Goal: Transaction & Acquisition: Purchase product/service

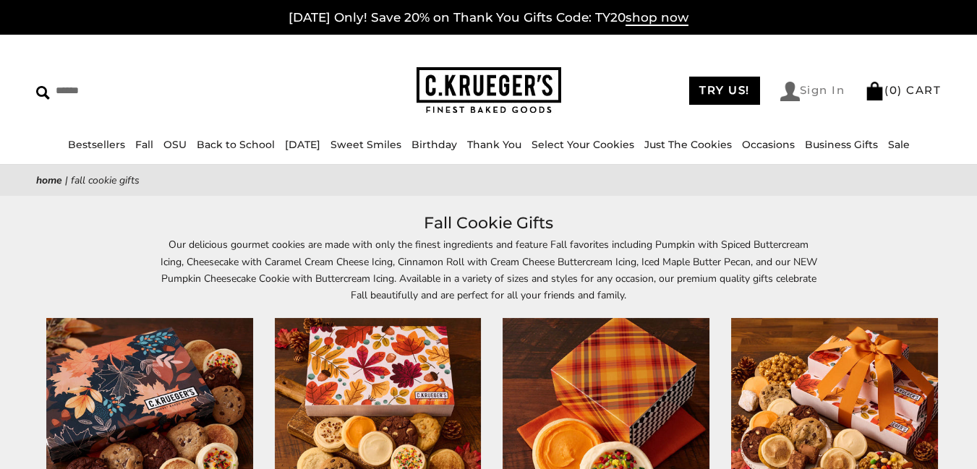
click at [823, 90] on link "Sign In" at bounding box center [812, 92] width 65 height 20
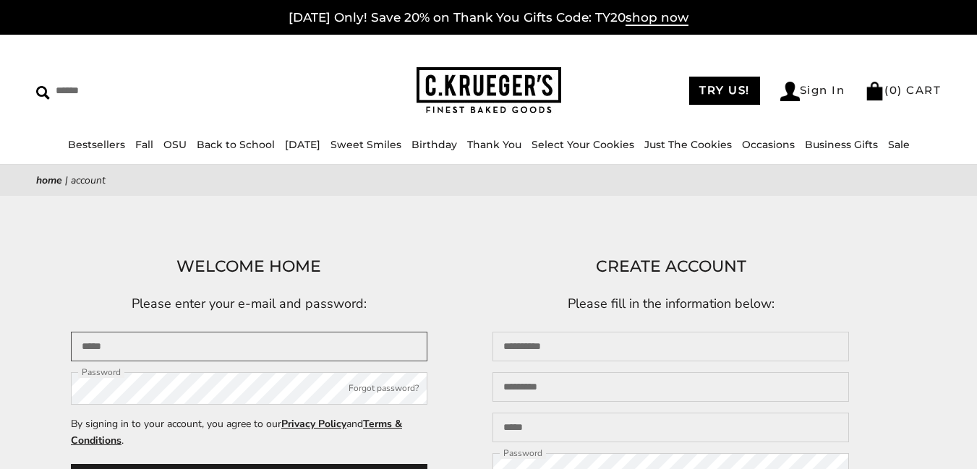
click at [278, 332] on input "Email" at bounding box center [249, 347] width 356 height 30
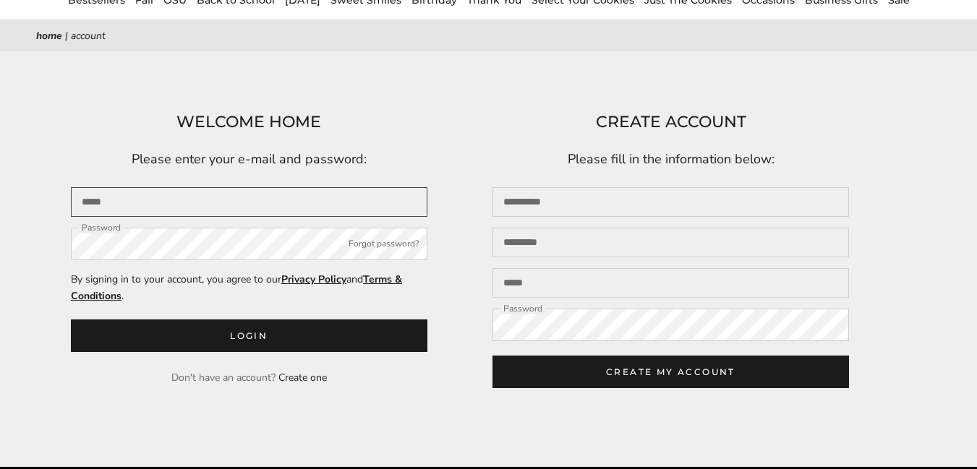
type input "**********"
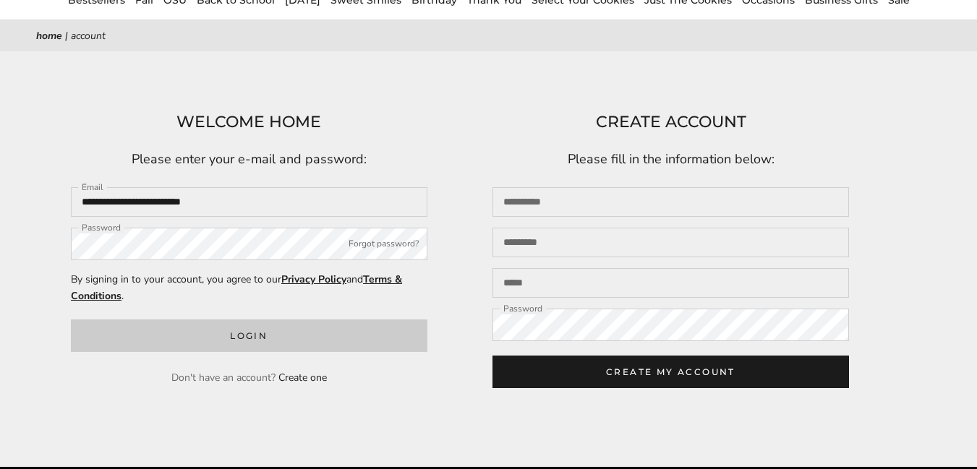
click at [250, 340] on button "Login" at bounding box center [249, 336] width 356 height 33
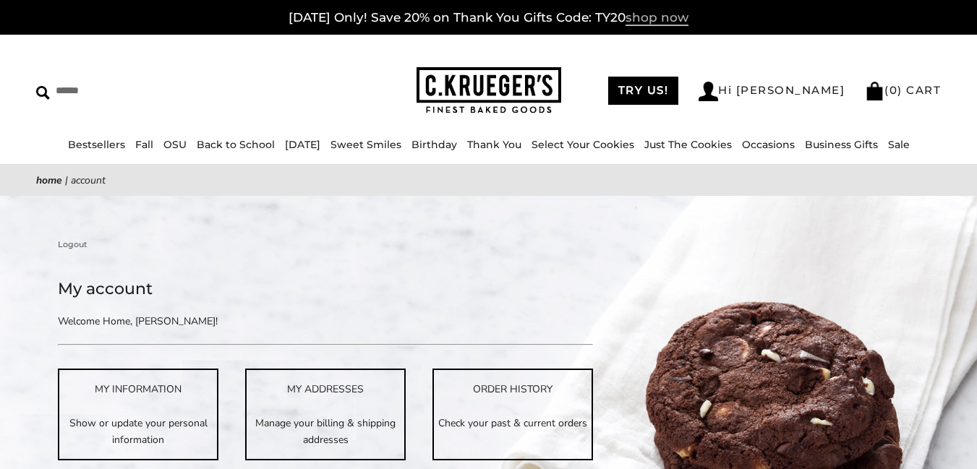
click at [661, 17] on span "shop now" at bounding box center [656, 18] width 63 height 16
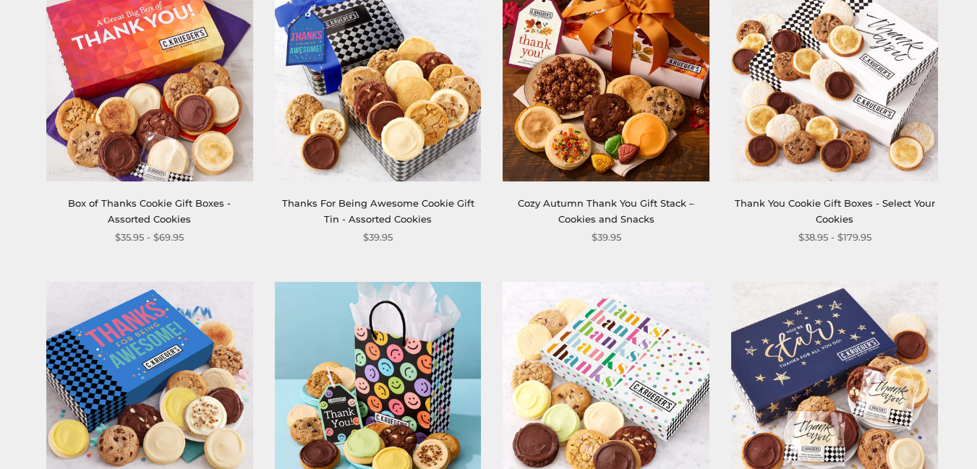
scroll to position [136, 0]
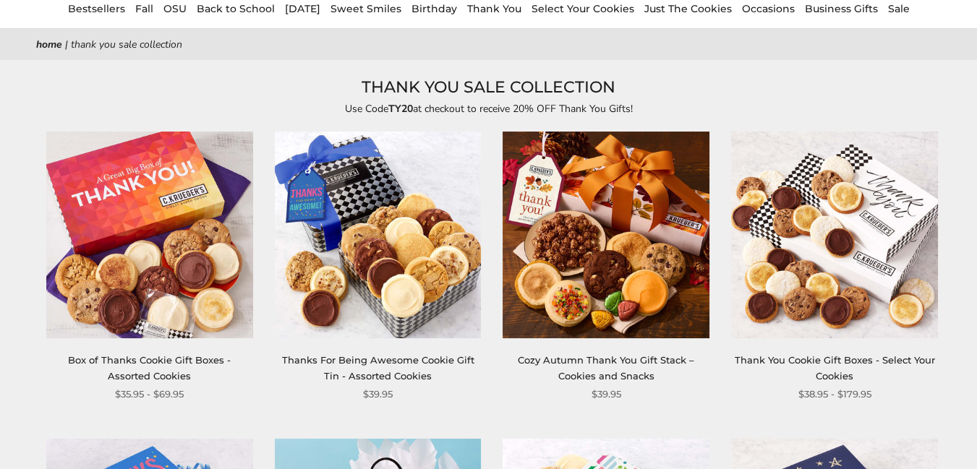
click at [140, 359] on link "Box of Thanks Cookie Gift Boxes - Assorted Cookies" at bounding box center [149, 367] width 163 height 27
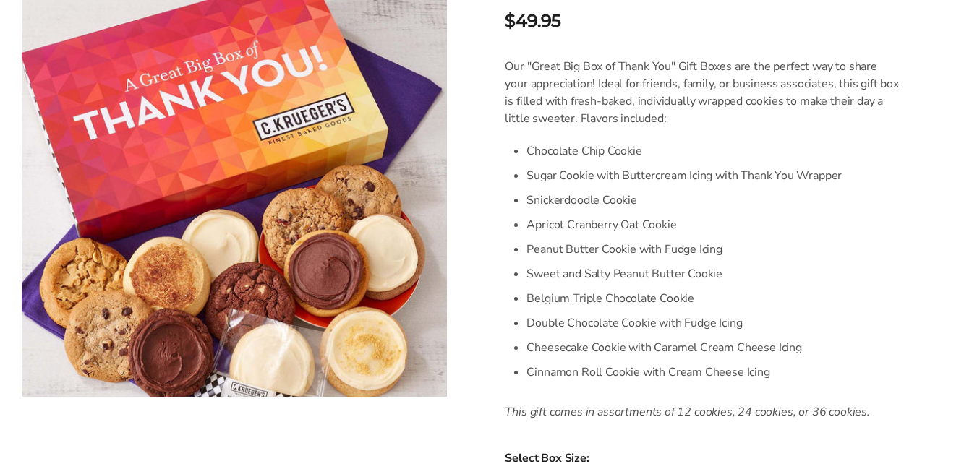
scroll to position [578, 0]
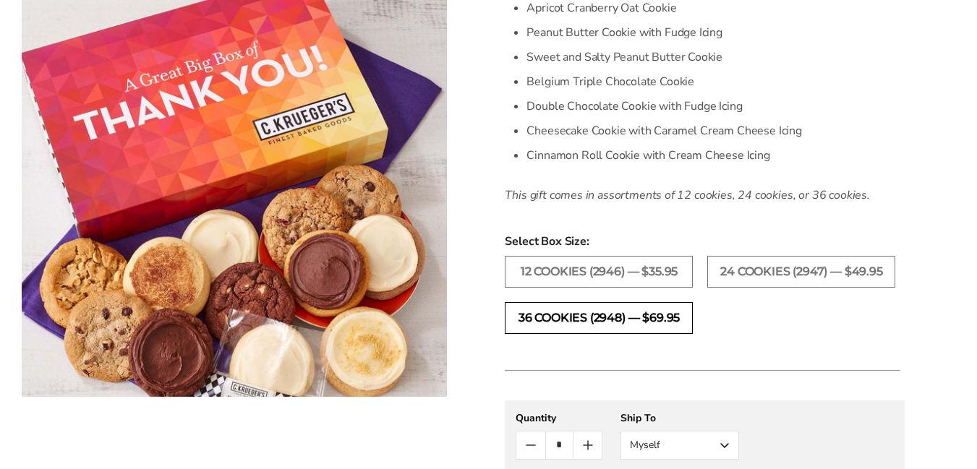
click at [654, 325] on label "36 COOKIES (2948) — $69.95" at bounding box center [599, 318] width 188 height 32
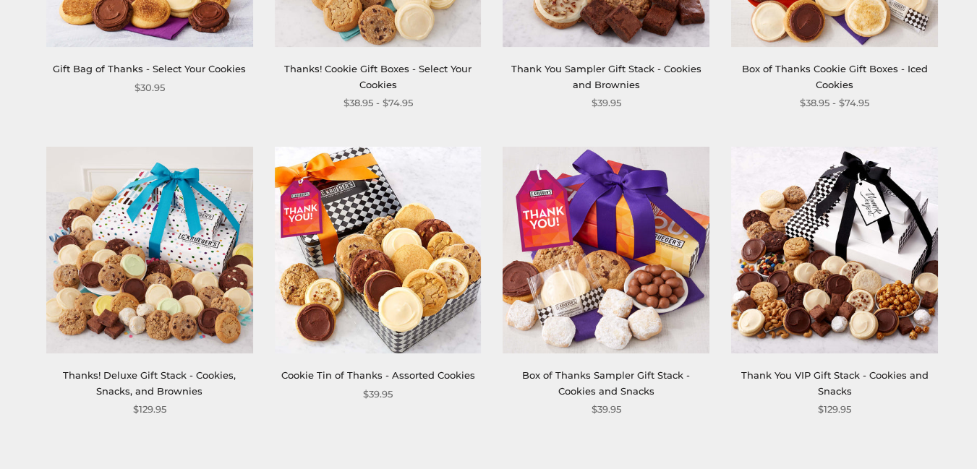
scroll to position [1943, 0]
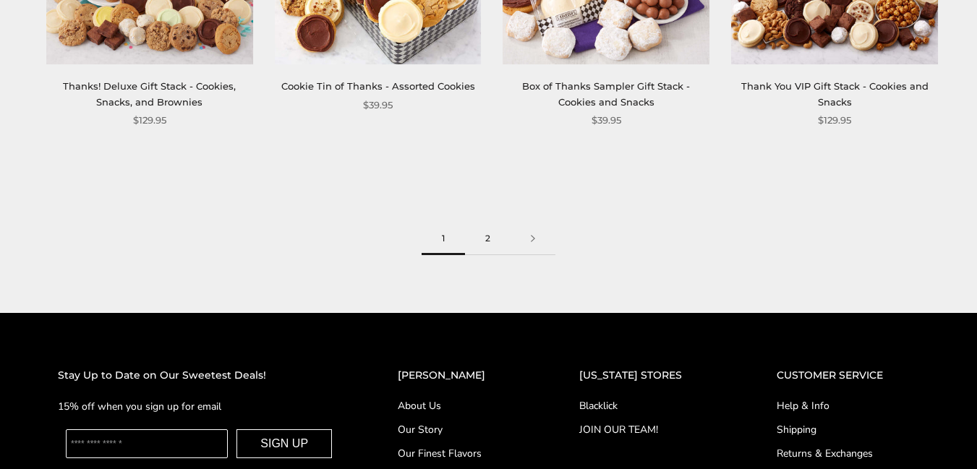
click at [489, 239] on link "2" at bounding box center [488, 239] width 46 height 33
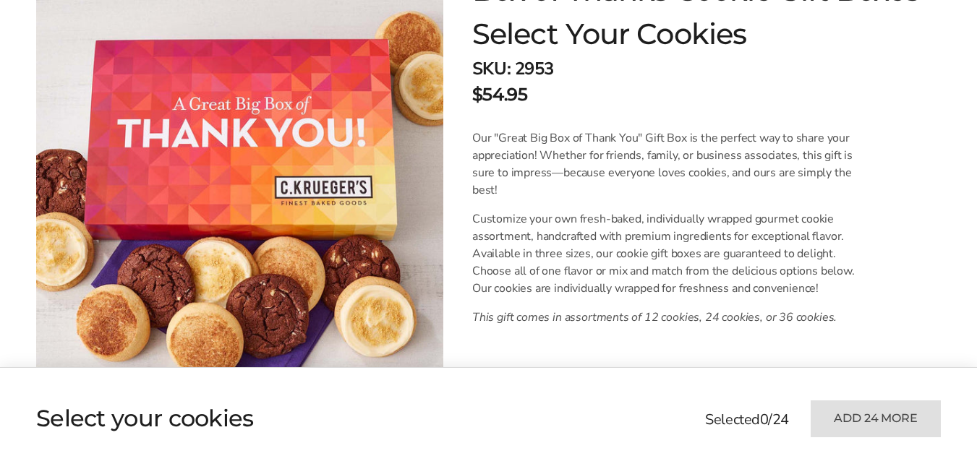
scroll to position [578, 0]
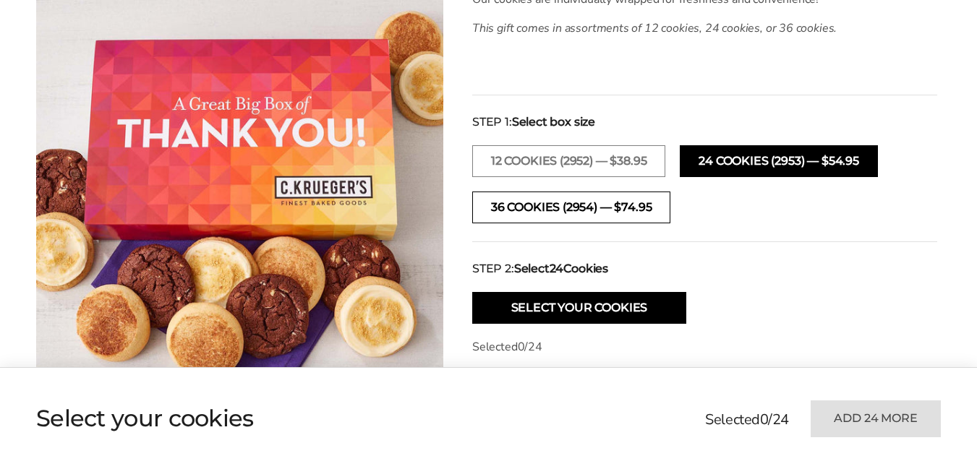
click at [620, 207] on button "36 COOKIES (2954) — $74.95" at bounding box center [571, 208] width 198 height 32
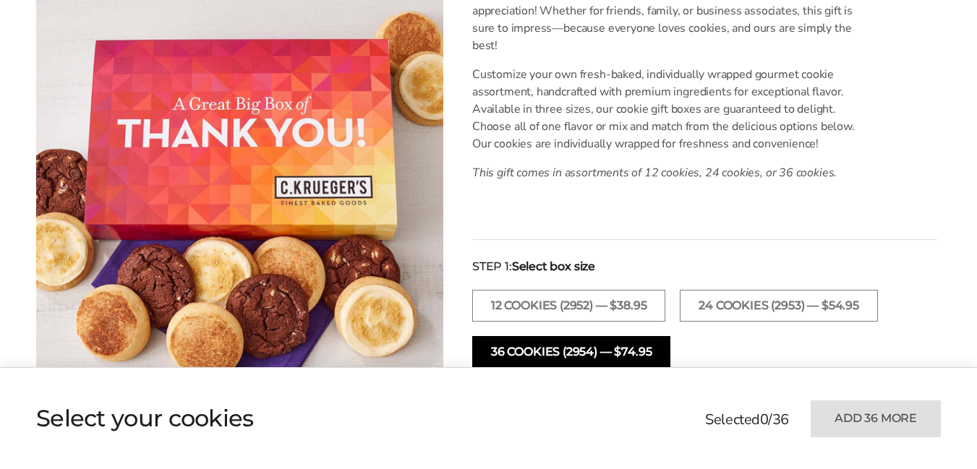
scroll to position [506, 0]
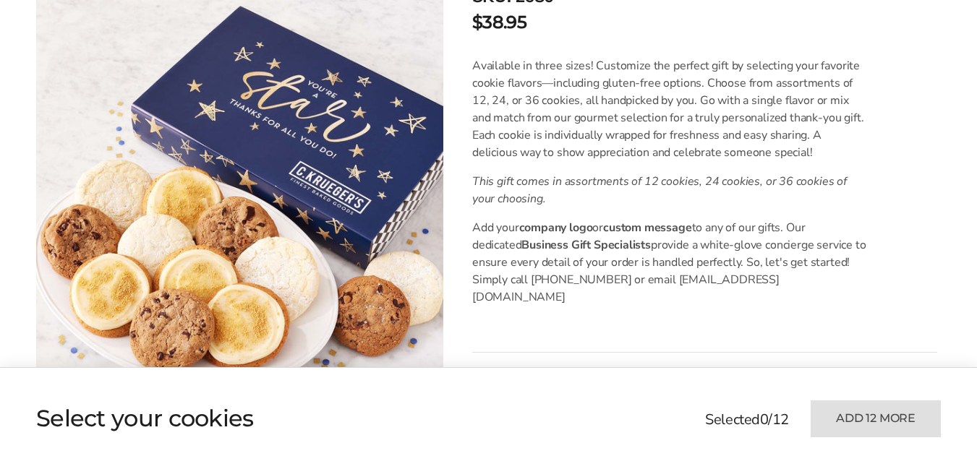
scroll to position [651, 0]
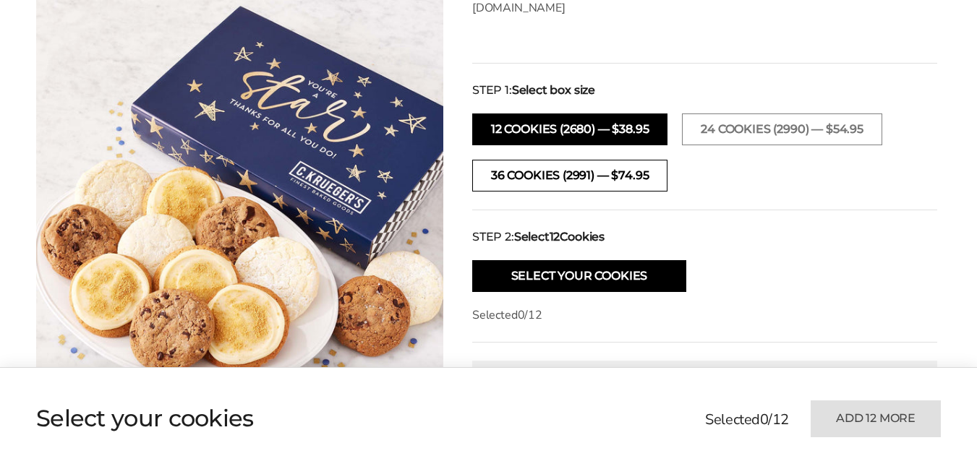
click at [637, 160] on button "36 COOKIES (2991) — $74.95" at bounding box center [569, 176] width 195 height 32
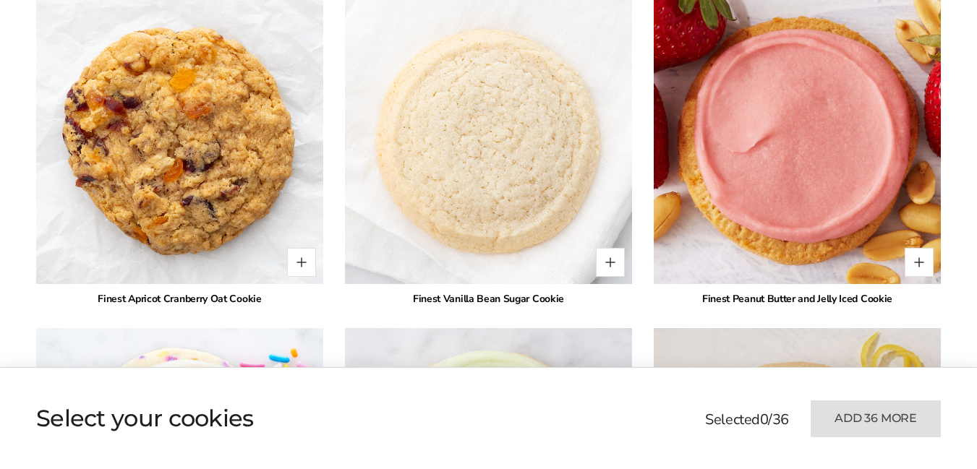
scroll to position [2823, 0]
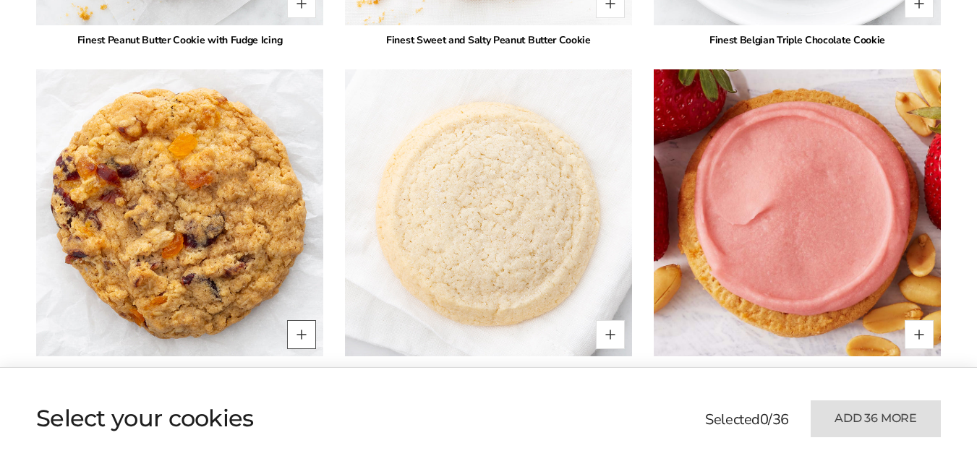
click at [306, 320] on button "Quantity button plus" at bounding box center [301, 334] width 29 height 29
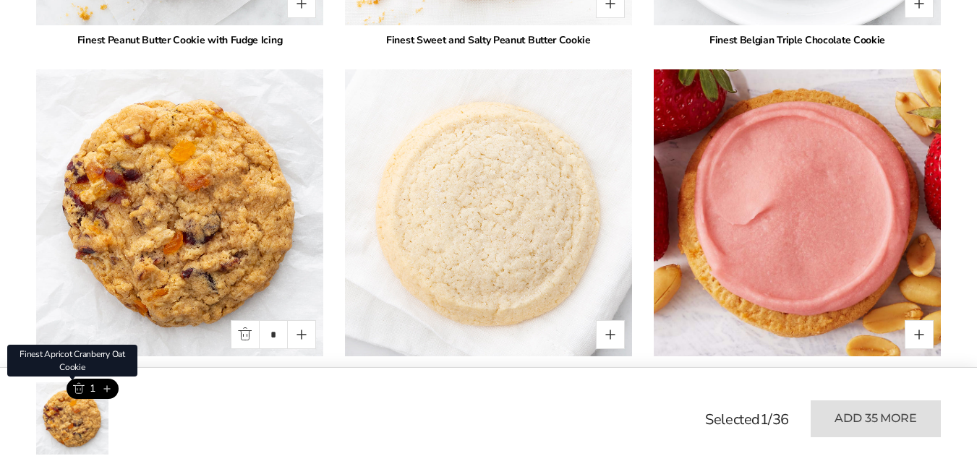
click at [107, 387] on button "Add this product" at bounding box center [107, 389] width 24 height 20
click at [108, 389] on button "Add this product" at bounding box center [107, 389] width 24 height 20
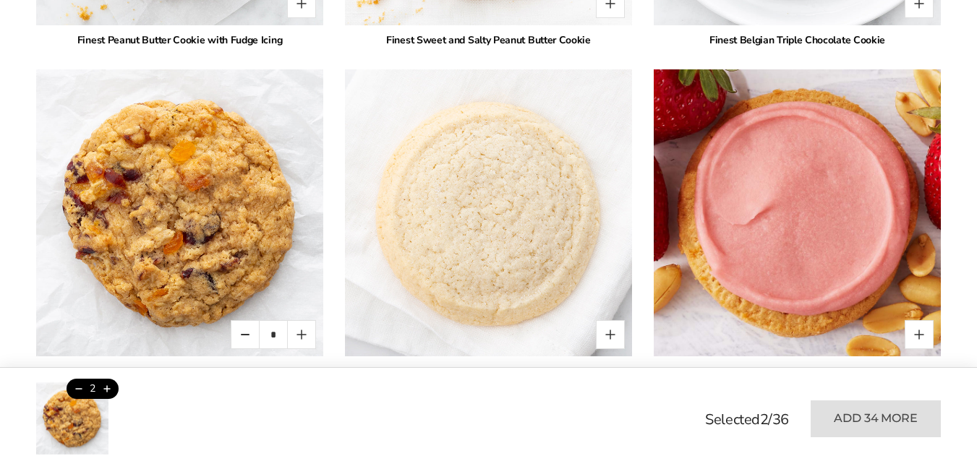
type input "*"
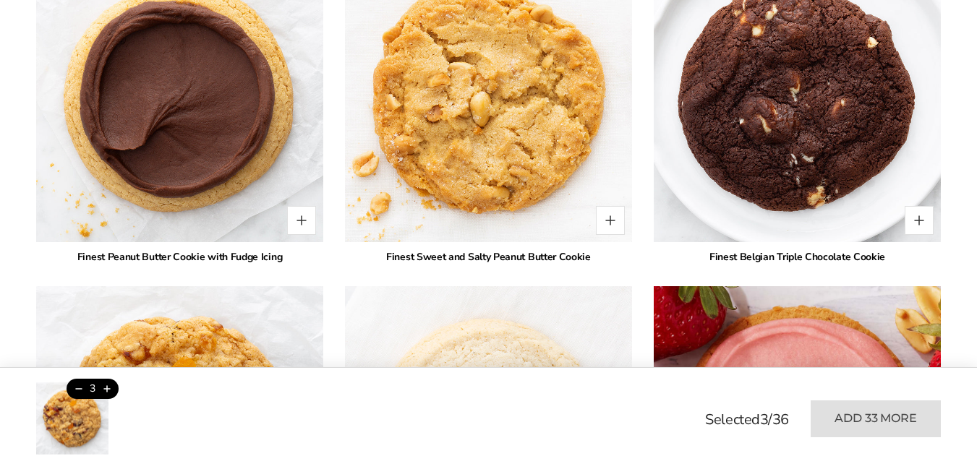
scroll to position [2534, 0]
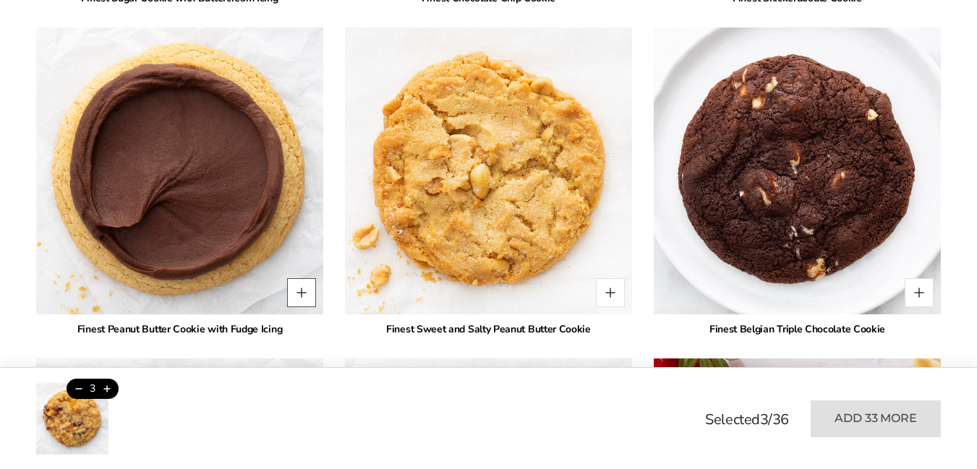
click at [296, 278] on button "Quantity button plus" at bounding box center [301, 292] width 29 height 29
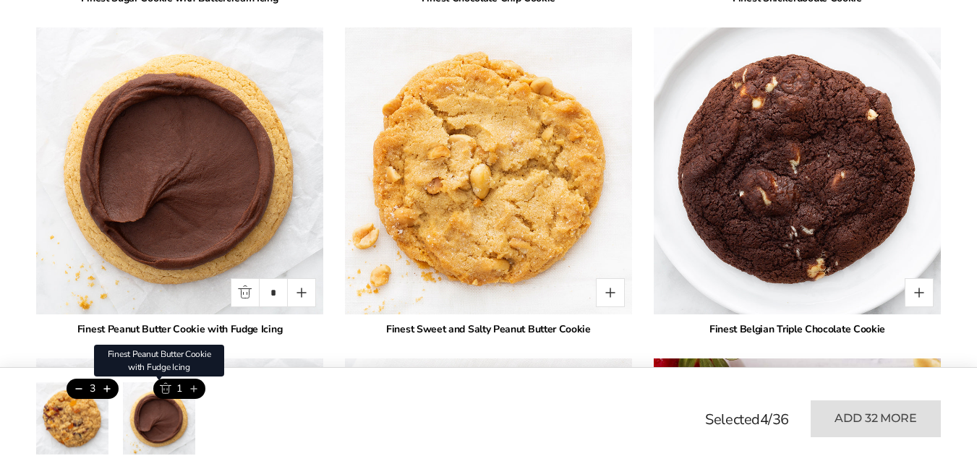
click at [194, 390] on button "Add this product" at bounding box center [193, 389] width 24 height 20
type input "*"
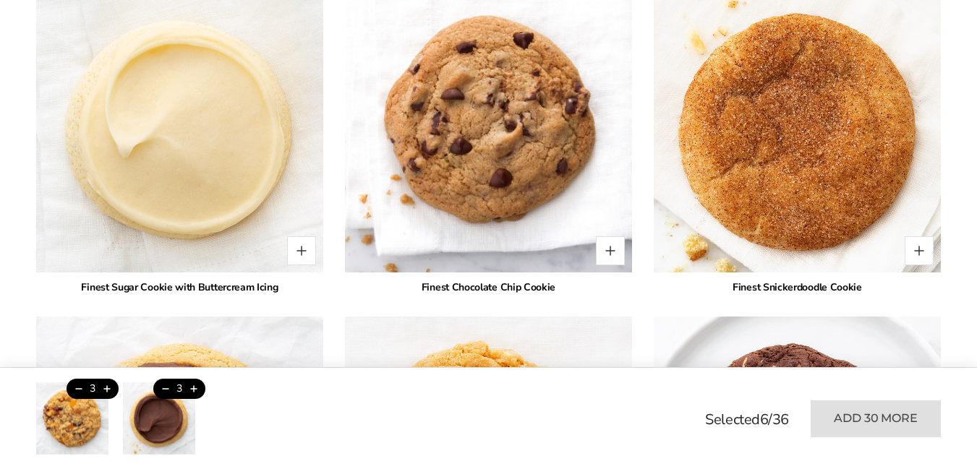
scroll to position [2172, 0]
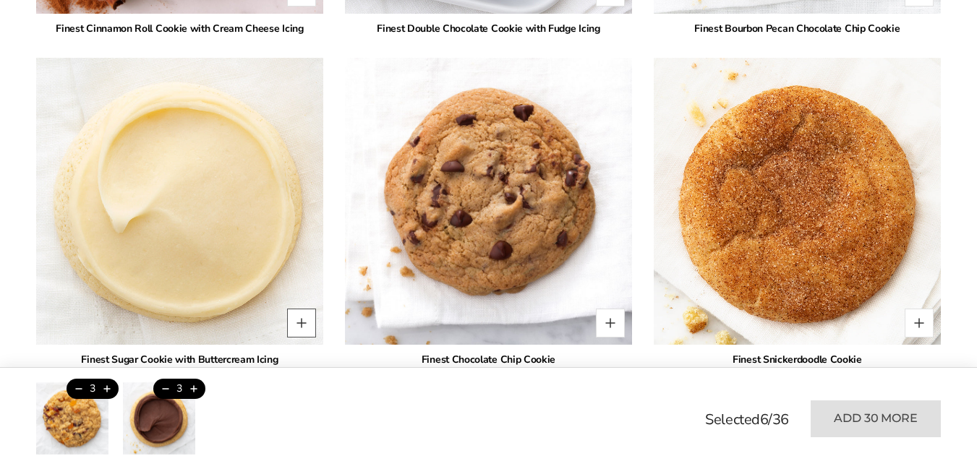
click at [299, 309] on button "Quantity button plus" at bounding box center [301, 323] width 29 height 29
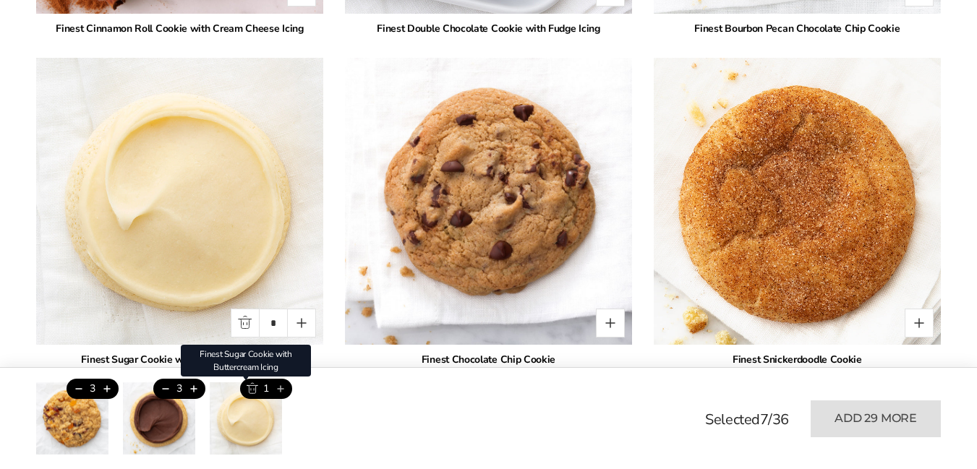
click at [282, 389] on button "Add this product" at bounding box center [280, 389] width 24 height 20
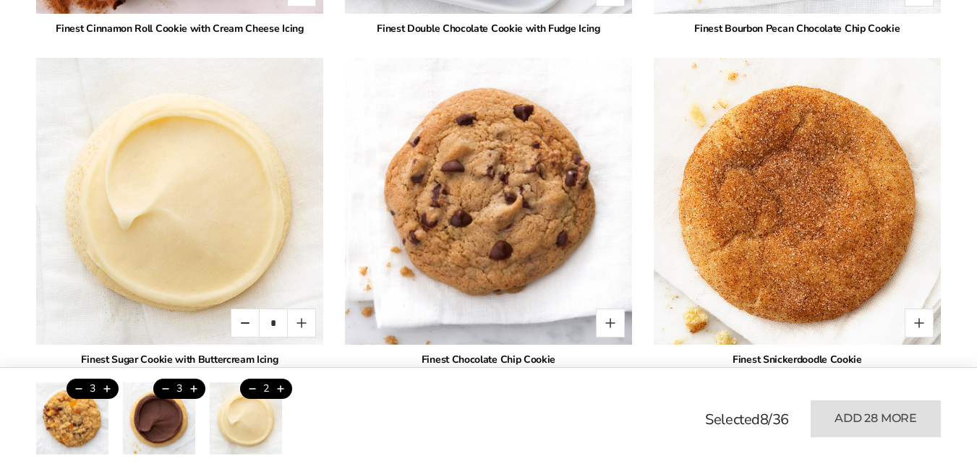
type input "*"
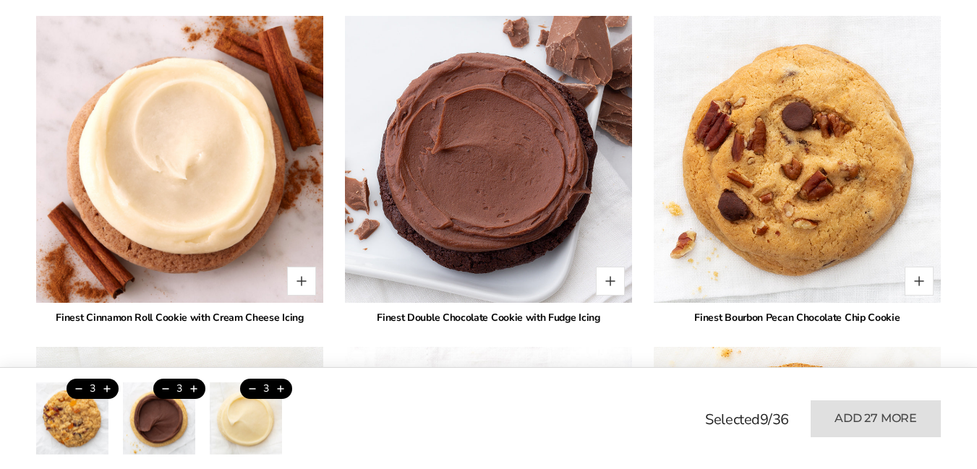
scroll to position [1811, 0]
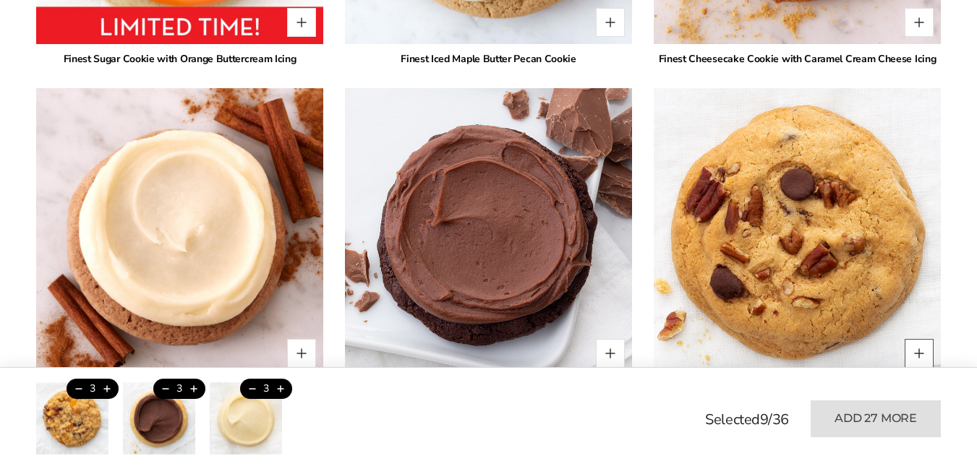
click at [922, 339] on button "Quantity button plus" at bounding box center [918, 353] width 29 height 29
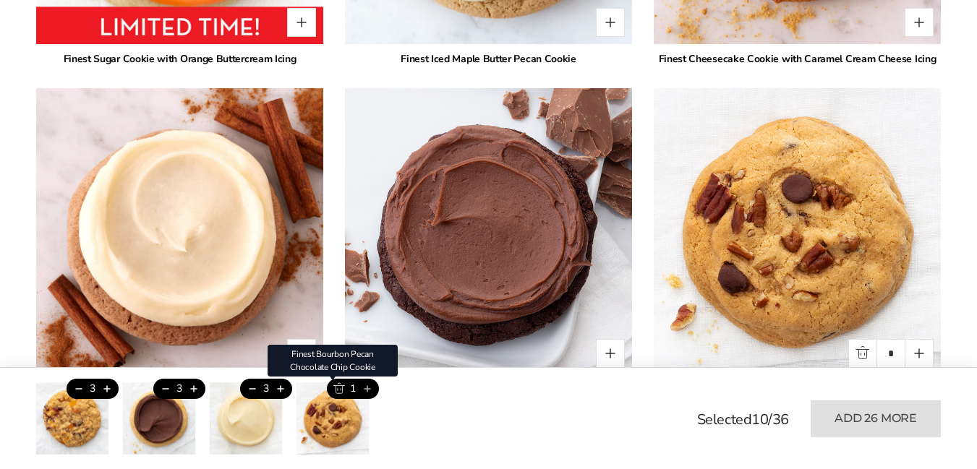
click at [367, 389] on button "Add this product" at bounding box center [367, 389] width 24 height 20
type input "*"
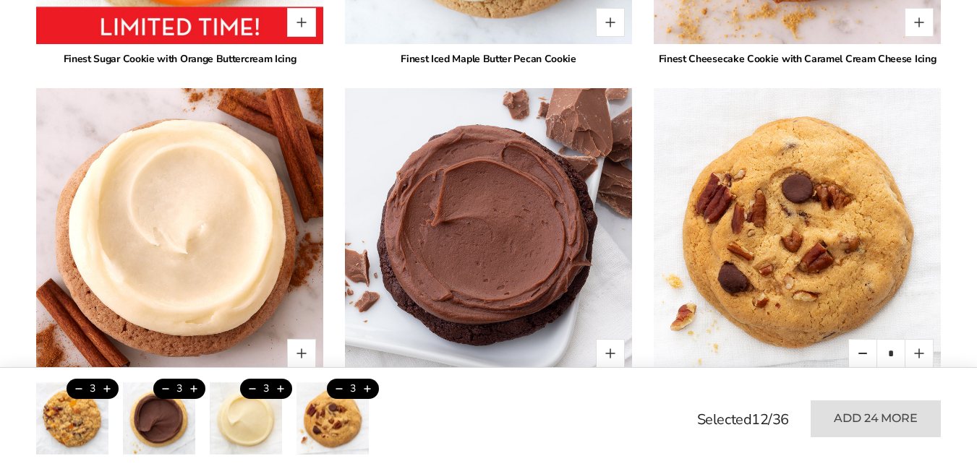
scroll to position [1883, 0]
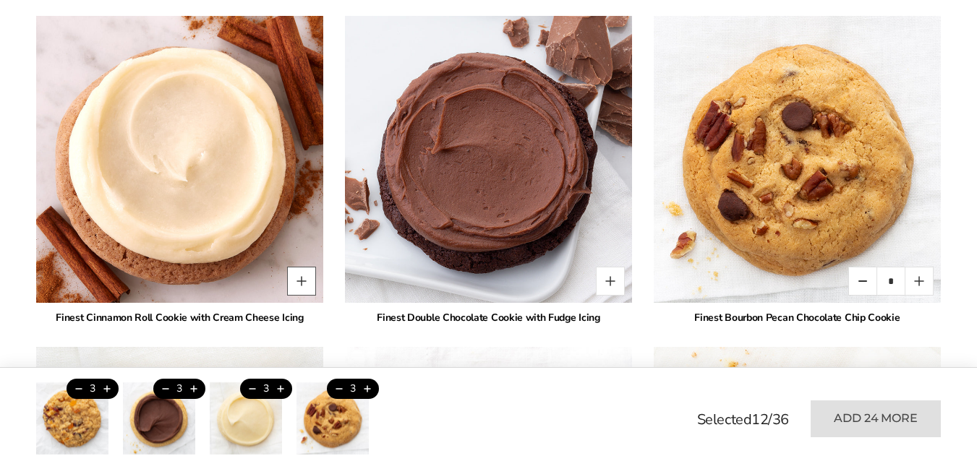
click at [301, 267] on button "Quantity button plus" at bounding box center [301, 281] width 29 height 29
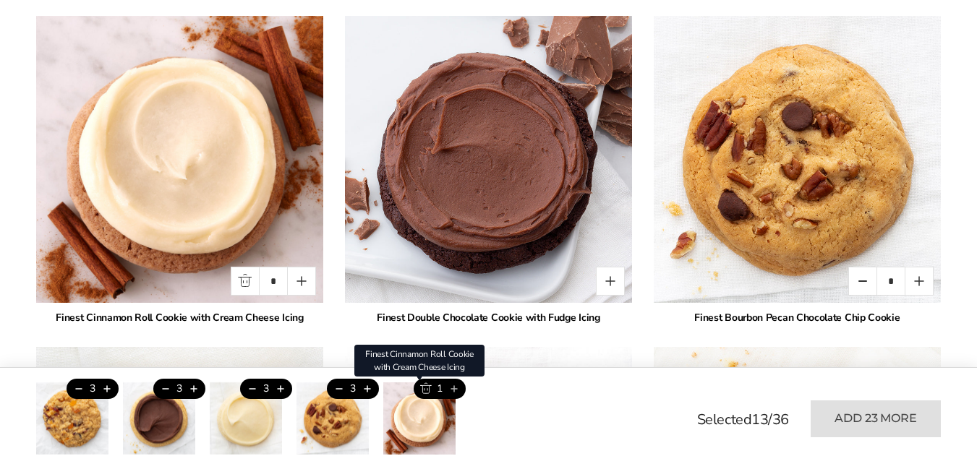
click at [457, 391] on button "Add this product" at bounding box center [454, 389] width 24 height 20
type input "*"
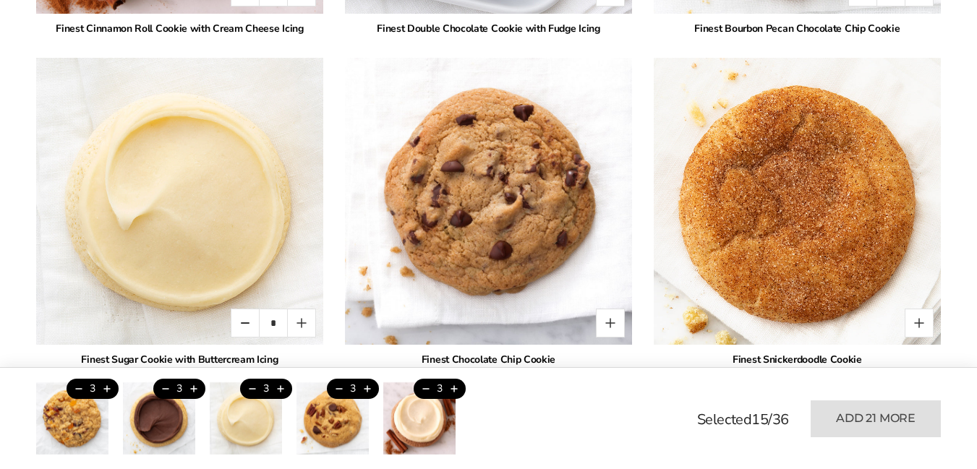
scroll to position [1811, 0]
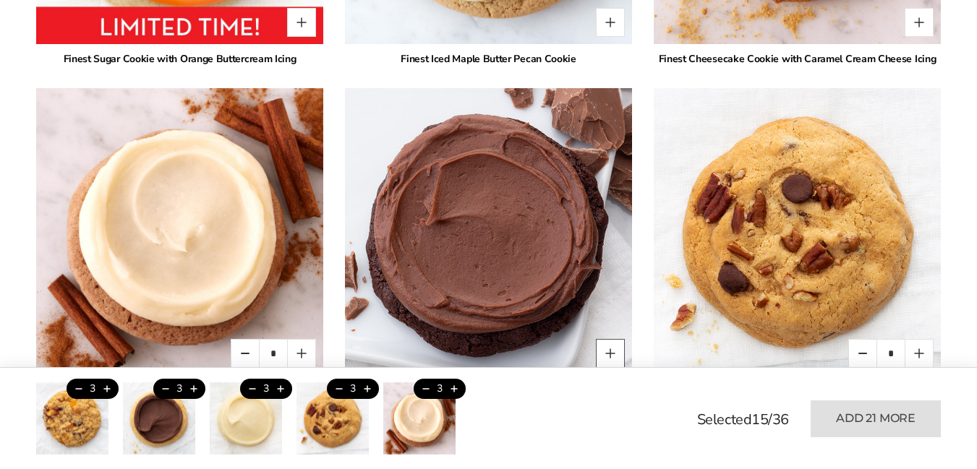
click at [614, 339] on button "Quantity button plus" at bounding box center [610, 353] width 29 height 29
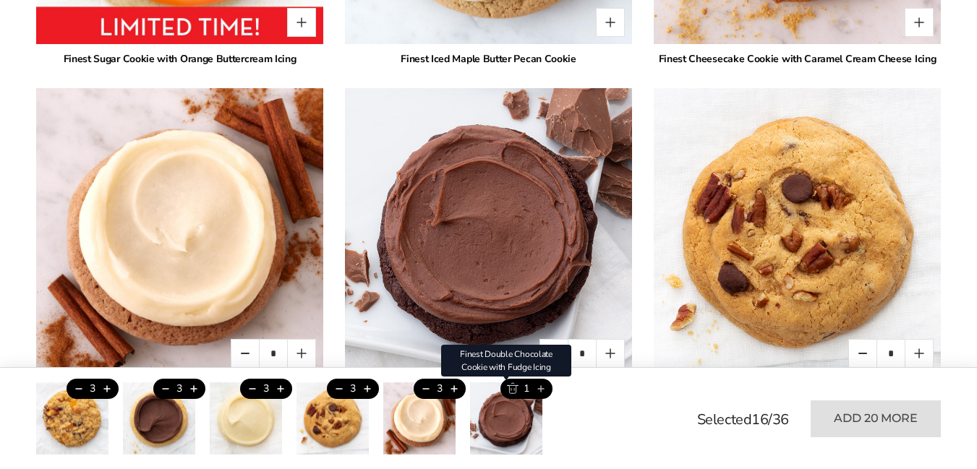
click at [541, 389] on button "Add this product" at bounding box center [540, 389] width 24 height 20
drag, startPoint x: 541, startPoint y: 389, endPoint x: 540, endPoint y: 403, distance: 14.5
click at [540, 403] on div "2" at bounding box center [506, 418] width 72 height 72
click at [541, 387] on button "Add this product" at bounding box center [540, 389] width 24 height 20
type input "*"
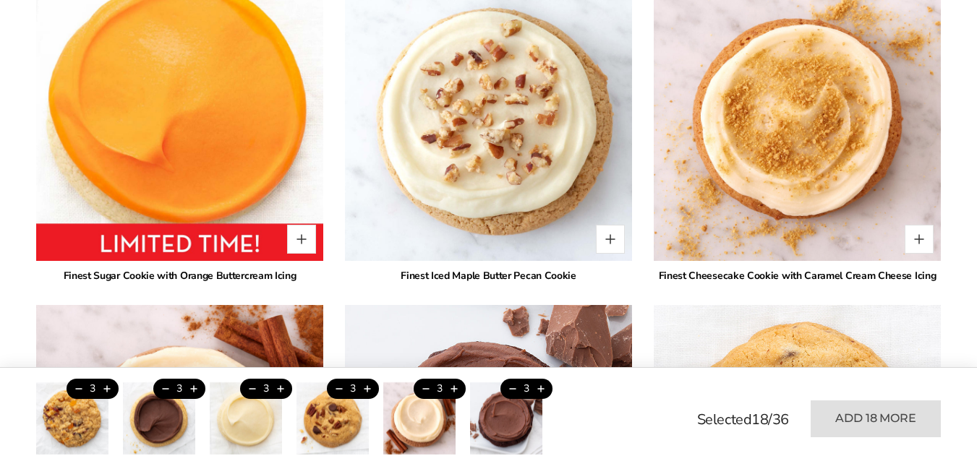
scroll to position [1522, 0]
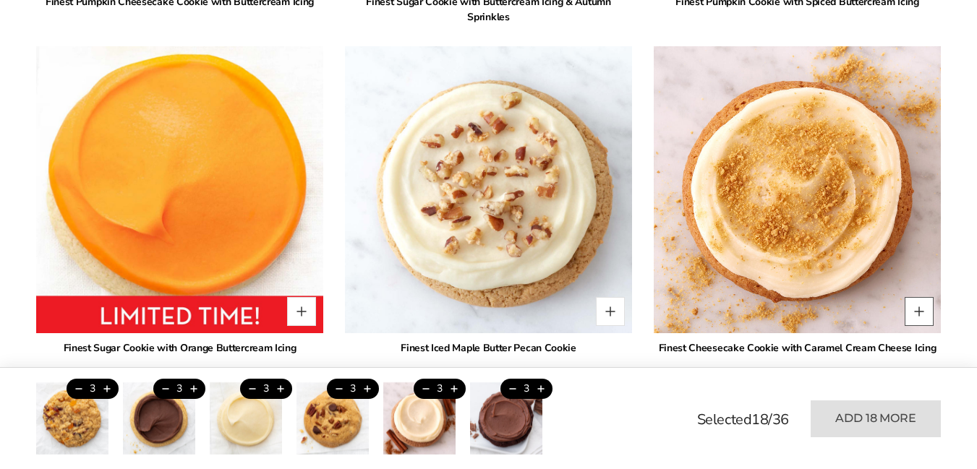
click at [918, 297] on button "Quantity button plus" at bounding box center [918, 311] width 29 height 29
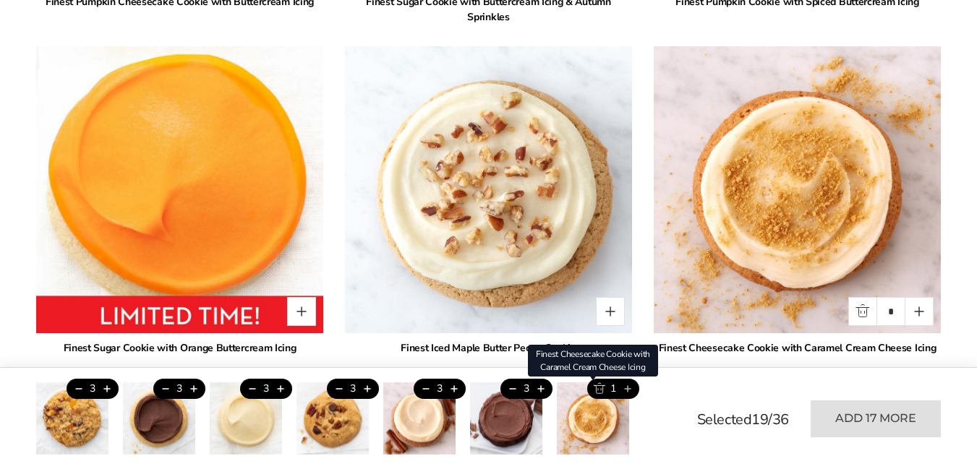
click at [627, 387] on button "Add this product" at bounding box center [627, 389] width 24 height 20
click at [627, 388] on button "Add this product" at bounding box center [627, 389] width 24 height 20
type input "*"
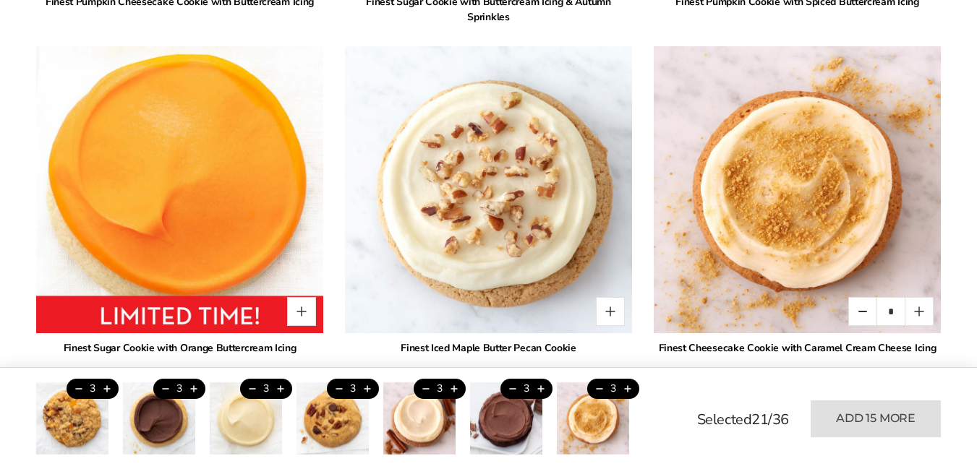
scroll to position [1233, 0]
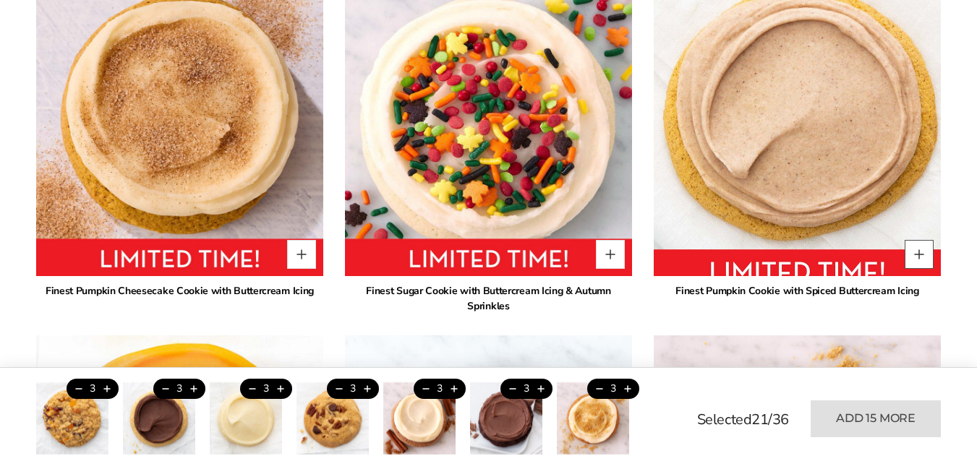
click at [922, 240] on button "Quantity button plus" at bounding box center [918, 254] width 29 height 29
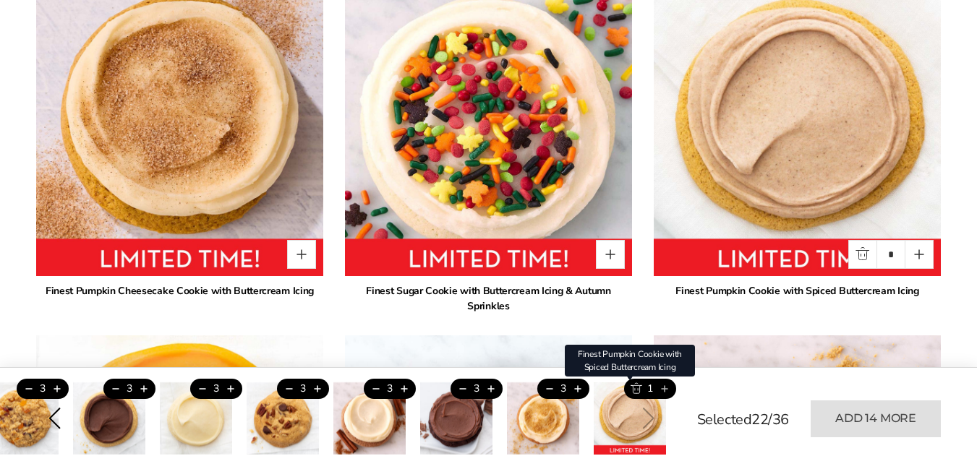
click at [665, 391] on button "Add this product" at bounding box center [664, 389] width 24 height 20
click at [665, 388] on button "Add this product" at bounding box center [664, 389] width 24 height 20
type input "*"
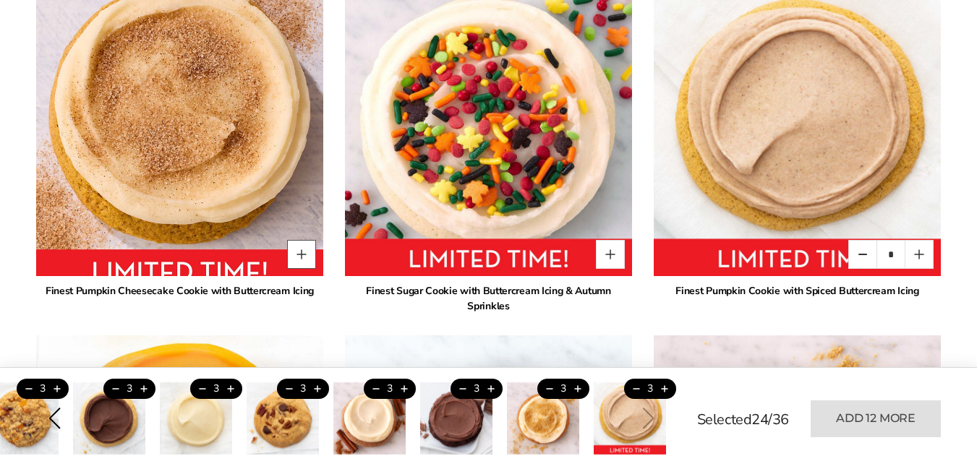
click at [304, 240] on button "Quantity button plus" at bounding box center [301, 254] width 29 height 29
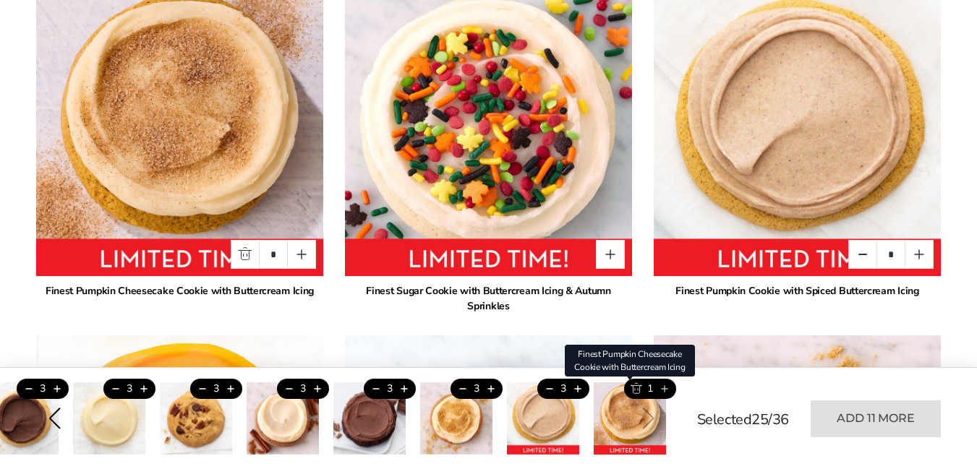
click at [665, 389] on button "Add this product" at bounding box center [664, 389] width 24 height 20
type input "*"
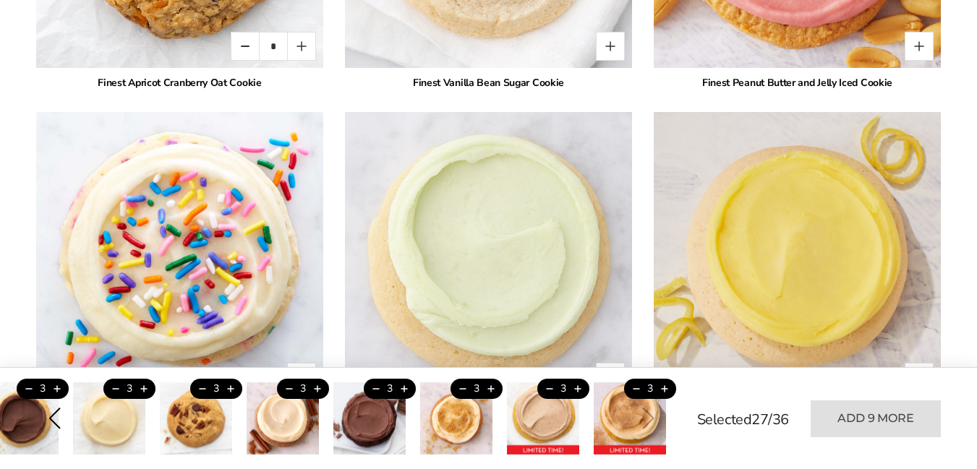
scroll to position [3184, 0]
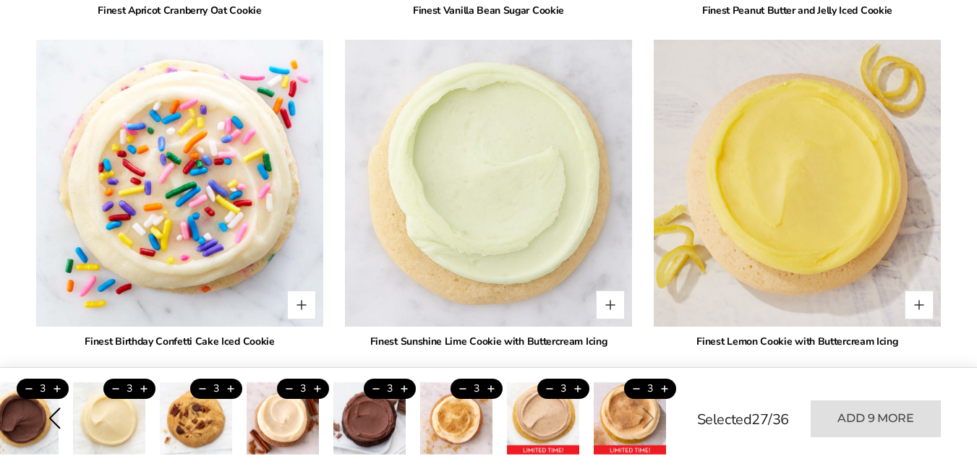
click at [56, 423] on div "Previous slide" at bounding box center [54, 419] width 22 height 22
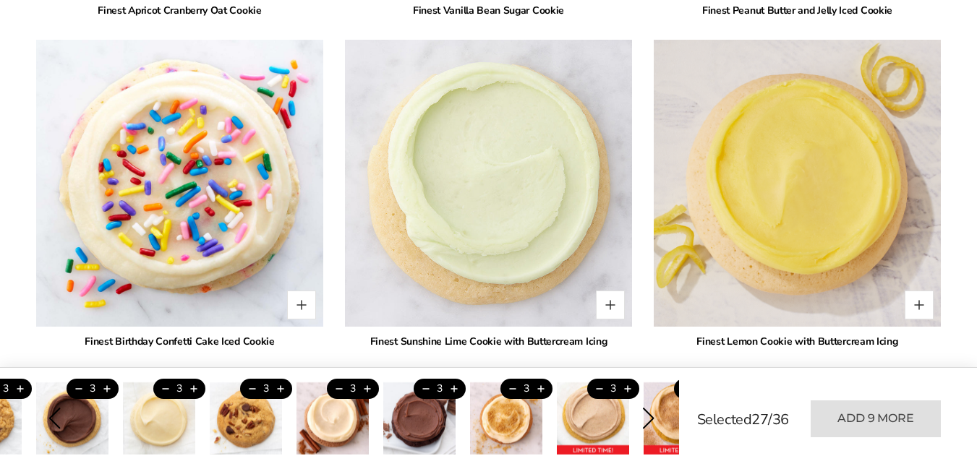
click at [53, 418] on div "Previous slide" at bounding box center [54, 419] width 22 height 22
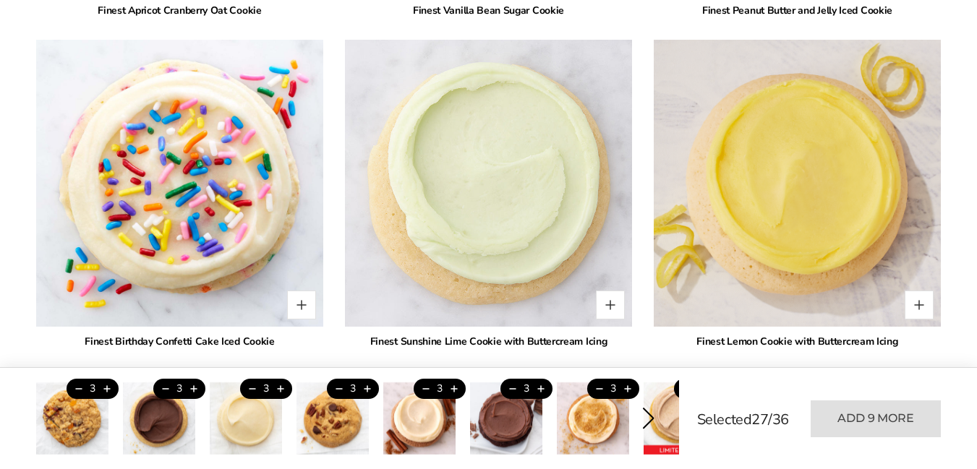
click at [649, 416] on div "Next slide" at bounding box center [648, 419] width 22 height 22
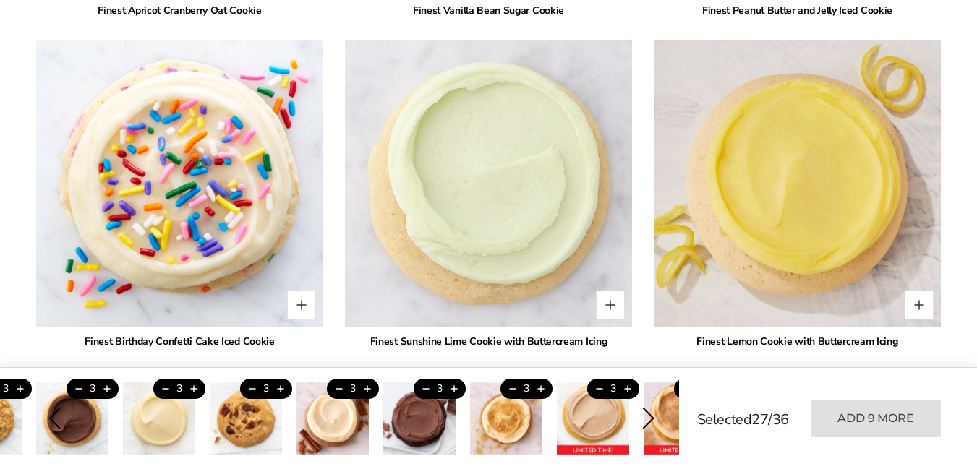
click at [649, 416] on div "Next slide" at bounding box center [648, 419] width 22 height 22
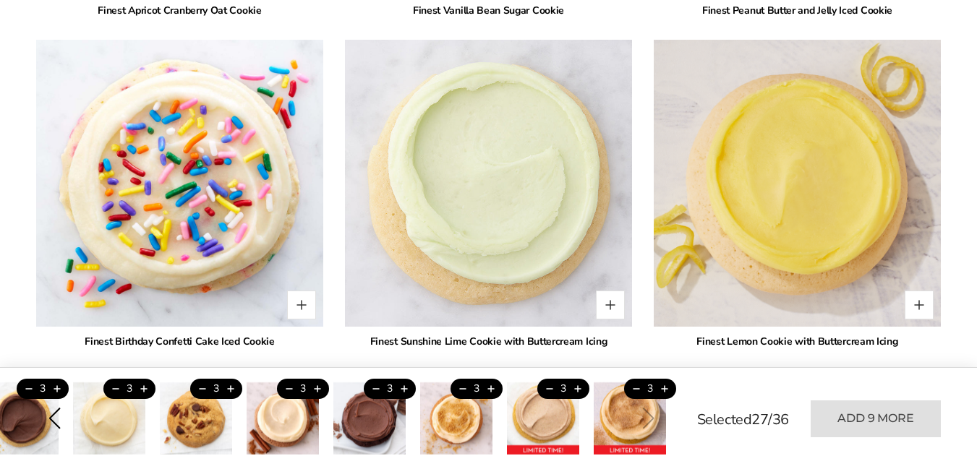
click at [54, 418] on div "Previous slide" at bounding box center [54, 419] width 22 height 22
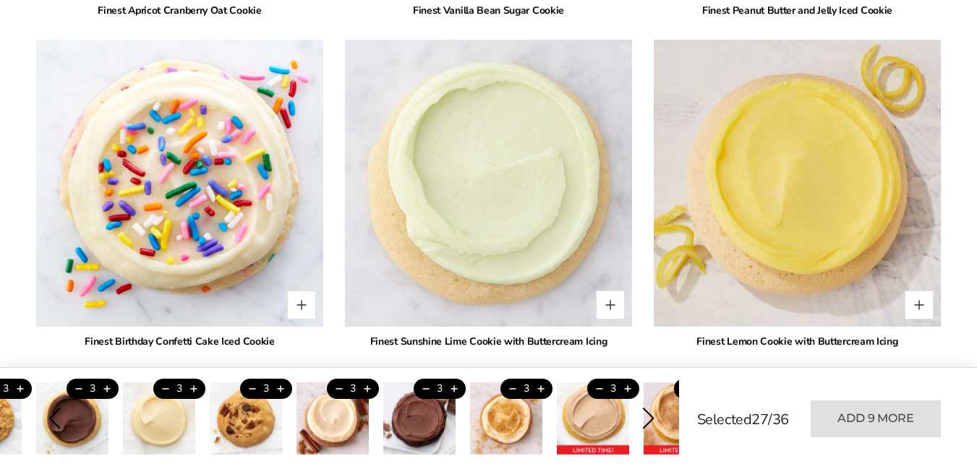
click at [54, 418] on div "Previous slide" at bounding box center [54, 419] width 22 height 22
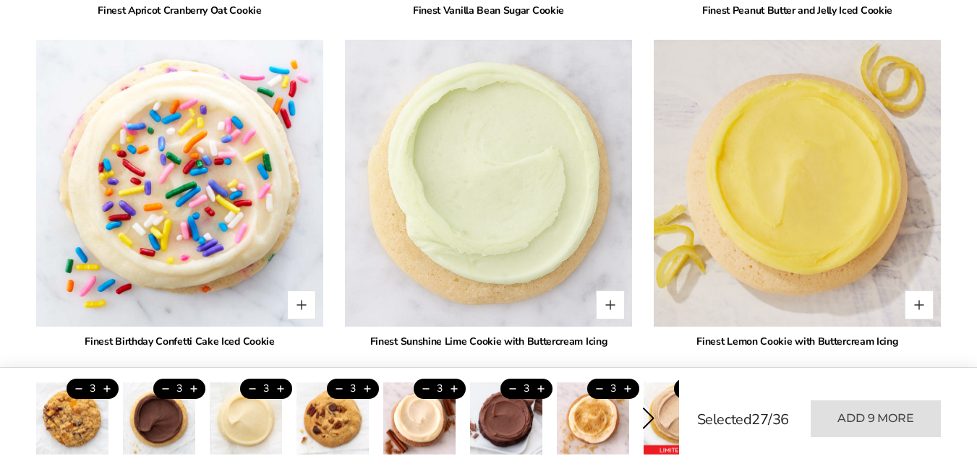
click at [646, 416] on div "Next slide" at bounding box center [648, 419] width 22 height 22
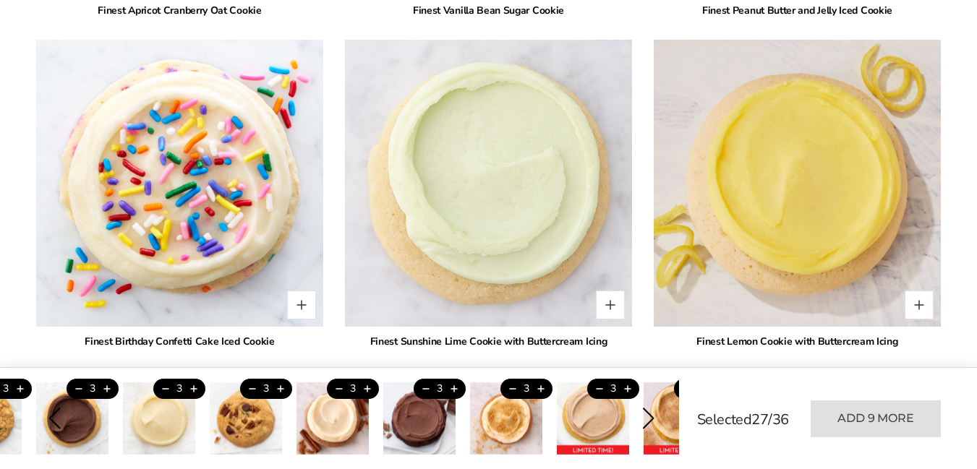
click at [646, 416] on div "Next slide" at bounding box center [648, 419] width 22 height 22
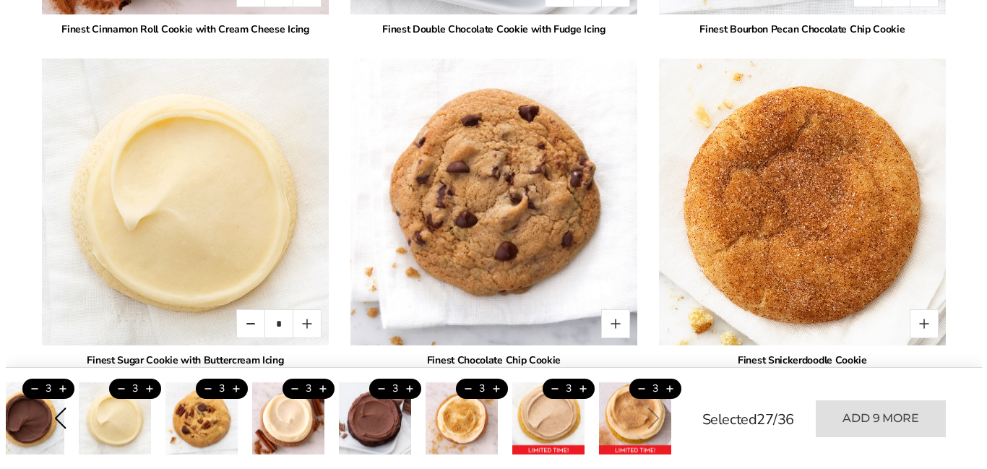
scroll to position [2244, 0]
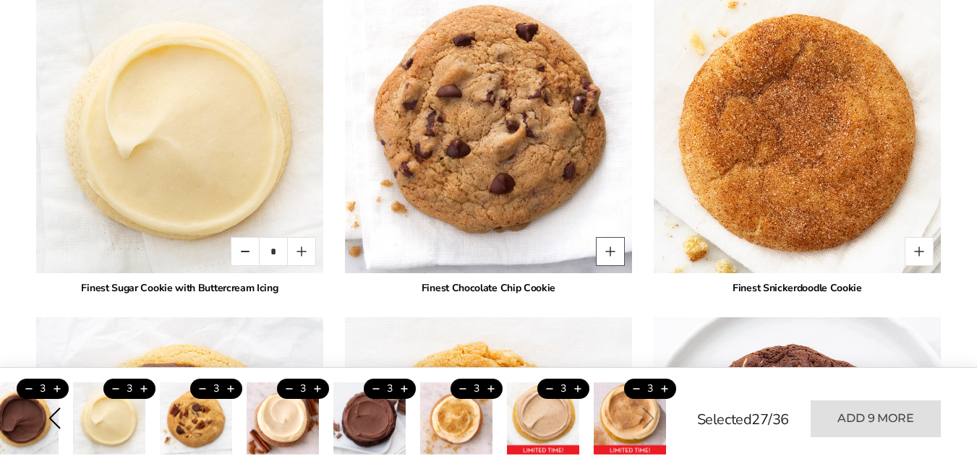
click at [609, 237] on button "Quantity button plus" at bounding box center [610, 251] width 29 height 29
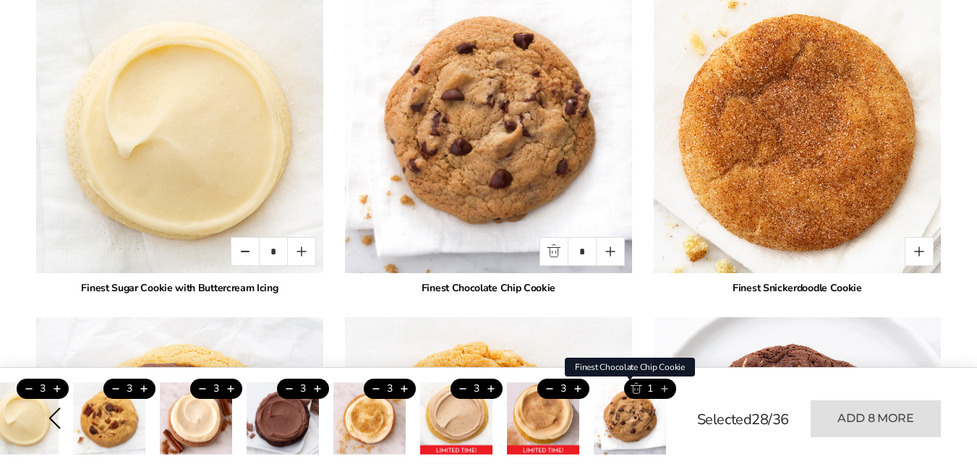
click at [665, 388] on button "Add this product" at bounding box center [664, 389] width 24 height 20
type input "*"
click at [53, 419] on div "Previous slide" at bounding box center [54, 419] width 22 height 22
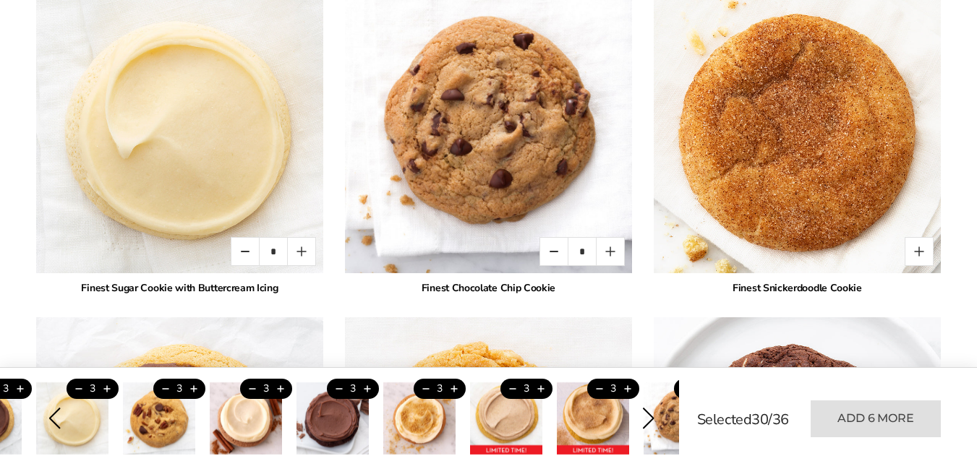
click at [53, 419] on div "Previous slide" at bounding box center [54, 419] width 22 height 22
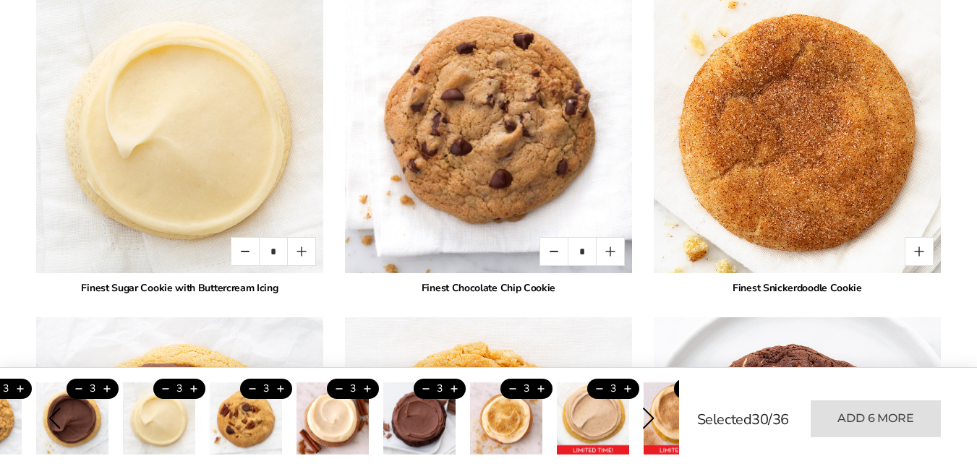
click at [650, 420] on div "Next slide" at bounding box center [648, 419] width 22 height 22
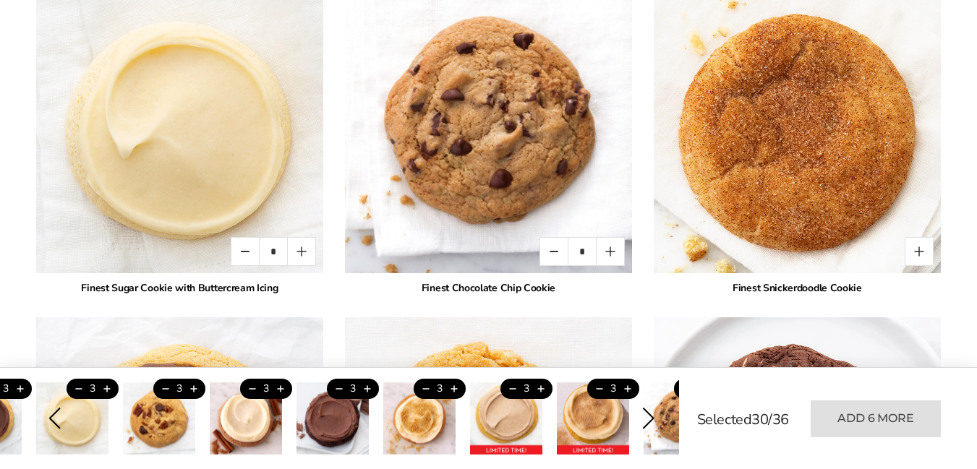
click at [649, 419] on div "Next slide" at bounding box center [648, 419] width 22 height 22
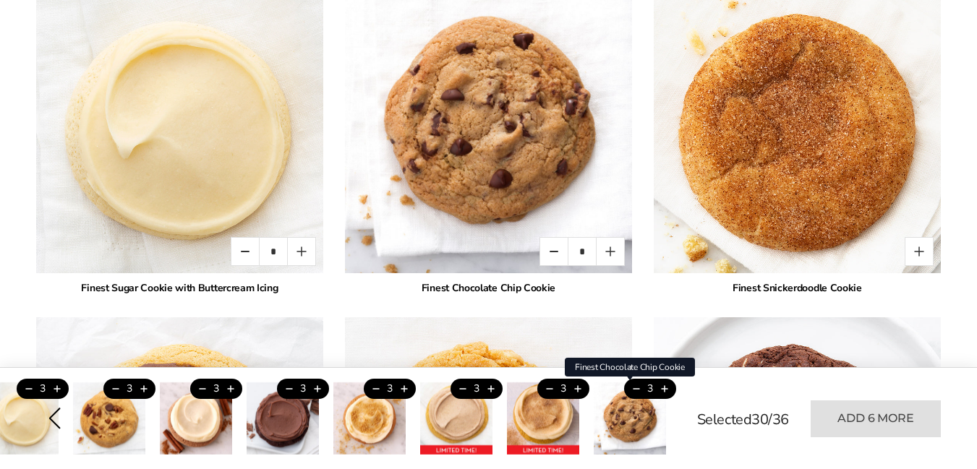
click at [644, 416] on img "10 / 10" at bounding box center [630, 418] width 72 height 72
click at [55, 416] on div "Previous slide" at bounding box center [54, 419] width 22 height 22
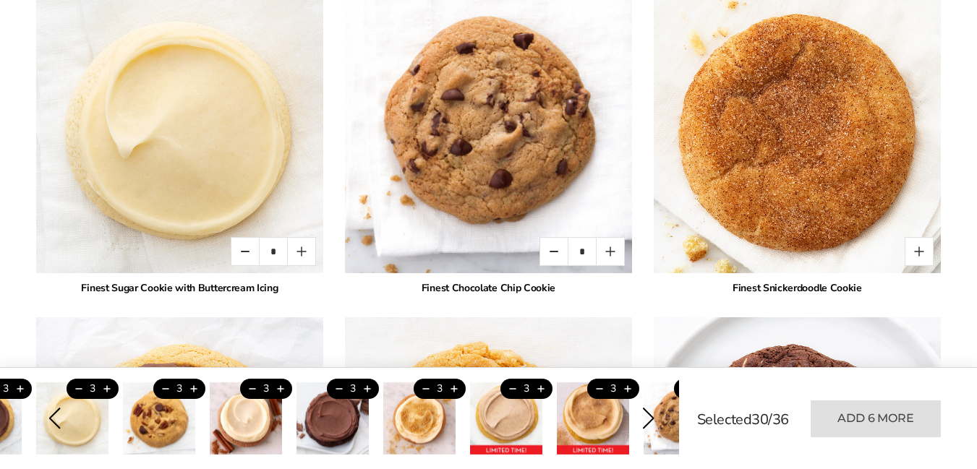
click at [55, 416] on div "Previous slide" at bounding box center [54, 419] width 22 height 22
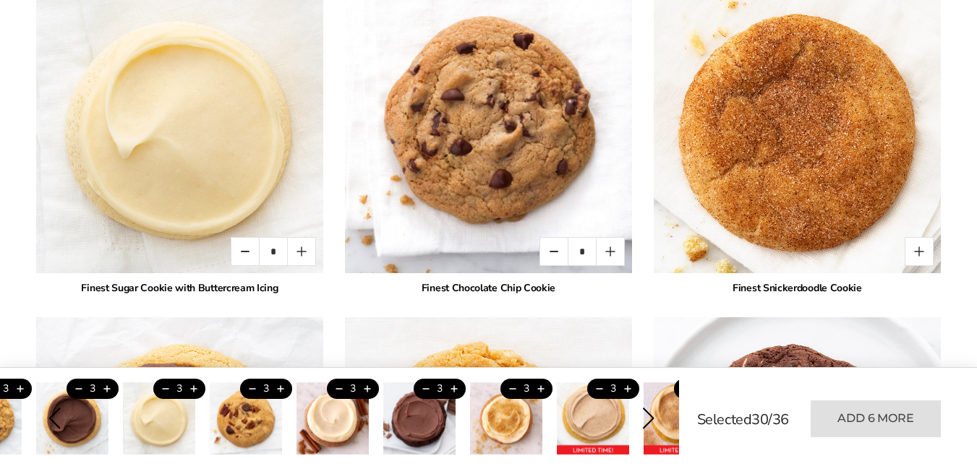
click at [55, 416] on div "Previous slide" at bounding box center [54, 419] width 22 height 22
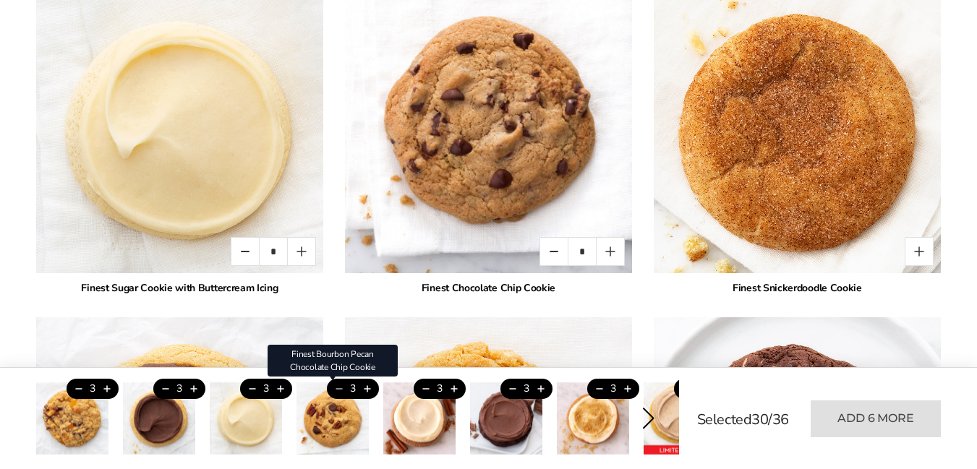
click at [340, 388] on ul "3 Finest Apricot Cranberry Oat Cookie 3 3 Finest Peanut Butter Cookie with Fudg…" at bounding box center [351, 418] width 630 height 72
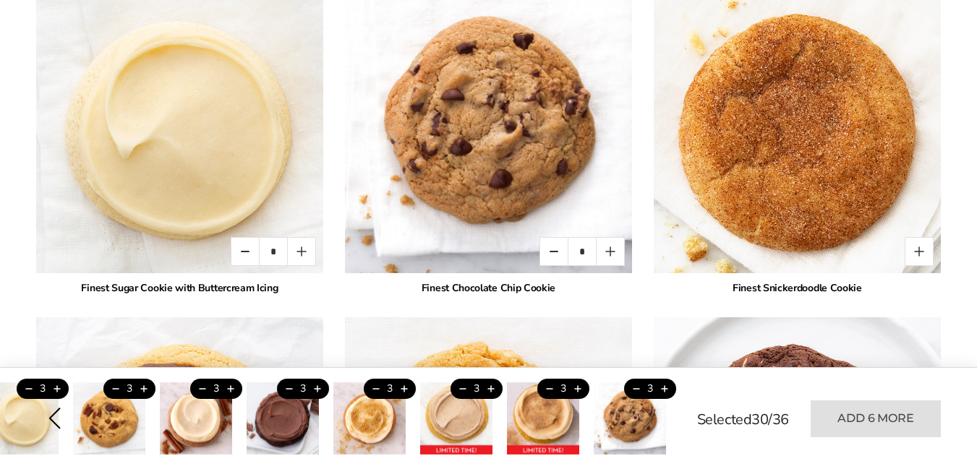
click at [56, 419] on div "Previous slide" at bounding box center [54, 419] width 22 height 22
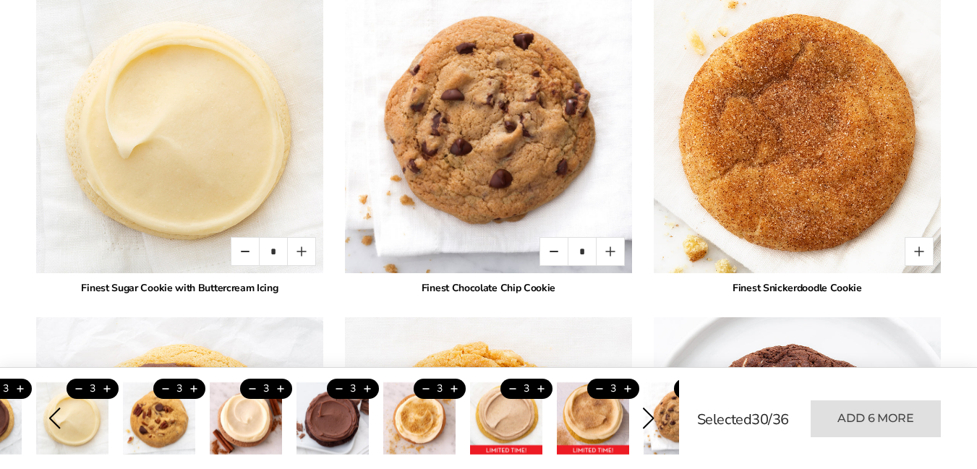
click at [52, 419] on div "Previous slide" at bounding box center [54, 419] width 22 height 22
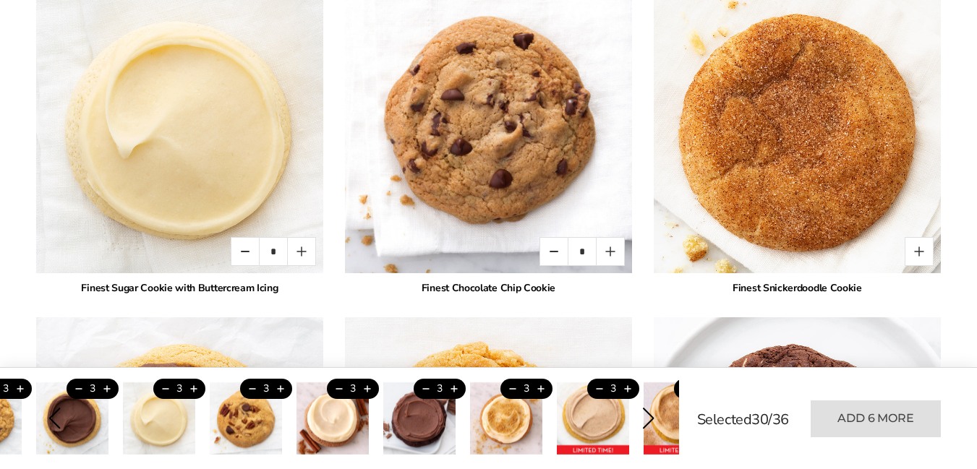
click at [52, 419] on div "Previous slide" at bounding box center [54, 419] width 22 height 22
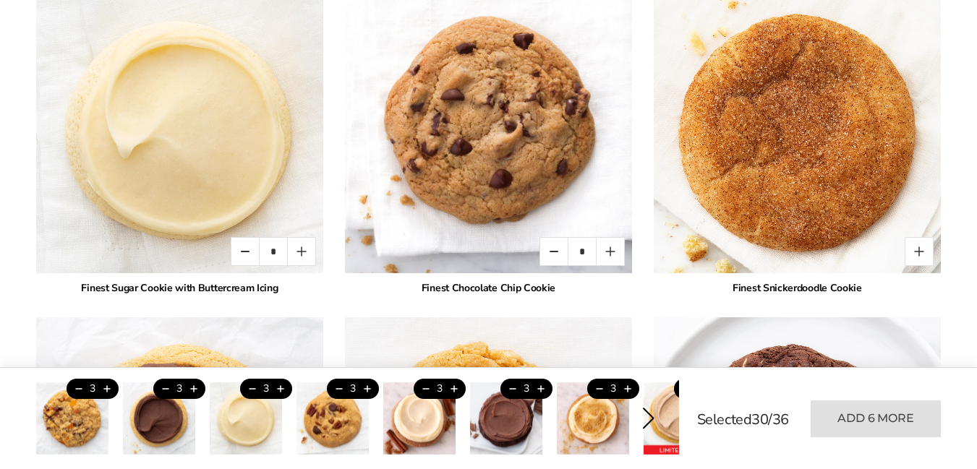
click at [648, 419] on div "Next slide" at bounding box center [648, 419] width 22 height 22
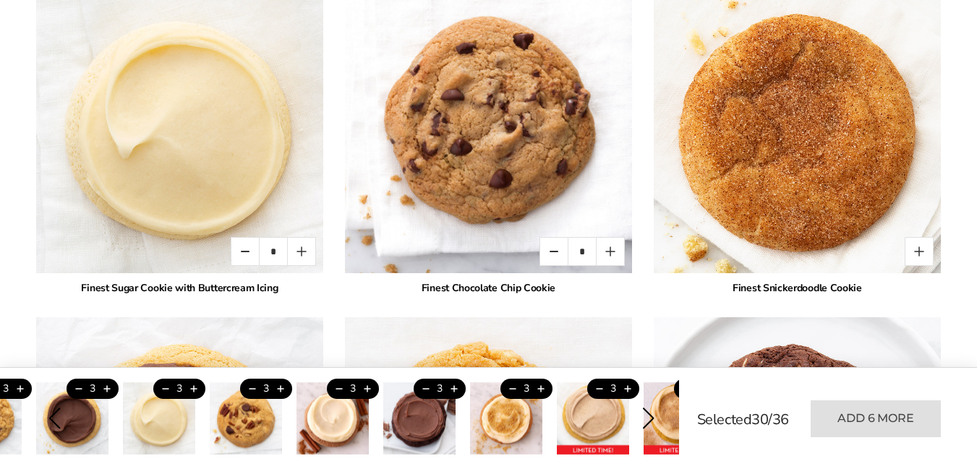
click at [648, 419] on div "Next slide" at bounding box center [648, 419] width 22 height 22
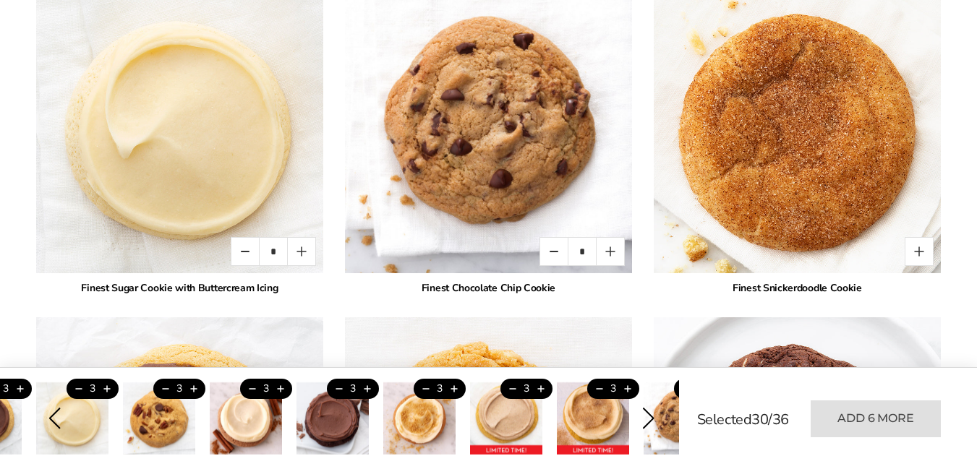
click at [648, 419] on div "Next slide" at bounding box center [648, 419] width 22 height 22
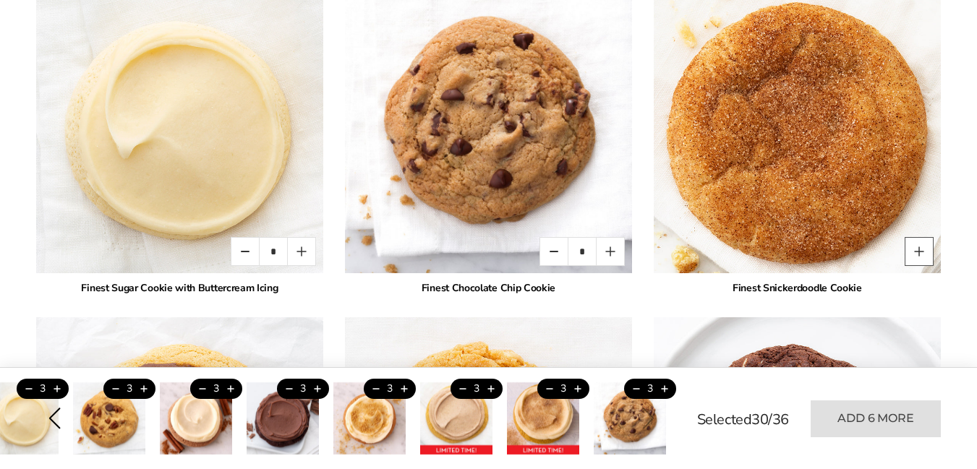
click at [922, 237] on button "Quantity button plus" at bounding box center [918, 251] width 29 height 29
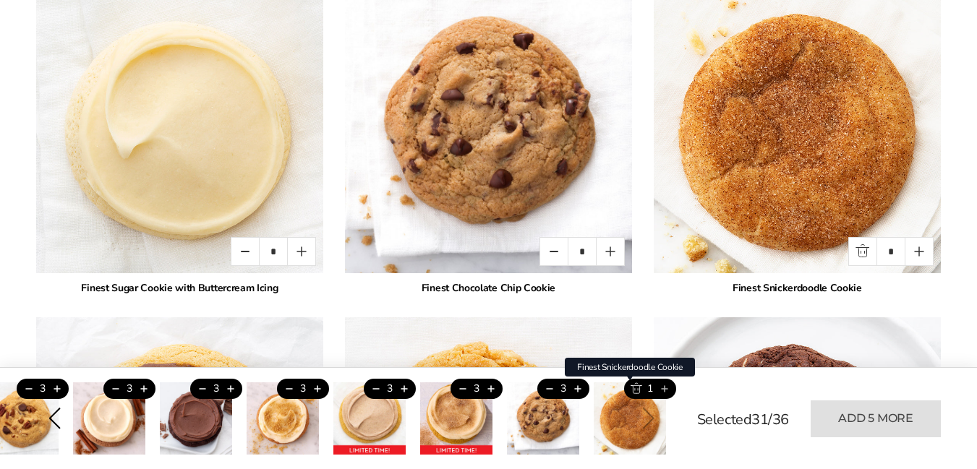
click at [666, 389] on button "Add this product" at bounding box center [664, 389] width 24 height 20
click at [663, 389] on button "Add this product" at bounding box center [664, 389] width 24 height 20
type input "*"
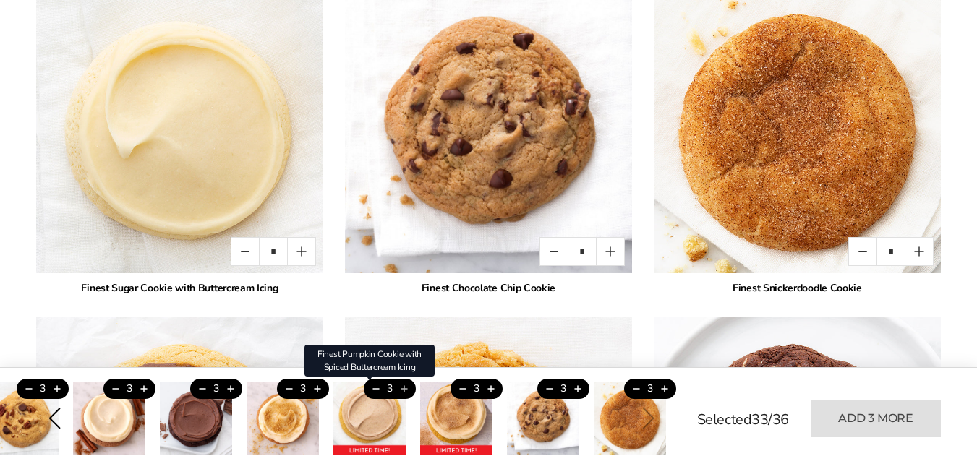
click at [406, 388] on button "Add this product" at bounding box center [404, 389] width 24 height 20
type input "*"
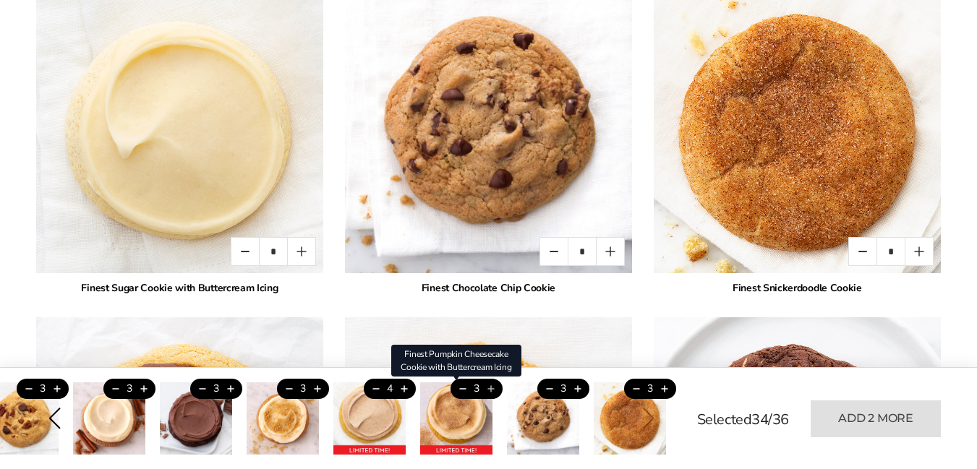
click at [491, 388] on button "Add this product" at bounding box center [491, 389] width 24 height 20
type input "*"
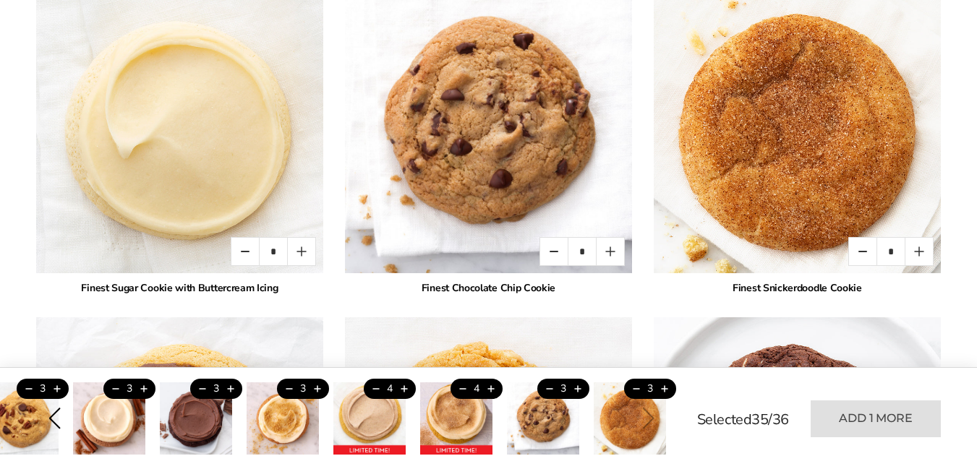
click at [55, 418] on div "Previous slide" at bounding box center [54, 419] width 22 height 22
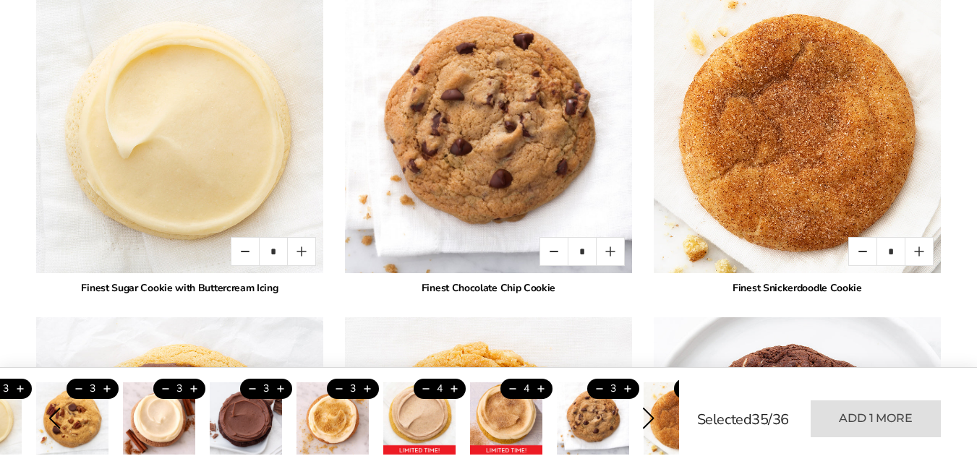
click at [55, 418] on div "Previous slide" at bounding box center [54, 419] width 22 height 22
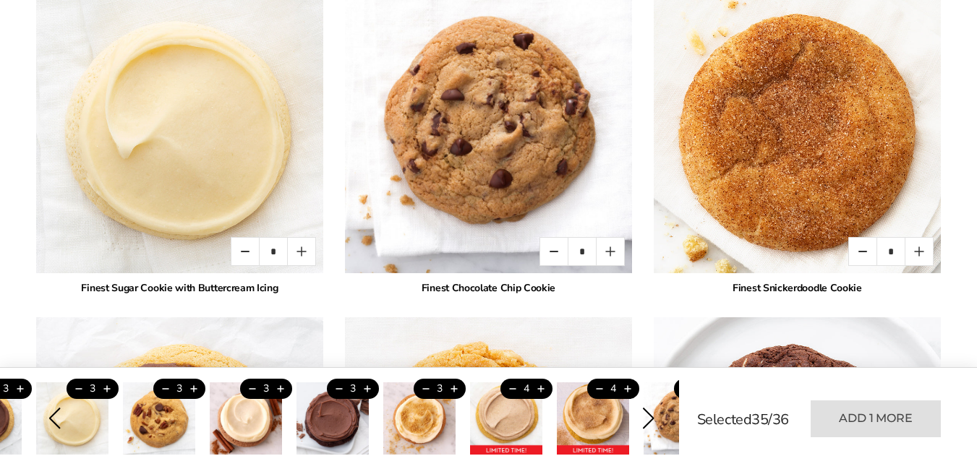
click at [53, 418] on div "Previous slide" at bounding box center [54, 419] width 22 height 22
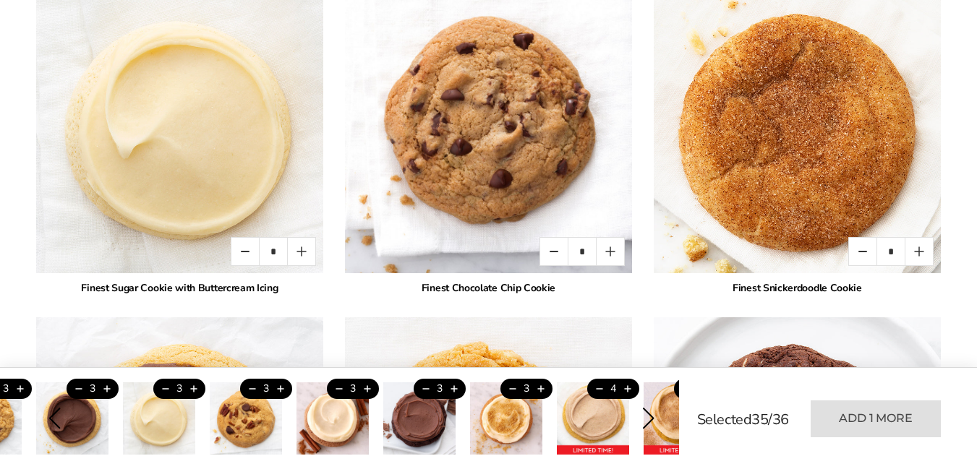
click at [51, 419] on div "Previous slide" at bounding box center [54, 419] width 22 height 22
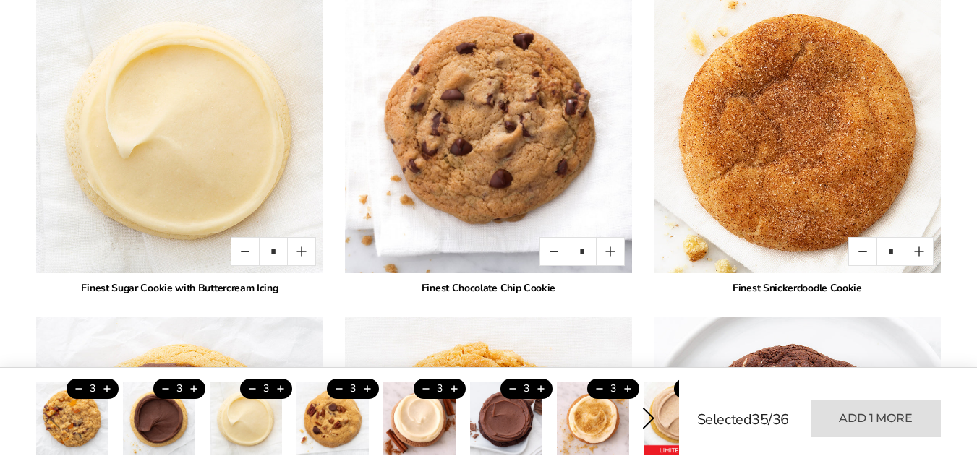
click at [650, 416] on div "Next slide" at bounding box center [648, 419] width 22 height 22
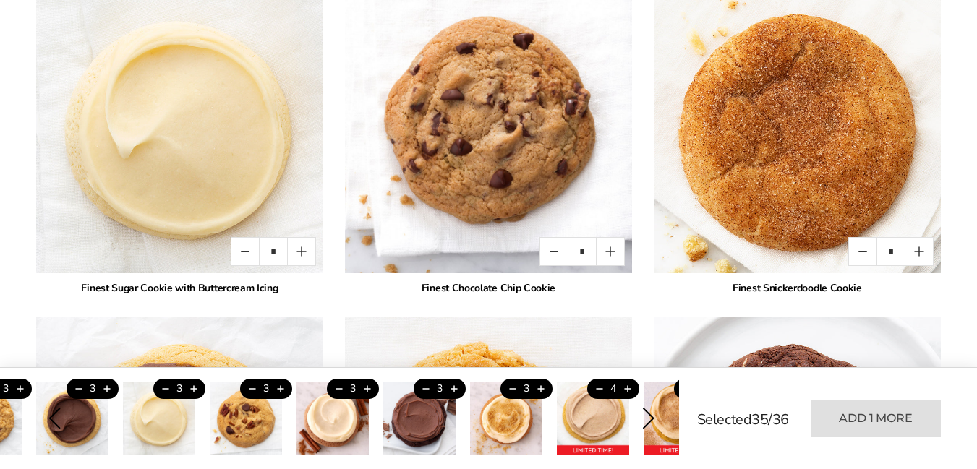
click at [650, 416] on div "Next slide" at bounding box center [648, 419] width 22 height 22
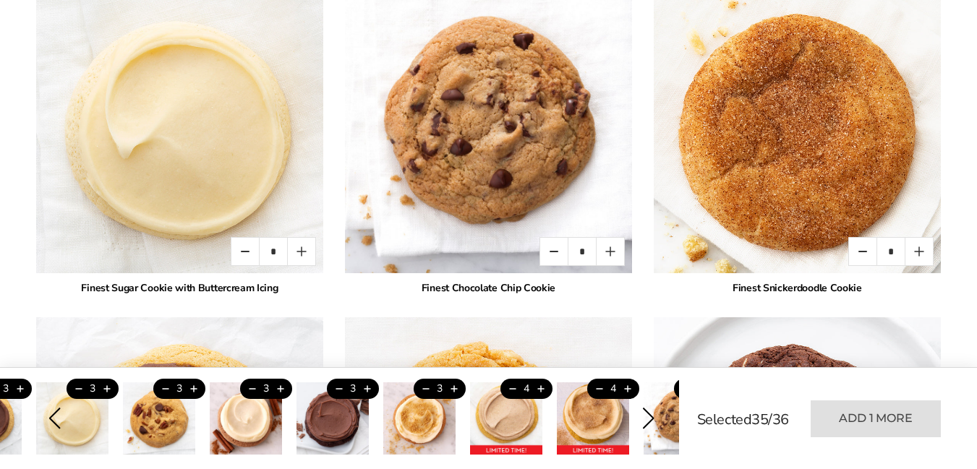
click at [648, 417] on div "Next slide" at bounding box center [648, 419] width 22 height 22
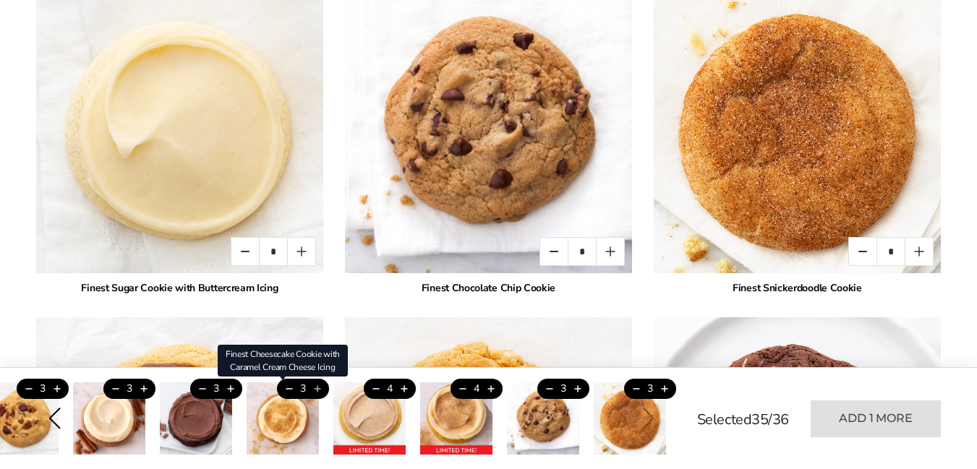
click at [356, 390] on ul "3 Finest Apricot Cranberry Oat Cookie 3 3 Finest Peanut Butter Cookie with Fudg…" at bounding box center [41, 418] width 630 height 72
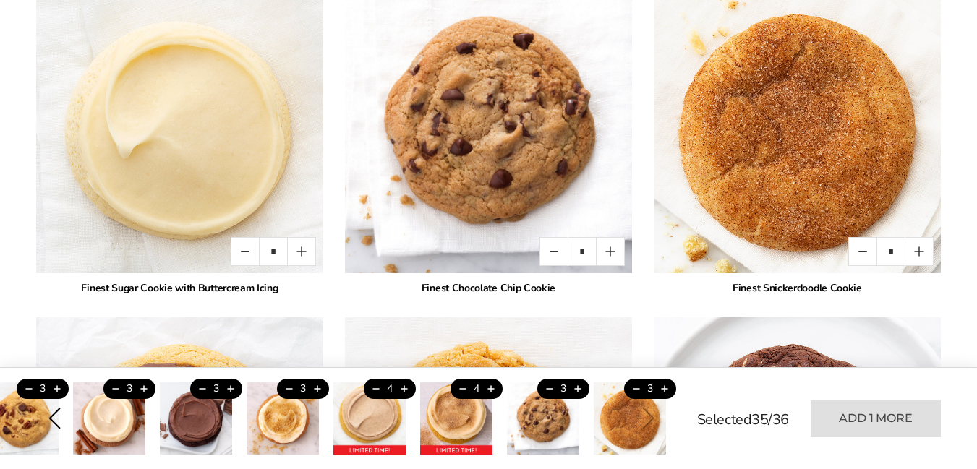
click at [57, 421] on div "Previous slide" at bounding box center [54, 419] width 22 height 22
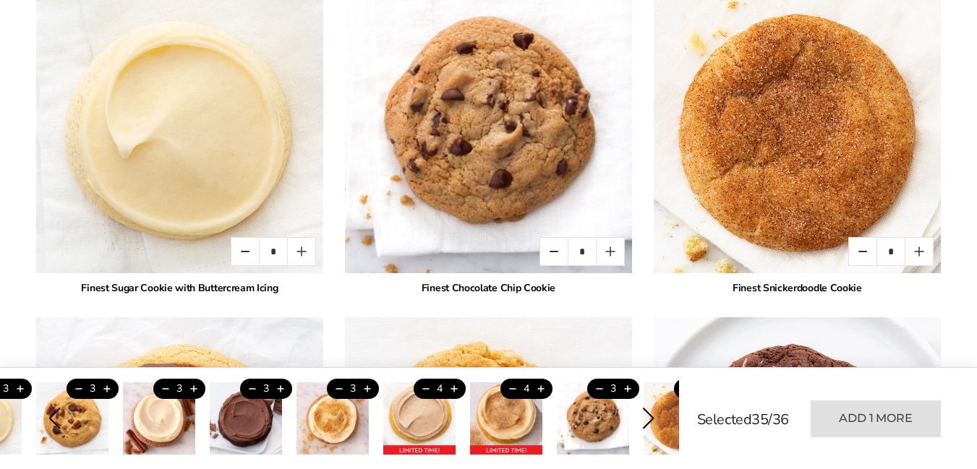
click at [54, 422] on div "Previous slide" at bounding box center [54, 419] width 22 height 22
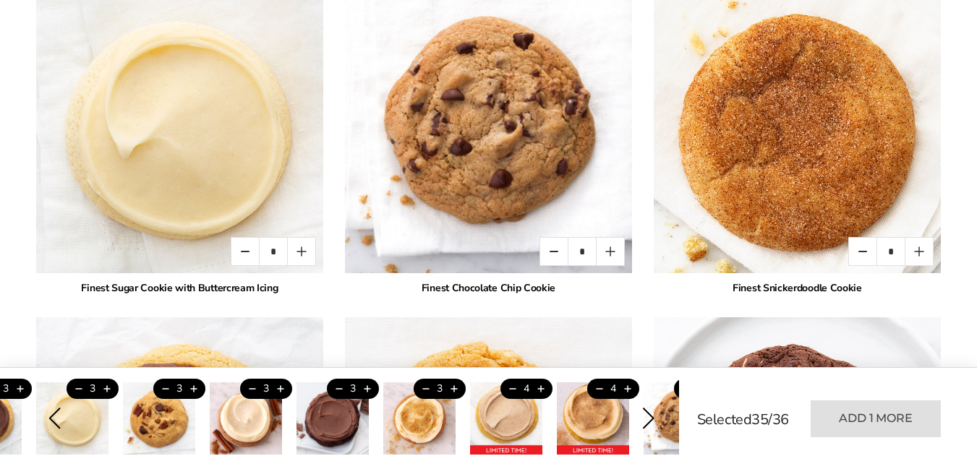
click at [54, 422] on div "Previous slide" at bounding box center [54, 419] width 22 height 22
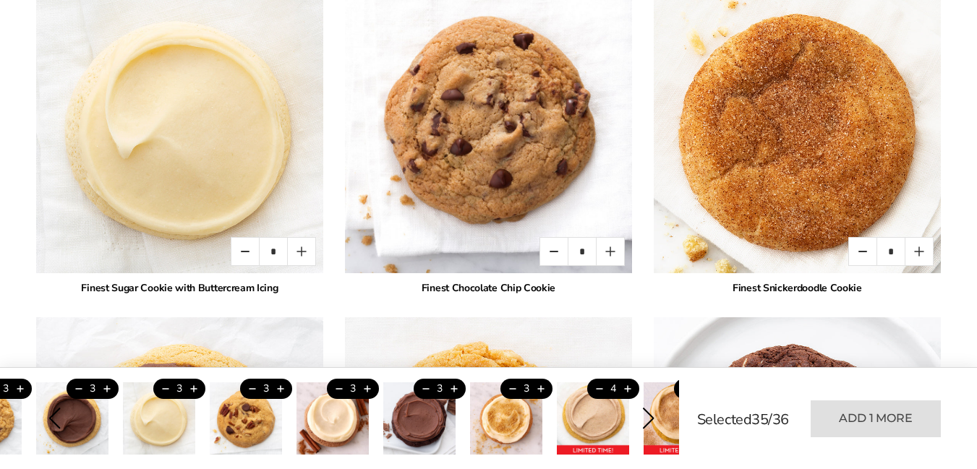
click at [54, 422] on div "Previous slide" at bounding box center [54, 419] width 22 height 22
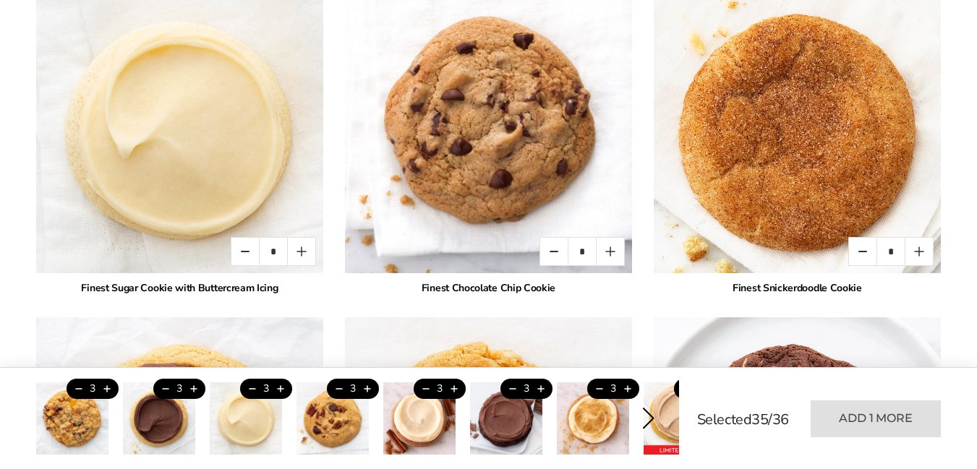
click at [647, 419] on div "Next slide" at bounding box center [648, 419] width 22 height 22
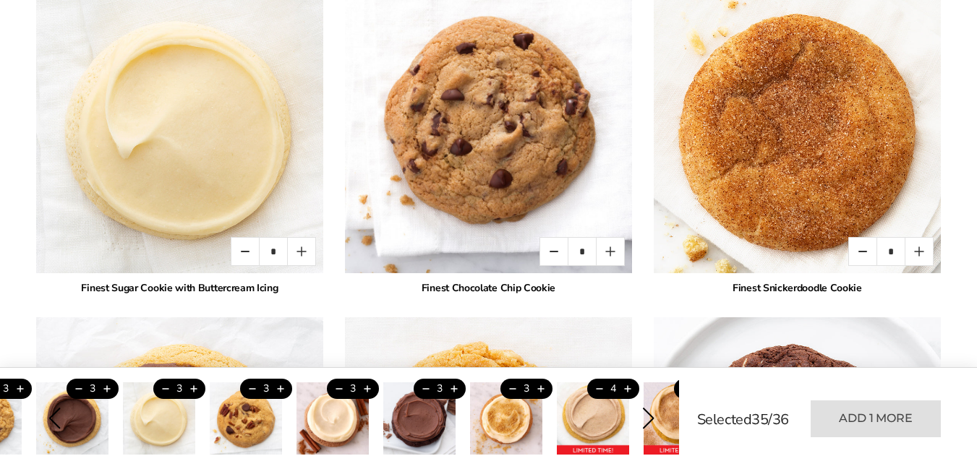
click at [647, 419] on div "Next slide" at bounding box center [648, 419] width 22 height 22
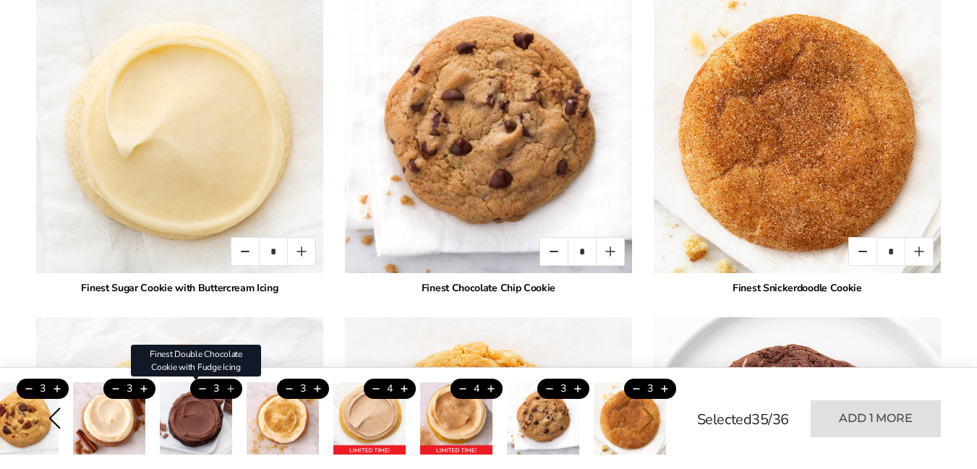
click at [356, 389] on ul "3 Finest Apricot Cranberry Oat Cookie 3 3 Finest Peanut Butter Cookie with Fudg…" at bounding box center [41, 418] width 630 height 72
click at [232, 389] on button "Add this product" at bounding box center [230, 389] width 24 height 20
type input "*"
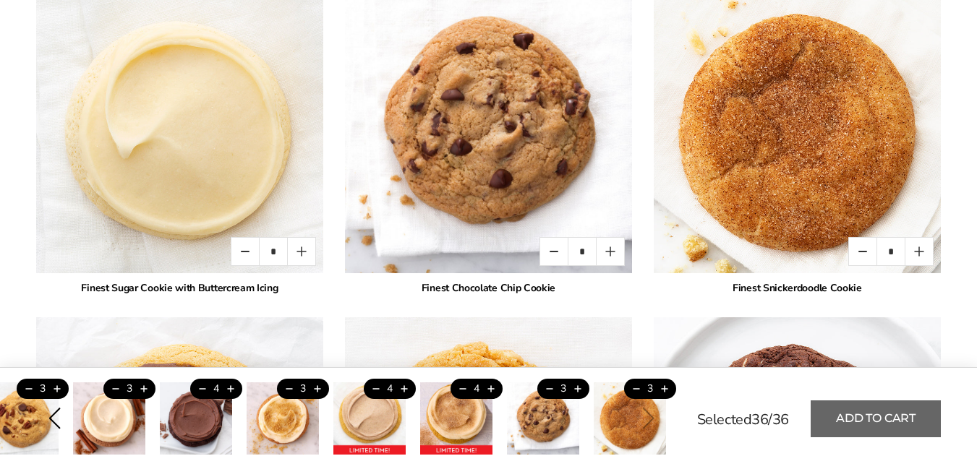
click at [894, 415] on button "Add to cart" at bounding box center [875, 418] width 130 height 37
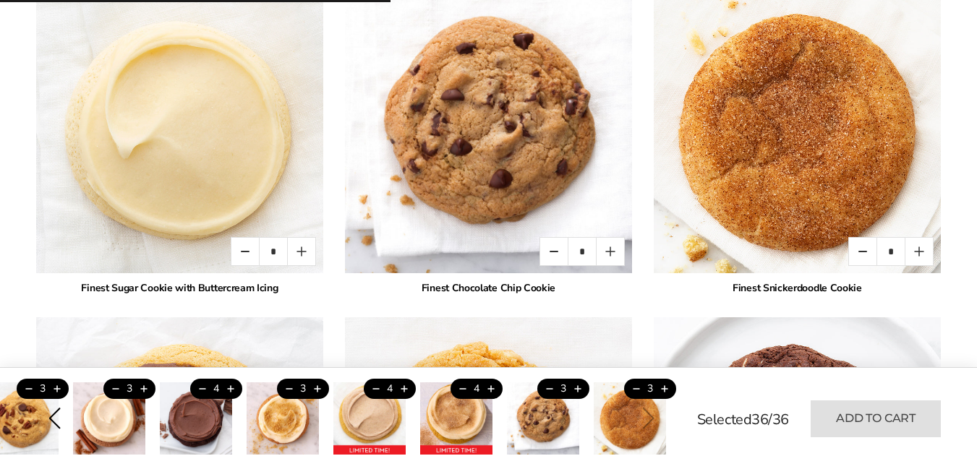
type input "*"
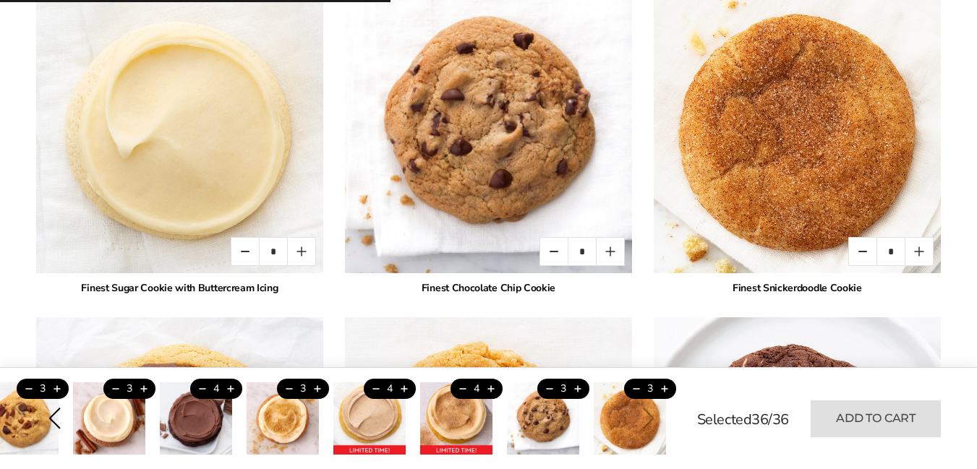
type input "*"
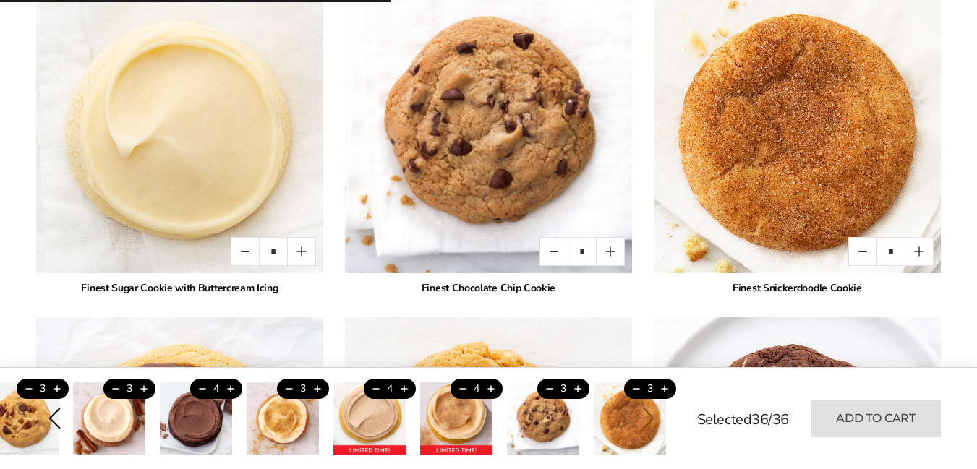
type input "*"
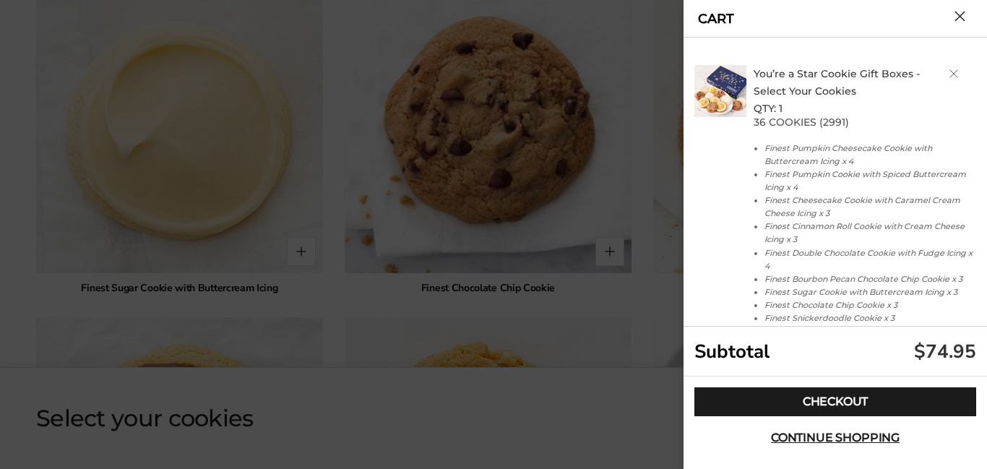
scroll to position [123, 0]
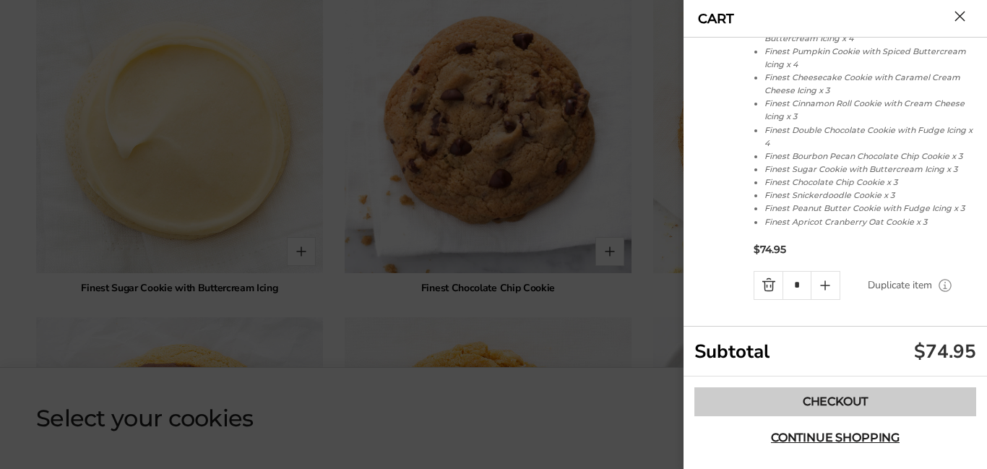
click at [857, 396] on link "Checkout" at bounding box center [836, 401] width 282 height 29
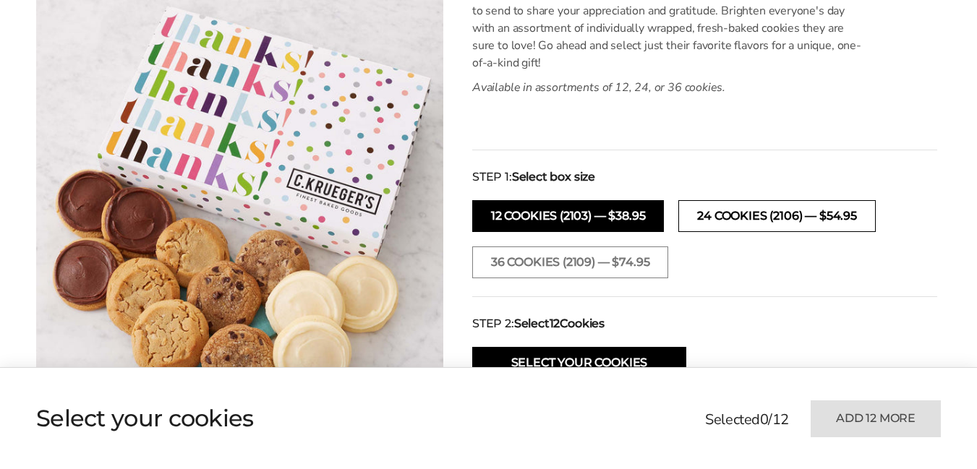
scroll to position [506, 0]
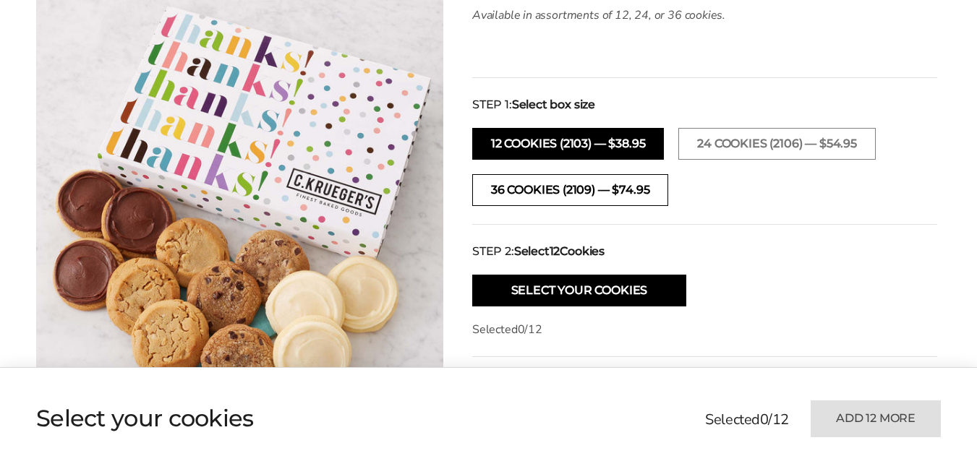
click at [607, 194] on button "36 Cookies (2109) — $74.95" at bounding box center [570, 190] width 196 height 32
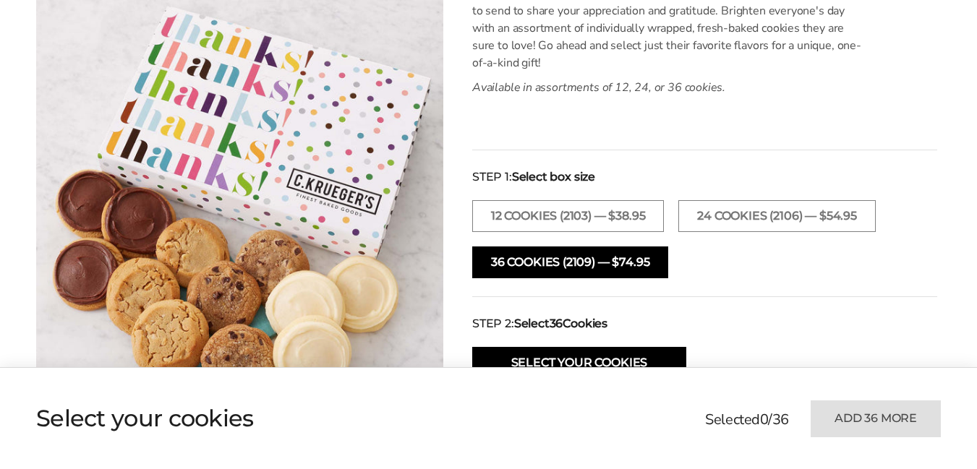
scroll to position [72, 0]
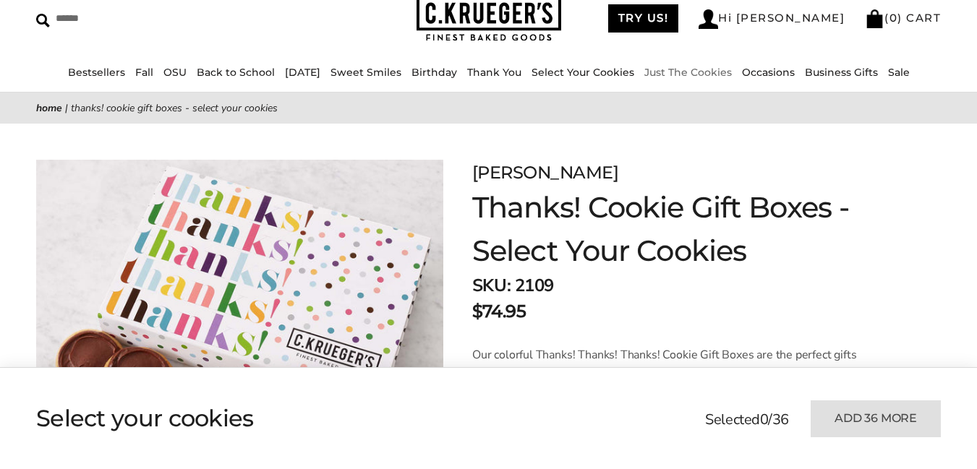
click at [716, 73] on link "Just The Cookies" at bounding box center [687, 72] width 87 height 13
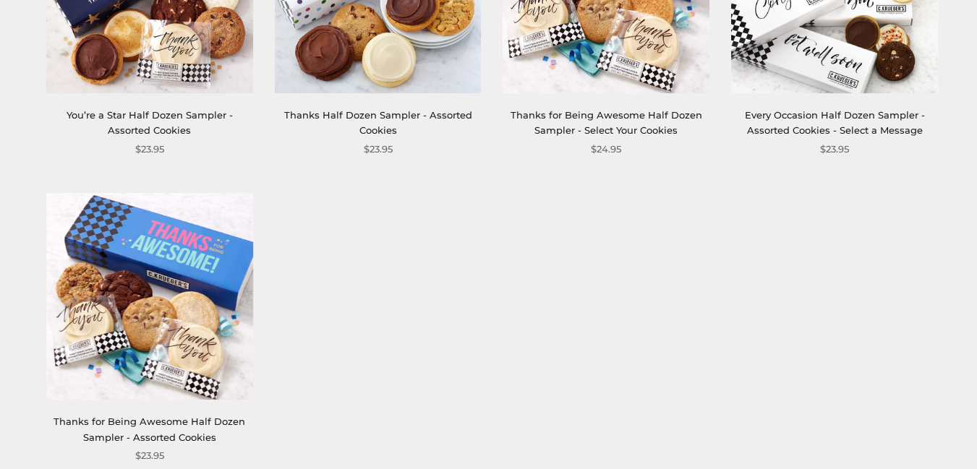
scroll to position [1374, 0]
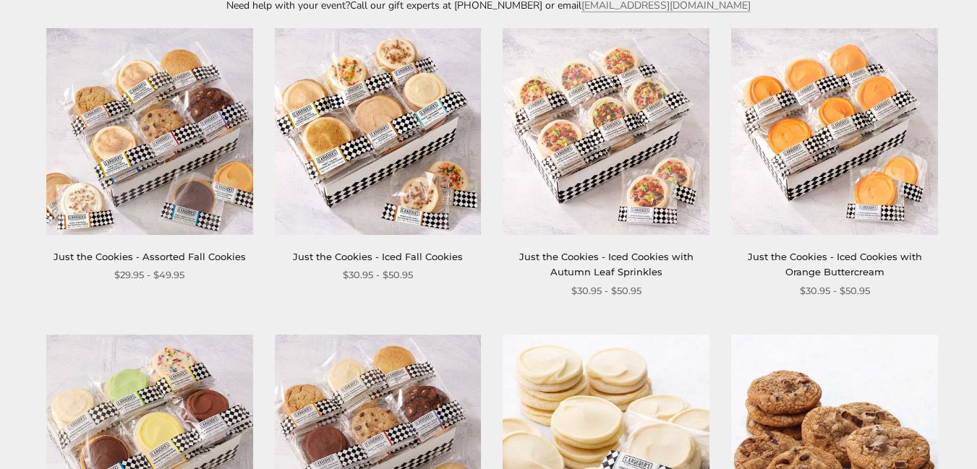
scroll to position [217, 0]
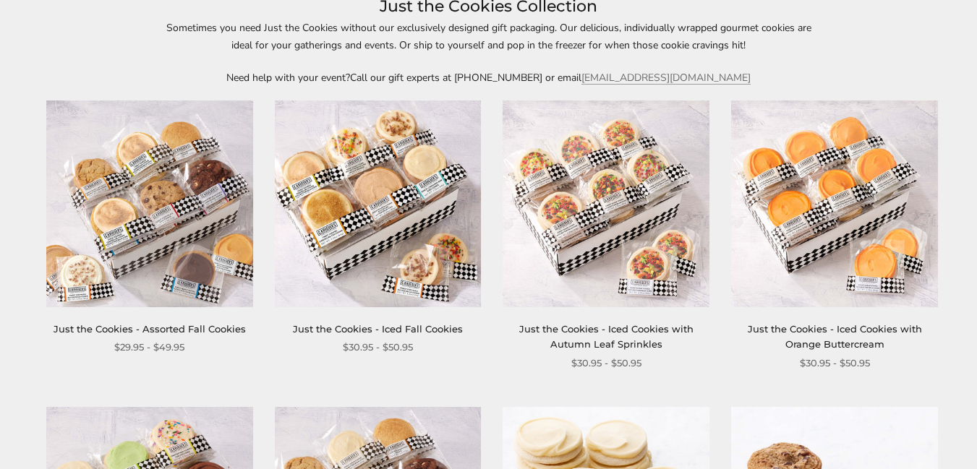
click at [421, 330] on link "Just the Cookies - Iced Fall Cookies" at bounding box center [378, 329] width 170 height 12
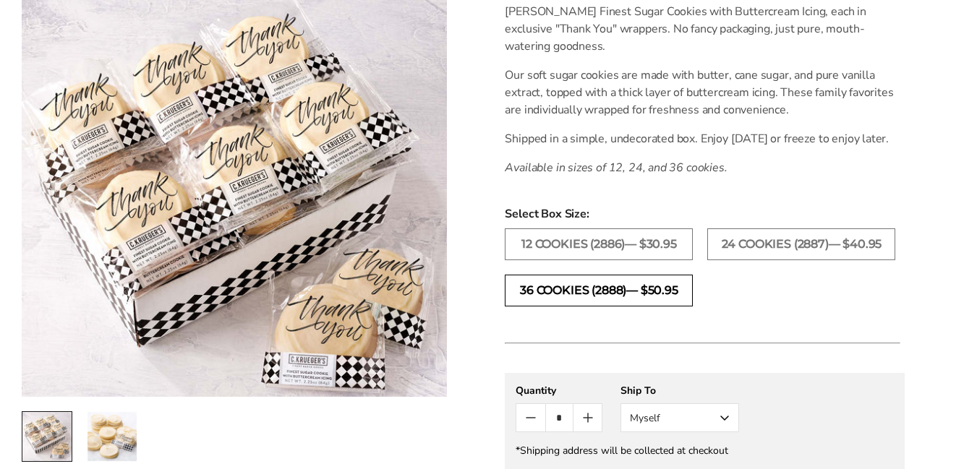
click at [659, 307] on label "36 COOKIES (2888)— $50.95" at bounding box center [599, 291] width 188 height 32
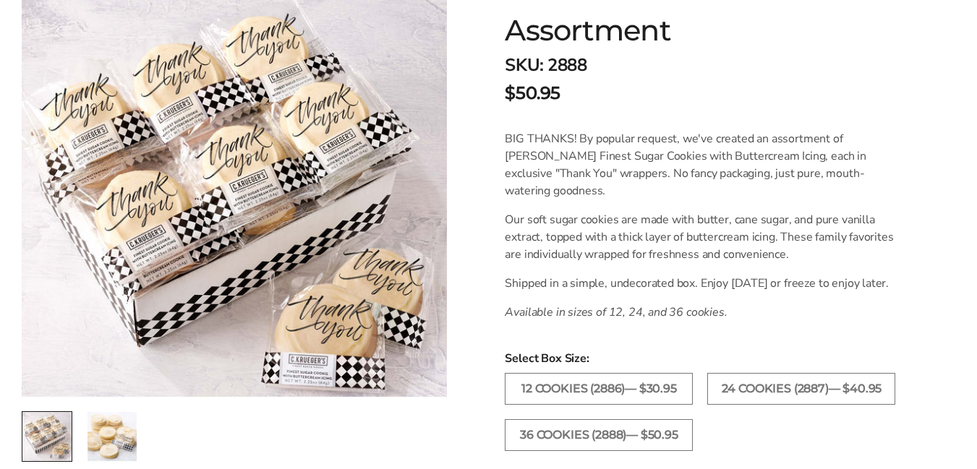
scroll to position [361, 0]
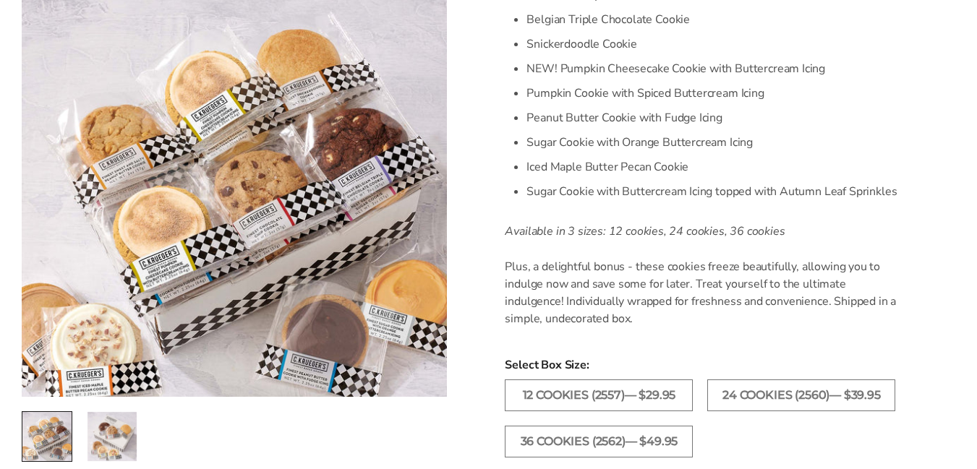
scroll to position [723, 0]
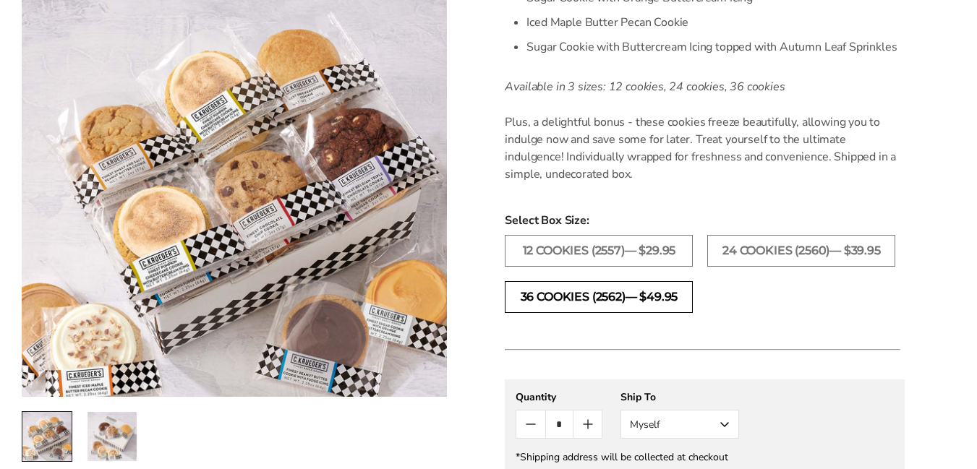
click at [659, 302] on label "36 COOKIES (2562)— $49.95" at bounding box center [599, 297] width 188 height 32
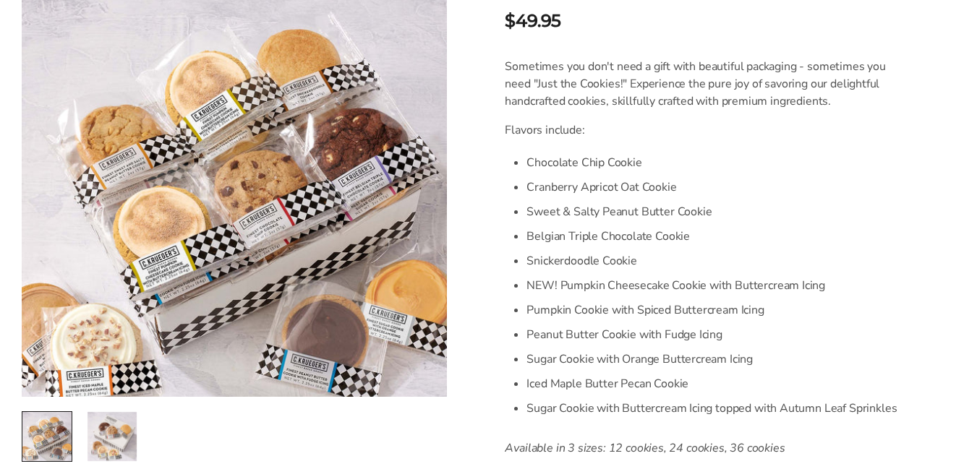
scroll to position [434, 0]
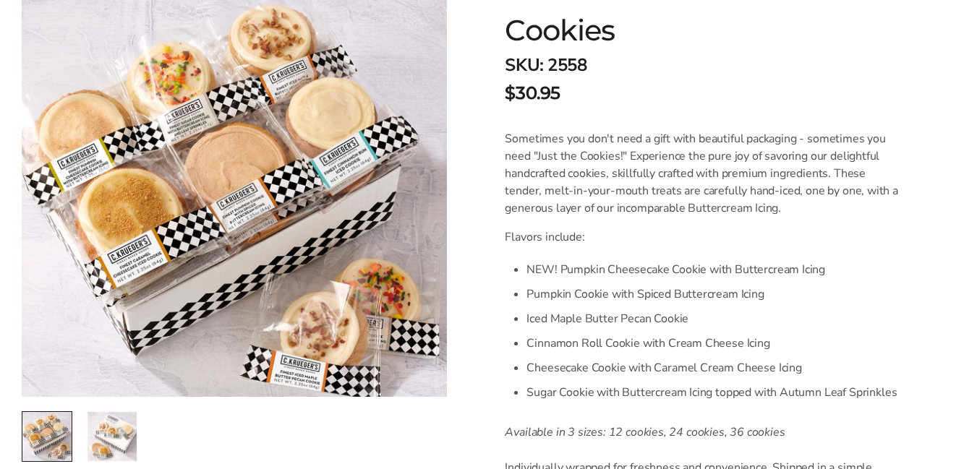
scroll to position [506, 0]
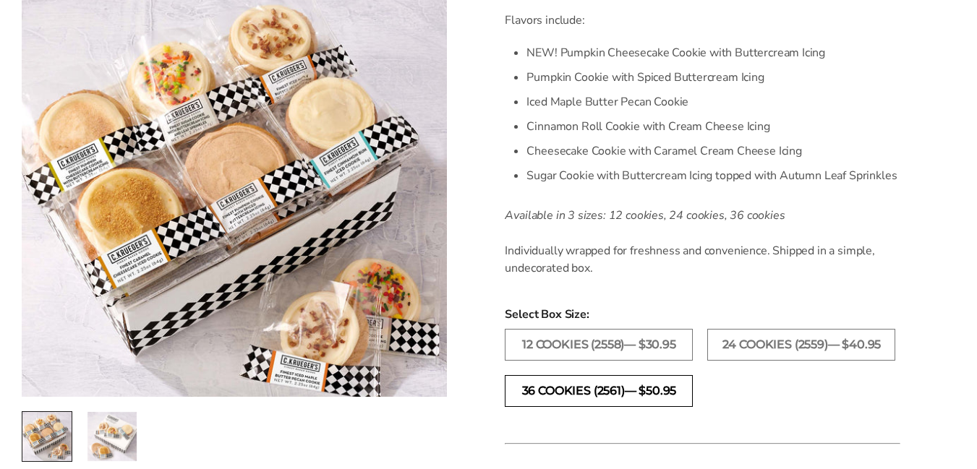
click at [643, 395] on label "36 COOKIES (2561)— $50.95" at bounding box center [599, 391] width 188 height 32
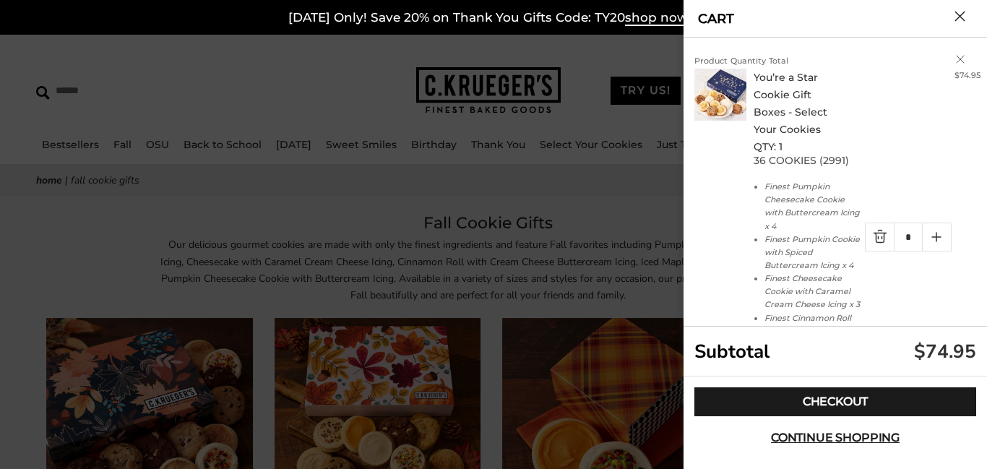
click at [873, 244] on link "Quantity minus button" at bounding box center [880, 236] width 28 height 27
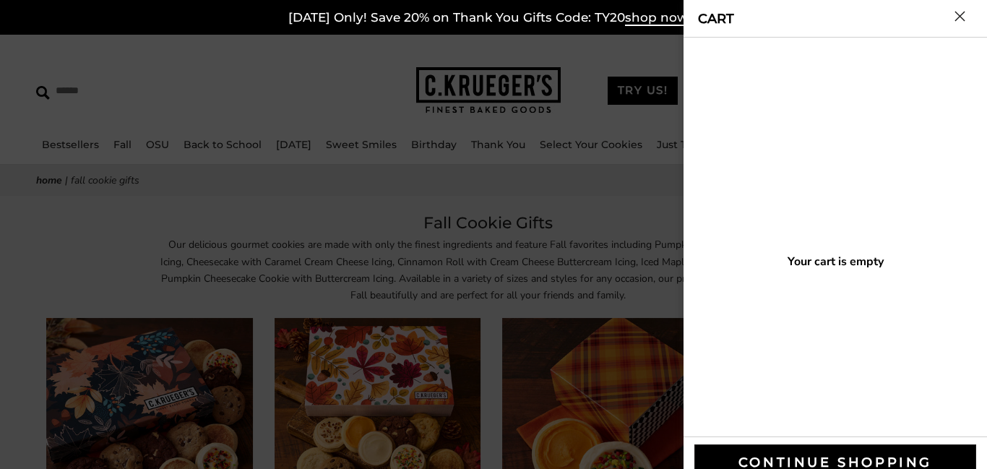
click at [961, 11] on button "Close cart" at bounding box center [960, 16] width 11 height 11
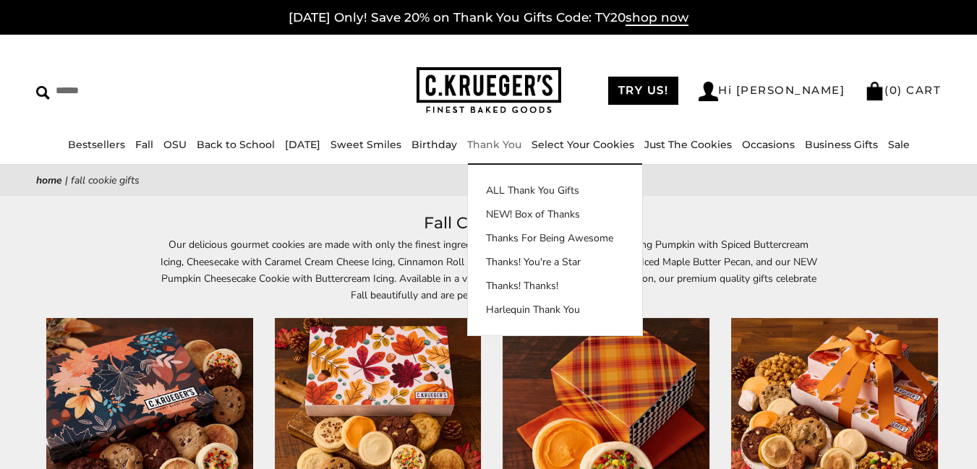
click at [502, 142] on link "Thank You" at bounding box center [494, 144] width 54 height 13
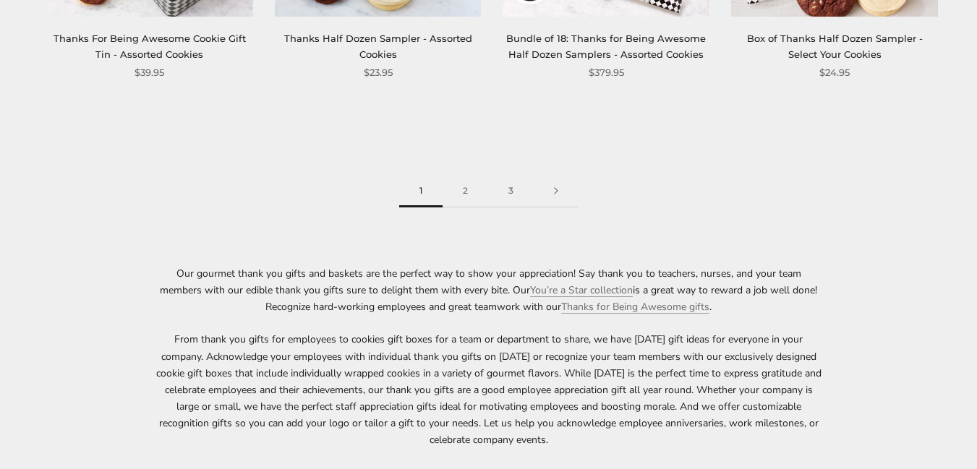
scroll to position [1807, 0]
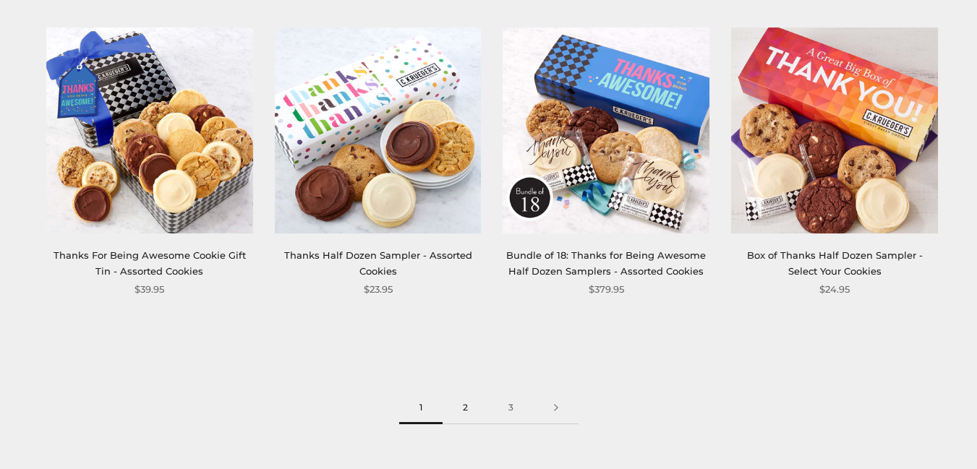
click at [466, 407] on link "2" at bounding box center [465, 408] width 46 height 33
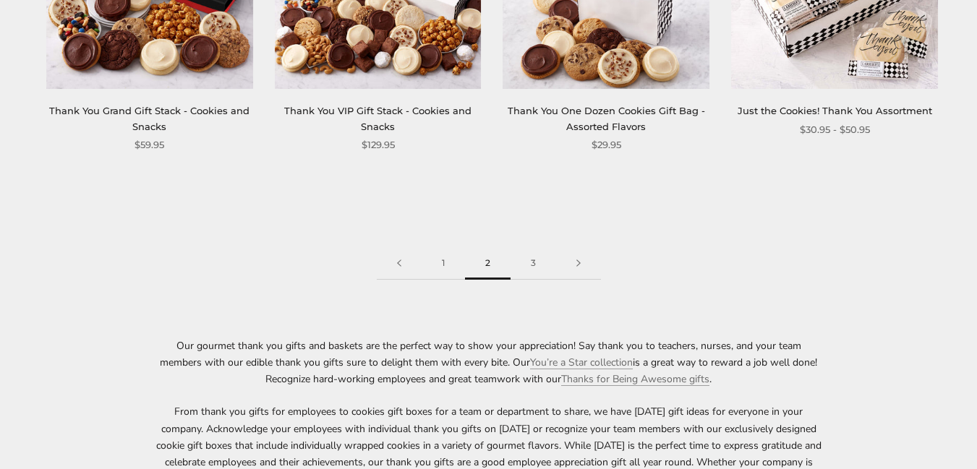
scroll to position [2024, 0]
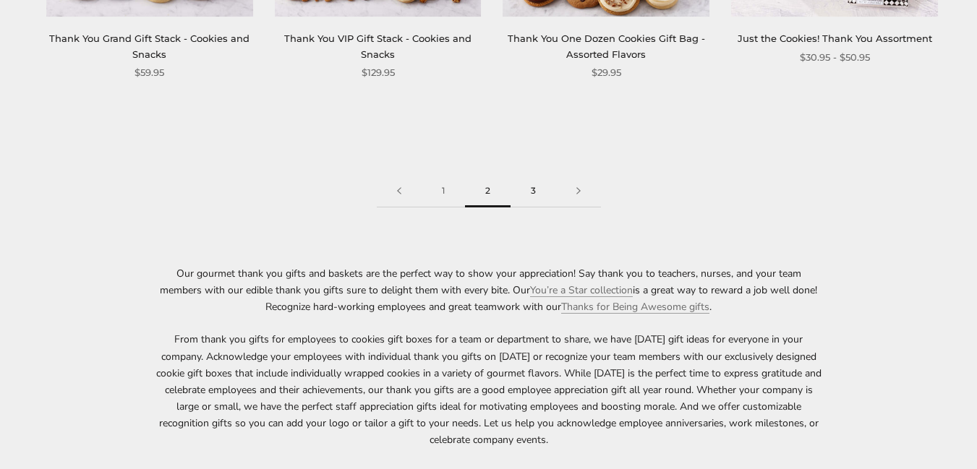
click at [533, 188] on link "3" at bounding box center [533, 191] width 46 height 33
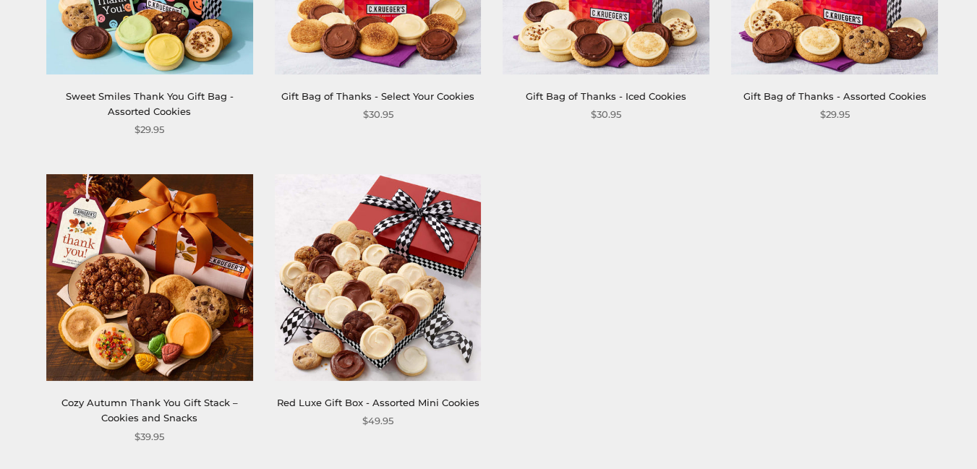
scroll to position [578, 0]
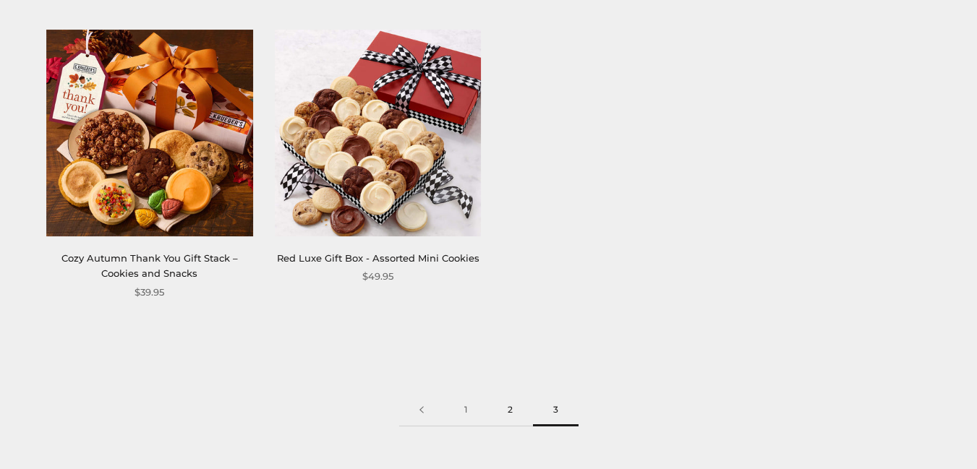
click at [506, 408] on link "2" at bounding box center [510, 410] width 46 height 33
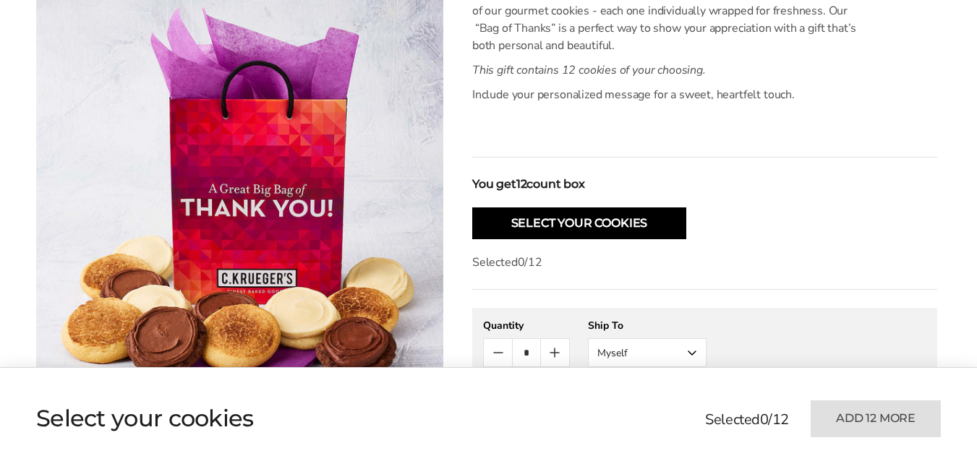
scroll to position [289, 0]
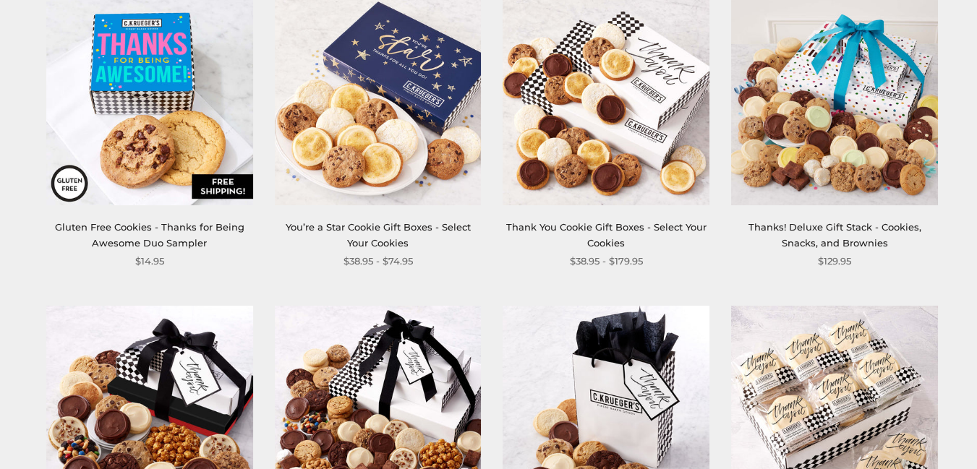
scroll to position [2035, 0]
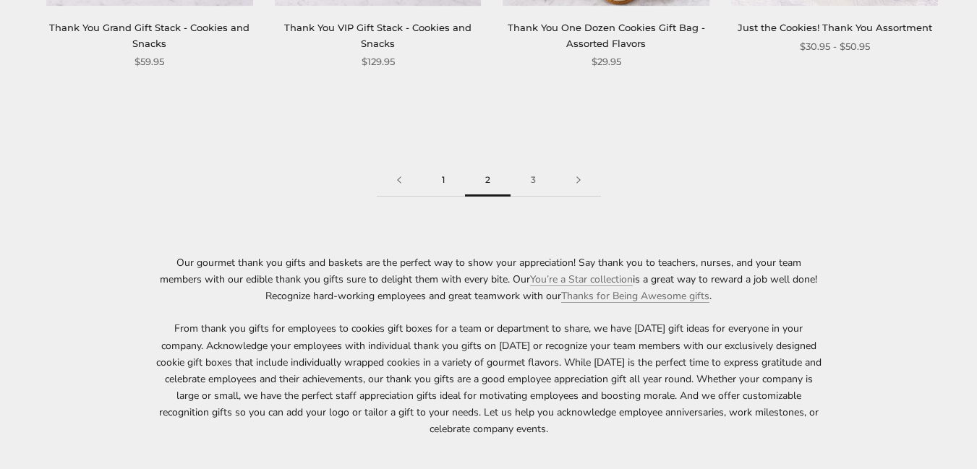
click at [444, 184] on link "1" at bounding box center [442, 180] width 43 height 33
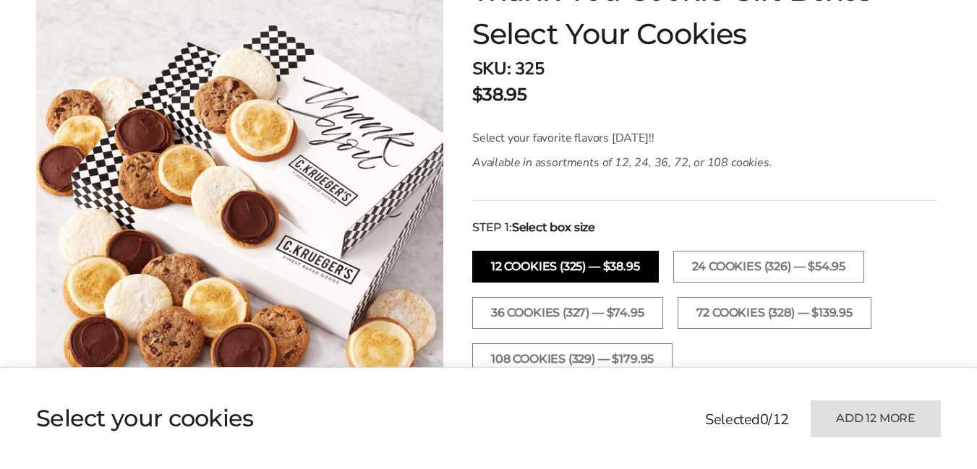
scroll to position [361, 0]
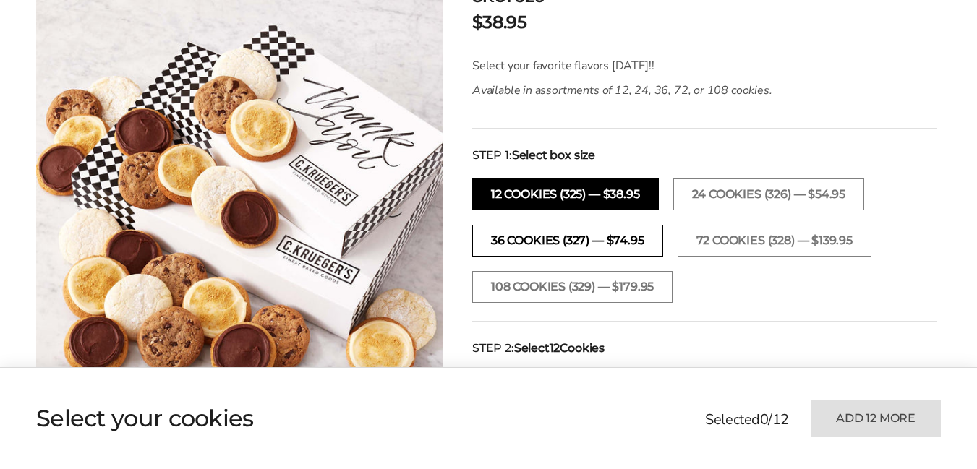
click at [617, 238] on button "36 Cookies (327) — $74.95" at bounding box center [567, 241] width 191 height 32
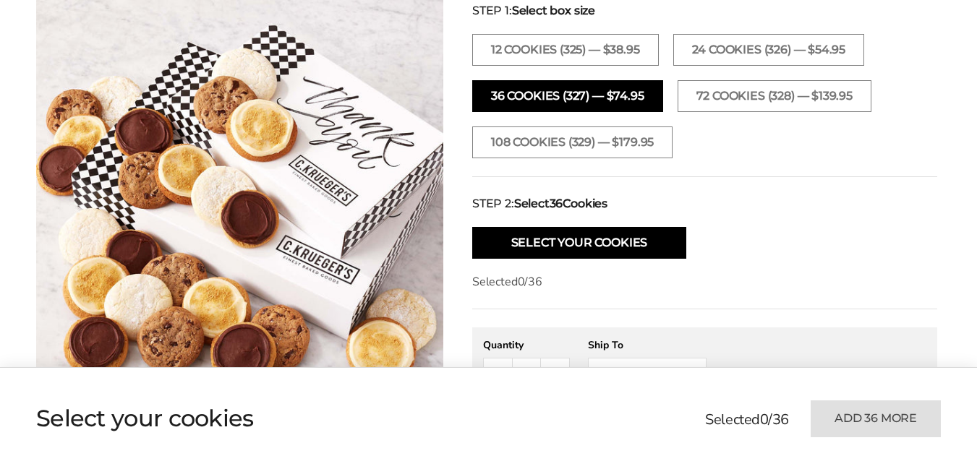
scroll to position [434, 0]
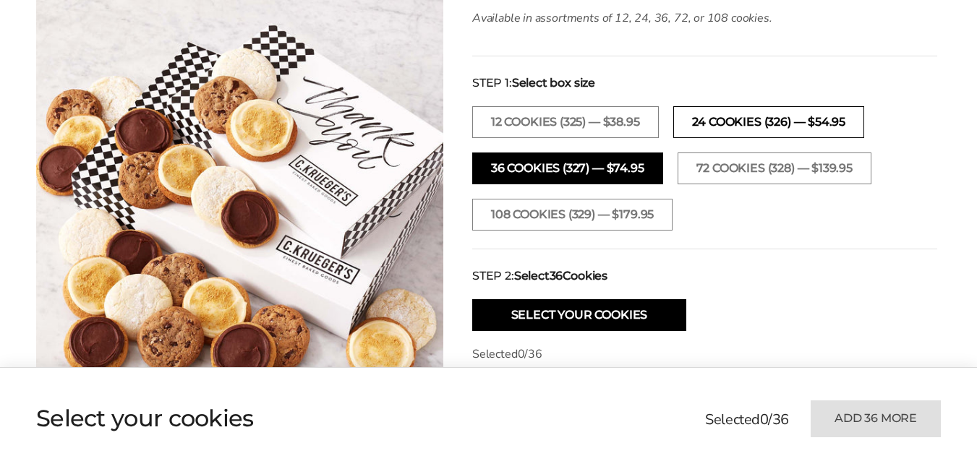
click at [755, 123] on button "24 Cookies (326) — $54.95" at bounding box center [769, 122] width 192 height 32
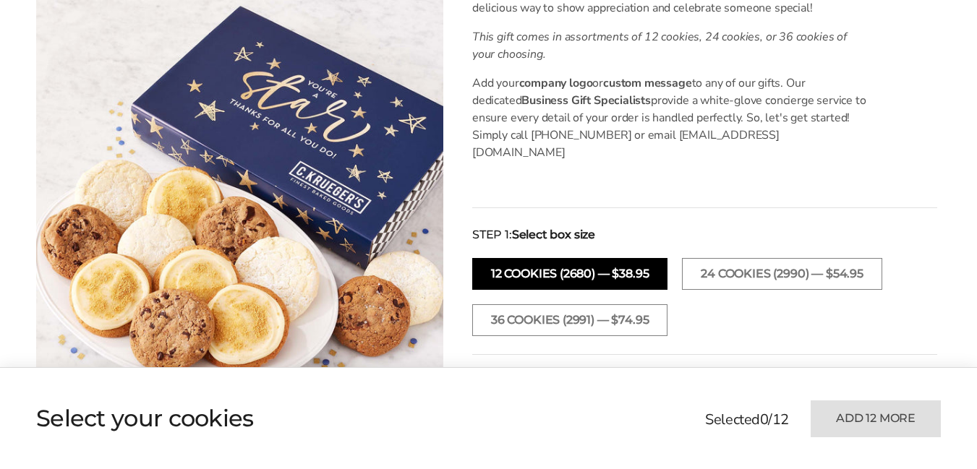
scroll to position [578, 0]
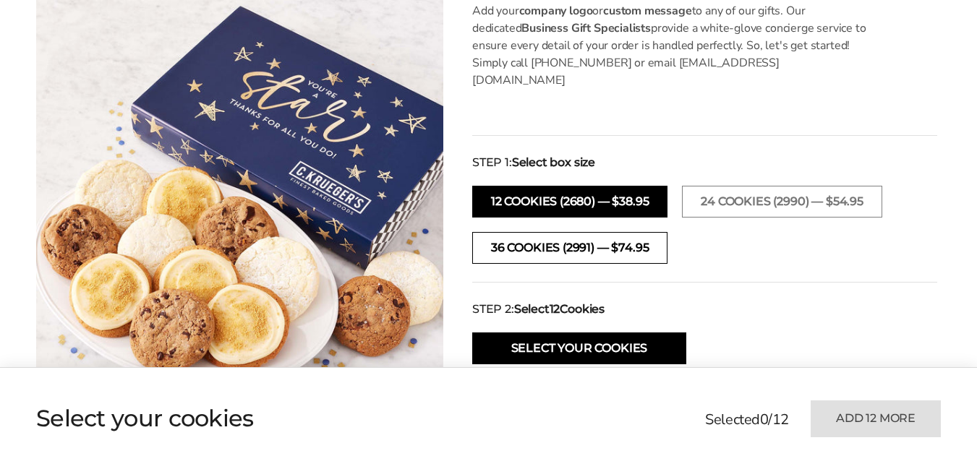
click at [640, 232] on button "36 COOKIES (2991) — $74.95" at bounding box center [569, 248] width 195 height 32
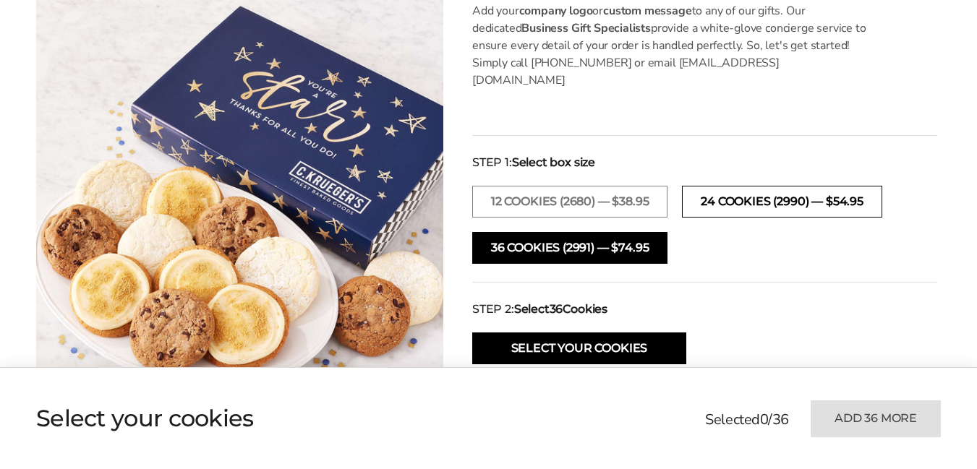
click at [806, 186] on button "24 COOKIES (2990) — $54.95" at bounding box center [782, 202] width 200 height 32
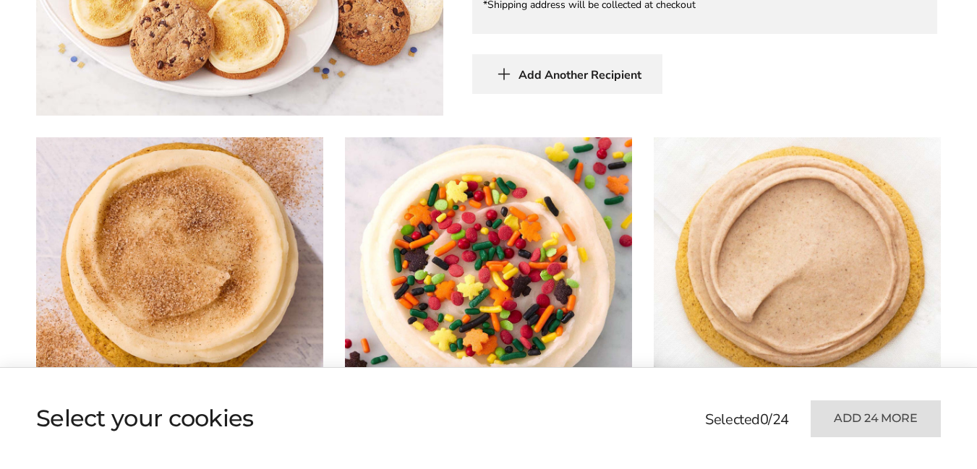
scroll to position [1301, 0]
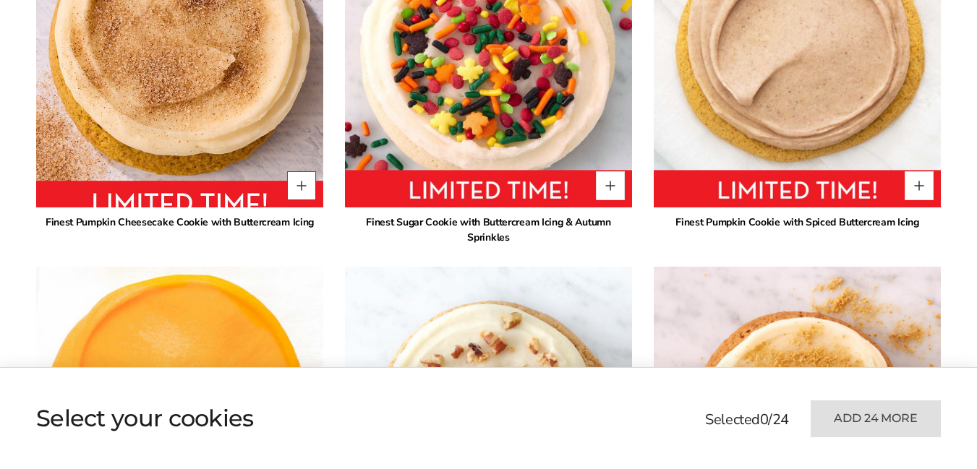
click at [300, 172] on button "Quantity button plus" at bounding box center [301, 185] width 29 height 29
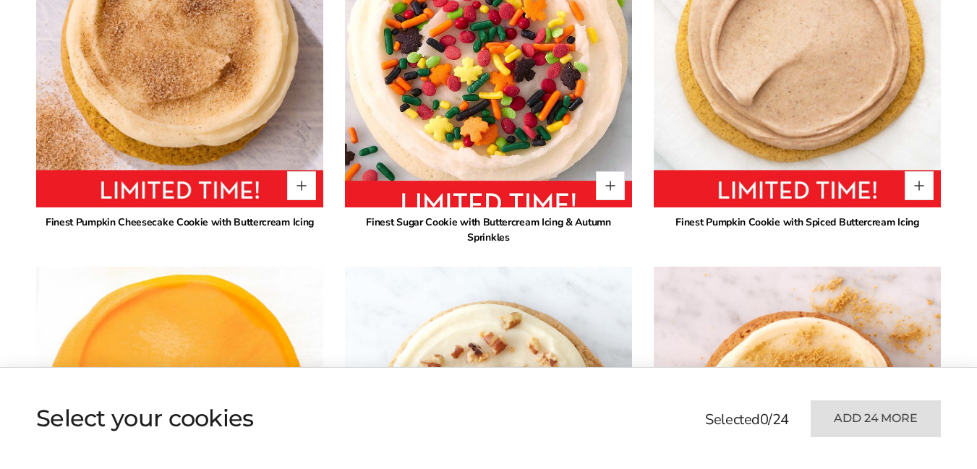
type input "*"
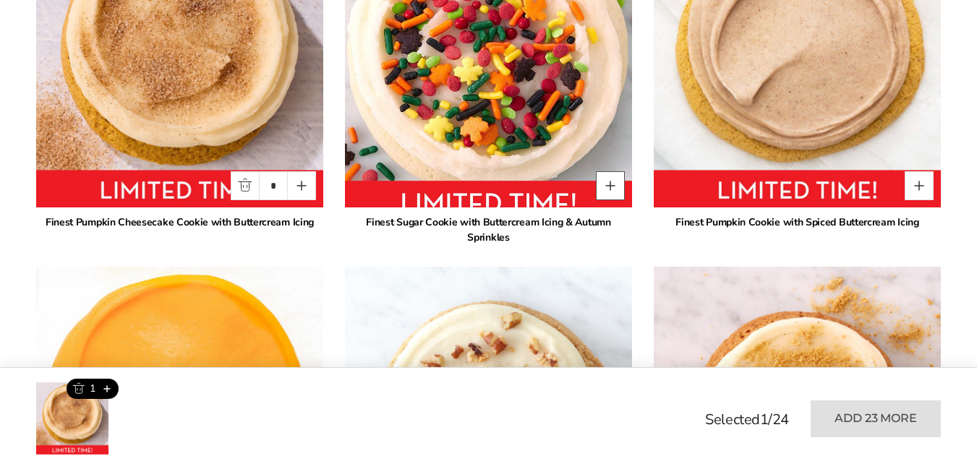
click at [614, 171] on button "Quantity button plus" at bounding box center [610, 185] width 29 height 29
type input "*"
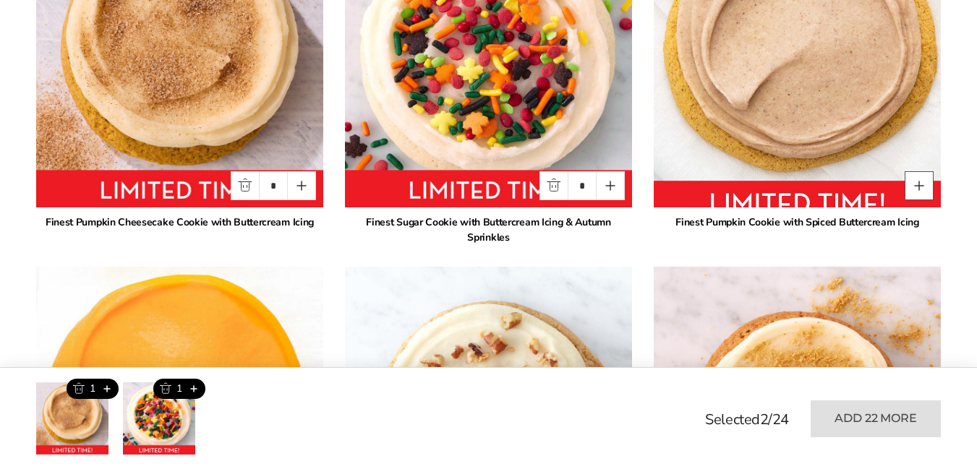
click at [917, 171] on button "Quantity button plus" at bounding box center [918, 185] width 29 height 29
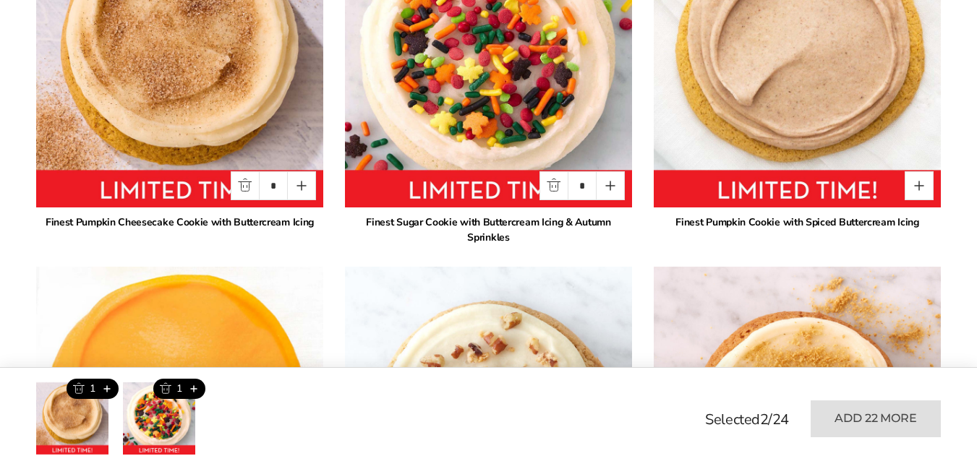
type input "*"
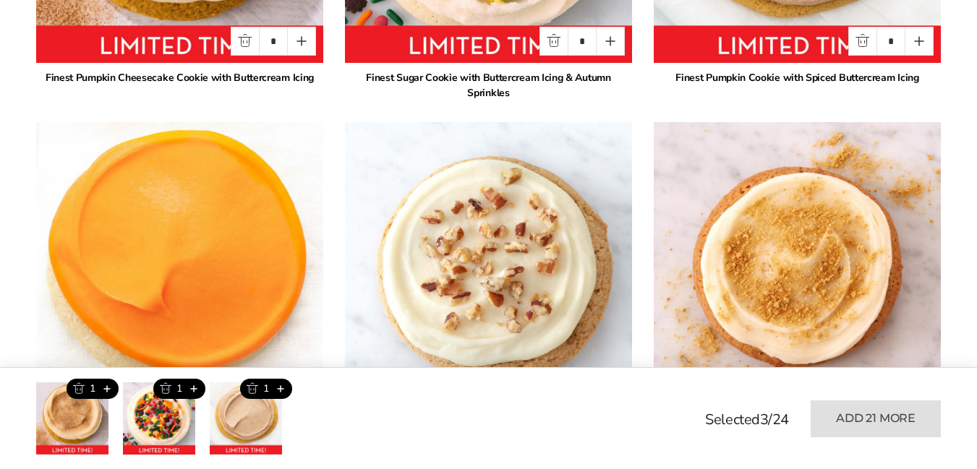
scroll to position [1518, 0]
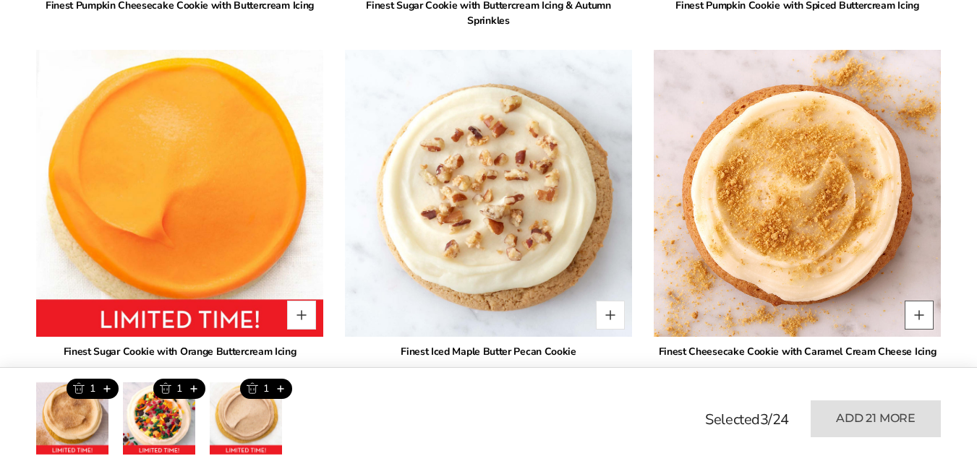
click at [921, 301] on button "Quantity button plus" at bounding box center [918, 315] width 29 height 29
type input "*"
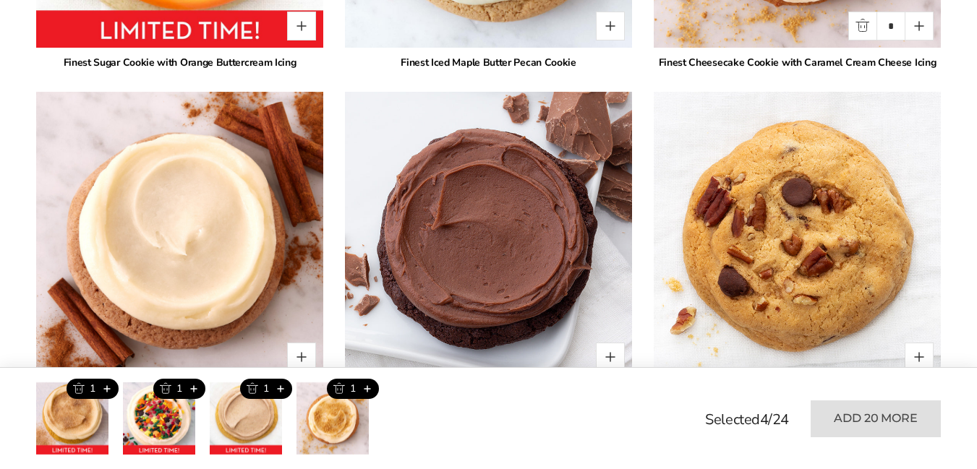
scroll to position [1880, 0]
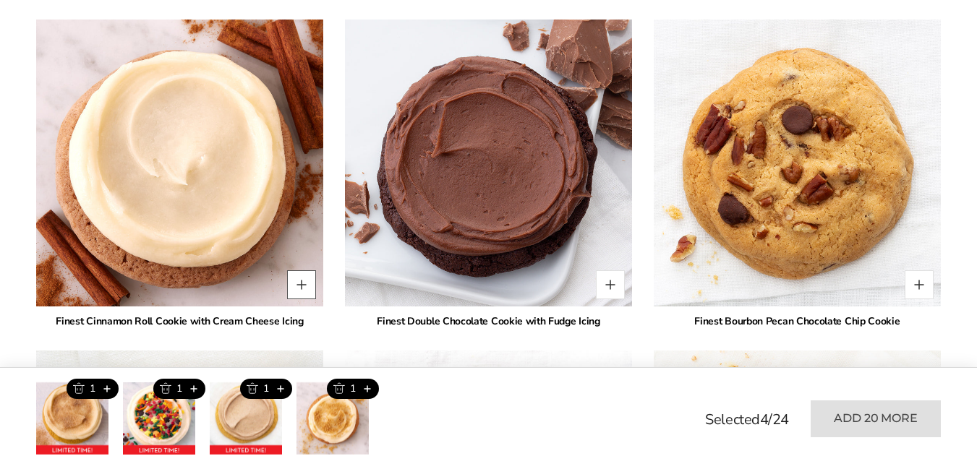
click at [304, 270] on button "Quantity button plus" at bounding box center [301, 284] width 29 height 29
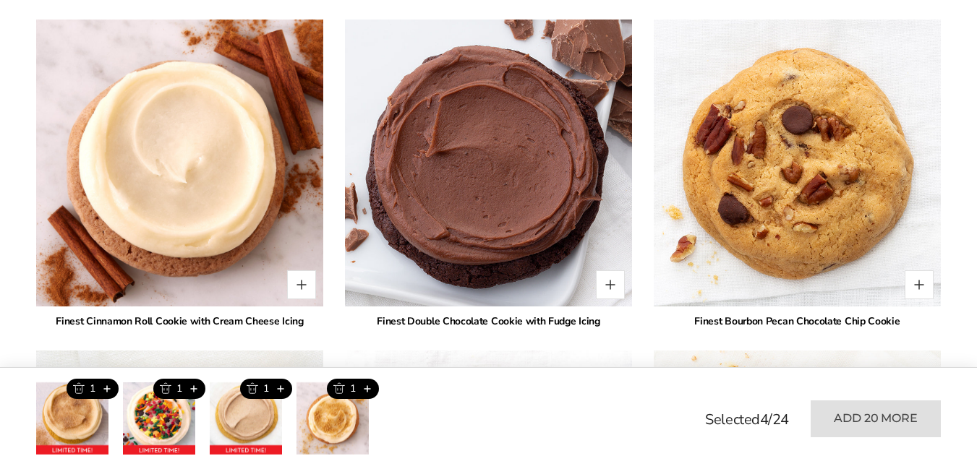
type input "*"
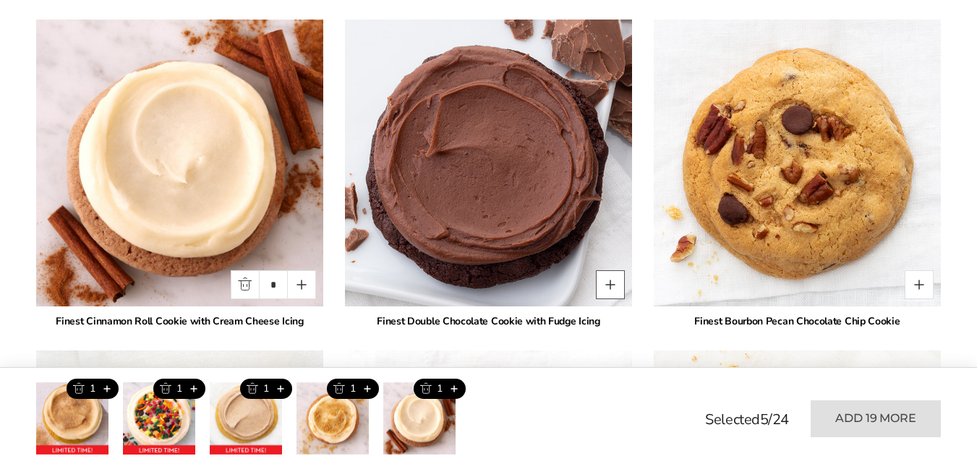
click at [612, 270] on button "Quantity button plus" at bounding box center [610, 284] width 29 height 29
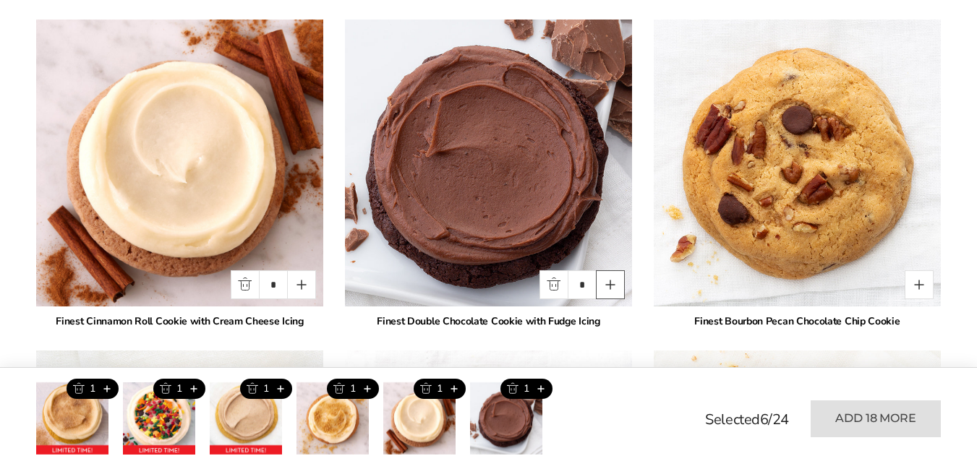
type input "*"
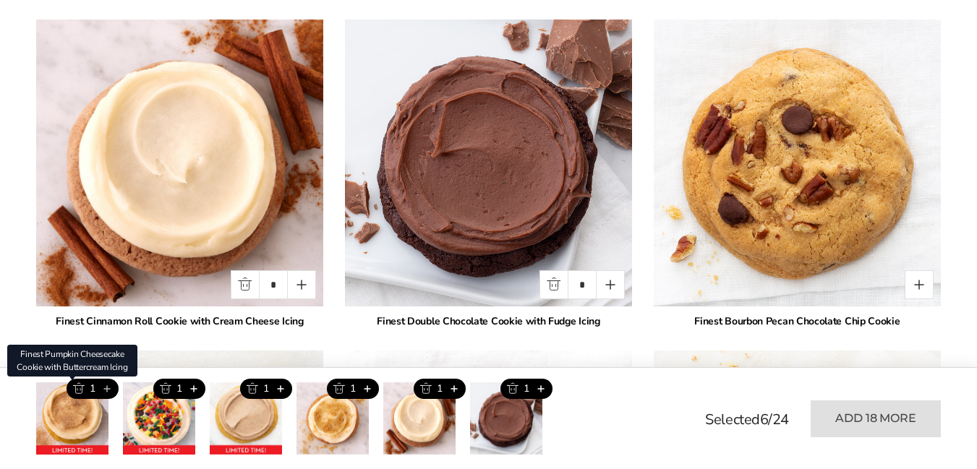
click at [107, 389] on button "Add this product" at bounding box center [107, 389] width 24 height 20
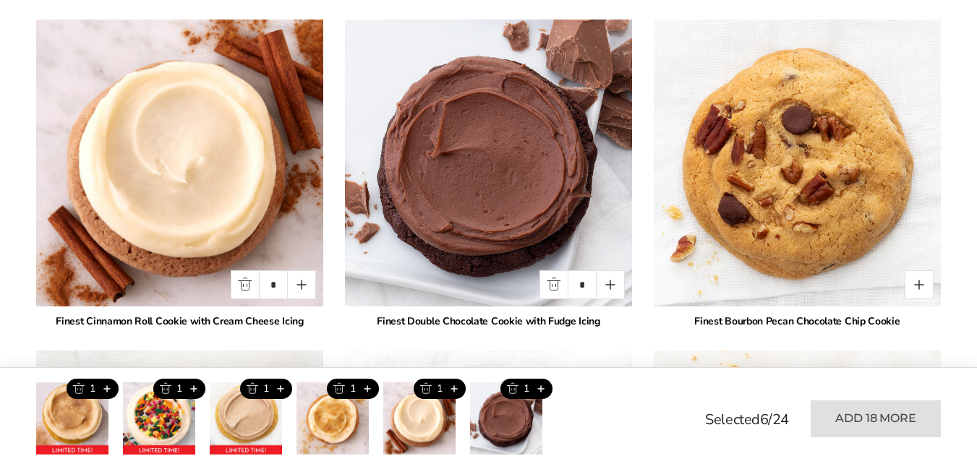
type input "*"
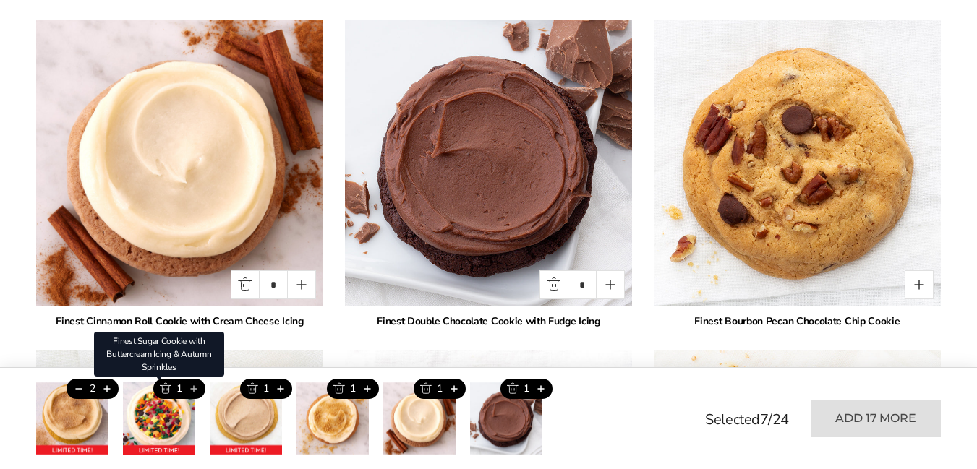
click at [195, 389] on button "Add this product" at bounding box center [193, 389] width 24 height 20
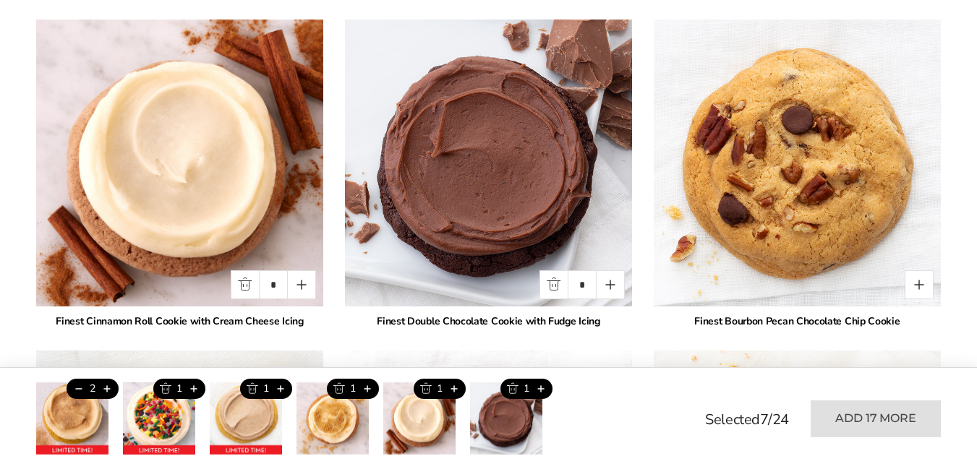
type input "*"
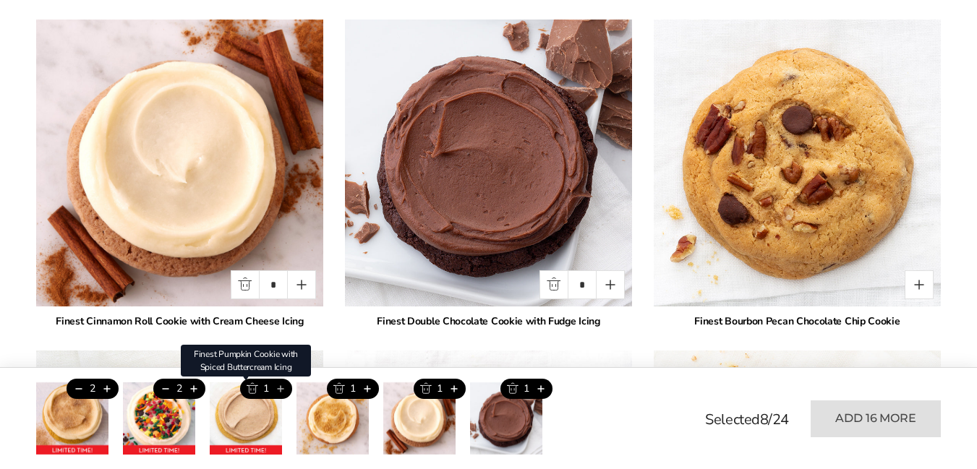
click at [280, 388] on button "Add this product" at bounding box center [280, 389] width 24 height 20
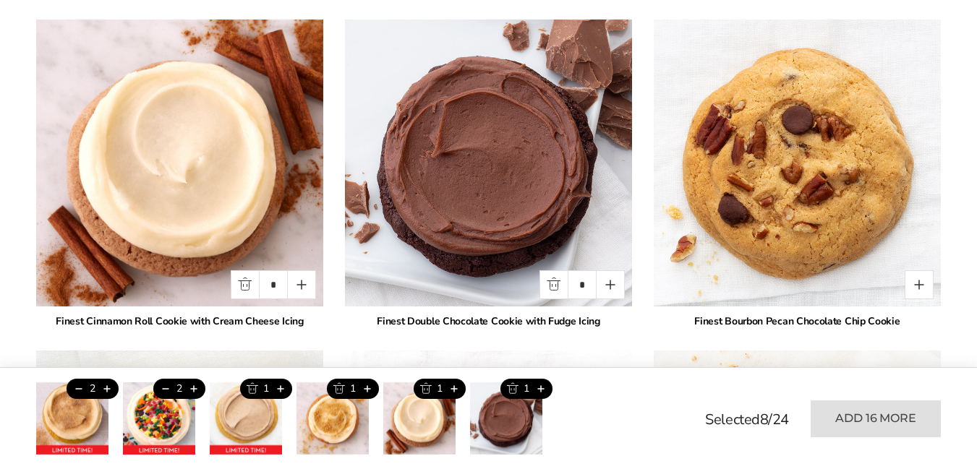
type input "*"
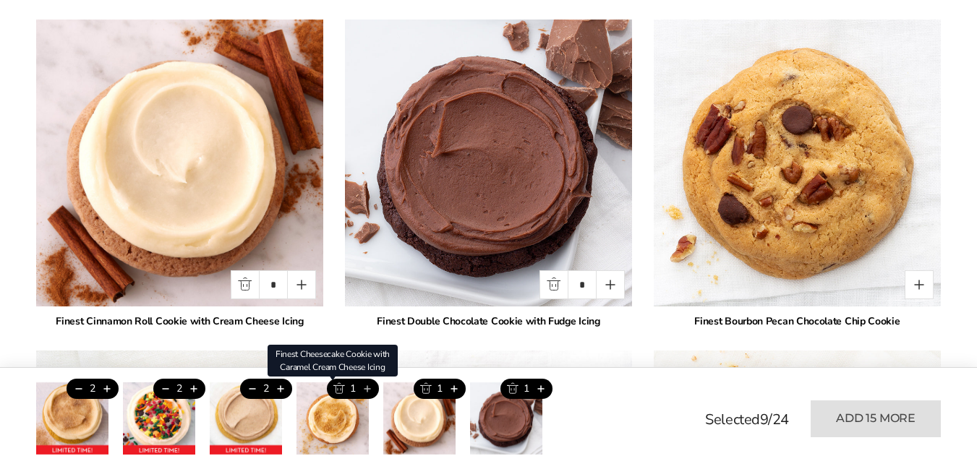
click at [369, 390] on button "Add this product" at bounding box center [367, 389] width 24 height 20
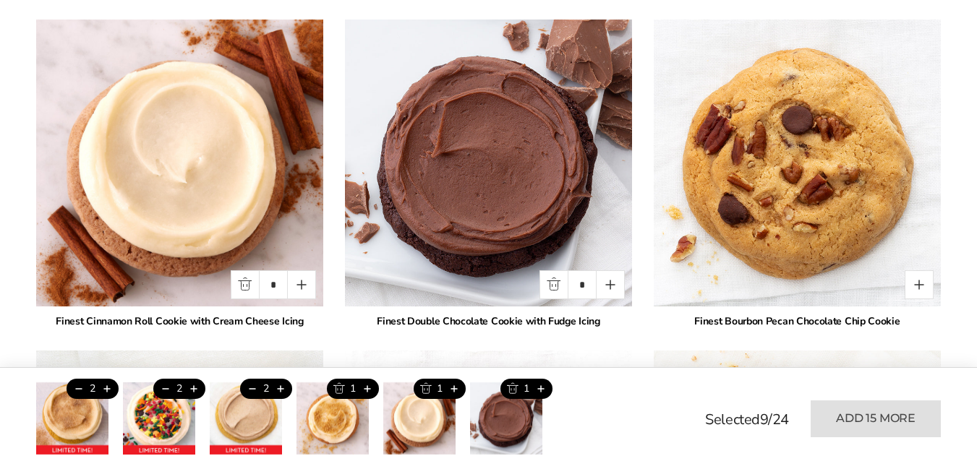
type input "*"
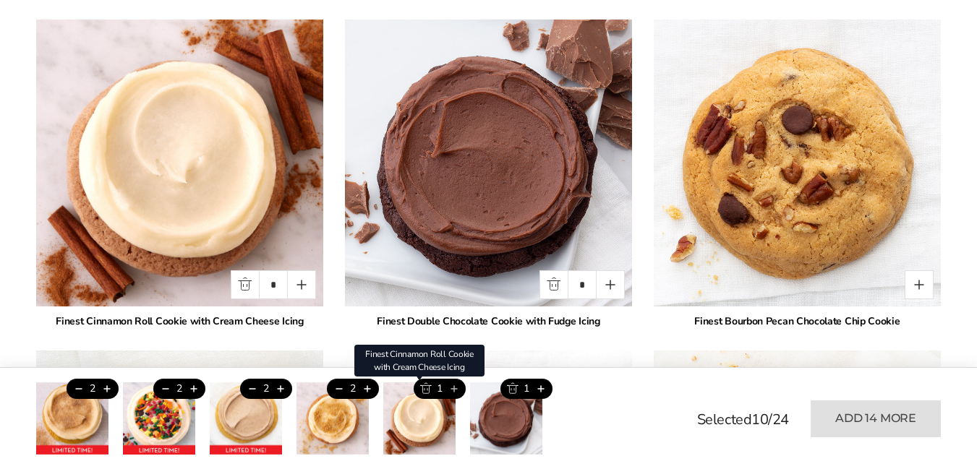
click at [455, 390] on button "Add this product" at bounding box center [454, 389] width 24 height 20
type input "*"
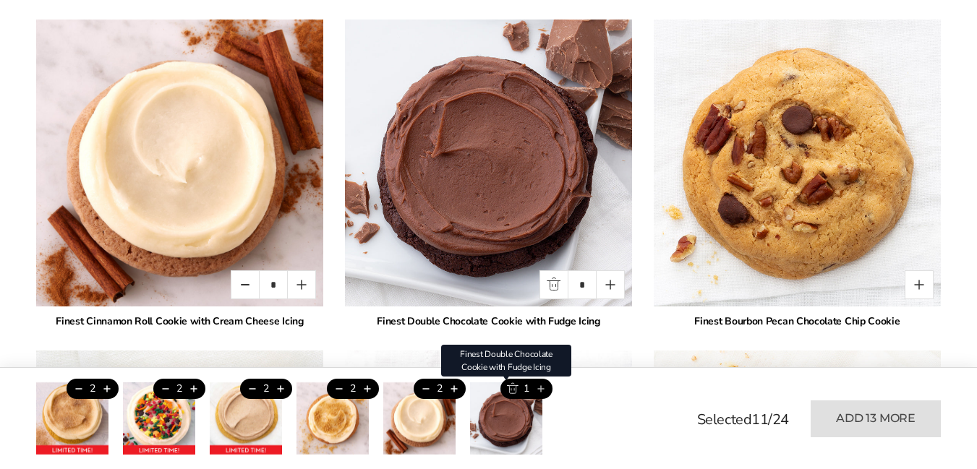
click at [542, 389] on button "Add this product" at bounding box center [540, 389] width 24 height 20
type input "*"
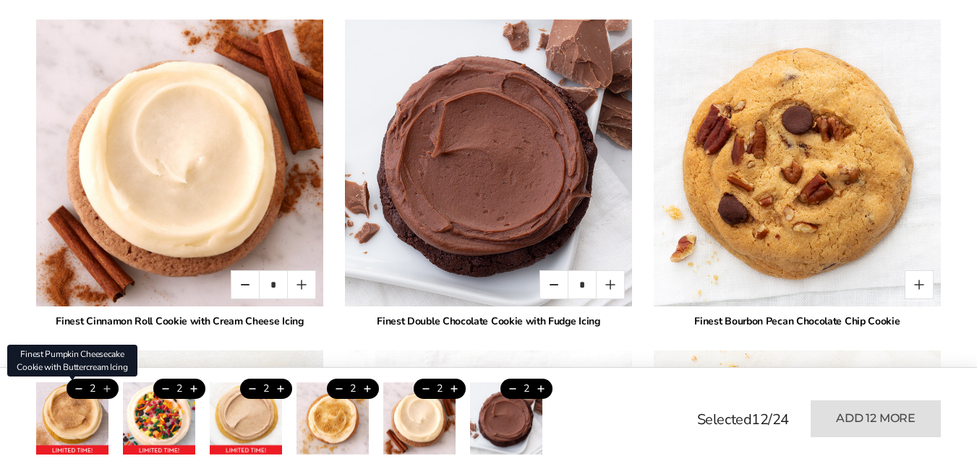
click at [108, 389] on button "Add this product" at bounding box center [107, 389] width 24 height 20
type input "*"
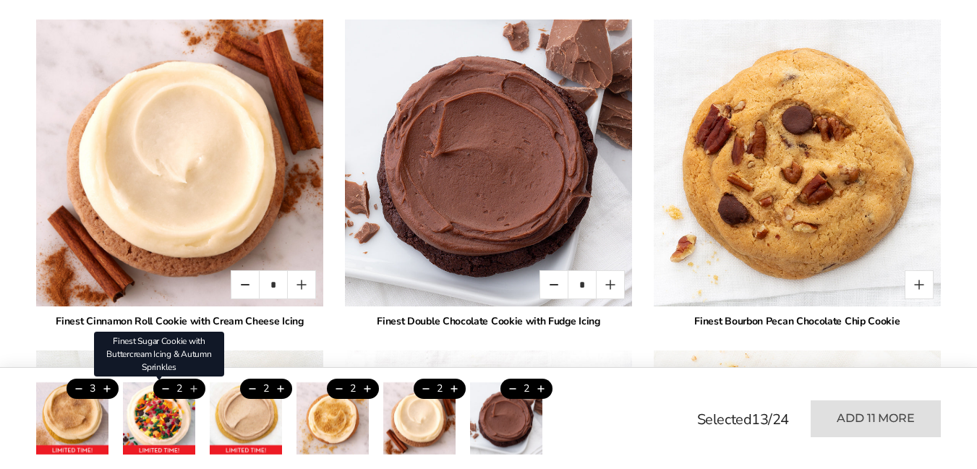
click at [196, 388] on button "Add this product" at bounding box center [193, 389] width 24 height 20
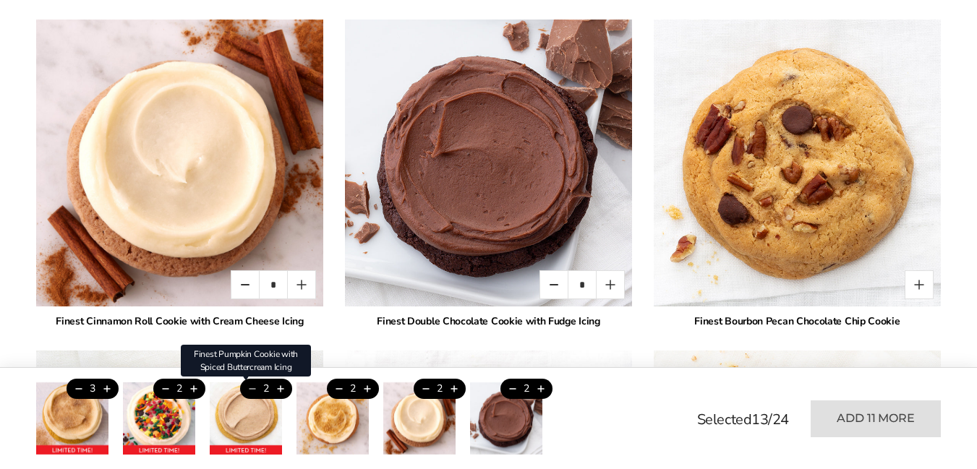
type input "*"
click at [280, 390] on button "Add this product" at bounding box center [280, 389] width 24 height 20
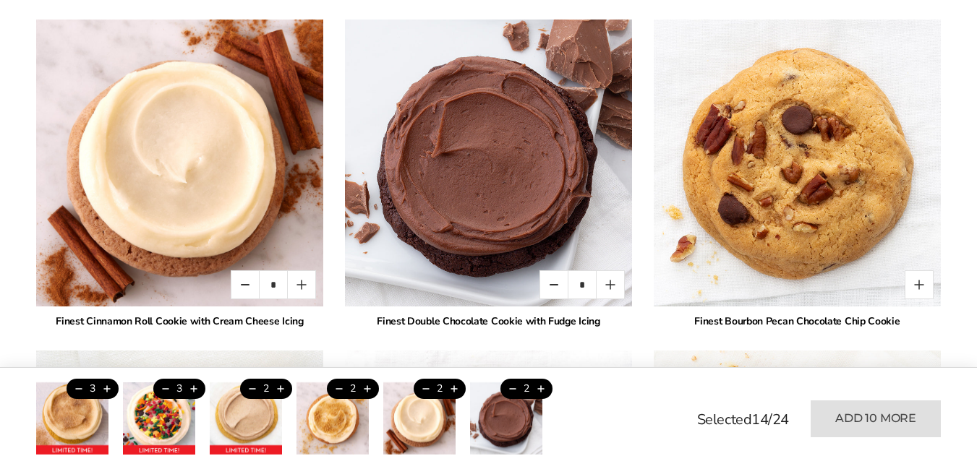
type input "*"
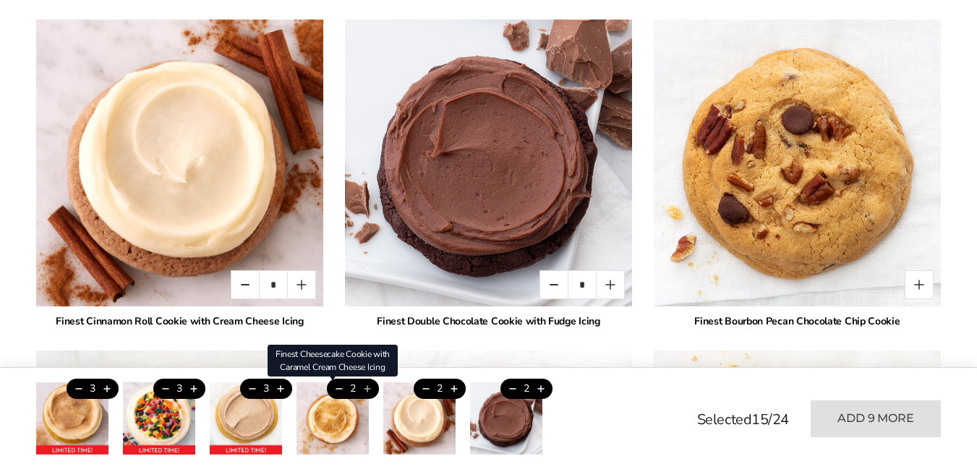
click at [367, 388] on button "Add this product" at bounding box center [367, 389] width 24 height 20
type input "*"
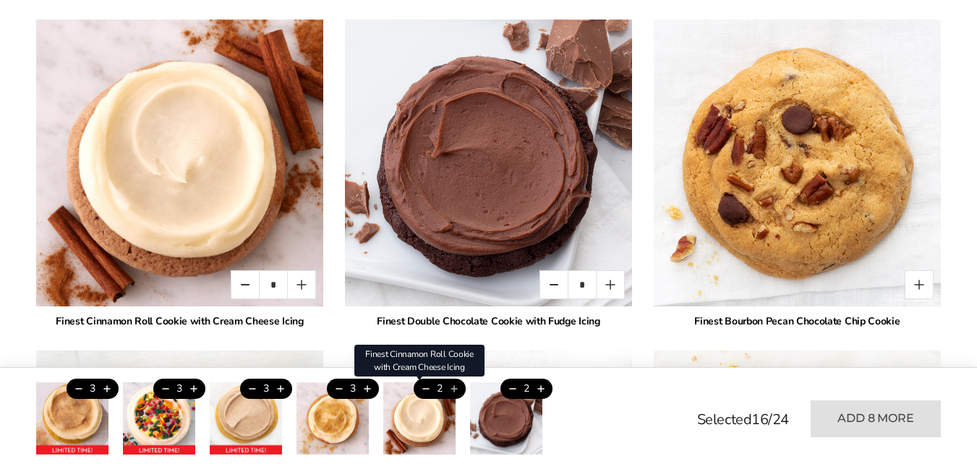
click at [453, 392] on button "Add this product" at bounding box center [454, 389] width 24 height 20
type input "*"
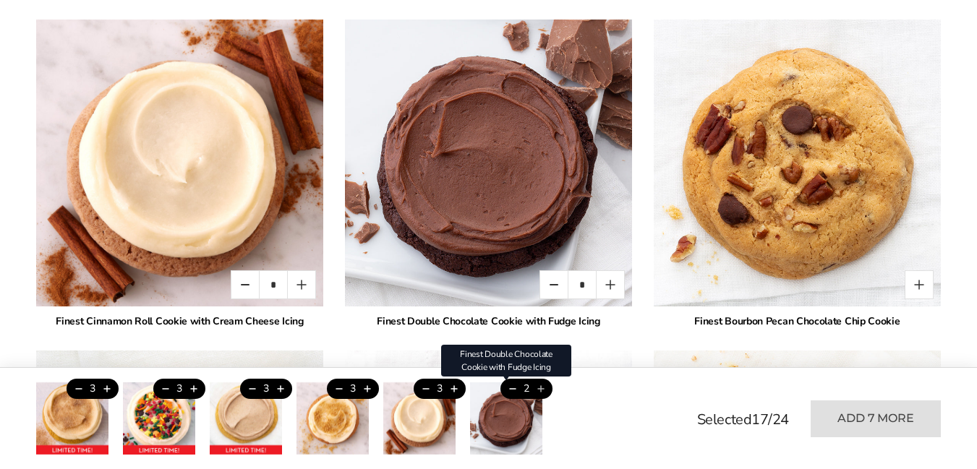
click at [541, 390] on button "Add this product" at bounding box center [540, 389] width 24 height 20
type input "*"
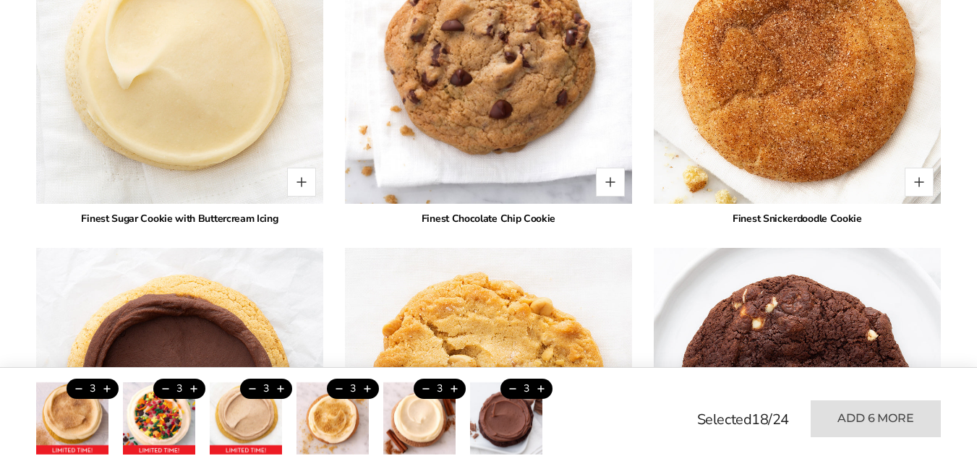
scroll to position [2241, 0]
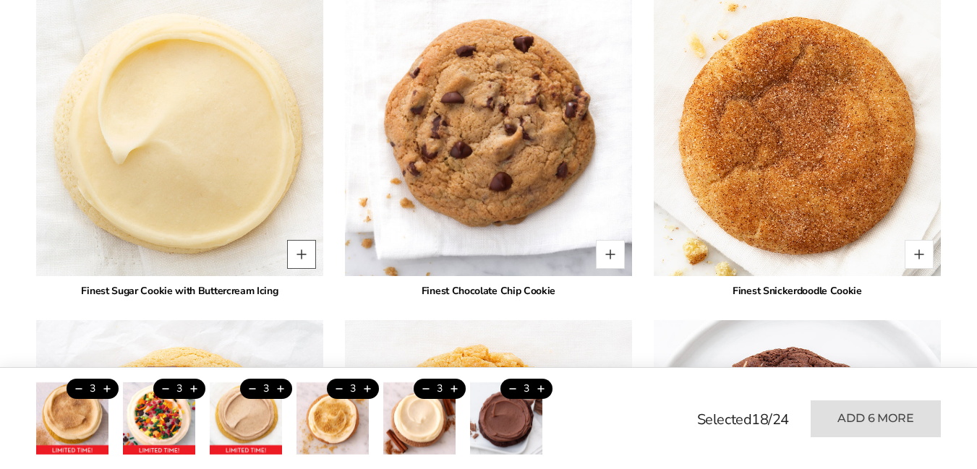
click at [300, 240] on button "Quantity button plus" at bounding box center [301, 254] width 29 height 29
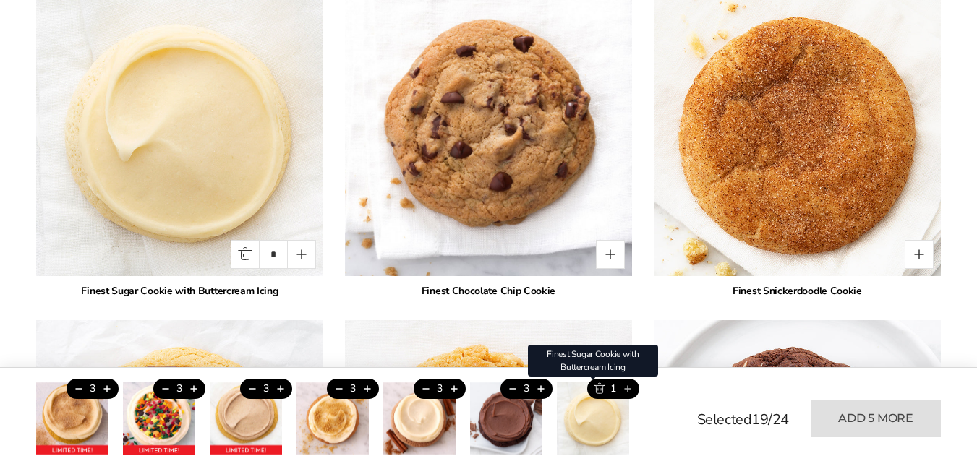
click at [629, 388] on button "Add this product" at bounding box center [627, 389] width 24 height 20
click at [627, 388] on button "Add this product" at bounding box center [627, 389] width 24 height 20
type input "*"
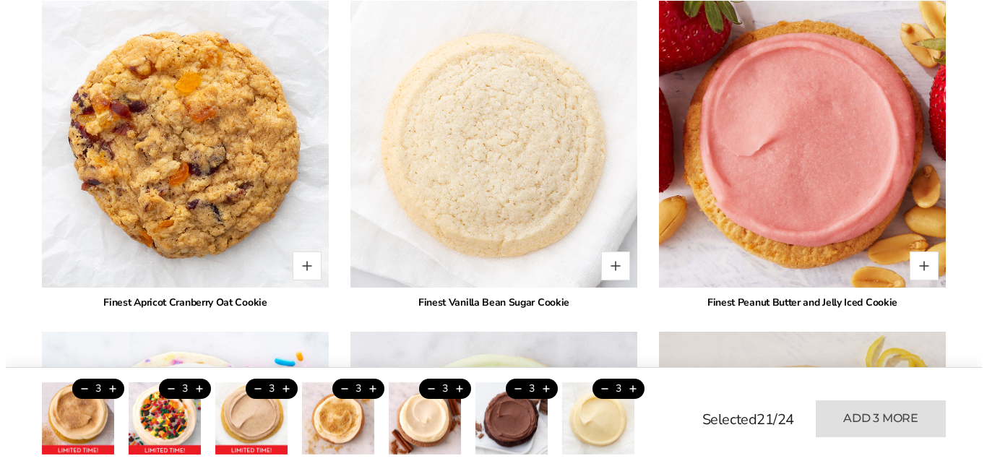
scroll to position [2819, 0]
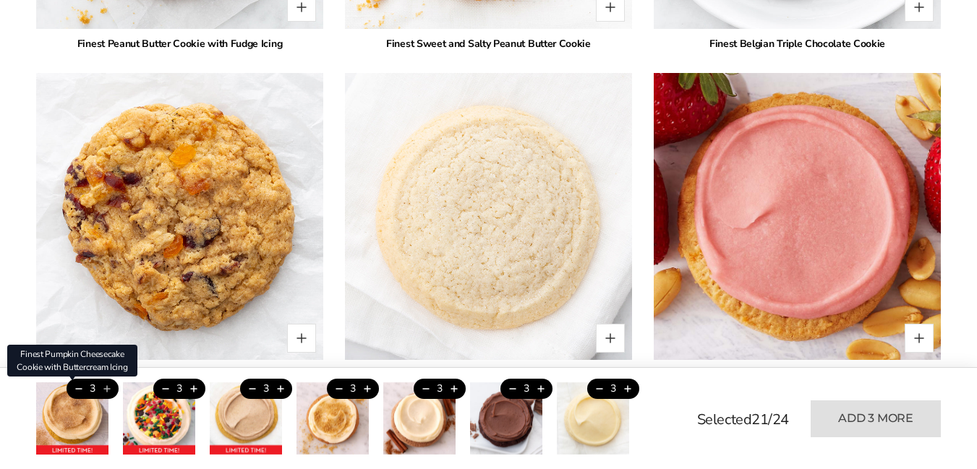
click at [108, 389] on button "Add this product" at bounding box center [107, 389] width 24 height 20
type input "*"
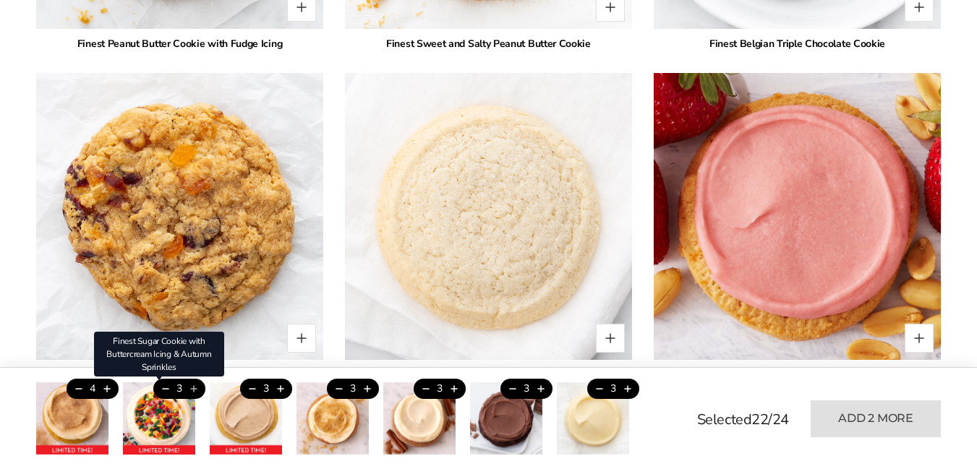
click at [193, 390] on button "Add this product" at bounding box center [193, 389] width 24 height 20
type input "*"
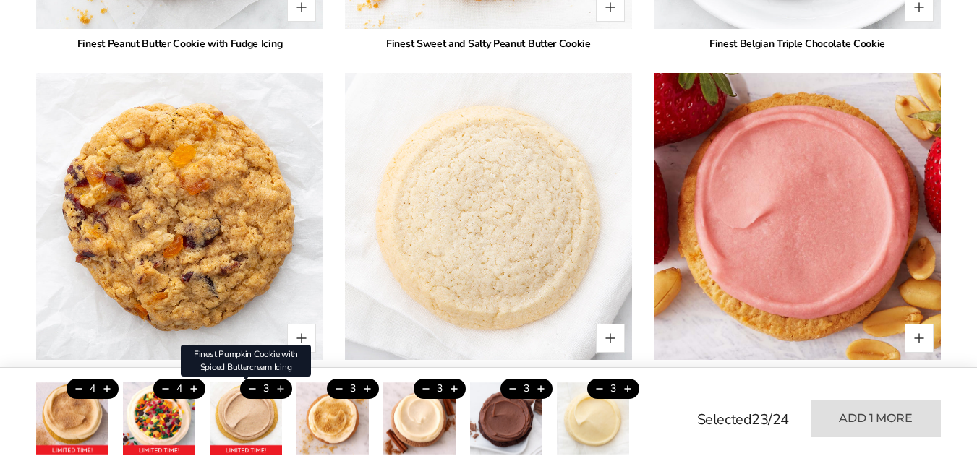
click at [279, 389] on button "Add this product" at bounding box center [280, 389] width 24 height 20
type input "*"
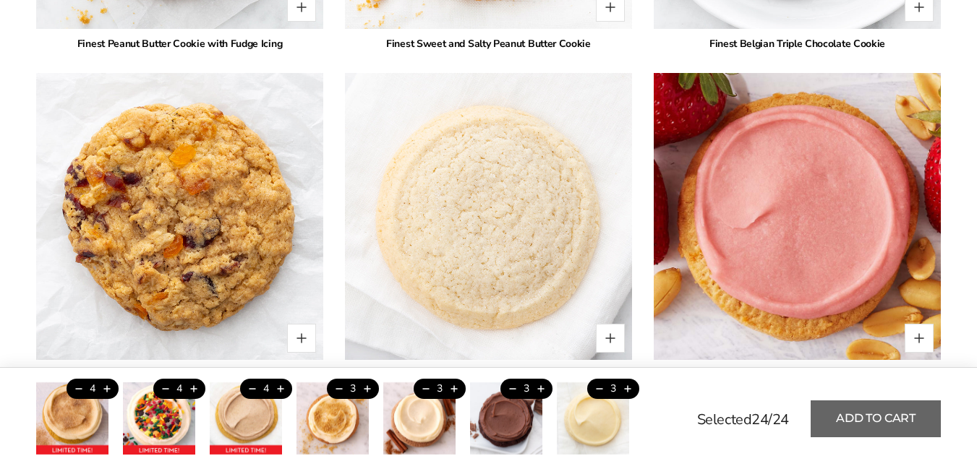
click at [888, 424] on button "Add to cart" at bounding box center [875, 418] width 130 height 37
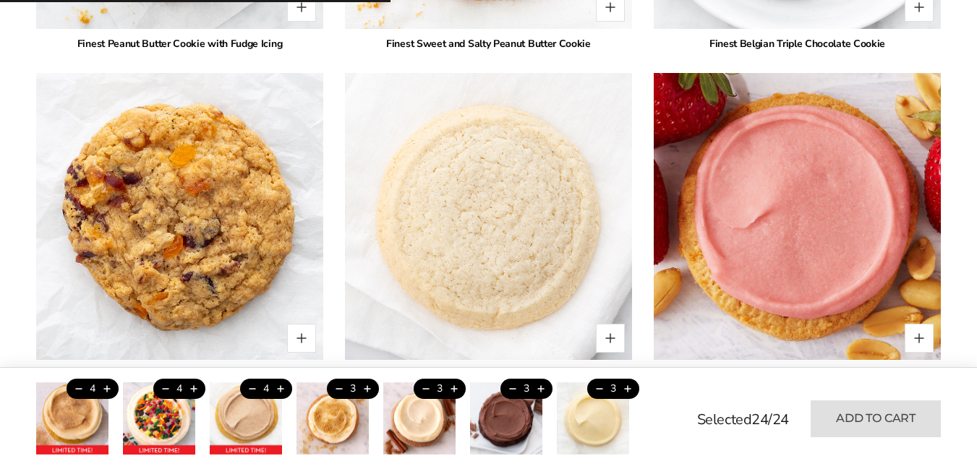
type input "*"
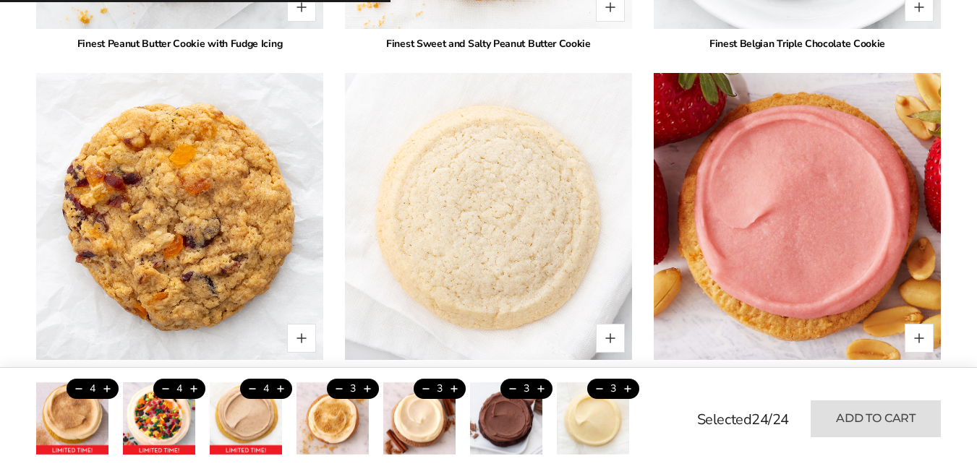
type input "*"
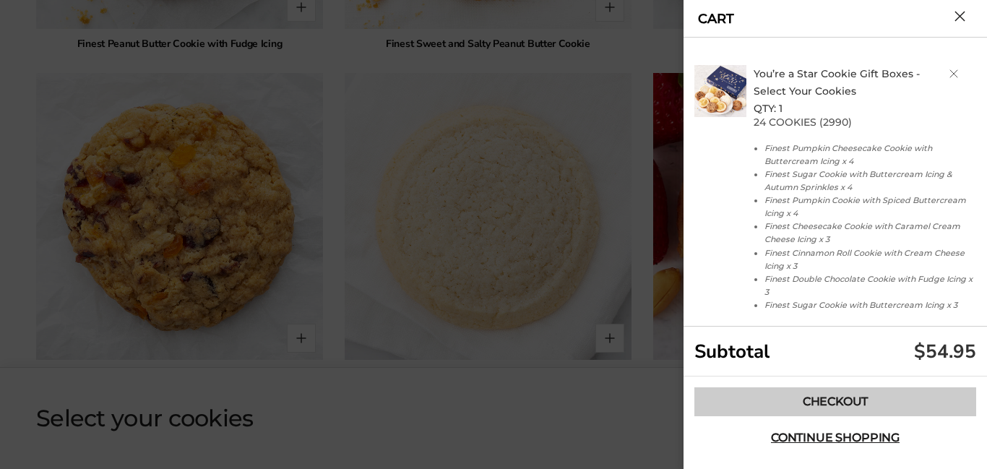
click at [857, 402] on link "Checkout" at bounding box center [836, 401] width 282 height 29
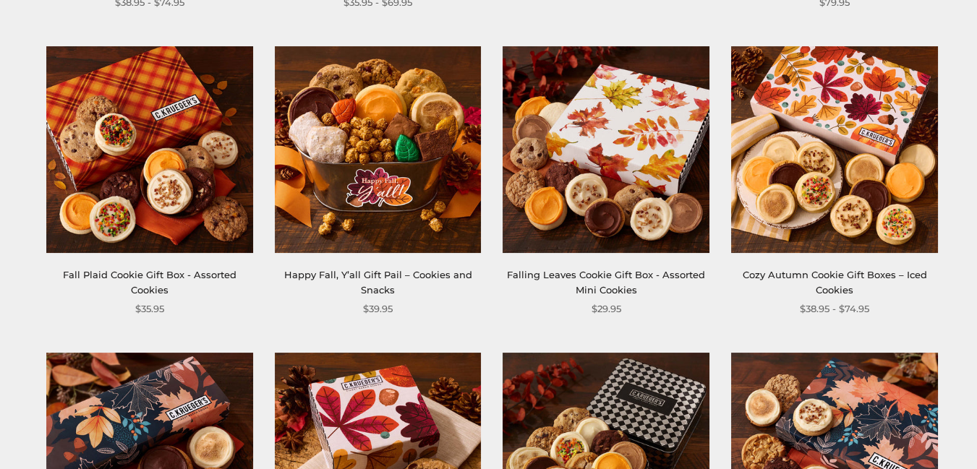
scroll to position [506, 0]
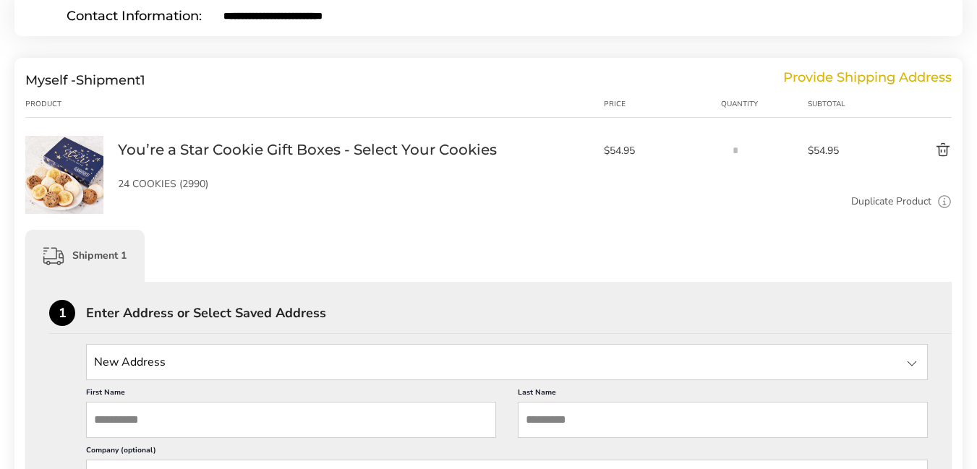
scroll to position [361, 0]
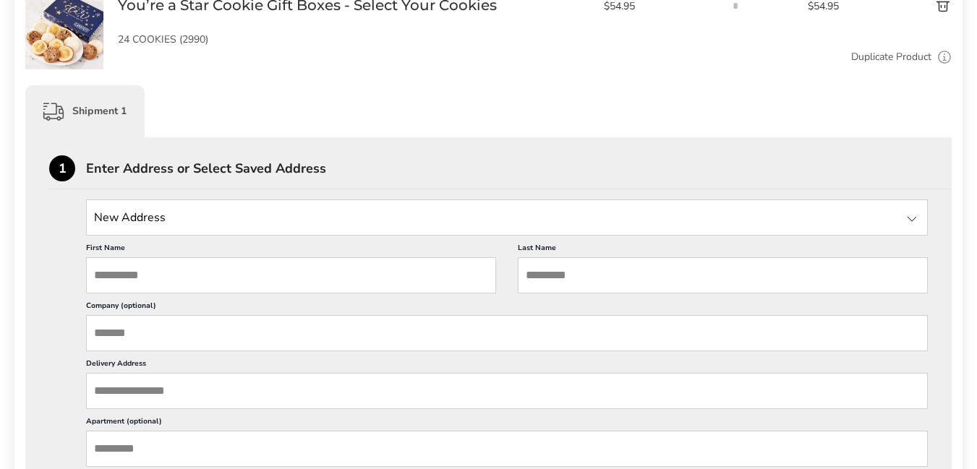
click at [448, 220] on input "State" at bounding box center [506, 218] width 841 height 36
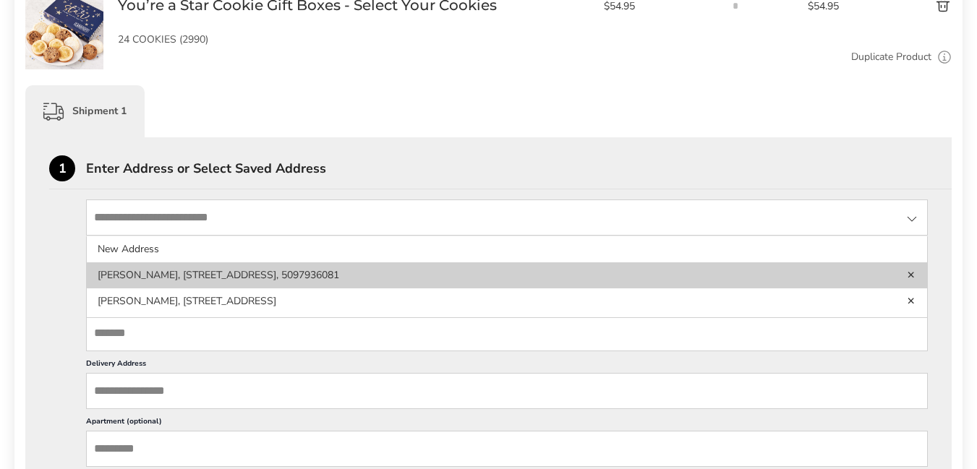
click at [158, 275] on li "[PERSON_NAME], [STREET_ADDRESS], 5097936081" at bounding box center [507, 275] width 840 height 26
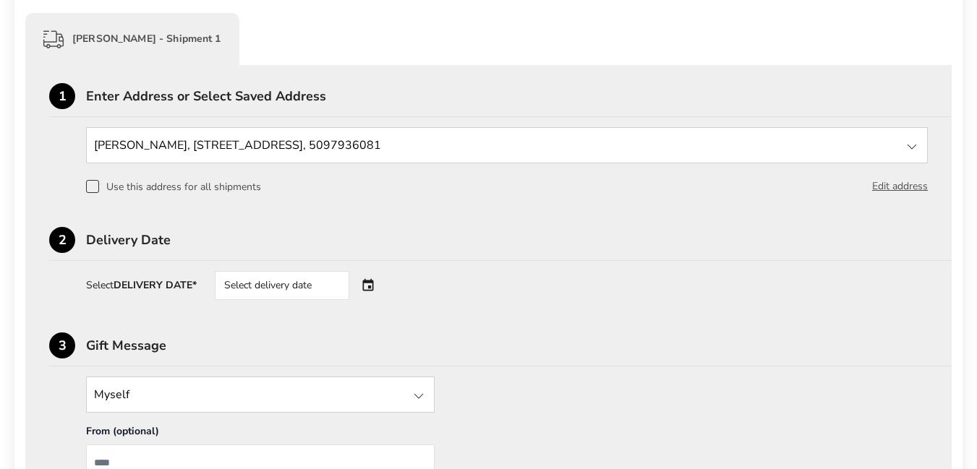
scroll to position [506, 0]
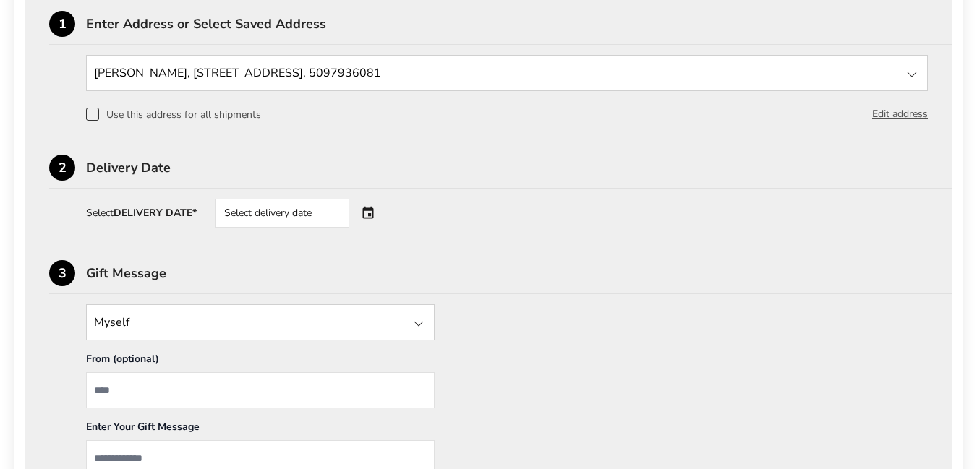
click at [371, 217] on div "Select delivery date" at bounding box center [302, 213] width 175 height 29
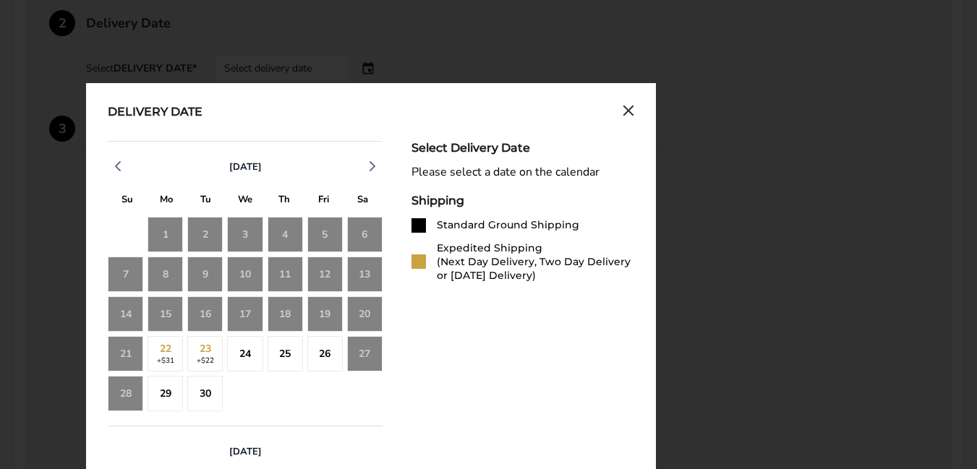
scroll to position [723, 0]
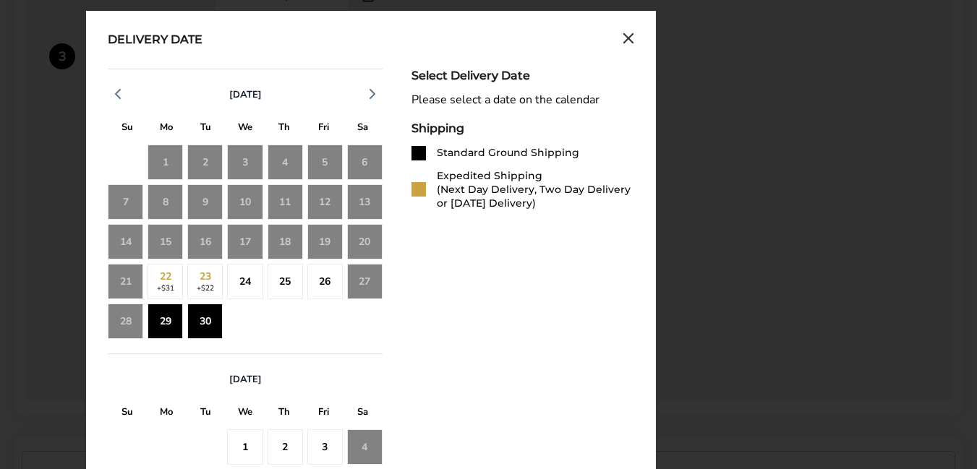
click at [202, 323] on div "30" at bounding box center [204, 321] width 35 height 35
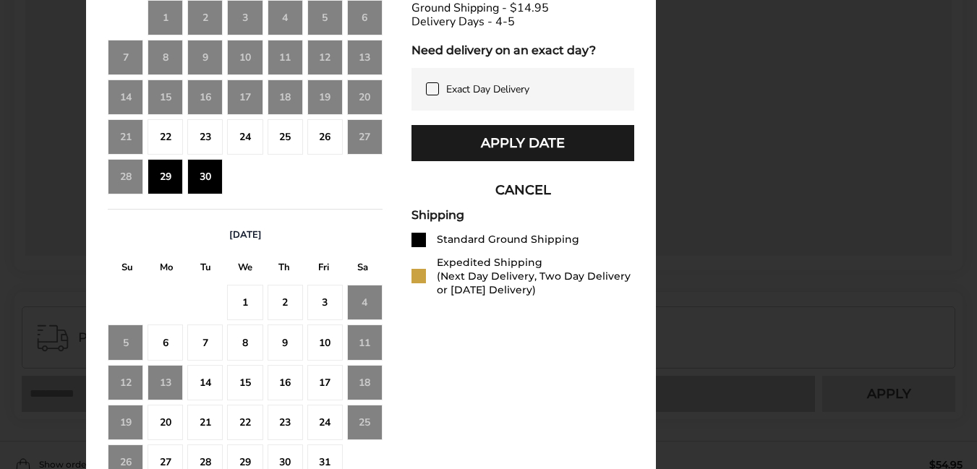
scroll to position [940, 0]
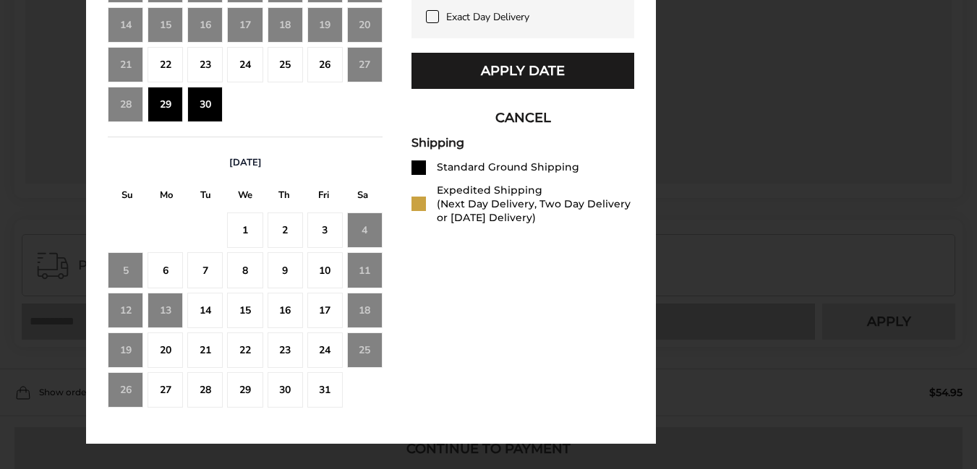
click at [246, 231] on div "1" at bounding box center [244, 230] width 35 height 35
click at [271, 233] on div "2" at bounding box center [284, 230] width 35 height 35
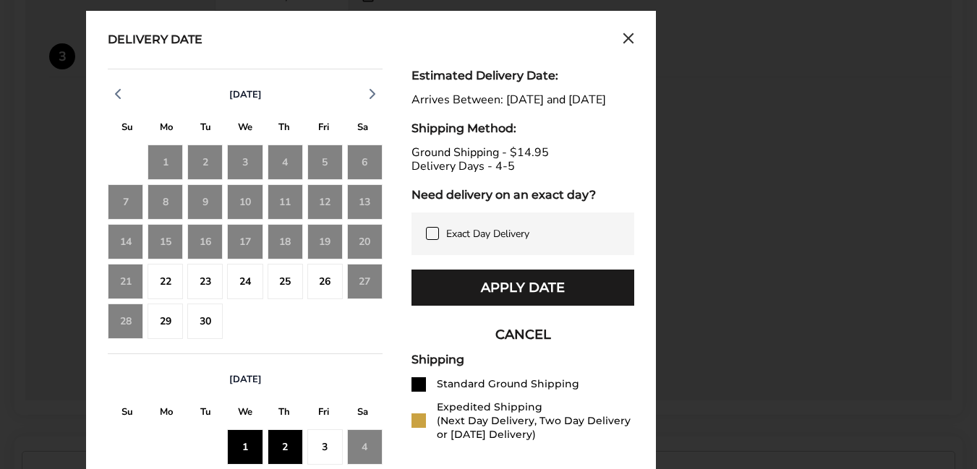
scroll to position [795, 0]
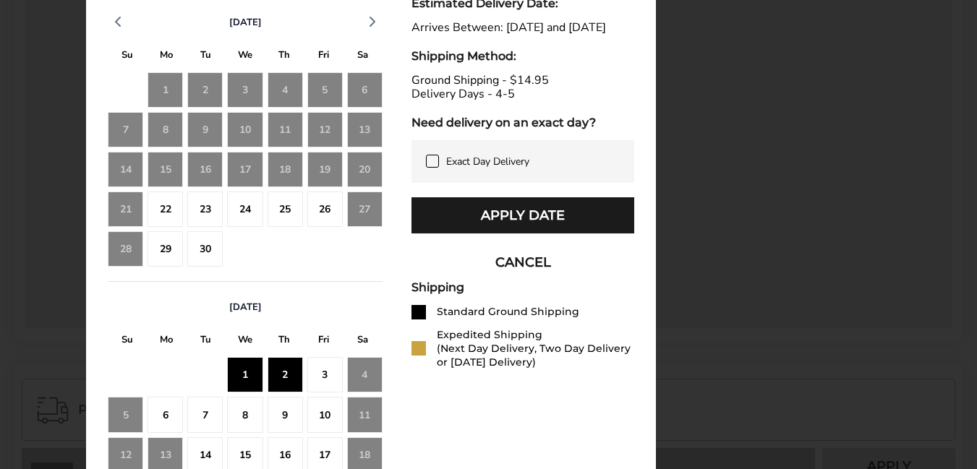
click at [169, 212] on div "22" at bounding box center [164, 209] width 35 height 35
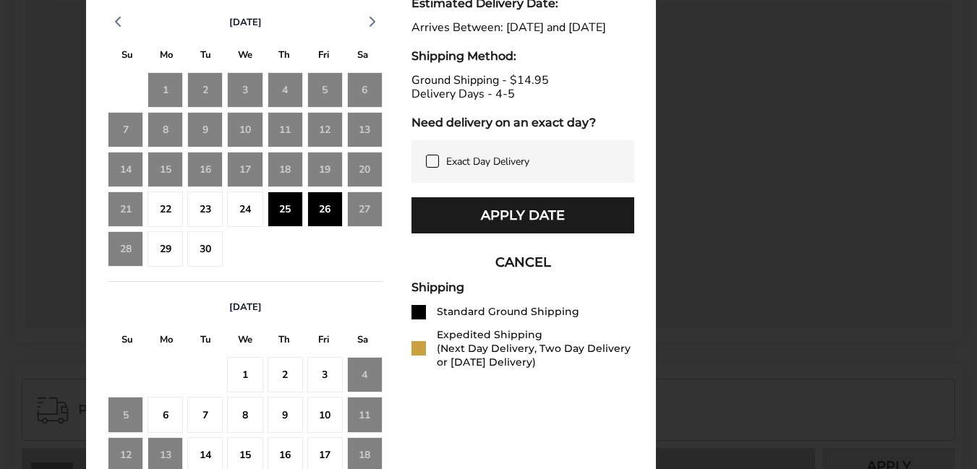
click at [284, 213] on div "25" at bounding box center [284, 209] width 35 height 35
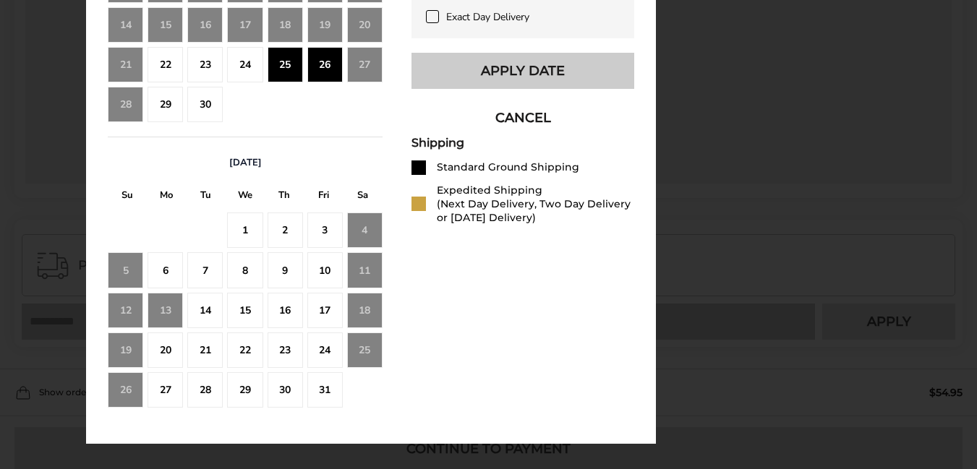
click at [518, 83] on button "Apply Date" at bounding box center [522, 71] width 223 height 36
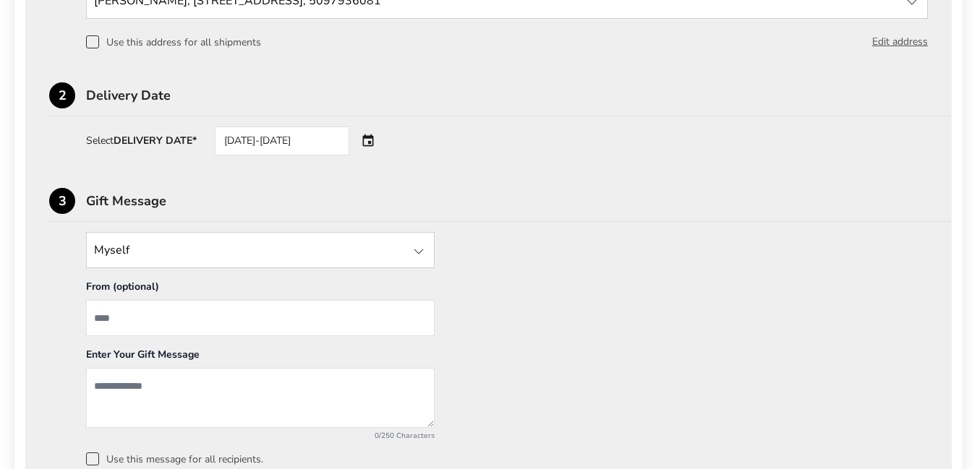
scroll to position [723, 0]
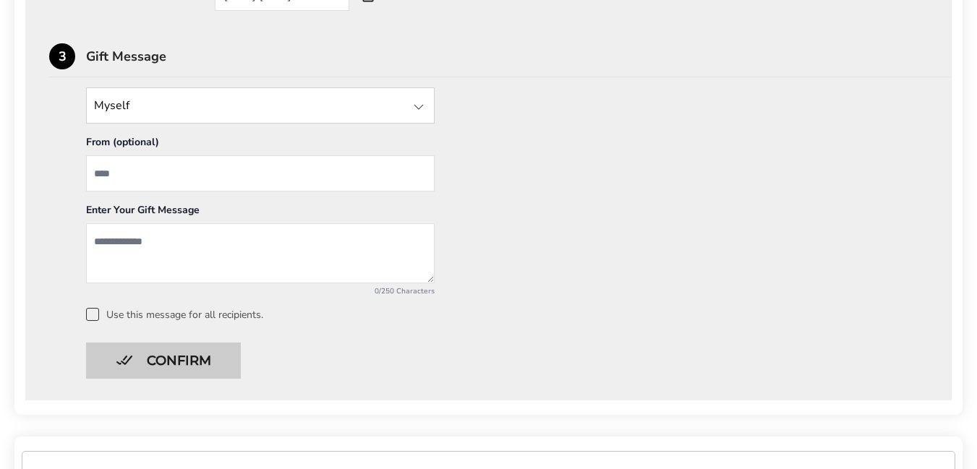
click at [181, 358] on button "Confirm" at bounding box center [163, 361] width 155 height 36
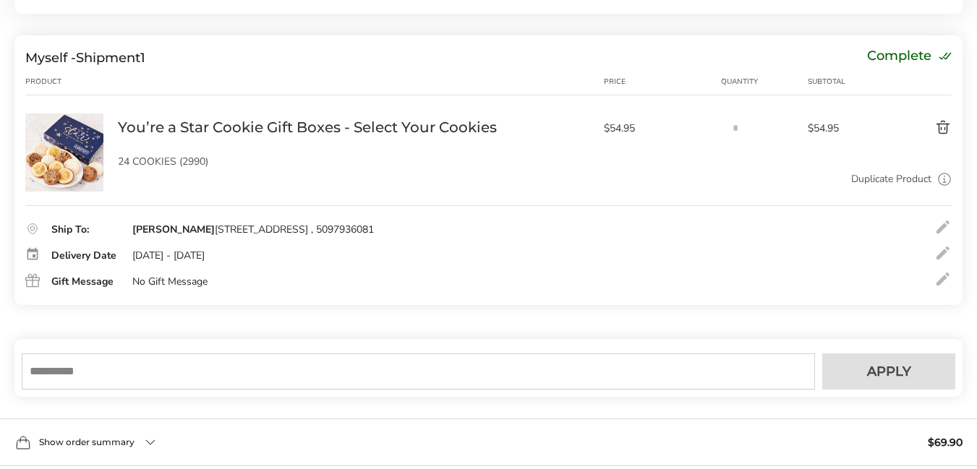
scroll to position [312, 0]
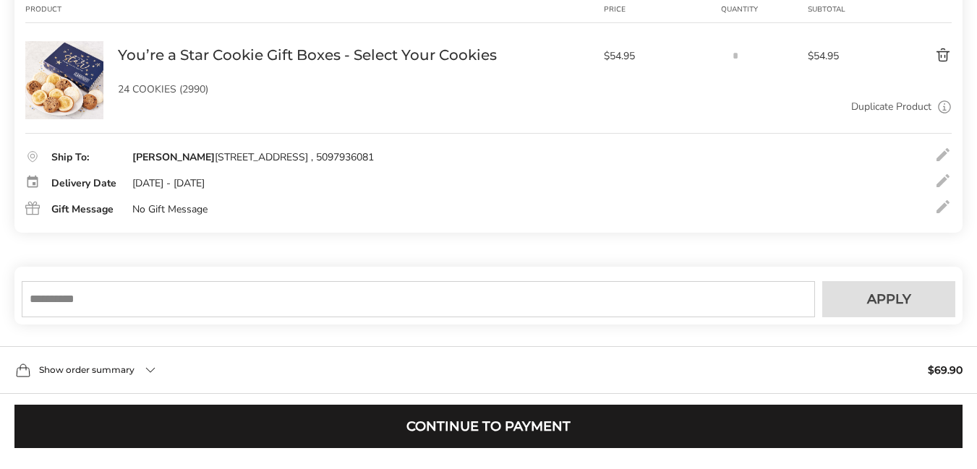
click at [372, 293] on input "text" at bounding box center [418, 299] width 793 height 36
type input "****"
click at [875, 298] on span "Apply" at bounding box center [889, 299] width 44 height 13
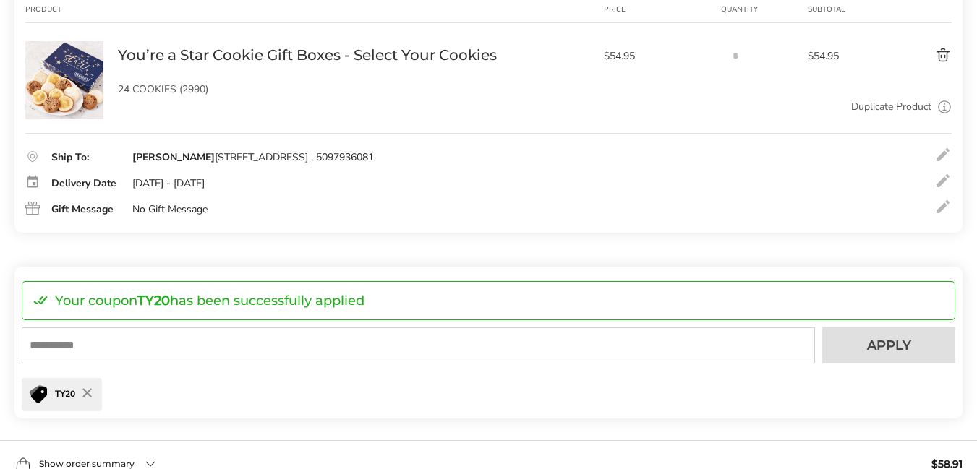
scroll to position [456, 0]
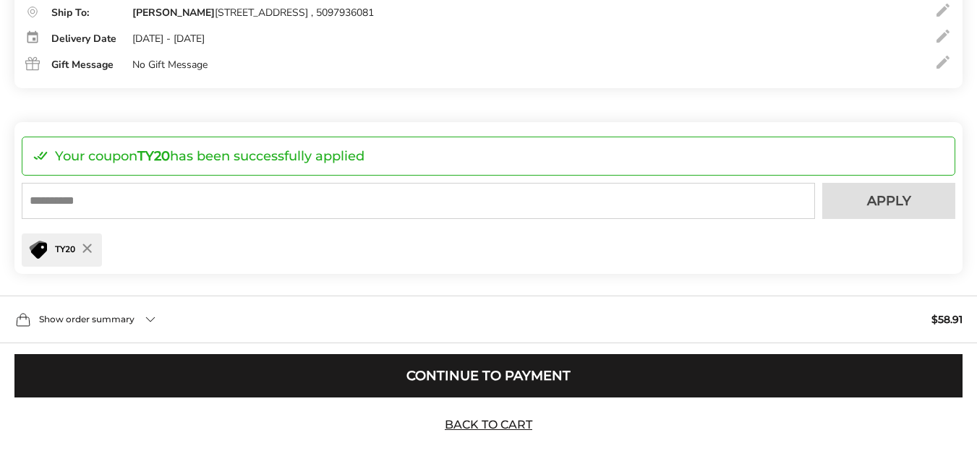
click at [141, 316] on div "Show order summary $58.91" at bounding box center [488, 320] width 977 height 48
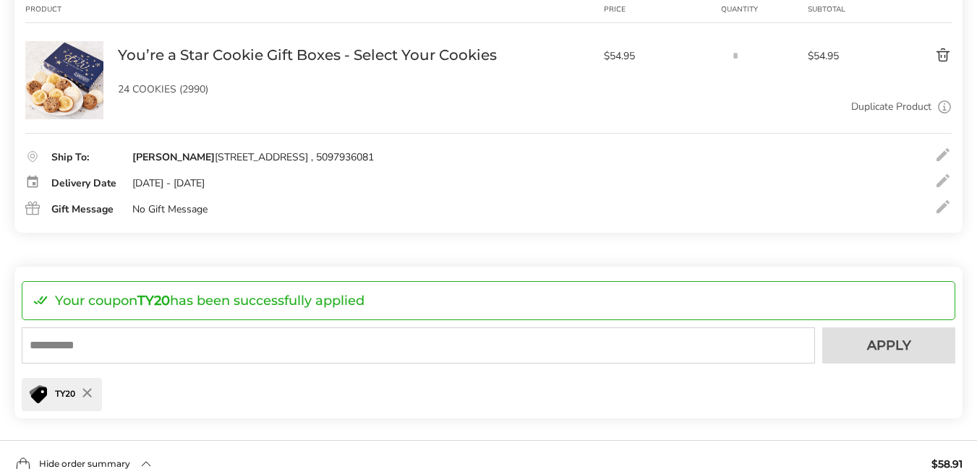
scroll to position [0, 0]
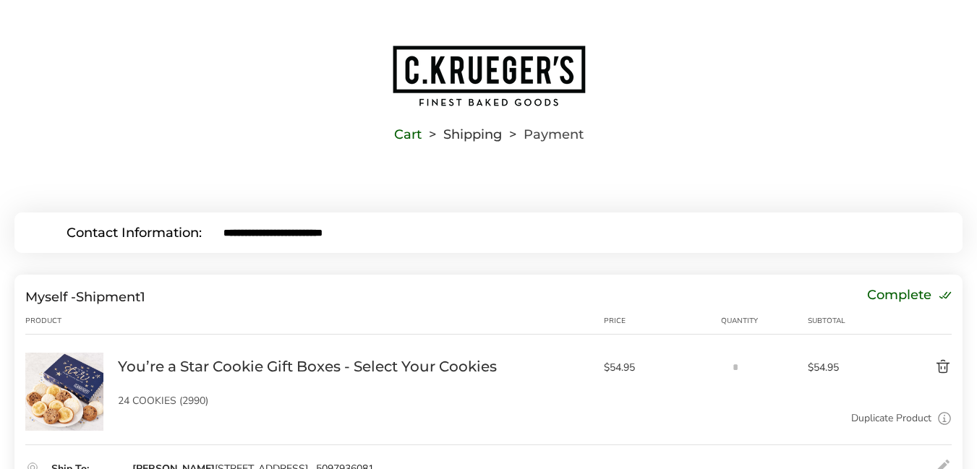
click at [939, 366] on button "Delete product" at bounding box center [912, 367] width 79 height 17
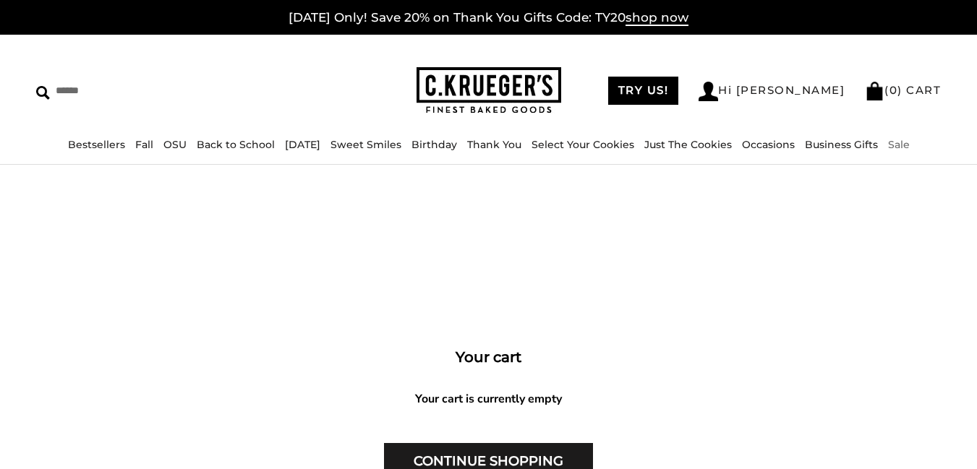
click at [909, 144] on link "Sale" at bounding box center [899, 144] width 22 height 13
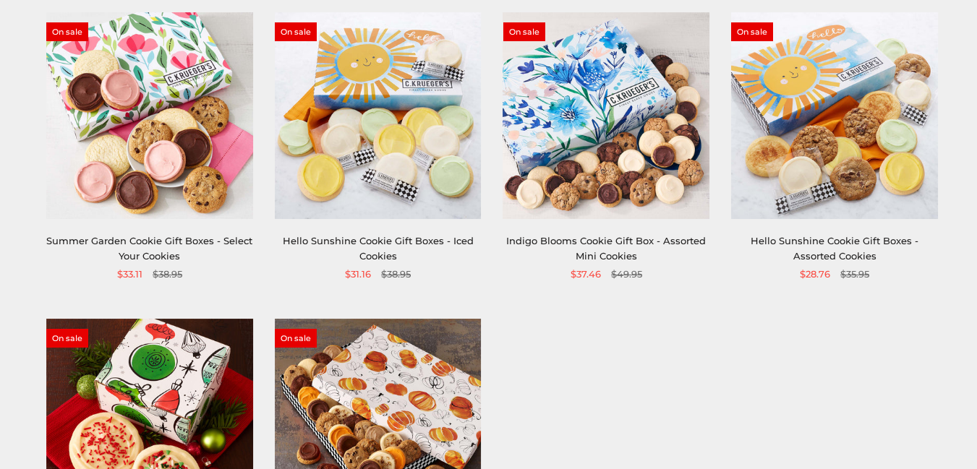
scroll to position [217, 0]
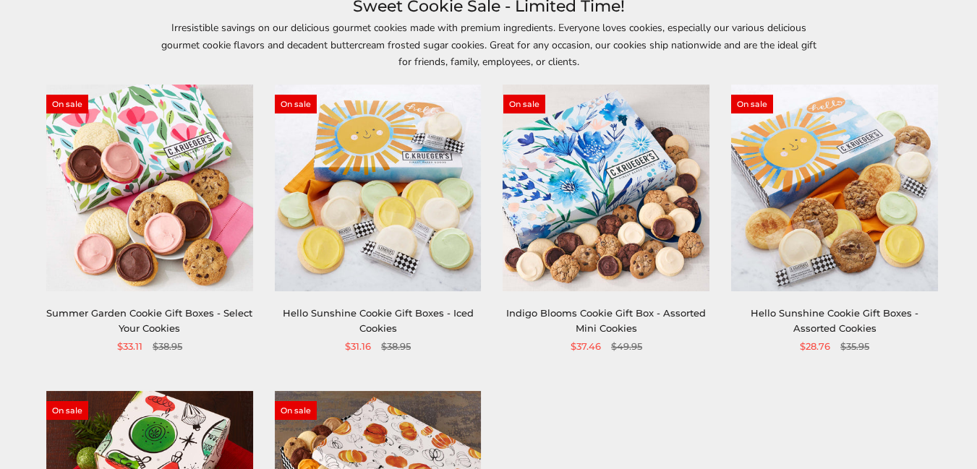
click at [160, 314] on link "Summer Garden Cookie Gift Boxes - Select Your Cookies" at bounding box center [149, 320] width 206 height 27
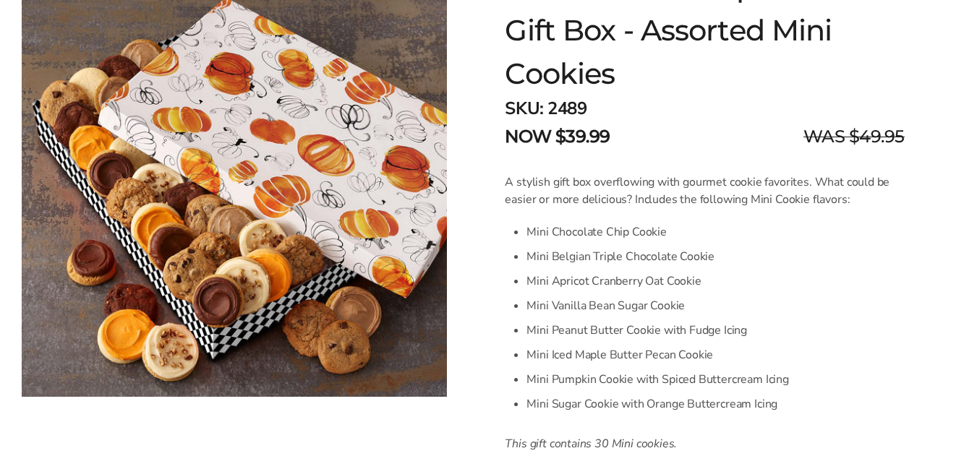
scroll to position [506, 0]
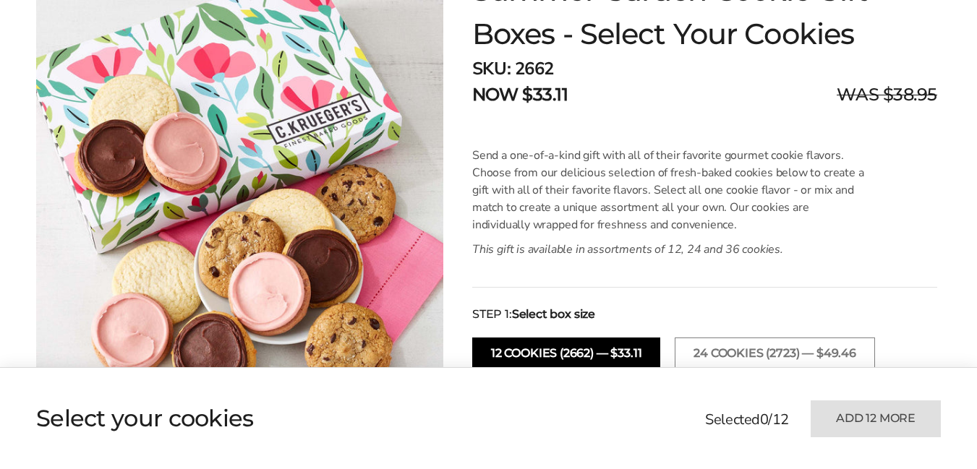
scroll to position [434, 0]
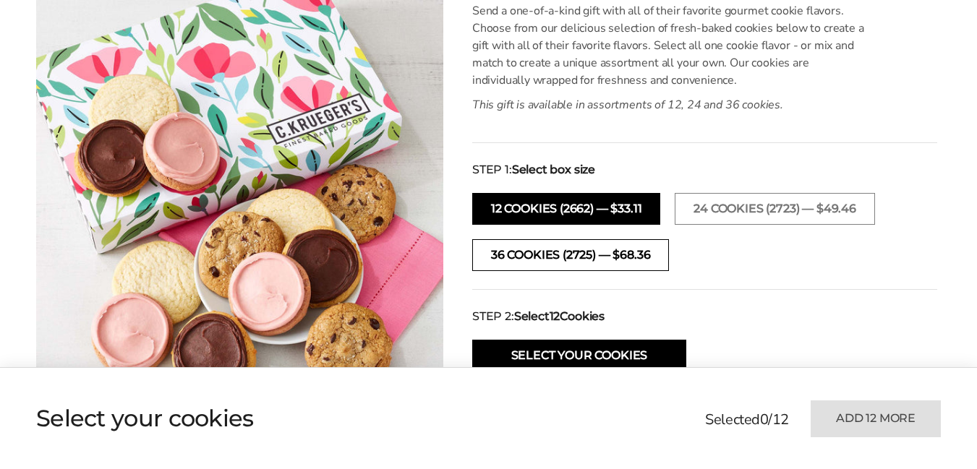
click at [630, 257] on button "36 COOKIES (2725) — $68.36" at bounding box center [570, 255] width 197 height 32
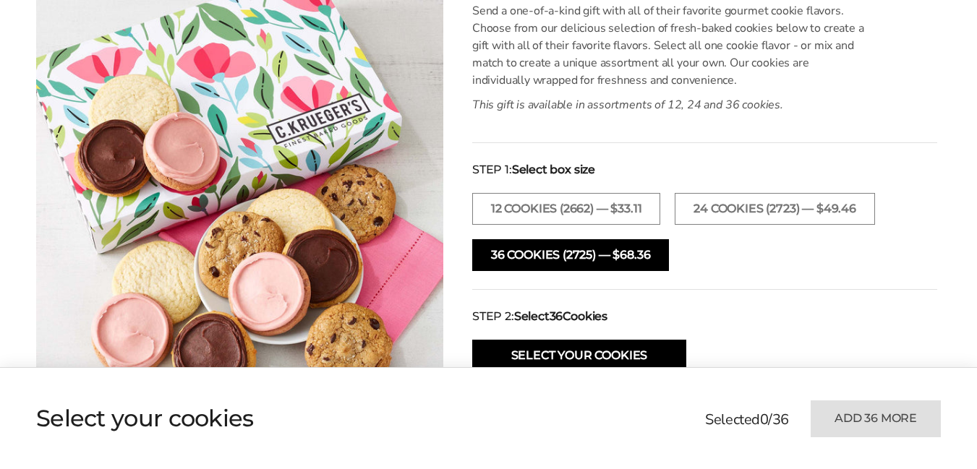
scroll to position [506, 0]
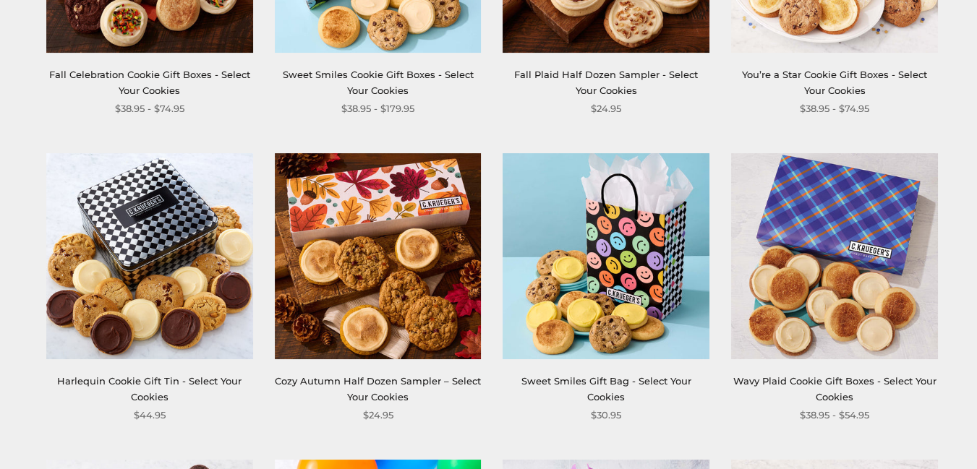
scroll to position [1301, 0]
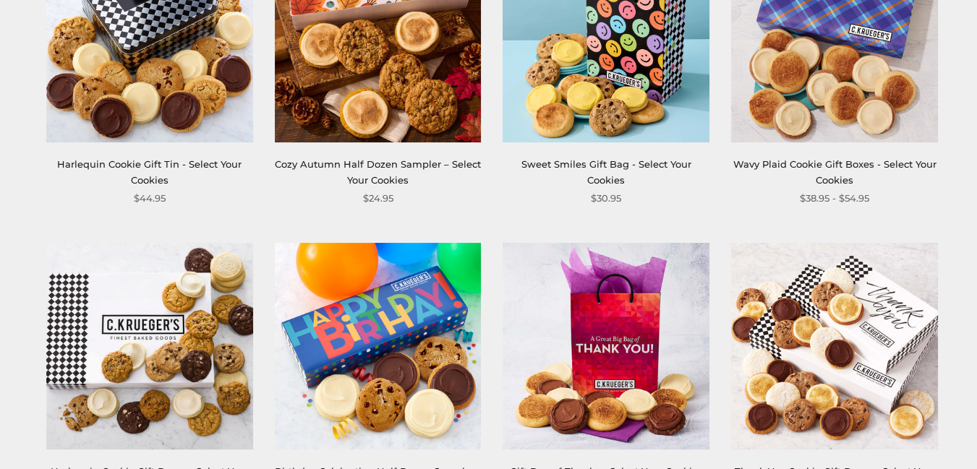
drag, startPoint x: 170, startPoint y: 163, endPoint x: 951, endPoint y: 196, distance: 782.2
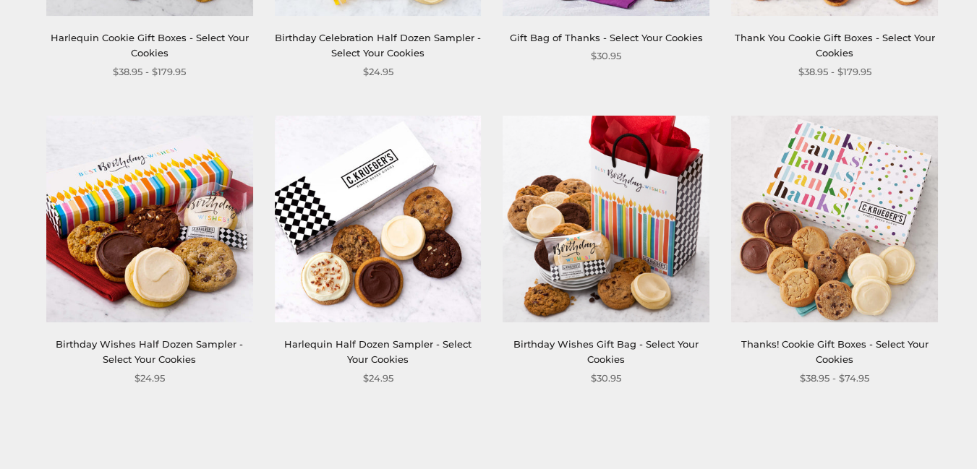
scroll to position [1807, 0]
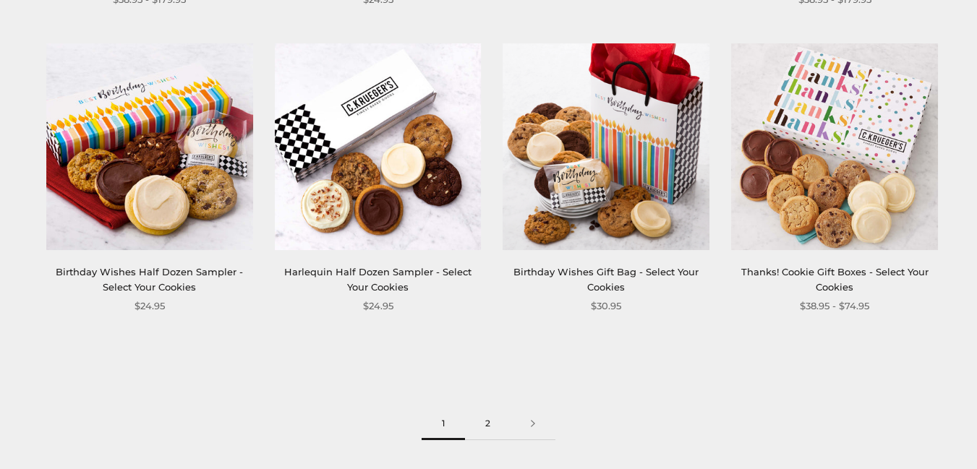
click at [489, 424] on link "2" at bounding box center [488, 424] width 46 height 33
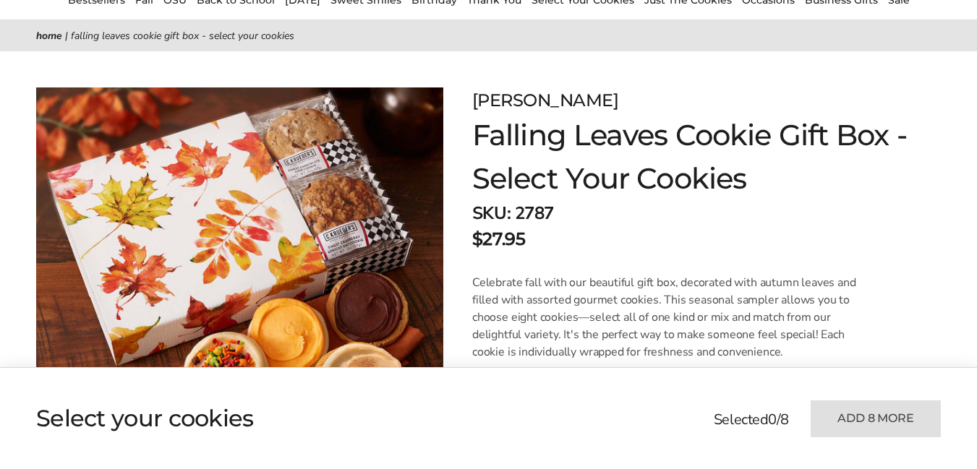
scroll to position [289, 0]
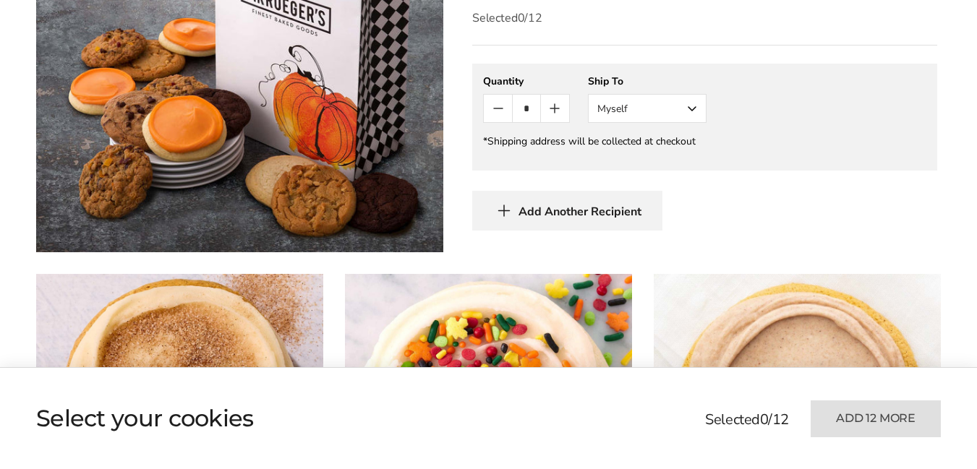
scroll to position [506, 0]
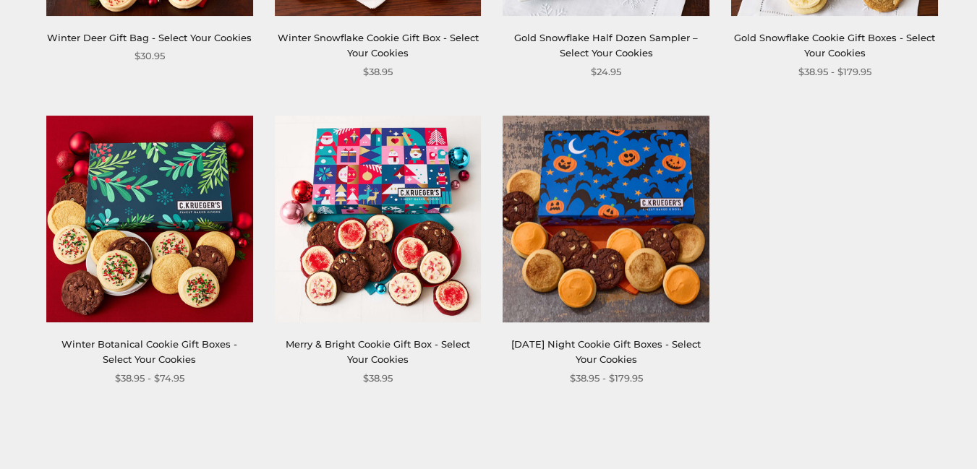
scroll to position [1807, 0]
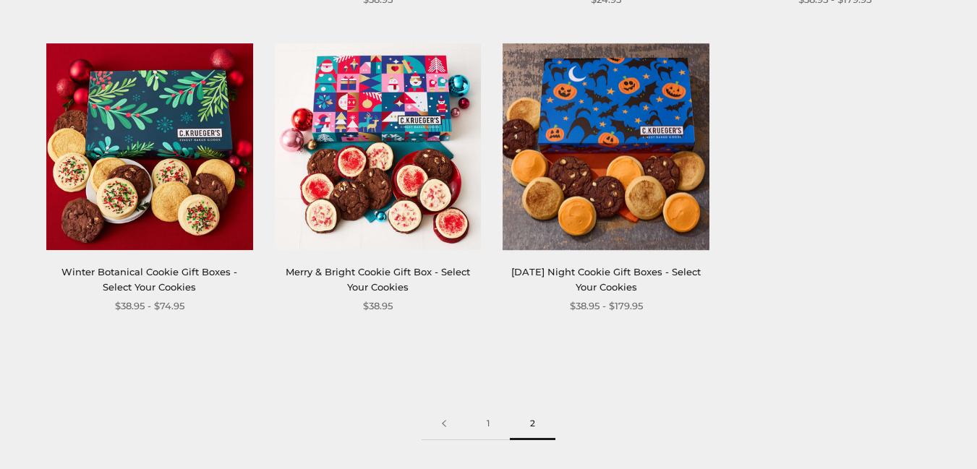
click at [638, 273] on link "[DATE] Night Cookie Gift Boxes - Select Your Cookies" at bounding box center [605, 279] width 189 height 27
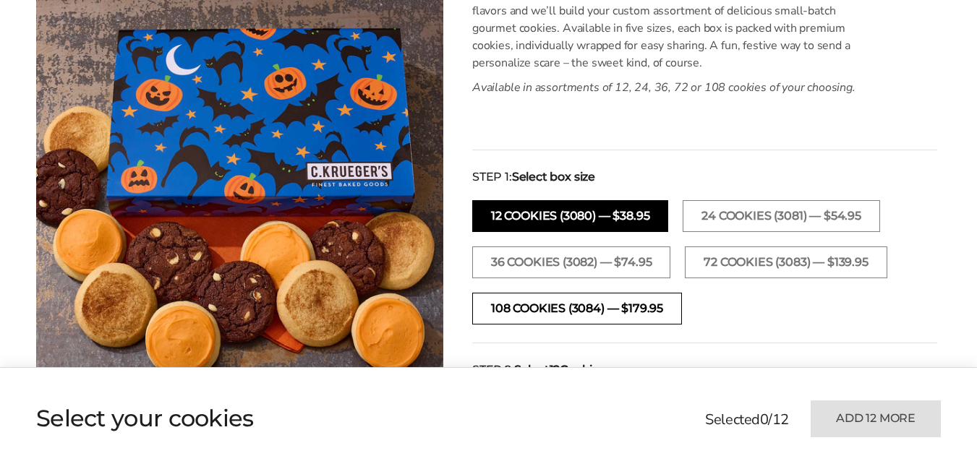
click at [622, 312] on button "108 Cookies (3084) — $179.95" at bounding box center [577, 309] width 210 height 32
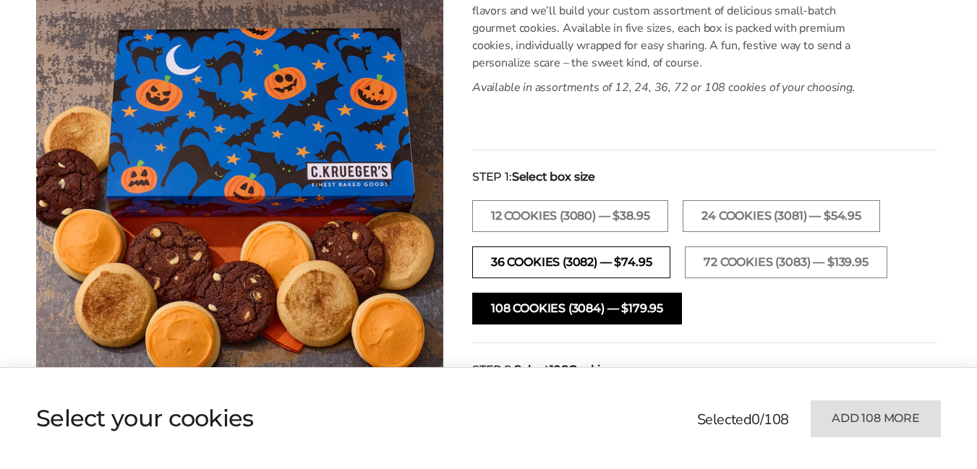
click at [614, 263] on button "36 Cookies (3082) — $74.95" at bounding box center [571, 263] width 198 height 32
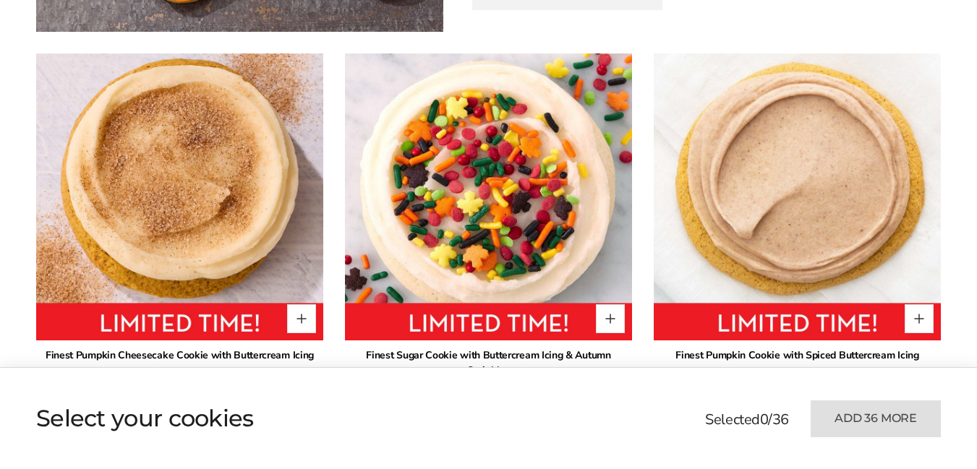
scroll to position [1157, 0]
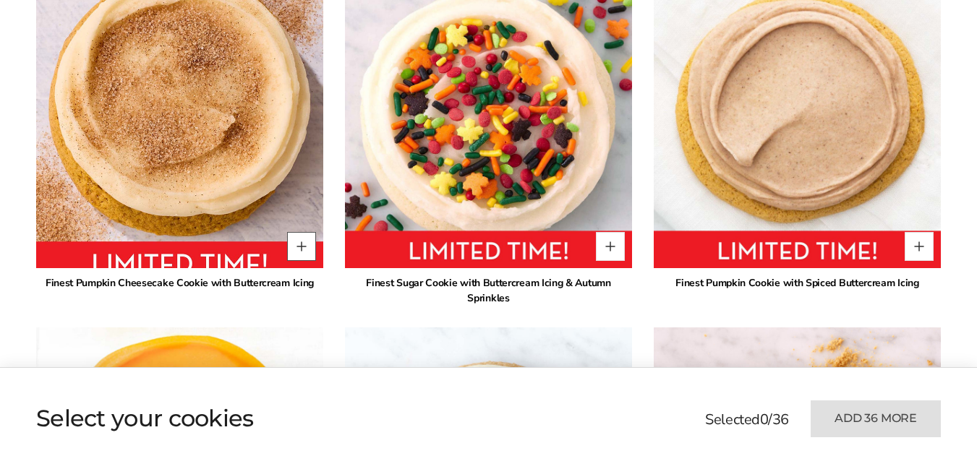
click at [305, 250] on button "Quantity button plus" at bounding box center [301, 246] width 29 height 29
type input "*"
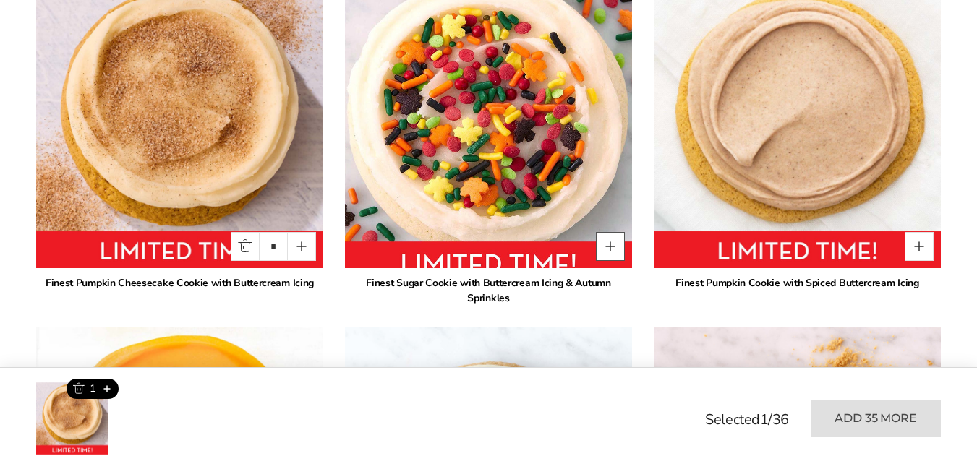
click at [609, 247] on button "Quantity button plus" at bounding box center [610, 246] width 29 height 29
type input "*"
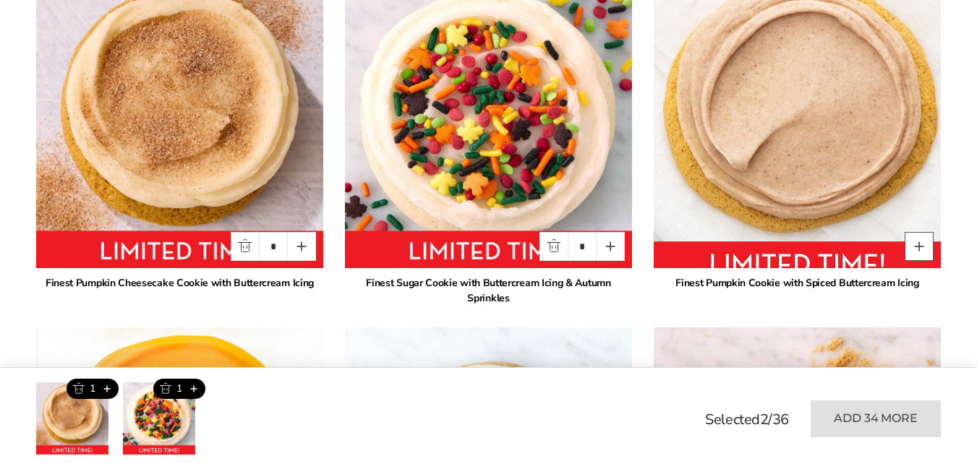
click at [922, 252] on button "Quantity button plus" at bounding box center [918, 246] width 29 height 29
type input "*"
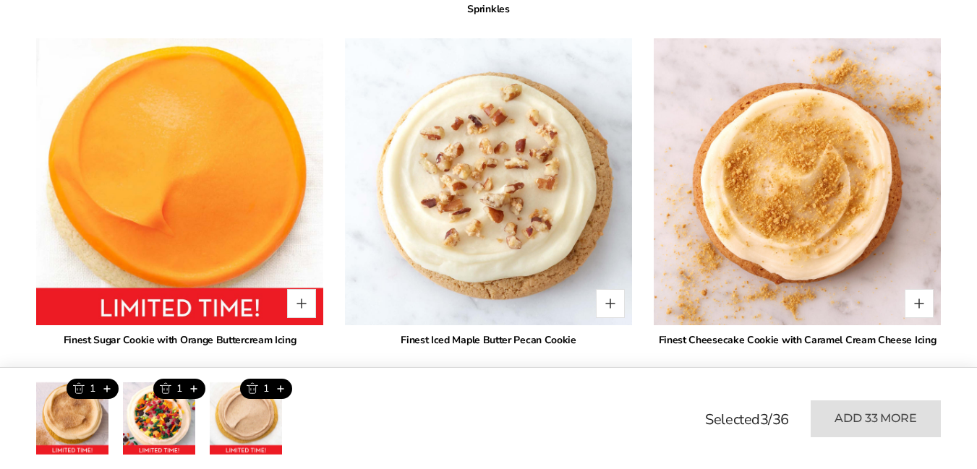
scroll to position [1518, 0]
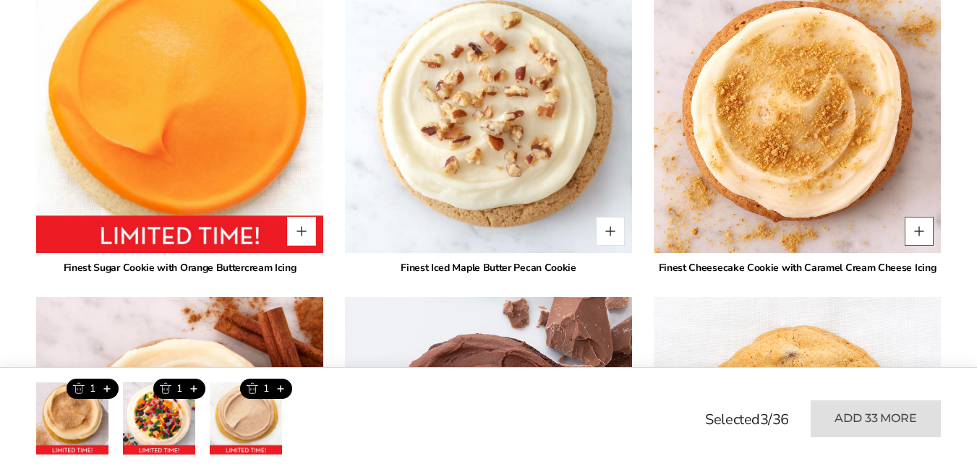
click at [921, 219] on button "Quantity button plus" at bounding box center [918, 231] width 29 height 29
type input "*"
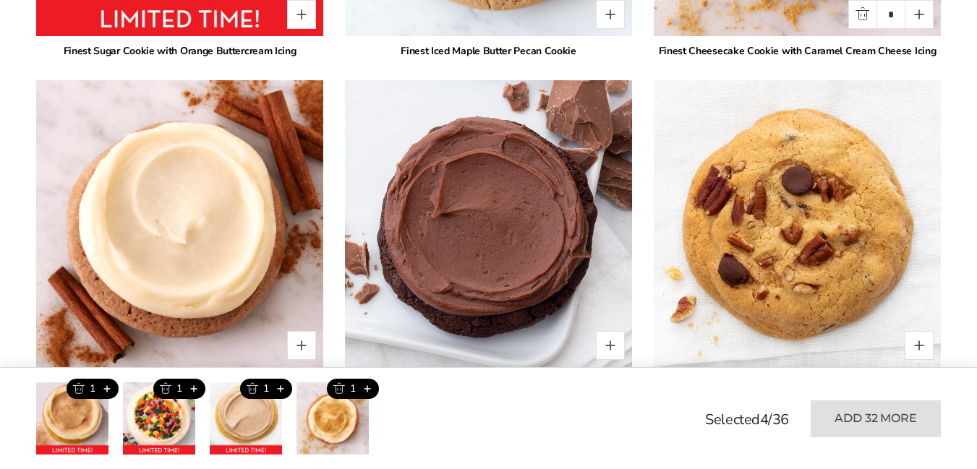
scroll to position [1807, 0]
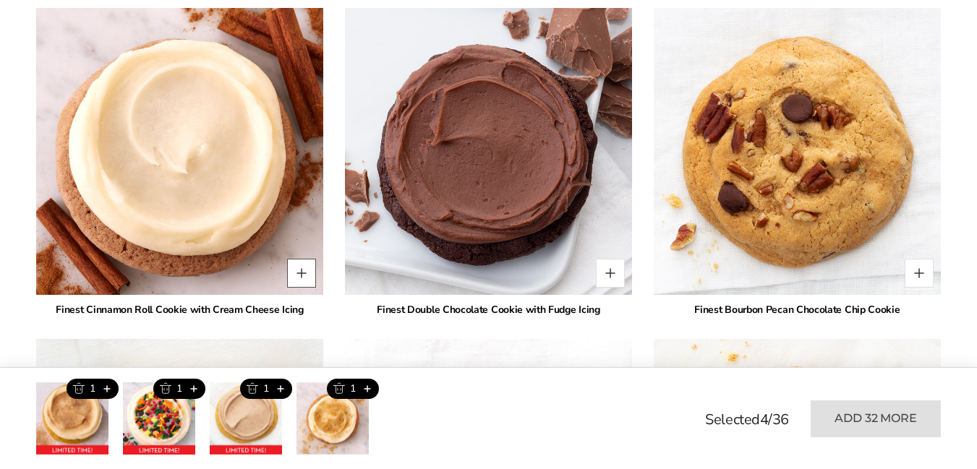
click at [301, 259] on button "Quantity button plus" at bounding box center [301, 273] width 29 height 29
type input "*"
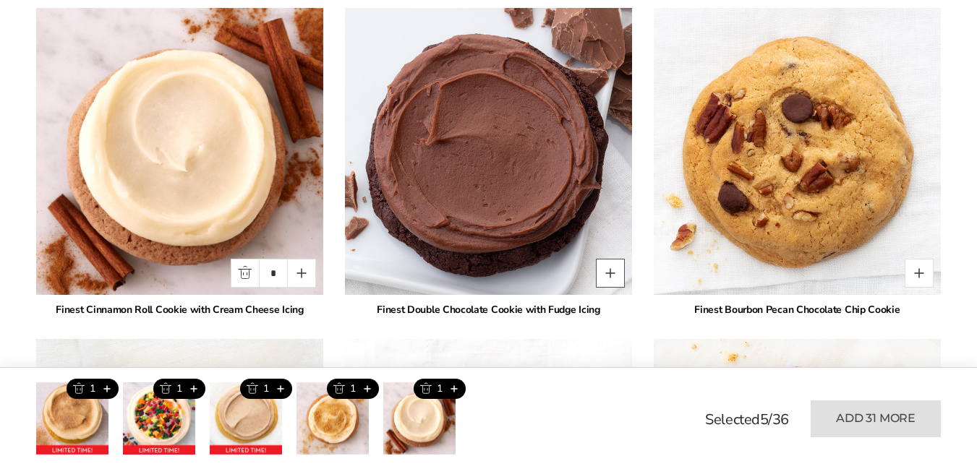
click at [615, 259] on button "Quantity button plus" at bounding box center [610, 273] width 29 height 29
type input "*"
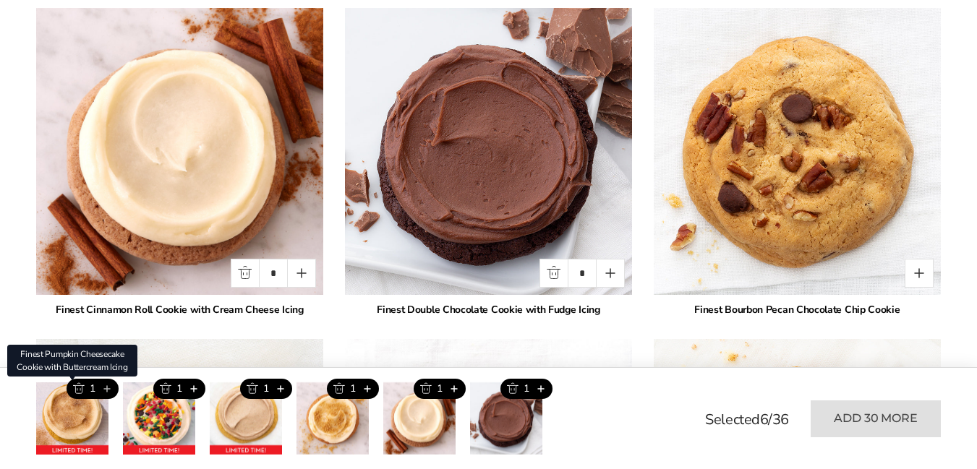
click at [108, 388] on button "Add this product" at bounding box center [107, 389] width 24 height 20
click at [107, 388] on button "Add this product" at bounding box center [107, 389] width 24 height 20
type input "*"
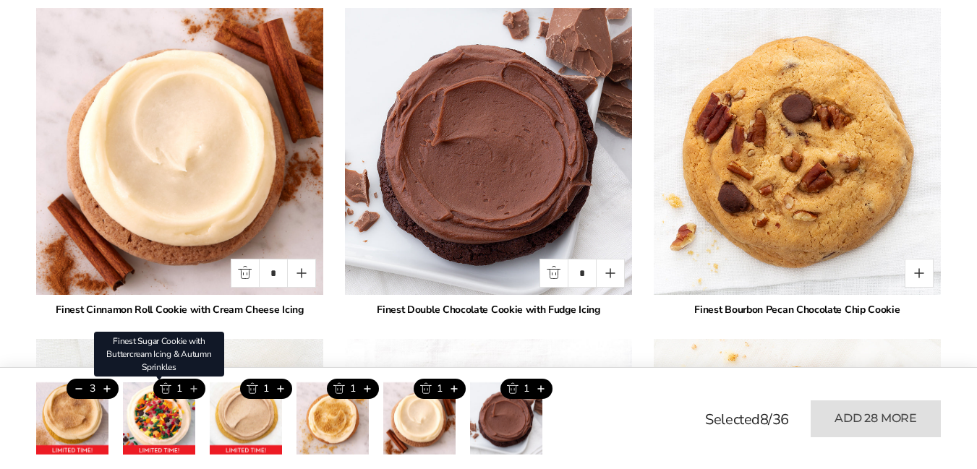
click at [195, 390] on button "Add this product" at bounding box center [193, 389] width 24 height 20
click at [194, 390] on button "Add this product" at bounding box center [193, 389] width 24 height 20
type input "*"
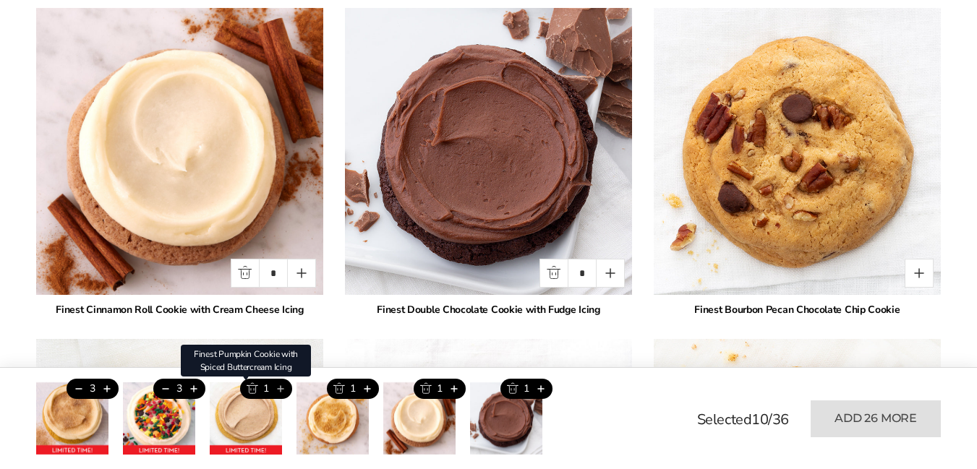
click at [281, 390] on button "Add this product" at bounding box center [280, 389] width 24 height 20
type input "*"
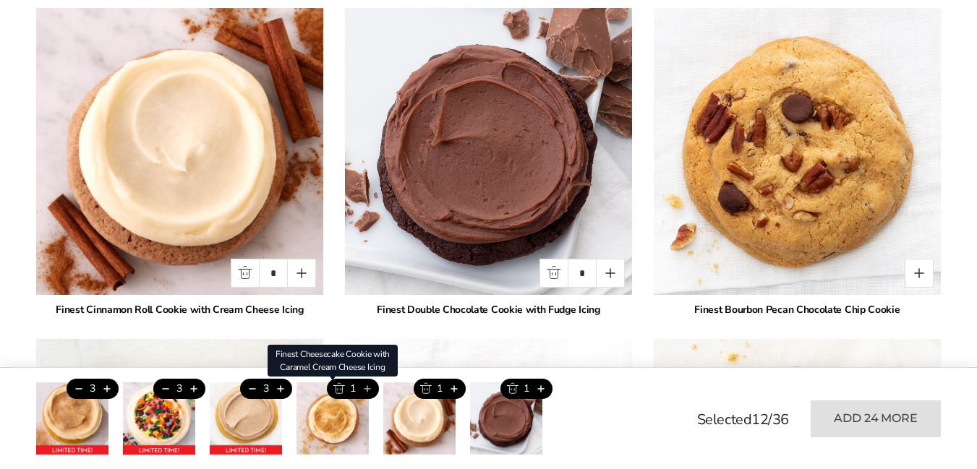
click at [372, 390] on button "Add this product" at bounding box center [367, 389] width 24 height 20
click at [369, 390] on button "Add this product" at bounding box center [367, 389] width 24 height 20
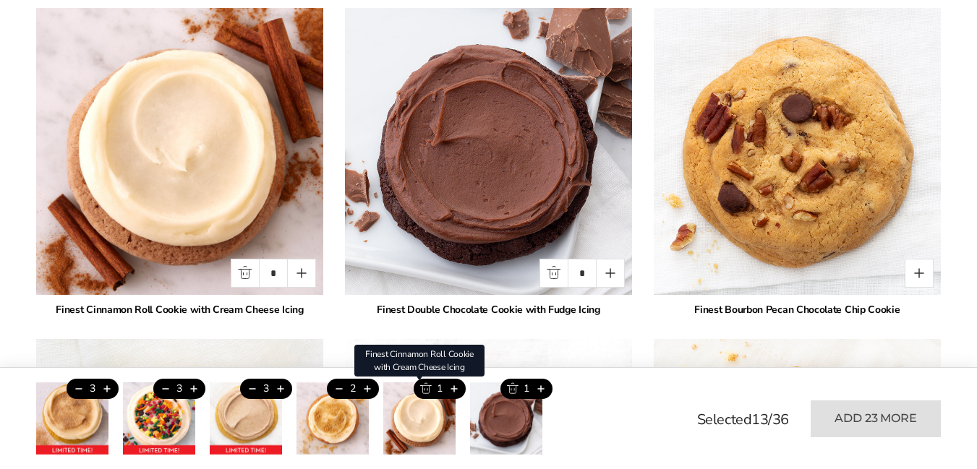
type input "*"
click at [454, 388] on button "Add this product" at bounding box center [454, 389] width 24 height 20
type input "*"
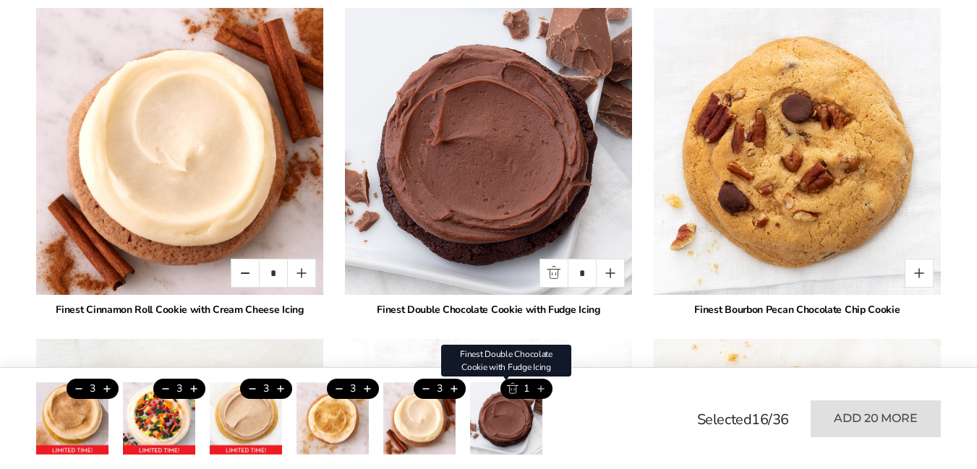
click at [541, 390] on button "Add this product" at bounding box center [540, 389] width 24 height 20
type input "*"
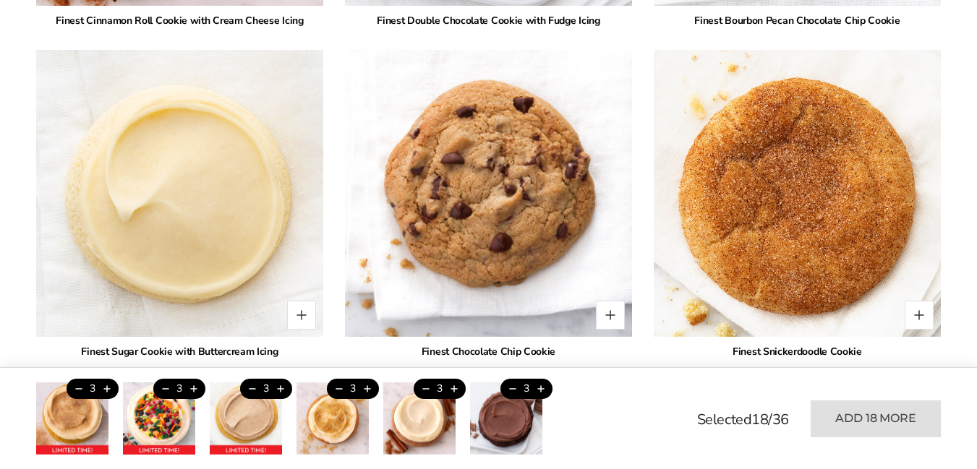
scroll to position [2169, 0]
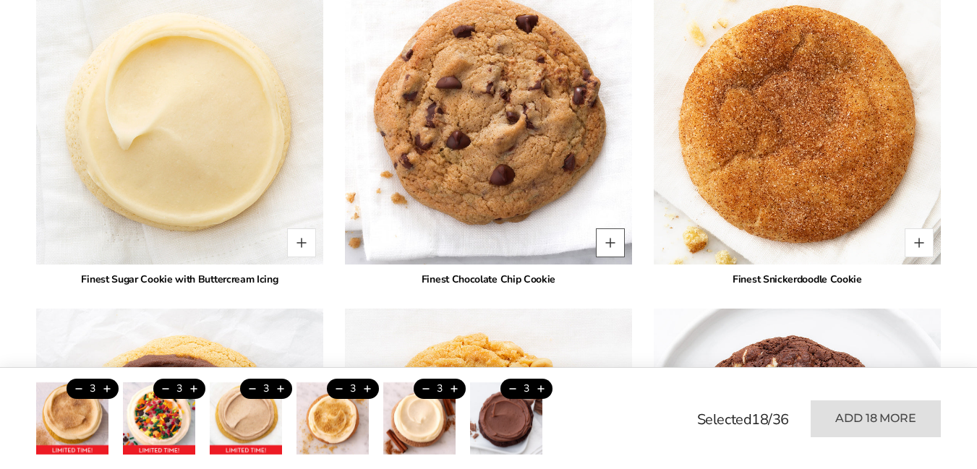
click at [613, 228] on button "Quantity button plus" at bounding box center [610, 242] width 29 height 29
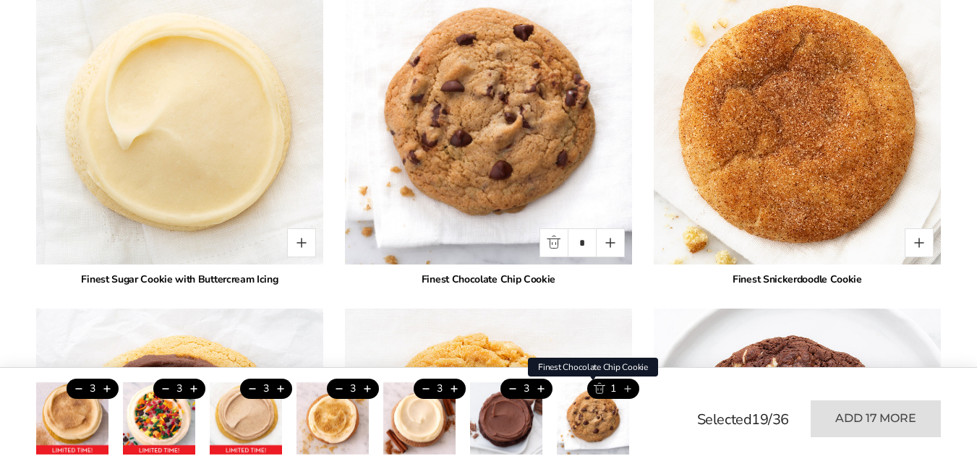
click at [629, 389] on button "Add this product" at bounding box center [627, 389] width 24 height 20
click at [628, 389] on button "Add this product" at bounding box center [627, 389] width 24 height 20
type input "*"
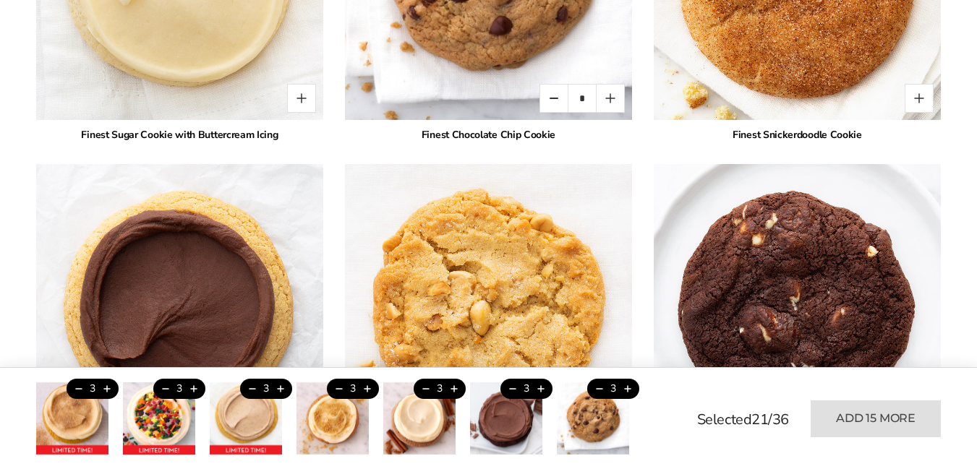
scroll to position [2458, 0]
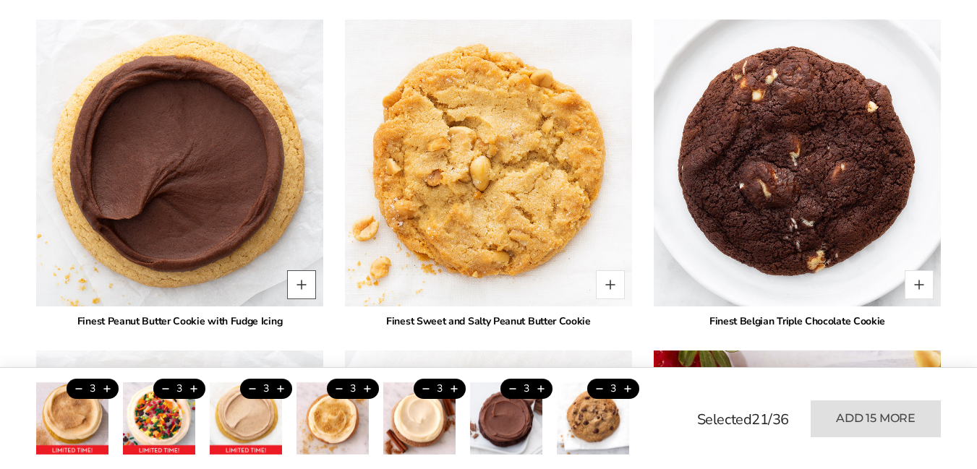
click at [305, 272] on button "Quantity button plus" at bounding box center [301, 284] width 29 height 29
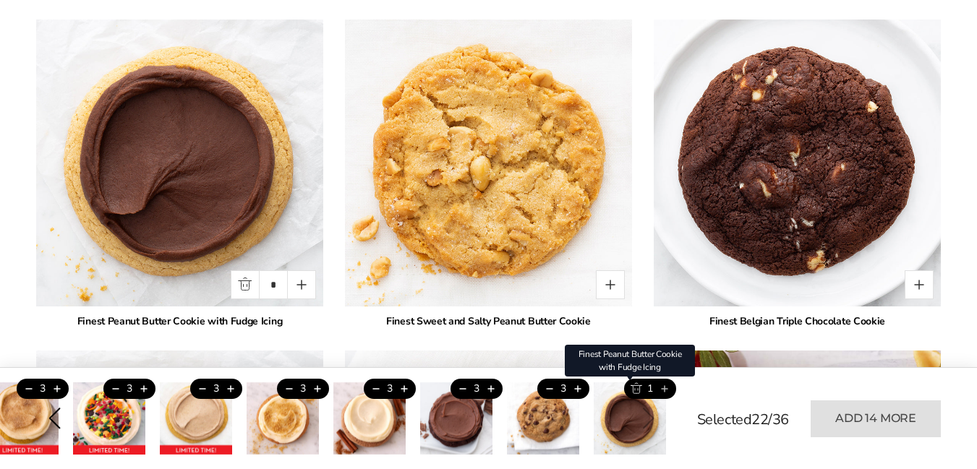
click at [666, 389] on button "Add this product" at bounding box center [664, 389] width 24 height 20
type input "*"
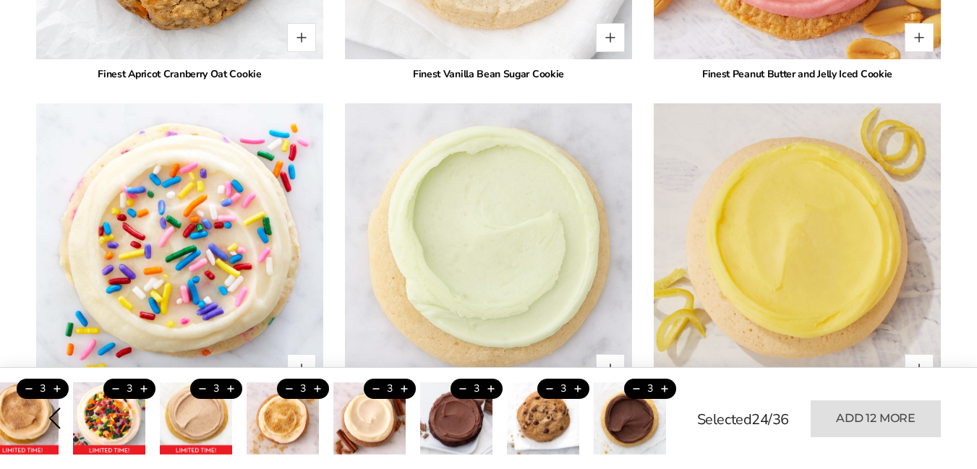
scroll to position [2747, 0]
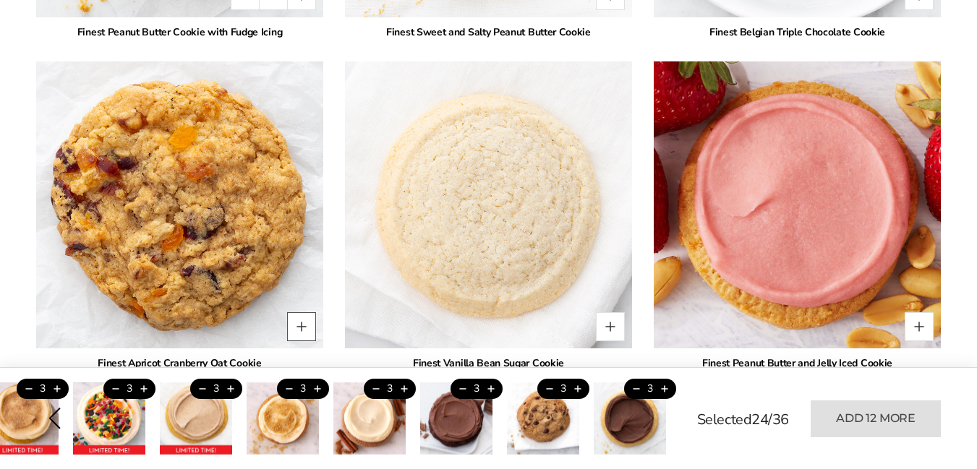
click at [303, 315] on button "Quantity button plus" at bounding box center [301, 326] width 29 height 29
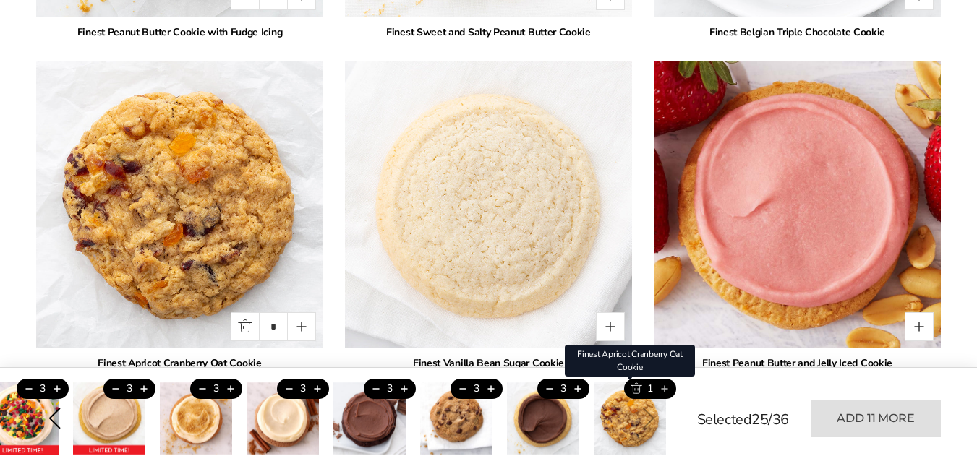
click at [666, 388] on button "Add this product" at bounding box center [664, 389] width 24 height 20
type input "*"
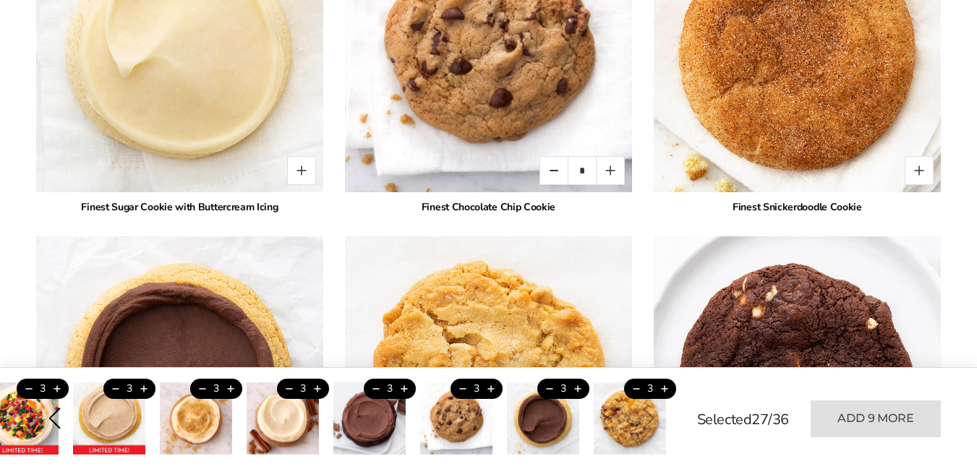
scroll to position [2096, 0]
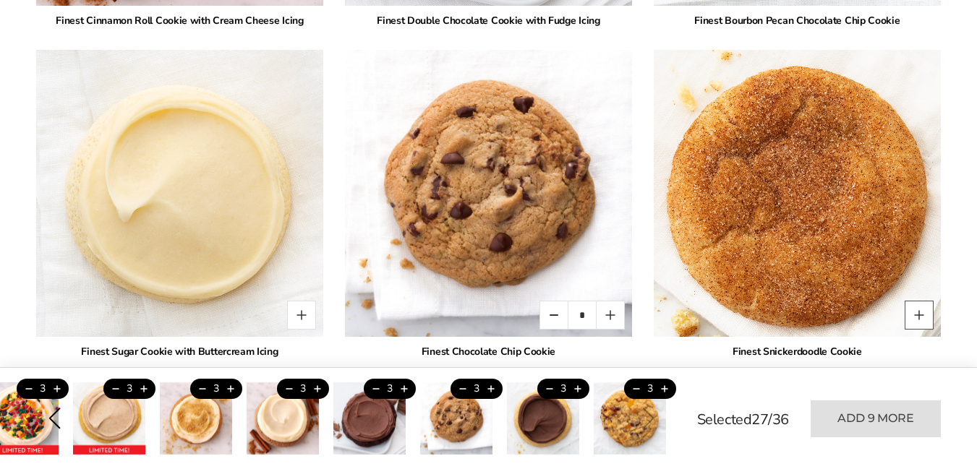
click at [920, 302] on button "Quantity button plus" at bounding box center [918, 315] width 29 height 29
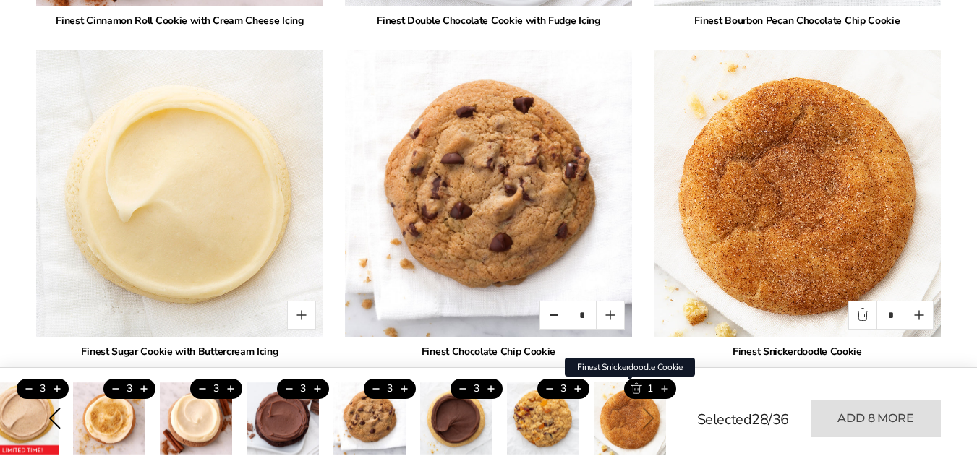
click at [667, 389] on button "Add this product" at bounding box center [664, 389] width 24 height 20
click at [664, 389] on button "Add this product" at bounding box center [664, 389] width 24 height 20
type input "*"
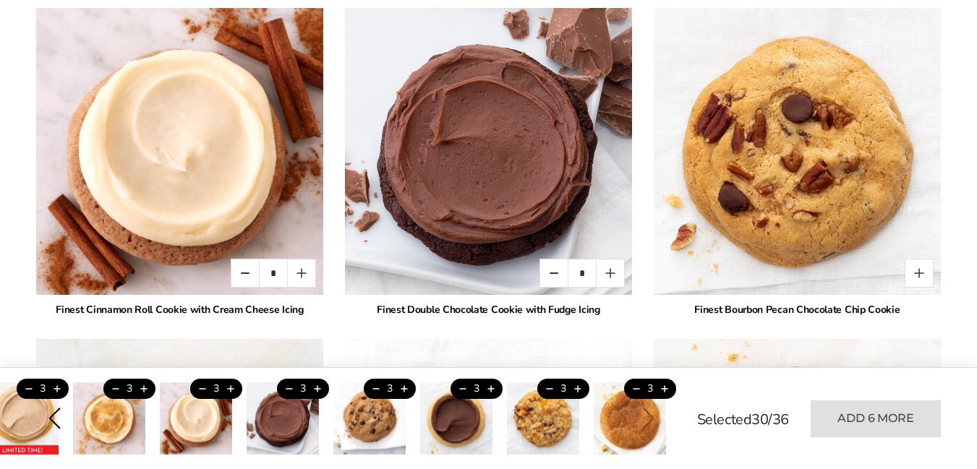
scroll to position [1880, 0]
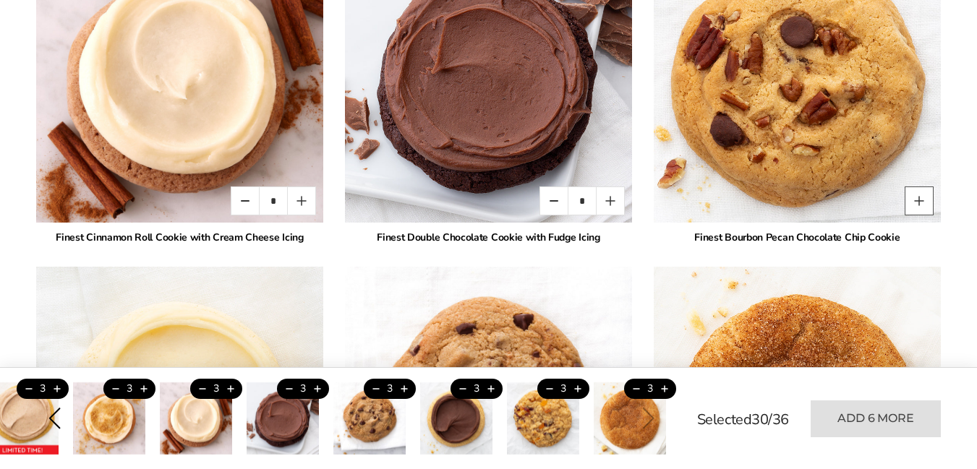
click at [922, 187] on button "Quantity button plus" at bounding box center [918, 201] width 29 height 29
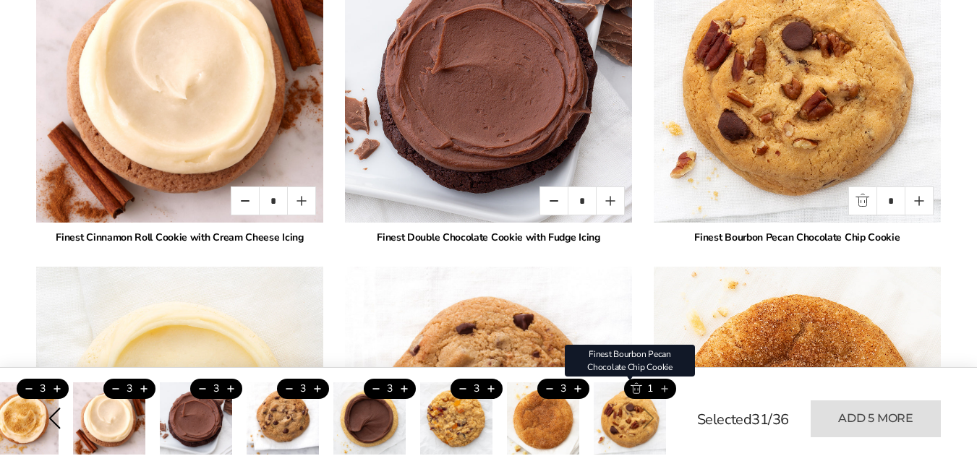
click at [665, 390] on button "Add this product" at bounding box center [664, 389] width 24 height 20
type input "*"
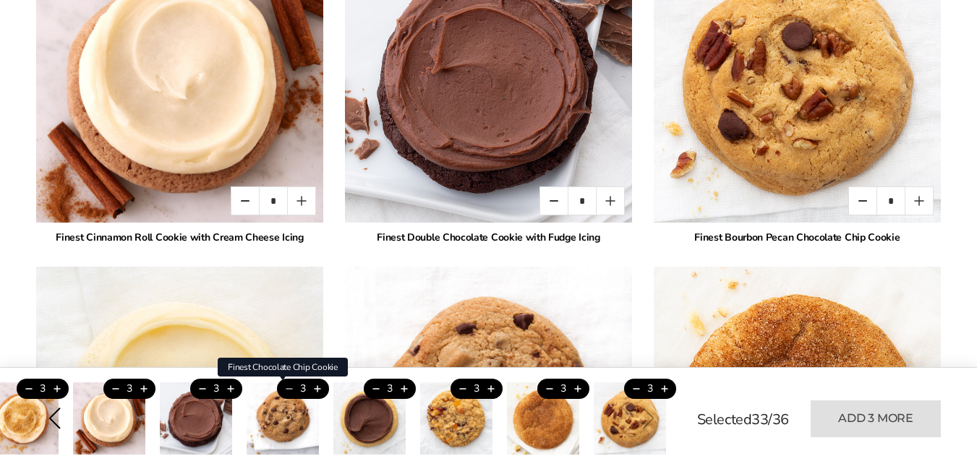
click at [289, 387] on button "Trash this product" at bounding box center [289, 389] width 24 height 20
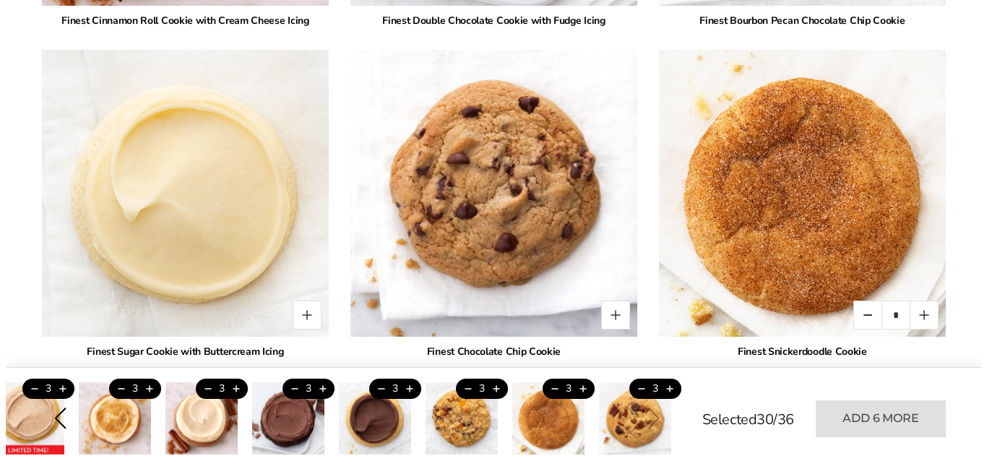
scroll to position [2169, 0]
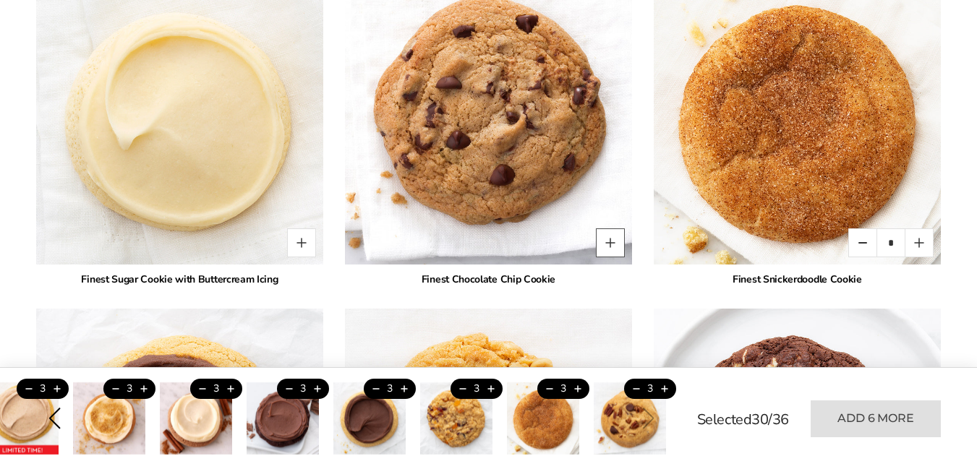
click at [615, 234] on button "Quantity button plus" at bounding box center [610, 242] width 29 height 29
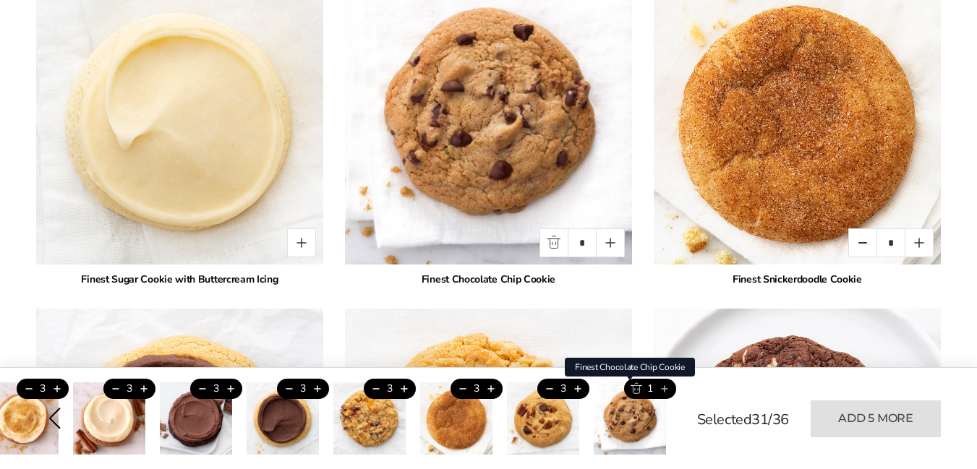
click at [664, 389] on button "Add this product" at bounding box center [664, 389] width 24 height 20
type input "*"
click at [56, 416] on div "Previous slide" at bounding box center [54, 419] width 22 height 22
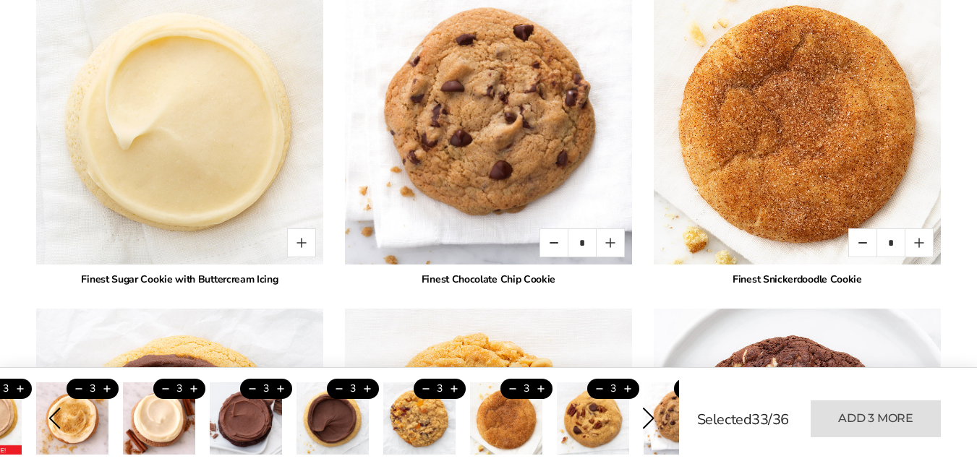
click at [53, 418] on div "Previous slide" at bounding box center [54, 419] width 22 height 22
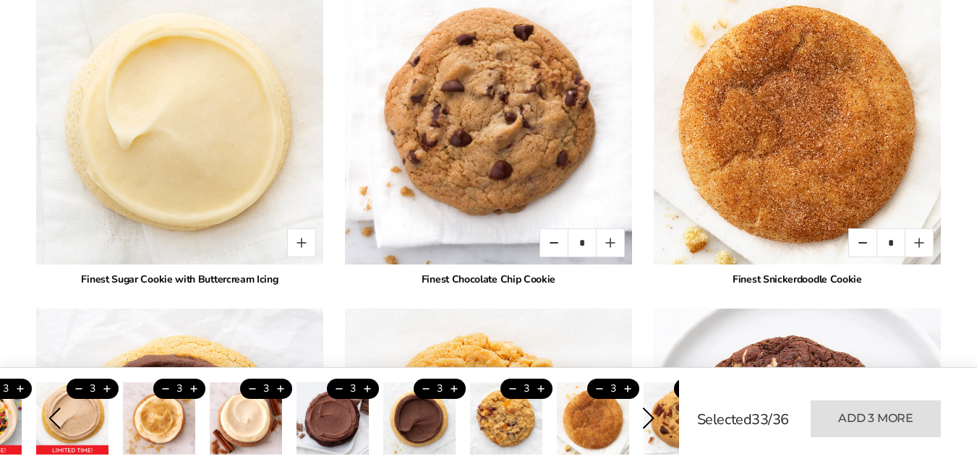
click at [53, 418] on div "Previous slide" at bounding box center [54, 419] width 22 height 22
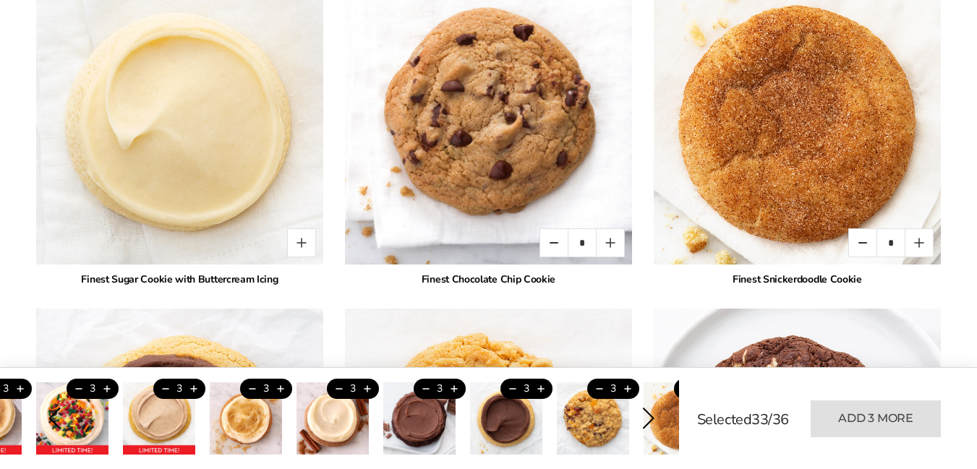
click at [53, 418] on div "Previous slide" at bounding box center [54, 419] width 22 height 22
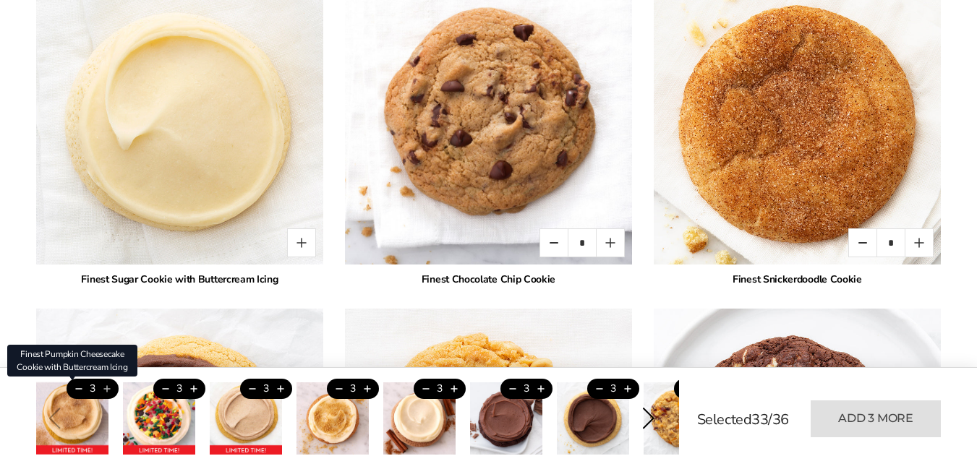
click at [106, 389] on button "Add this product" at bounding box center [107, 389] width 24 height 20
type input "*"
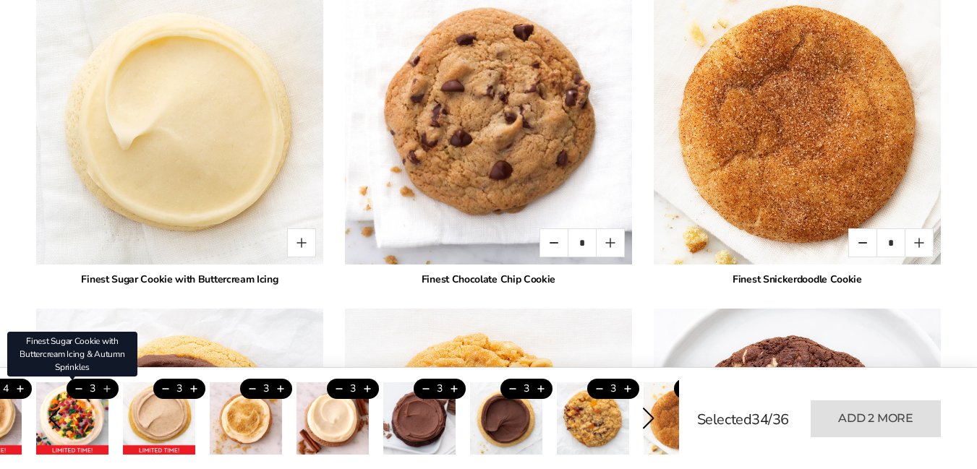
click at [194, 388] on ul "4 Finest Pumpkin Cheesecake Cookie with Buttercream Icing 4 3 Finest Sugar Cook…" at bounding box center [264, 418] width 630 height 72
click at [108, 388] on button "Add this product" at bounding box center [107, 389] width 24 height 20
type input "*"
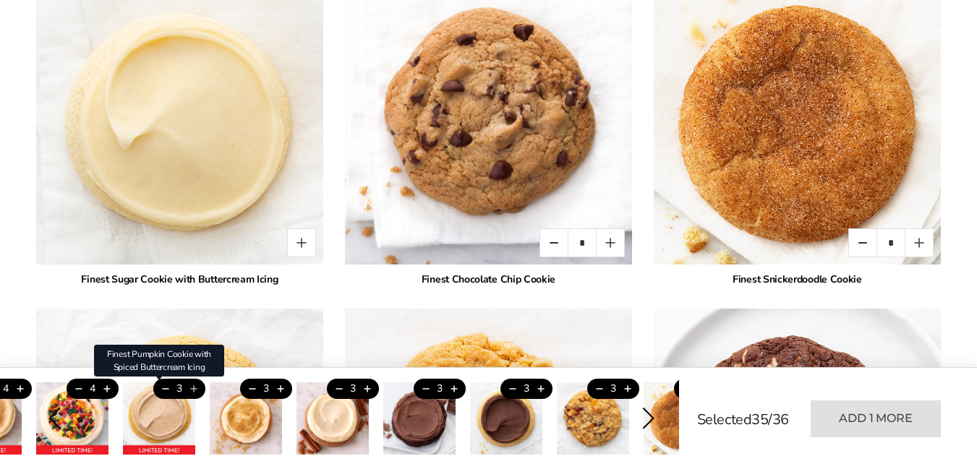
click at [194, 388] on ul "4 Finest Pumpkin Cheesecake Cookie with Buttercream Icing 4 4 Finest Sugar Cook…" at bounding box center [264, 418] width 630 height 72
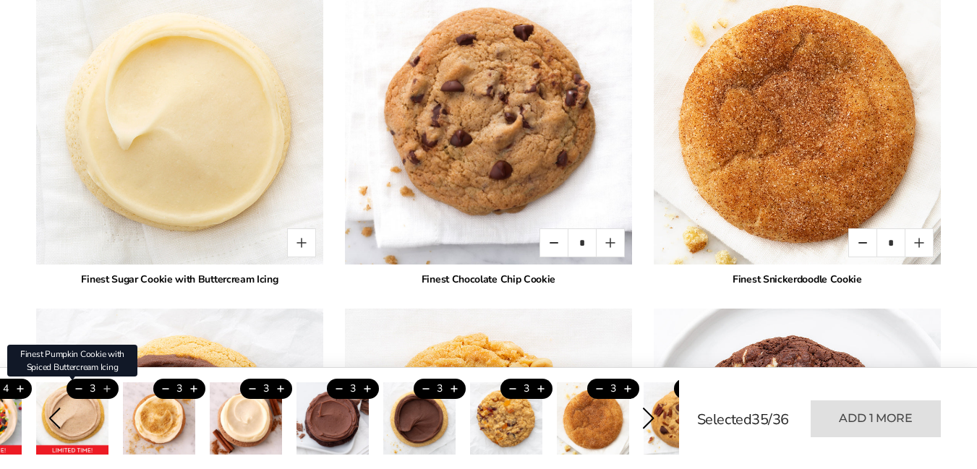
click at [107, 388] on button "Add this product" at bounding box center [107, 389] width 24 height 20
type input "*"
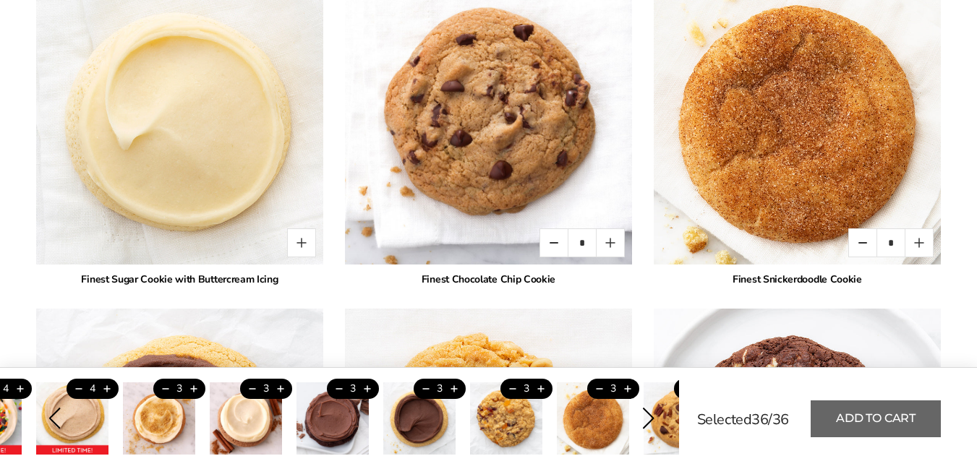
click at [890, 416] on button "Add to cart" at bounding box center [875, 418] width 130 height 37
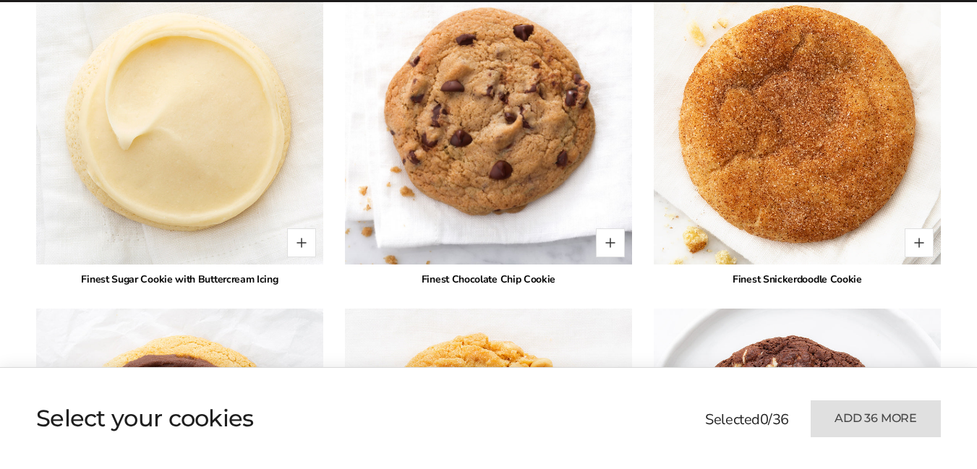
type input "*"
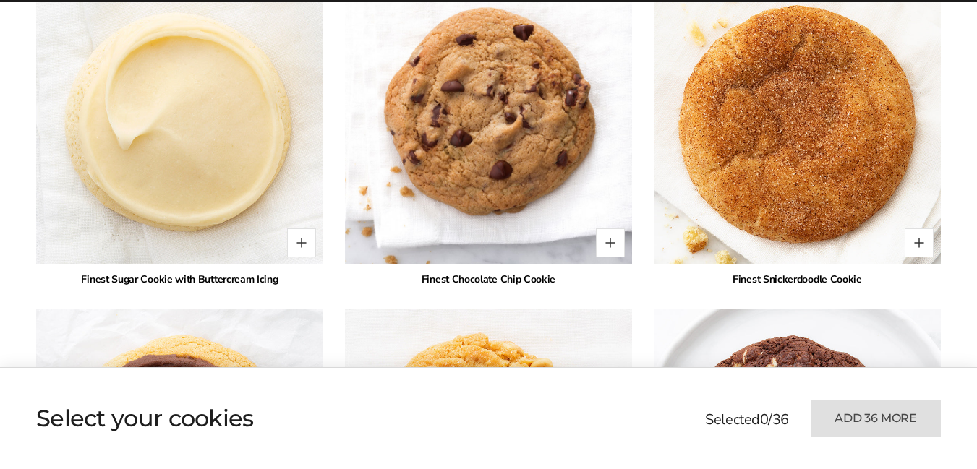
type input "*"
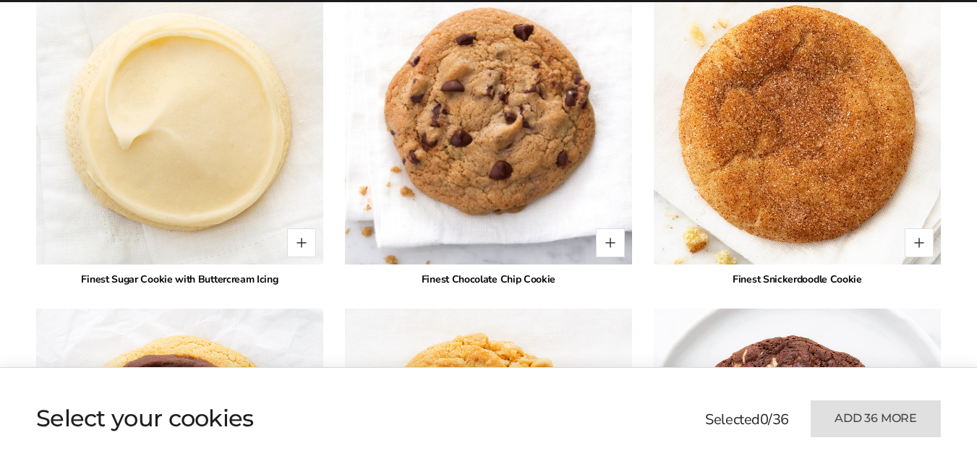
type input "*"
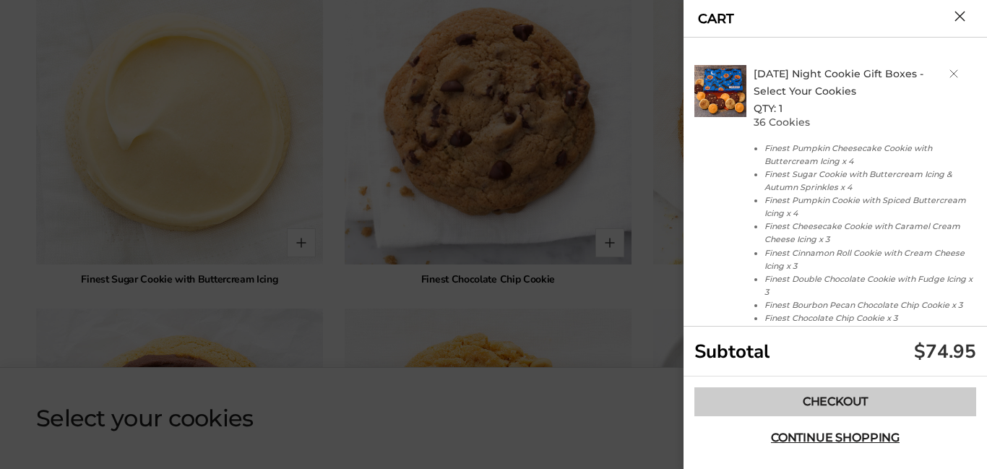
click at [854, 401] on link "Checkout" at bounding box center [836, 401] width 282 height 29
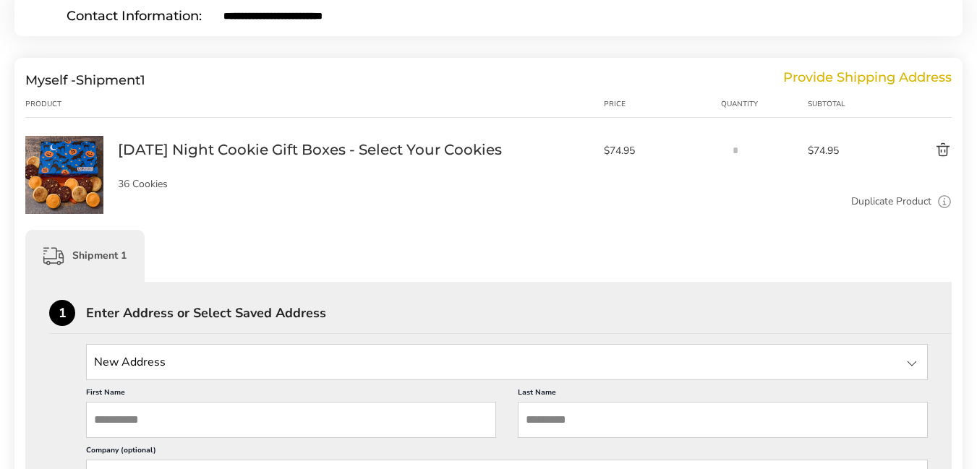
scroll to position [289, 0]
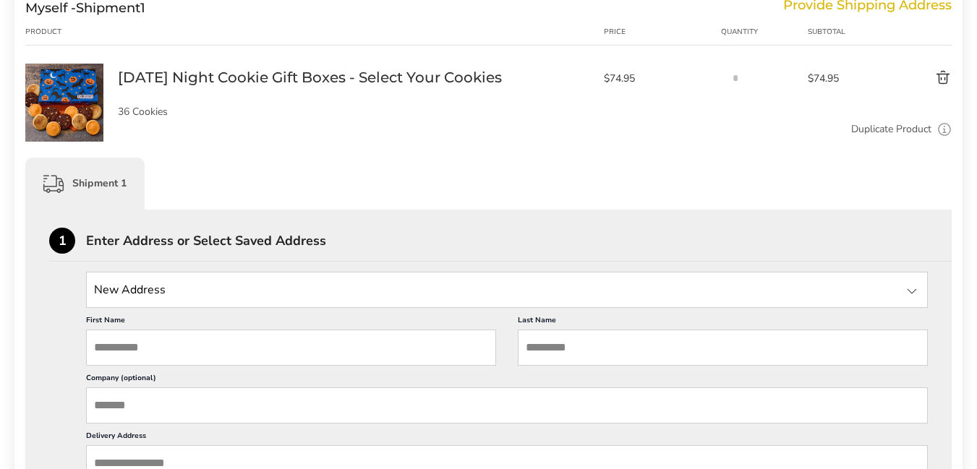
click at [489, 289] on input "State" at bounding box center [506, 290] width 841 height 36
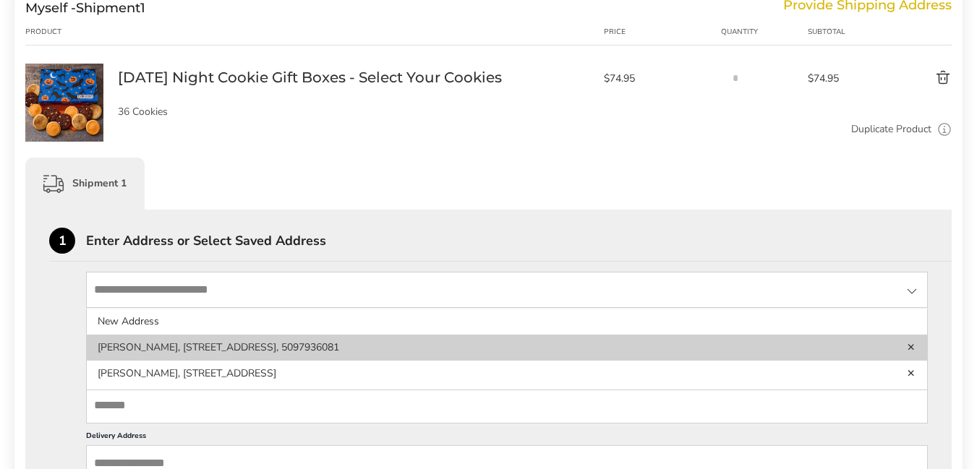
click at [254, 345] on li "[PERSON_NAME], [STREET_ADDRESS], 5097936081" at bounding box center [507, 348] width 840 height 26
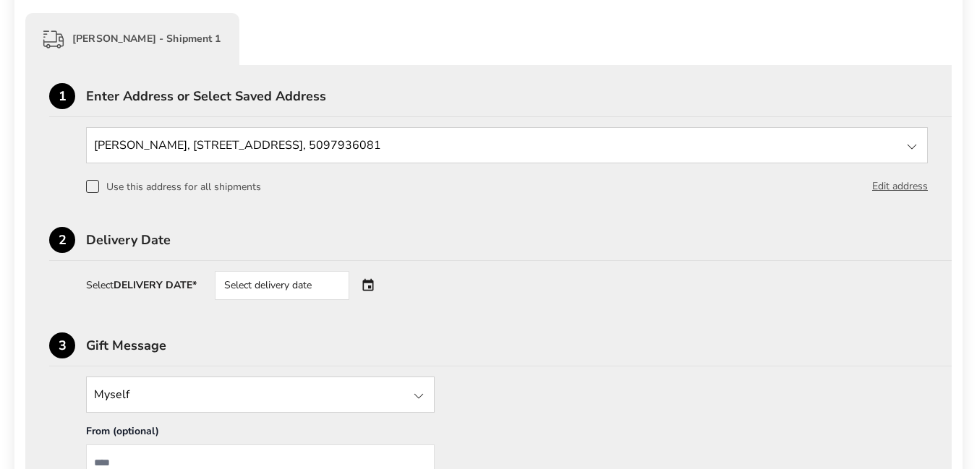
scroll to position [506, 0]
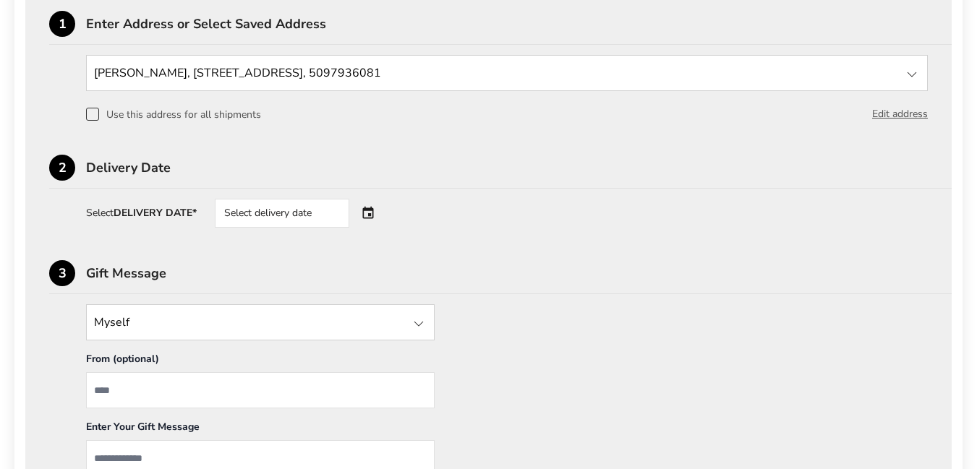
click at [370, 215] on div "Select delivery date" at bounding box center [302, 213] width 175 height 29
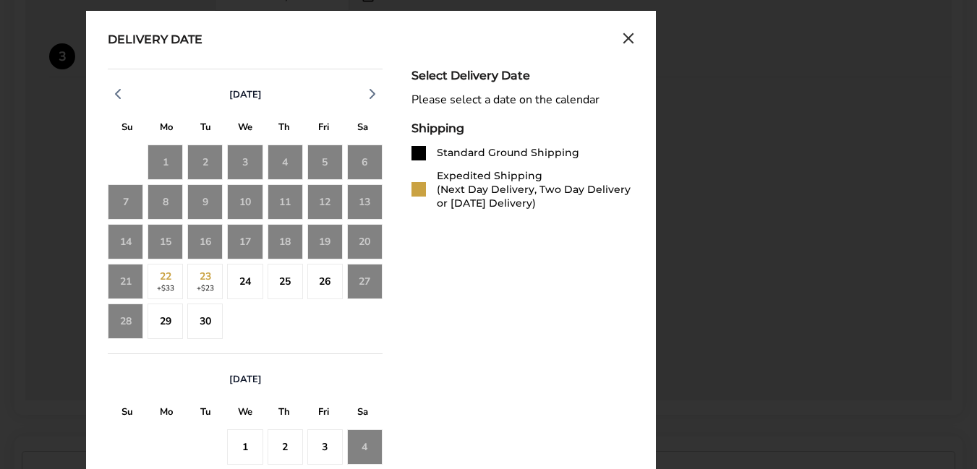
scroll to position [867, 0]
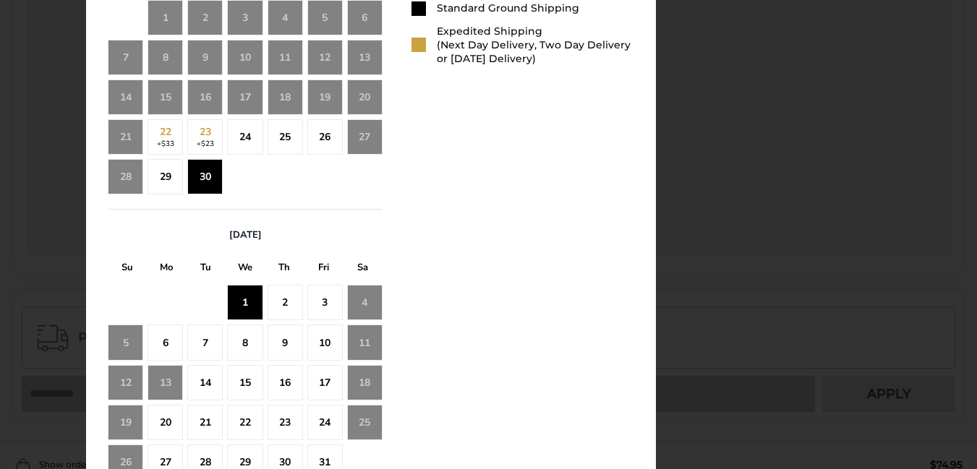
click at [249, 301] on div "1" at bounding box center [244, 302] width 35 height 35
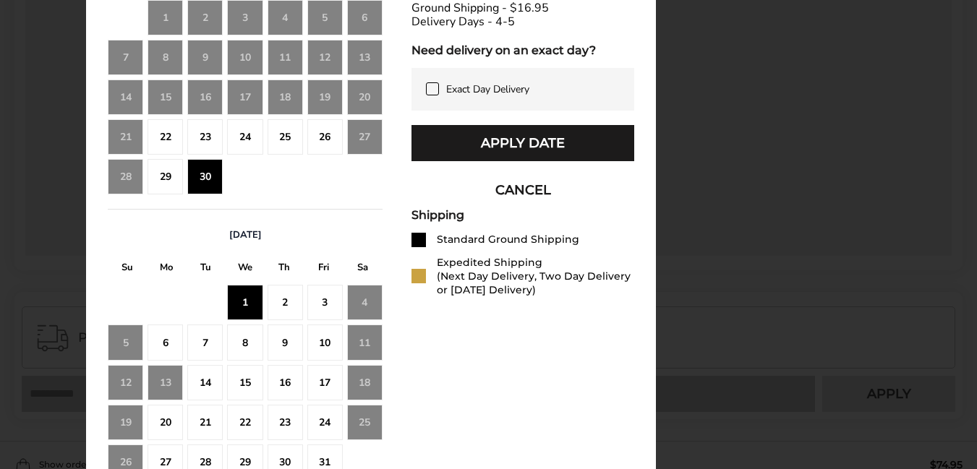
click at [290, 296] on div "2" at bounding box center [284, 302] width 35 height 35
click at [323, 301] on div "3" at bounding box center [324, 302] width 35 height 35
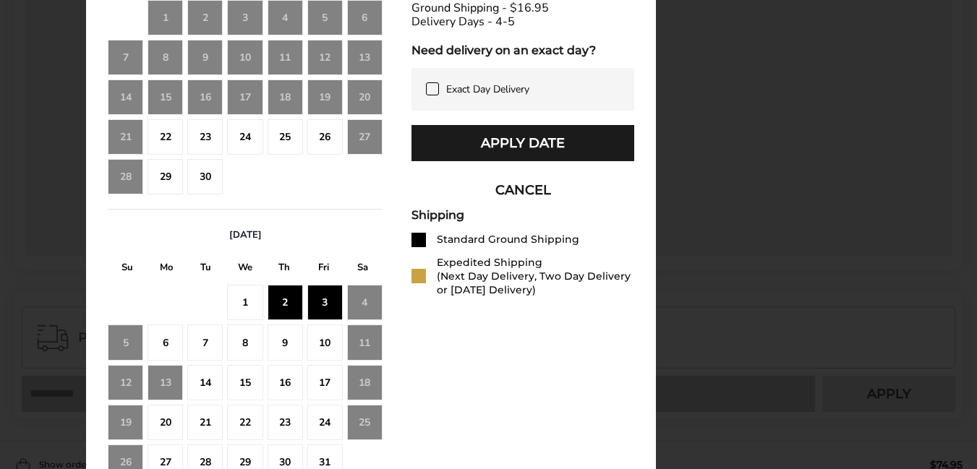
click at [289, 137] on div "25" at bounding box center [284, 136] width 35 height 35
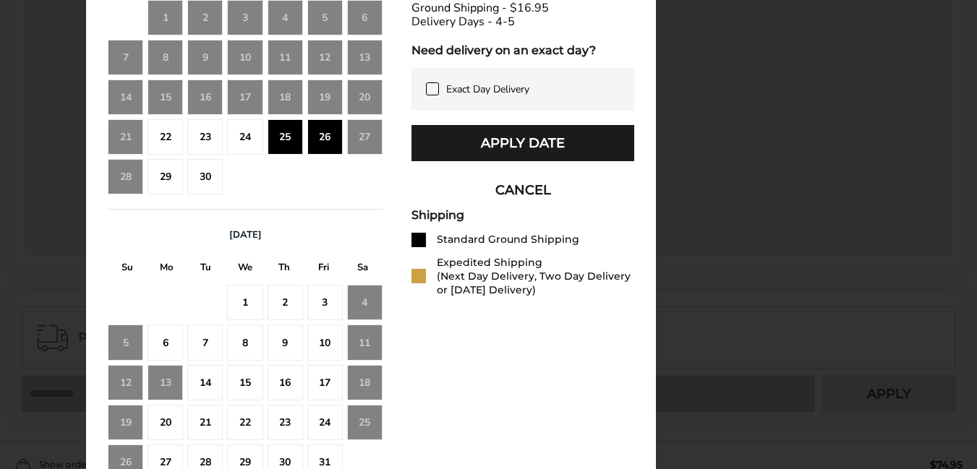
click at [252, 138] on div "24" at bounding box center [244, 136] width 35 height 35
click at [286, 142] on div "25" at bounding box center [284, 136] width 35 height 35
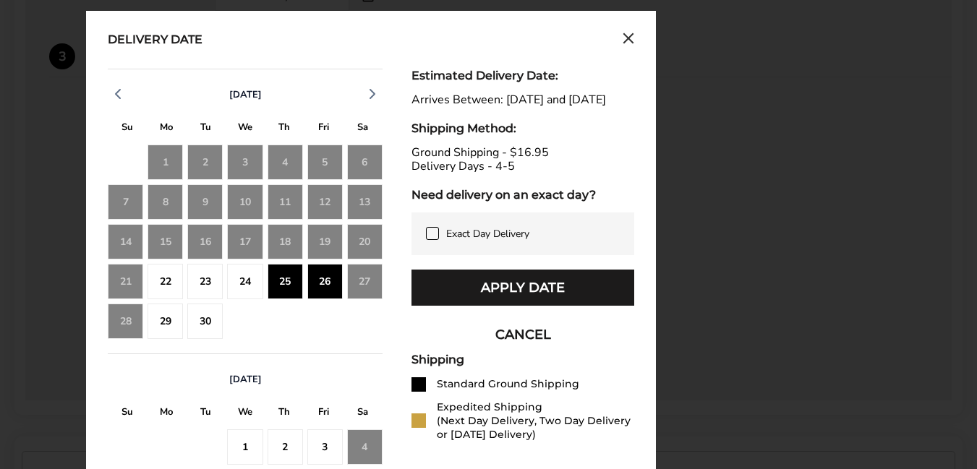
scroll to position [940, 0]
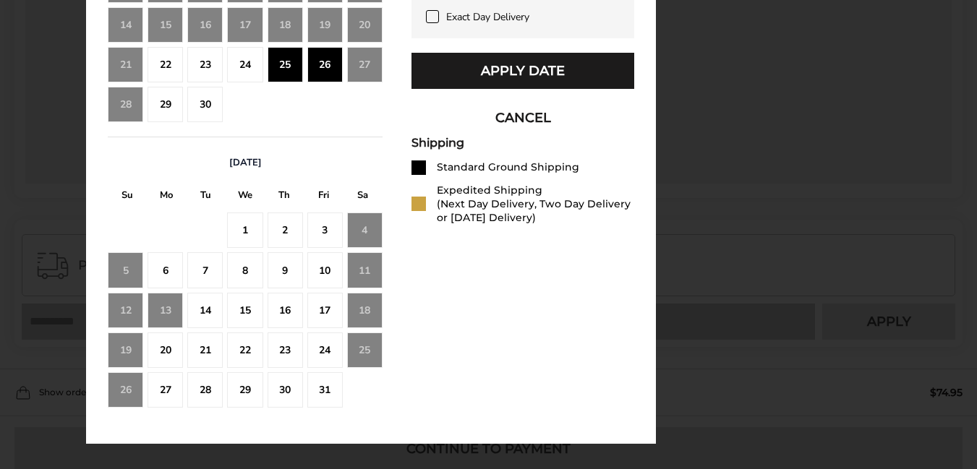
click at [250, 228] on div "1" at bounding box center [244, 230] width 35 height 35
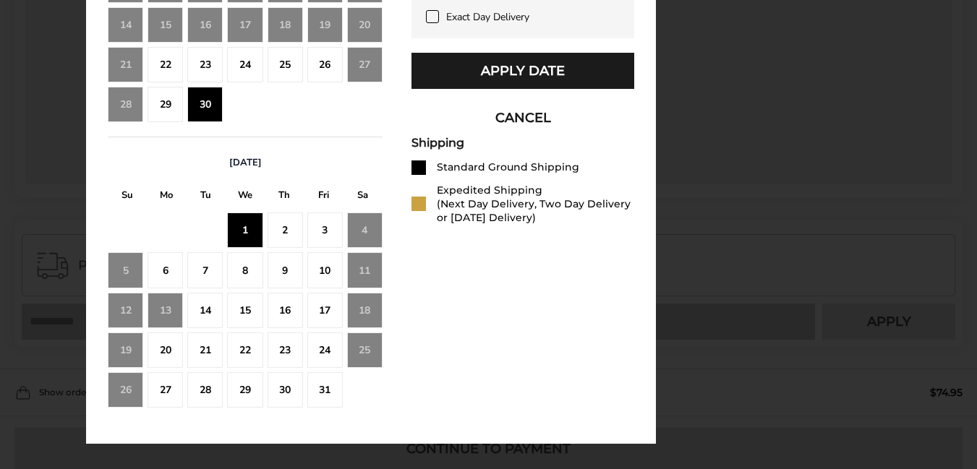
click at [281, 229] on div "2" at bounding box center [284, 230] width 35 height 35
click at [317, 228] on div "3" at bounding box center [324, 230] width 35 height 35
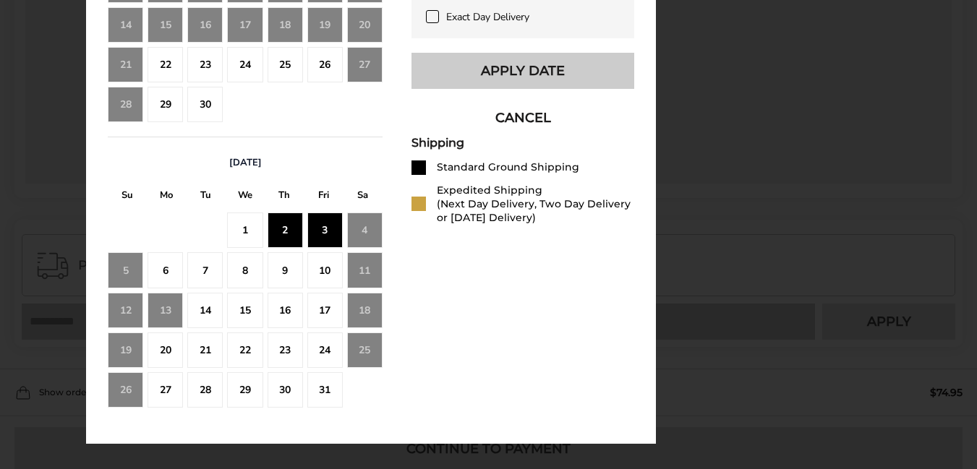
click at [543, 87] on button "Apply Date" at bounding box center [522, 71] width 223 height 36
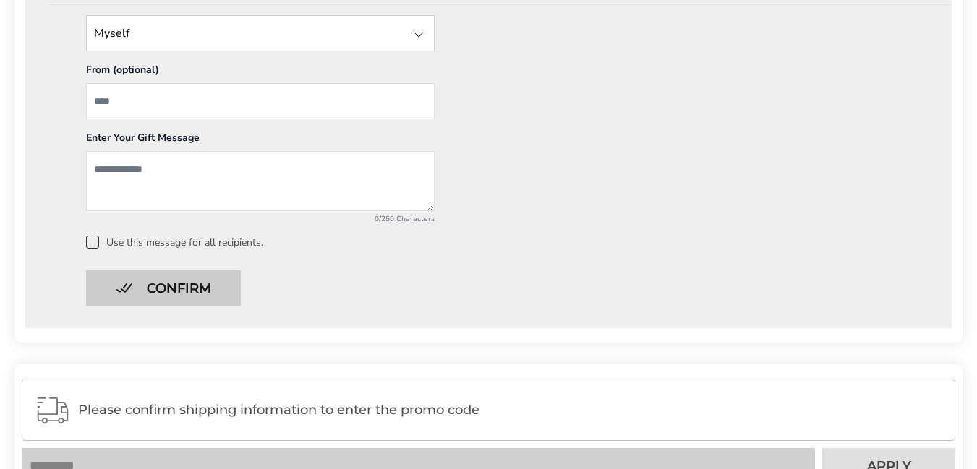
click at [193, 289] on button "Confirm" at bounding box center [163, 288] width 155 height 36
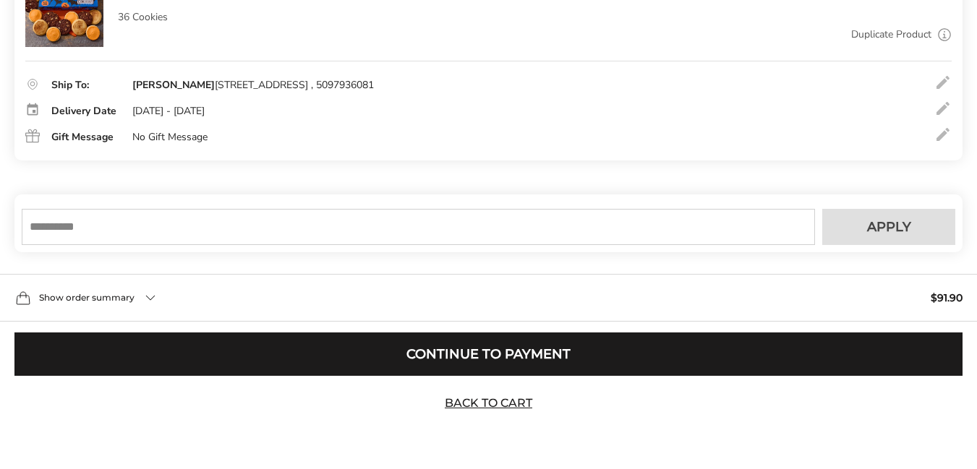
scroll to position [384, 0]
click at [277, 231] on input "text" at bounding box center [418, 227] width 793 height 36
type input "******"
click at [898, 229] on span "Apply" at bounding box center [889, 226] width 44 height 13
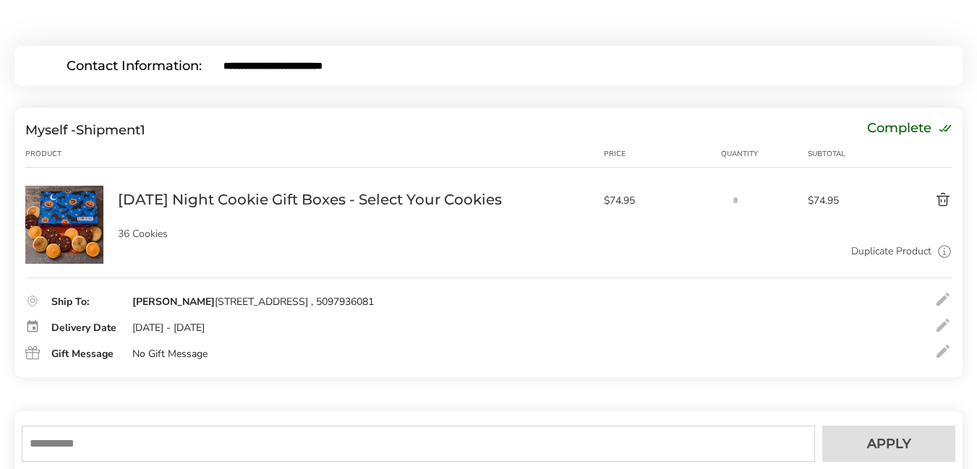
scroll to position [405, 0]
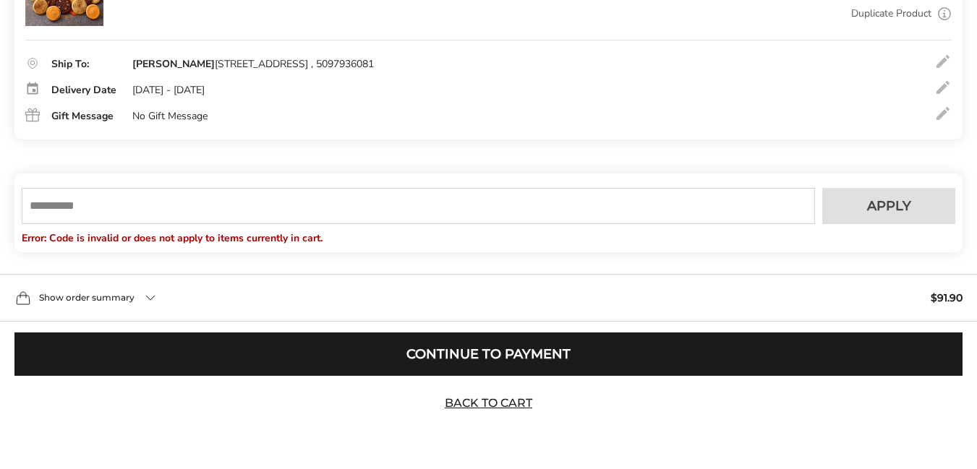
click at [565, 211] on input "text" at bounding box center [418, 206] width 793 height 36
type input "****"
click at [896, 210] on span "Apply" at bounding box center [889, 206] width 44 height 13
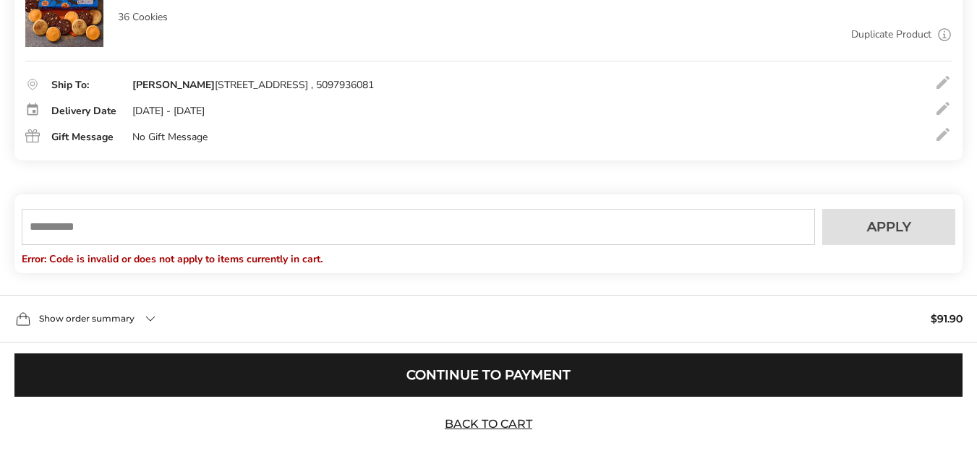
scroll to position [167, 0]
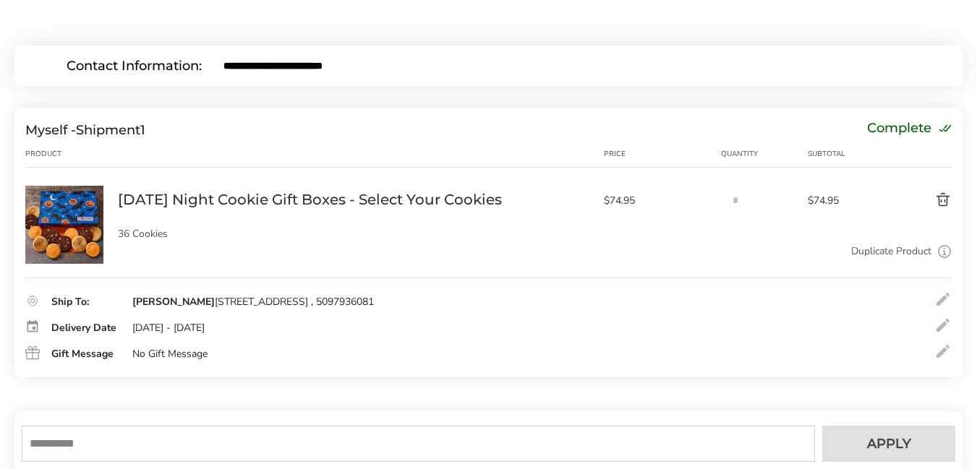
click at [940, 202] on button "Delete product" at bounding box center [912, 200] width 79 height 17
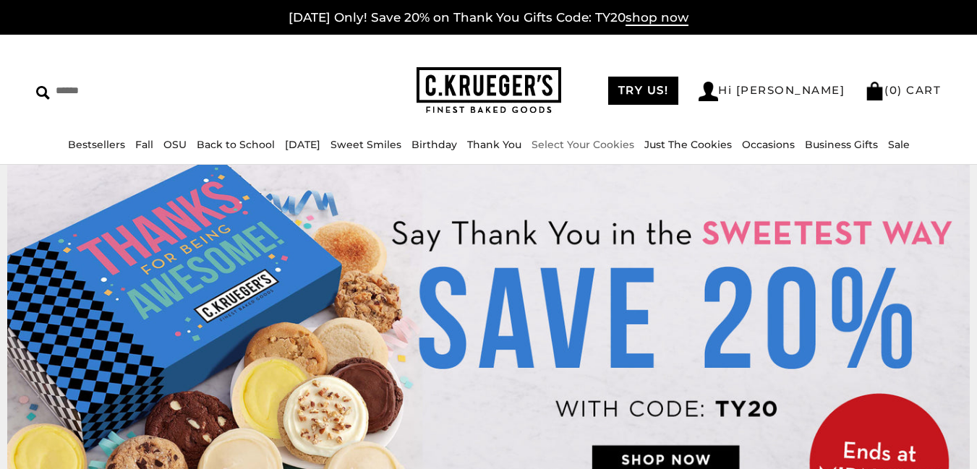
click at [601, 145] on link "Select Your Cookies" at bounding box center [582, 144] width 103 height 13
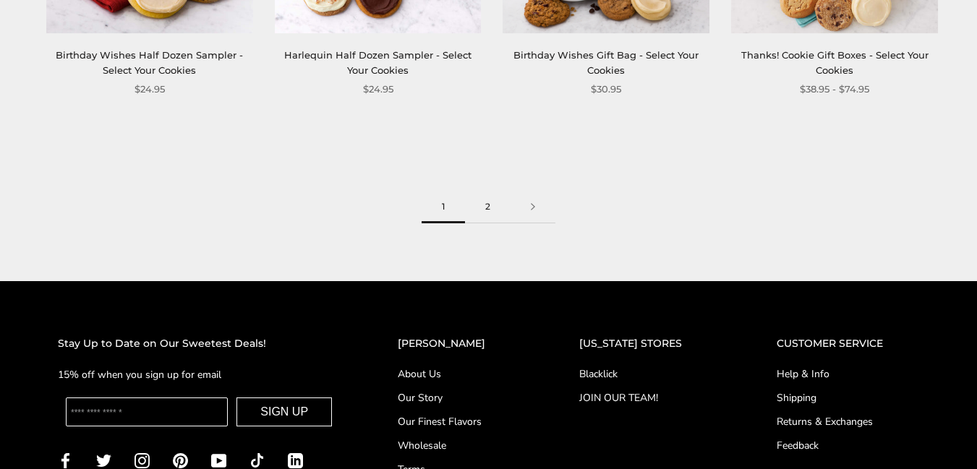
click at [491, 208] on link "2" at bounding box center [488, 207] width 46 height 33
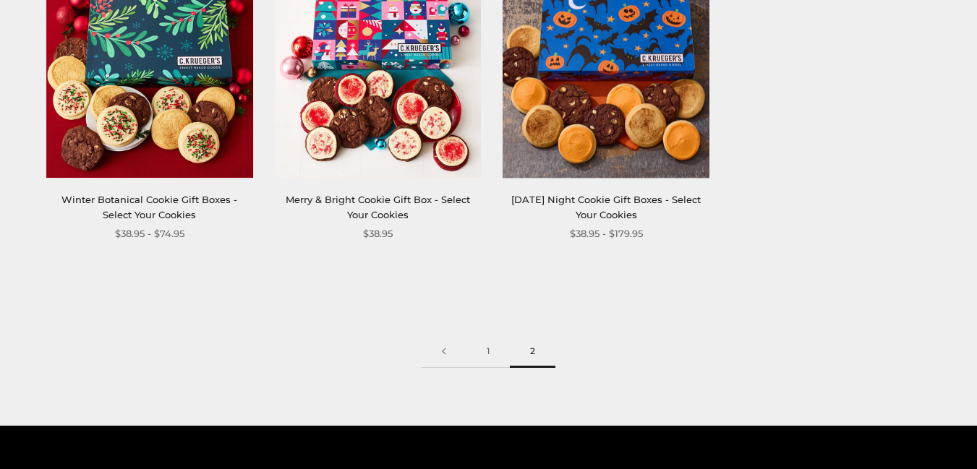
click at [621, 196] on link "[DATE] Night Cookie Gift Boxes - Select Your Cookies" at bounding box center [605, 207] width 189 height 27
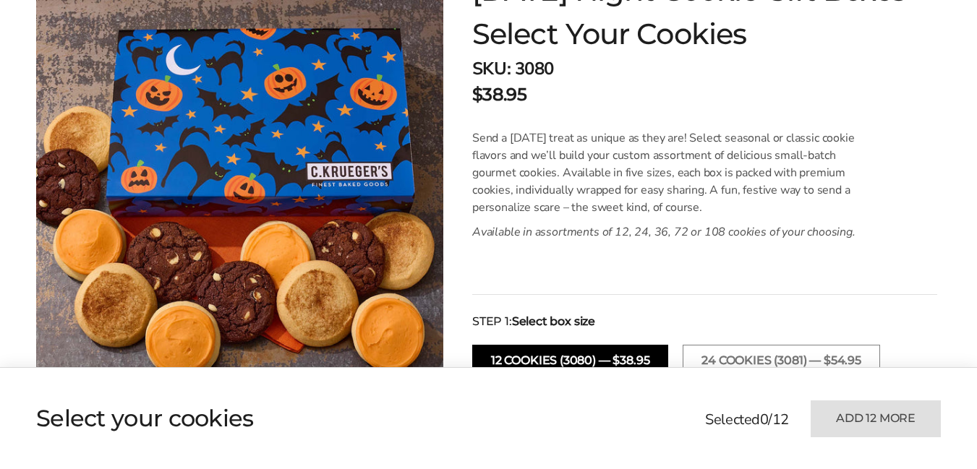
scroll to position [506, 0]
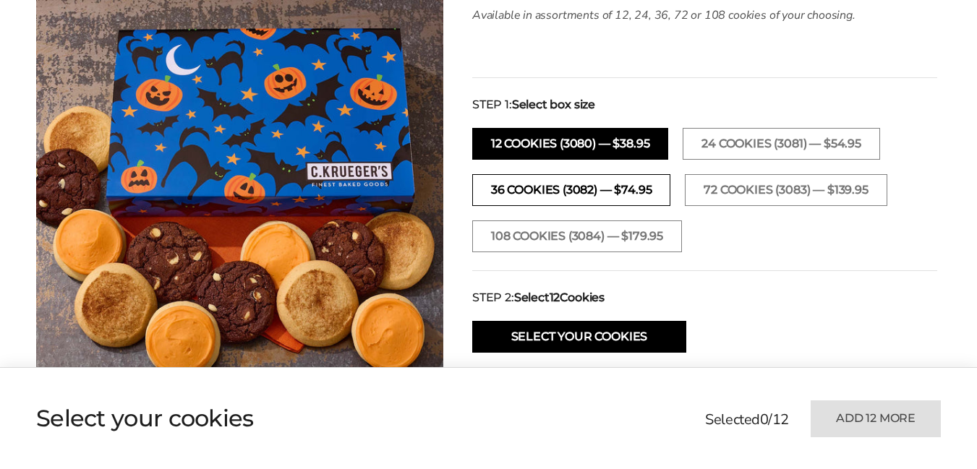
click at [588, 188] on button "36 Cookies (3082) — $74.95" at bounding box center [571, 190] width 198 height 32
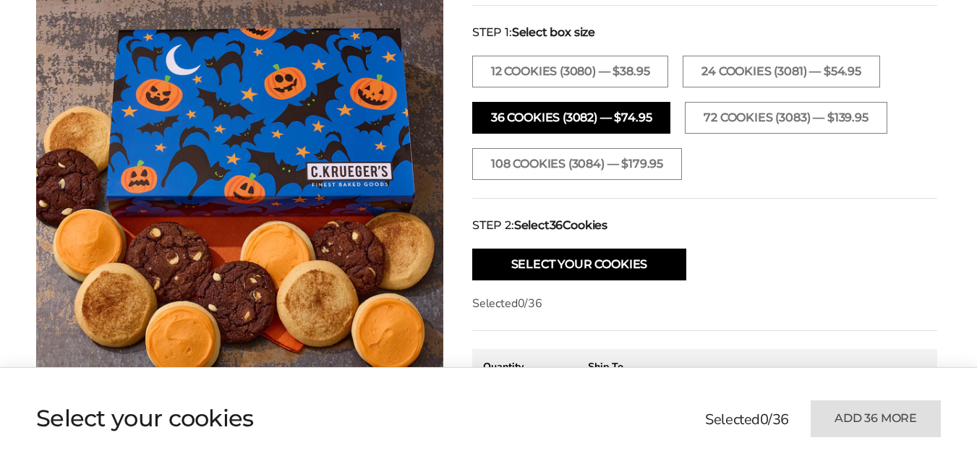
scroll to position [651, 0]
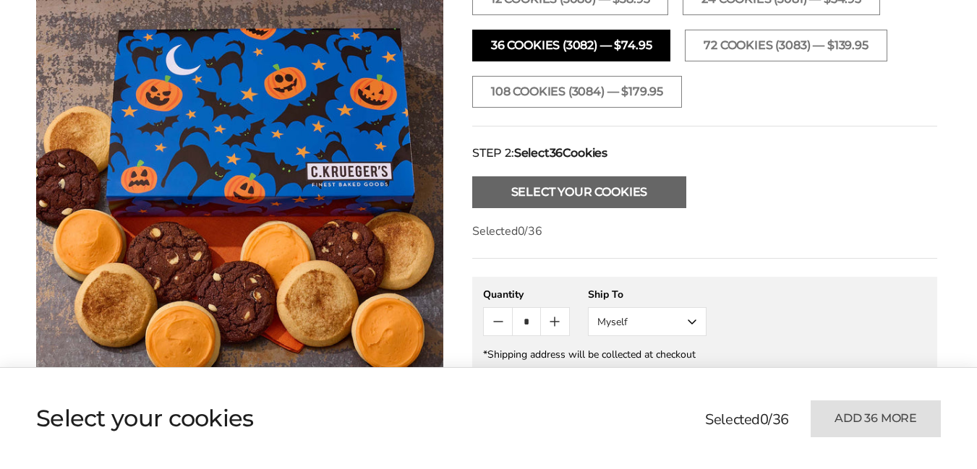
click at [628, 196] on button "Select Your Cookies" at bounding box center [579, 192] width 214 height 32
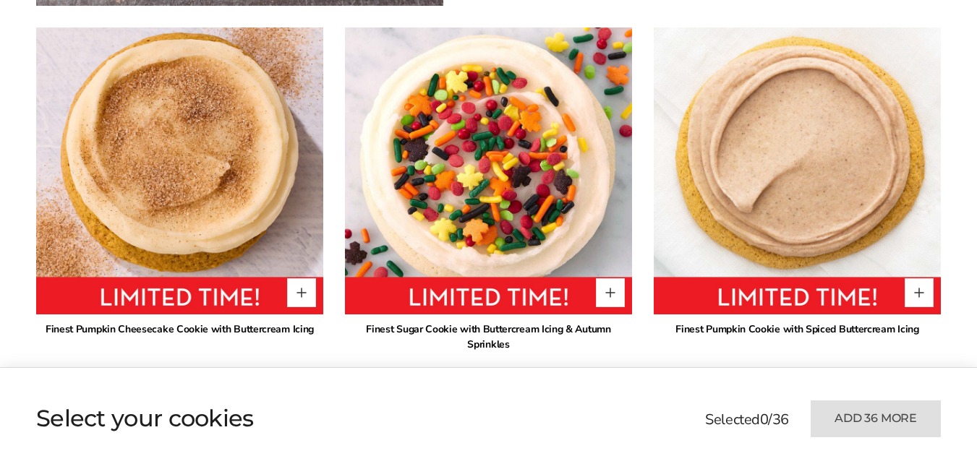
scroll to position [1123, 0]
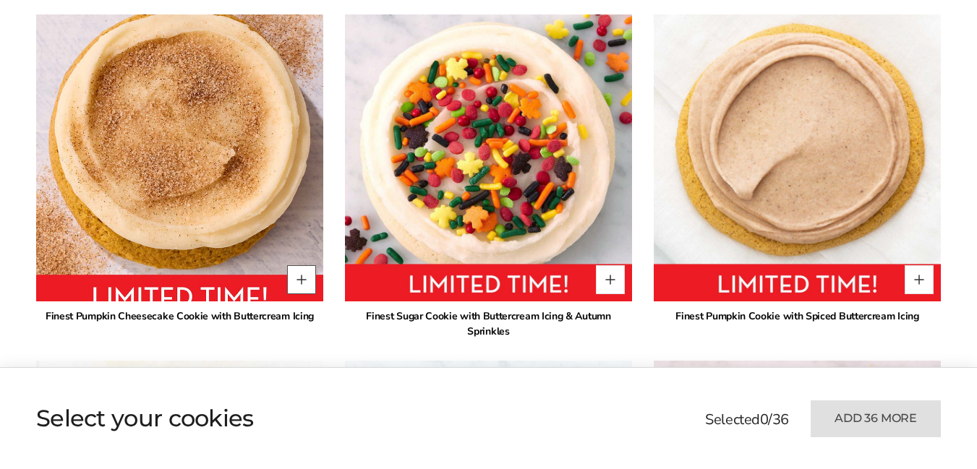
click at [302, 279] on button "Quantity button plus" at bounding box center [301, 279] width 29 height 29
type input "*"
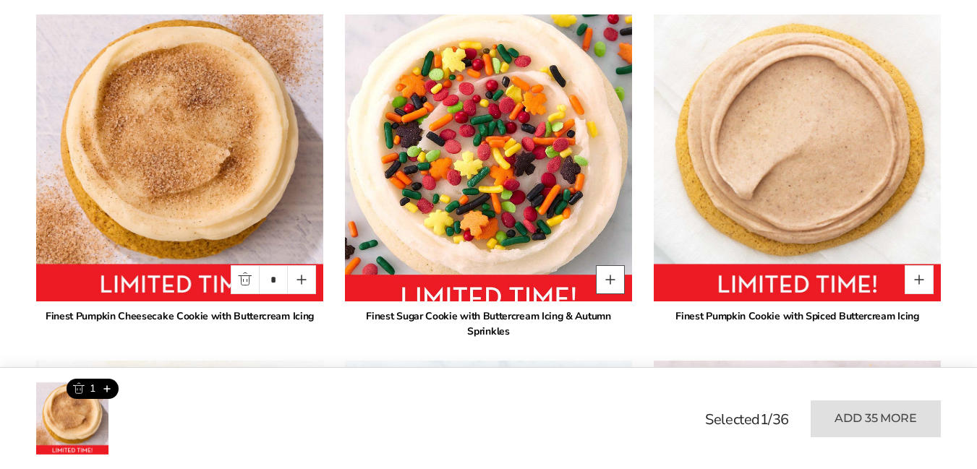
click at [613, 278] on button "Quantity button plus" at bounding box center [610, 279] width 29 height 29
type input "*"
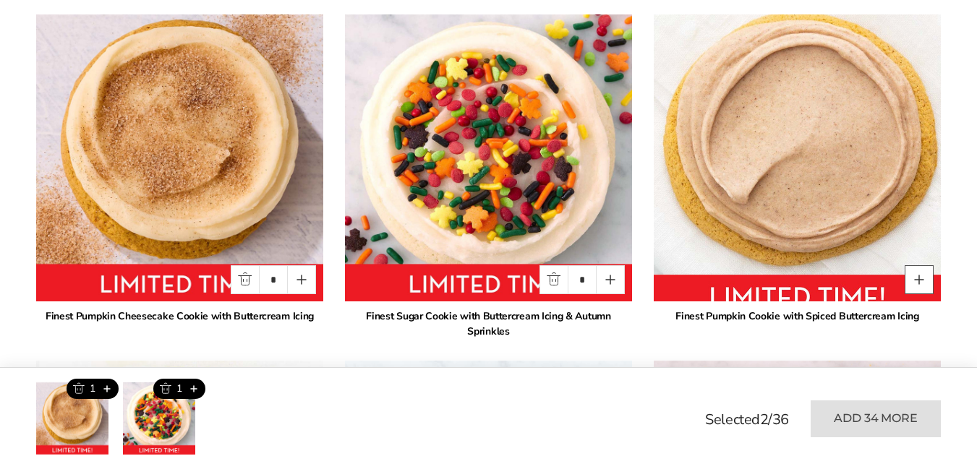
click at [914, 280] on button "Quantity button plus" at bounding box center [918, 279] width 29 height 29
type input "*"
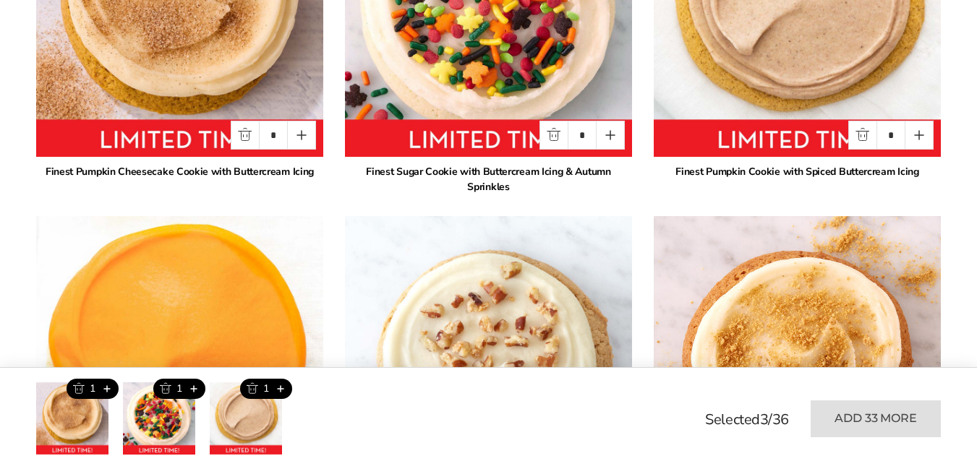
scroll to position [1485, 0]
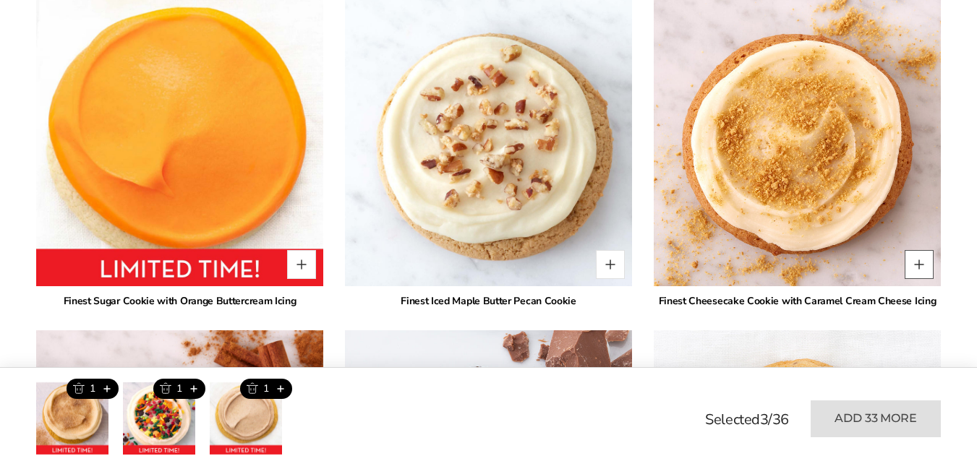
click at [920, 250] on button "Quantity button plus" at bounding box center [918, 264] width 29 height 29
type input "*"
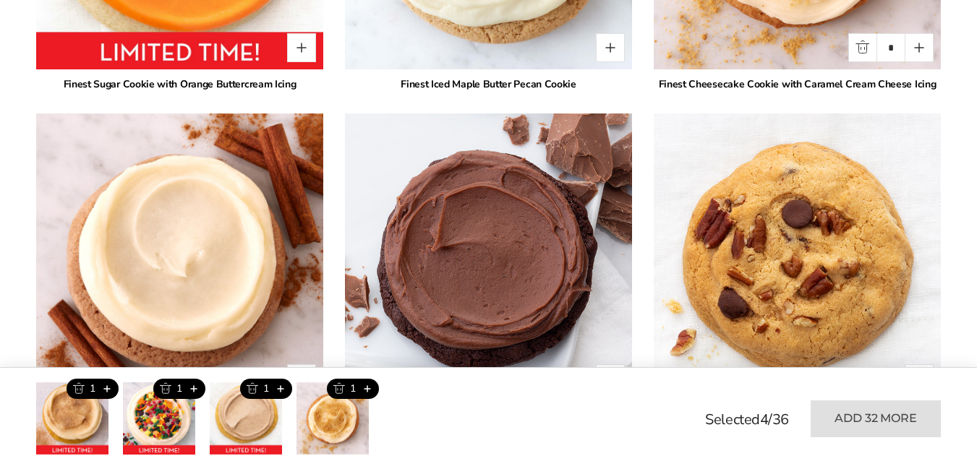
scroll to position [1846, 0]
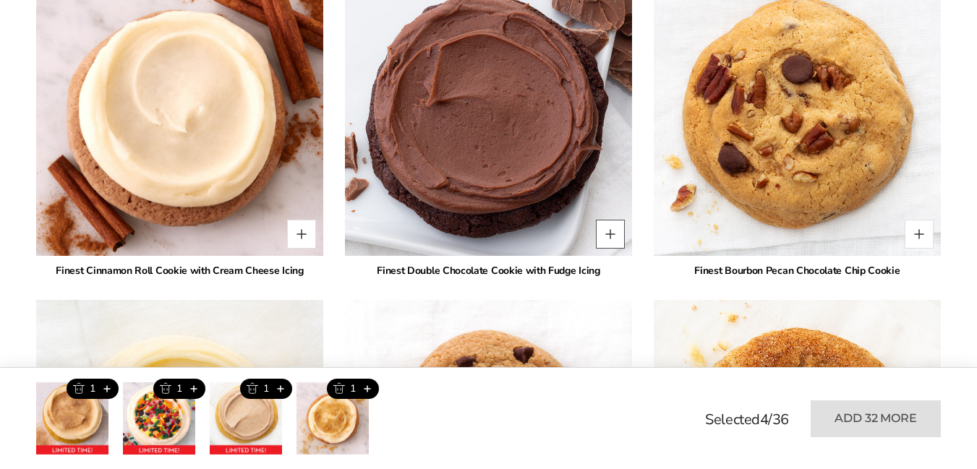
click at [612, 220] on button "Quantity button plus" at bounding box center [610, 234] width 29 height 29
type input "*"
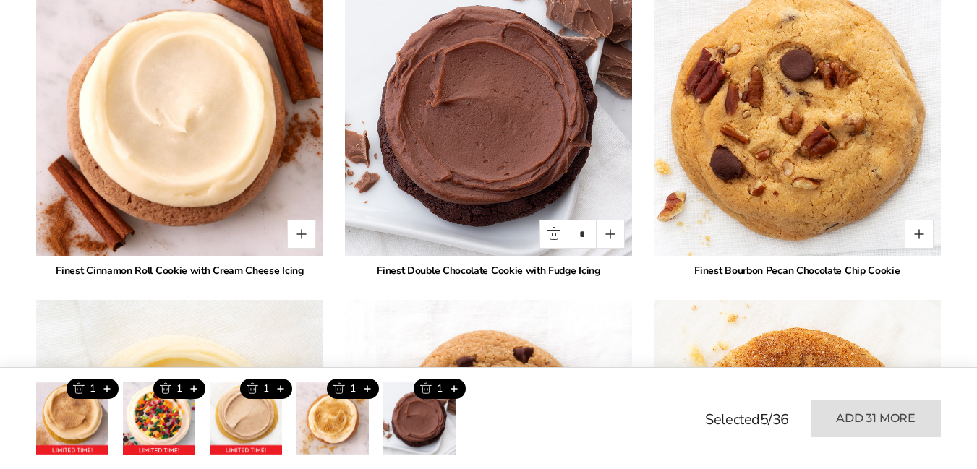
click at [303, 220] on button "Quantity button plus" at bounding box center [301, 234] width 29 height 29
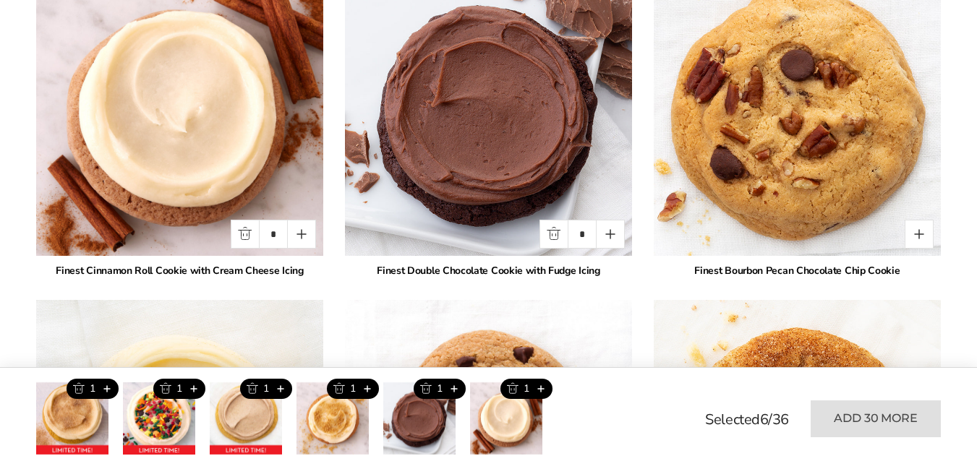
type input "*"
click at [920, 220] on button "Quantity button plus" at bounding box center [918, 234] width 29 height 29
type input "*"
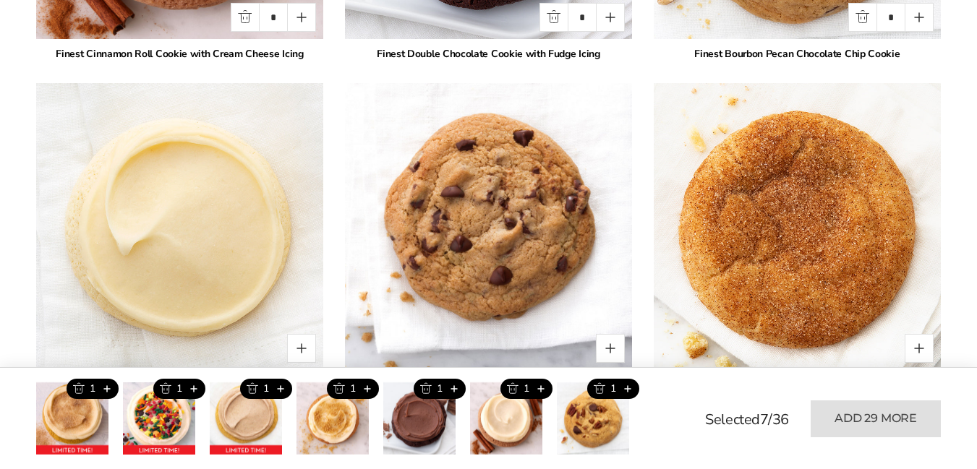
scroll to position [2135, 0]
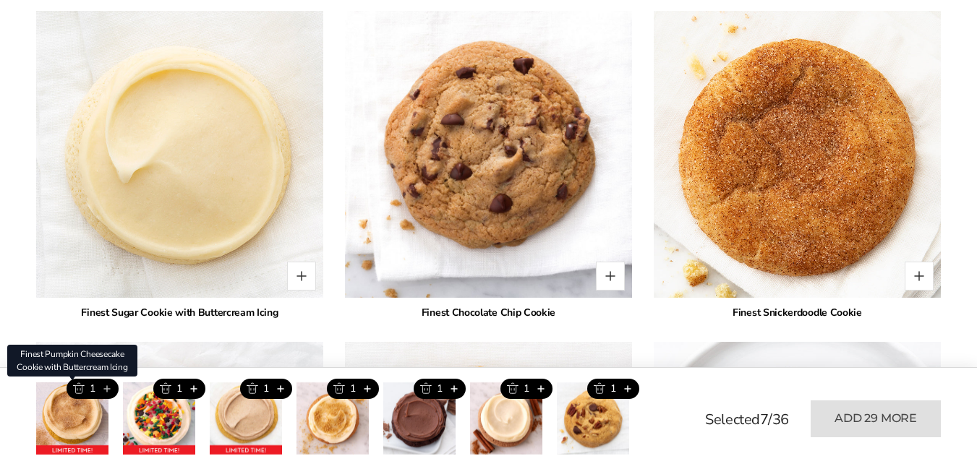
click at [108, 390] on button "Add this product" at bounding box center [107, 389] width 24 height 20
click at [105, 390] on button "Add this product" at bounding box center [107, 389] width 24 height 20
type input "*"
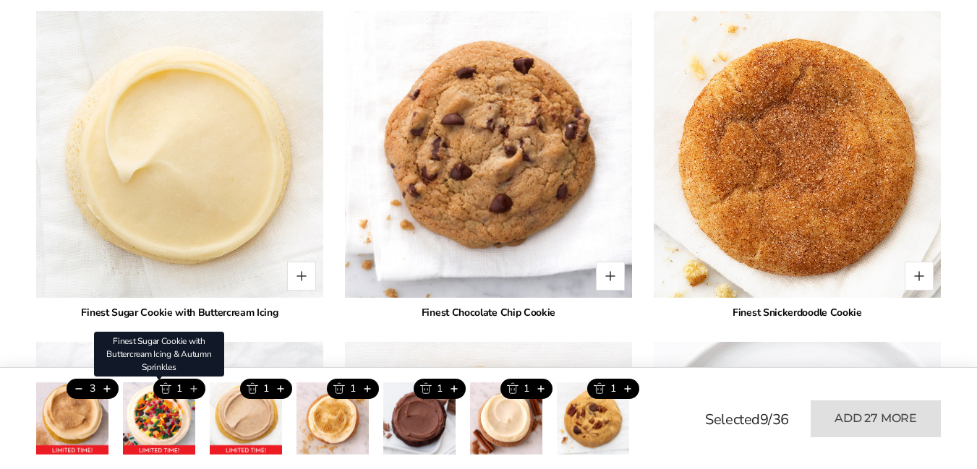
click at [195, 387] on button "Add this product" at bounding box center [193, 389] width 24 height 20
click at [194, 389] on button "Add this product" at bounding box center [193, 389] width 24 height 20
type input "*"
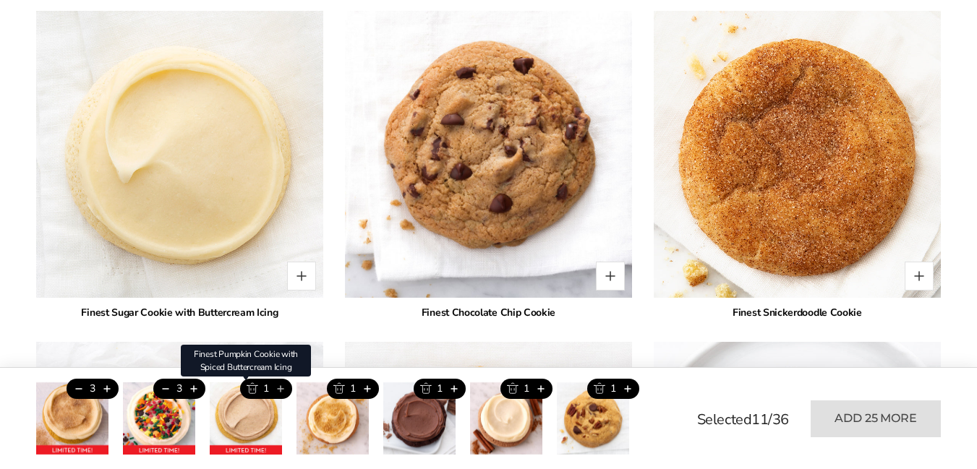
click at [280, 391] on button "Add this product" at bounding box center [280, 389] width 24 height 20
type input "*"
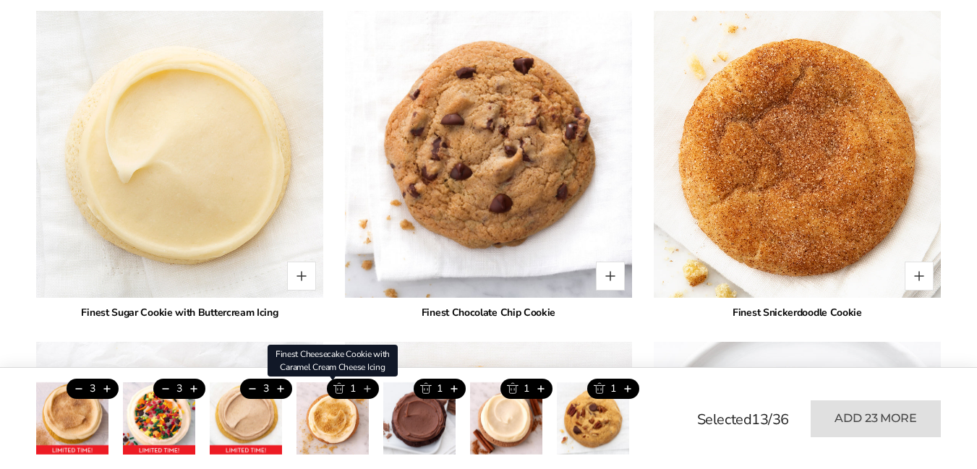
click at [368, 390] on button "Add this product" at bounding box center [367, 389] width 24 height 20
type input "*"
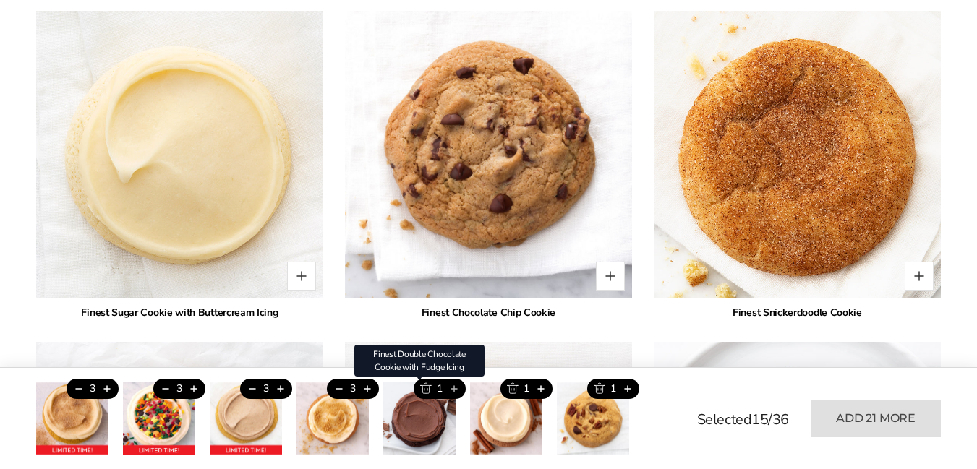
click at [455, 388] on button "Add this product" at bounding box center [454, 389] width 24 height 20
type input "*"
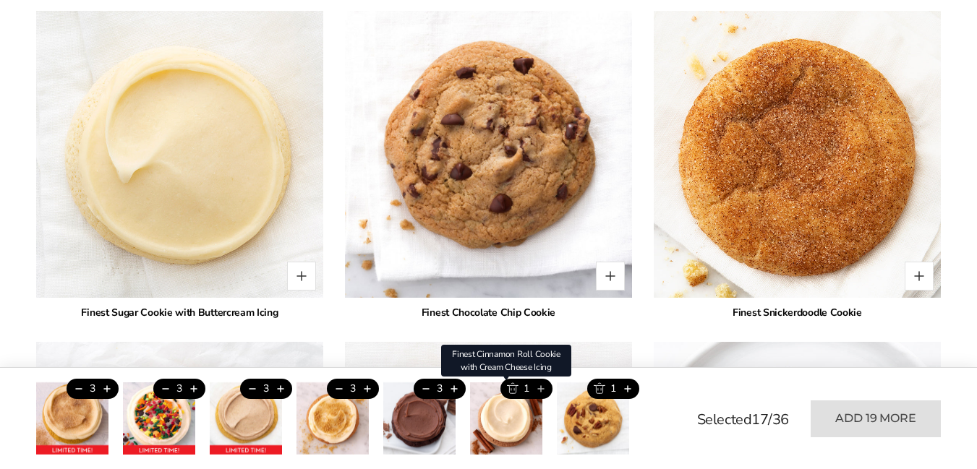
click at [542, 388] on button "Add this product" at bounding box center [540, 389] width 24 height 20
click at [541, 388] on button "Add this product" at bounding box center [540, 389] width 24 height 20
type input "*"
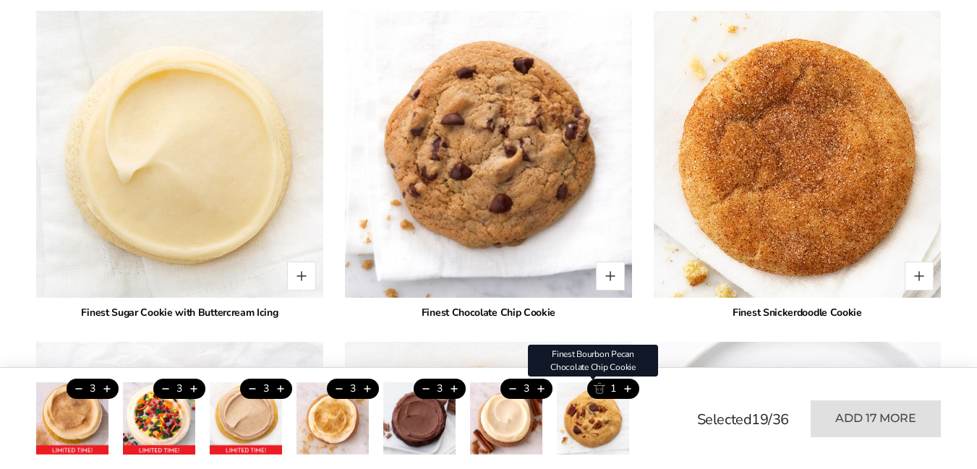
click at [600, 391] on button "Trash this product" at bounding box center [599, 389] width 24 height 20
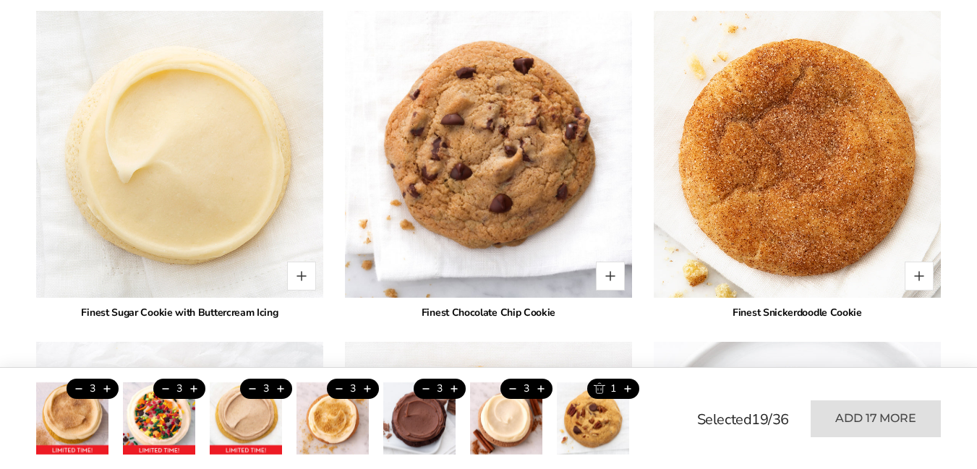
type input "*"
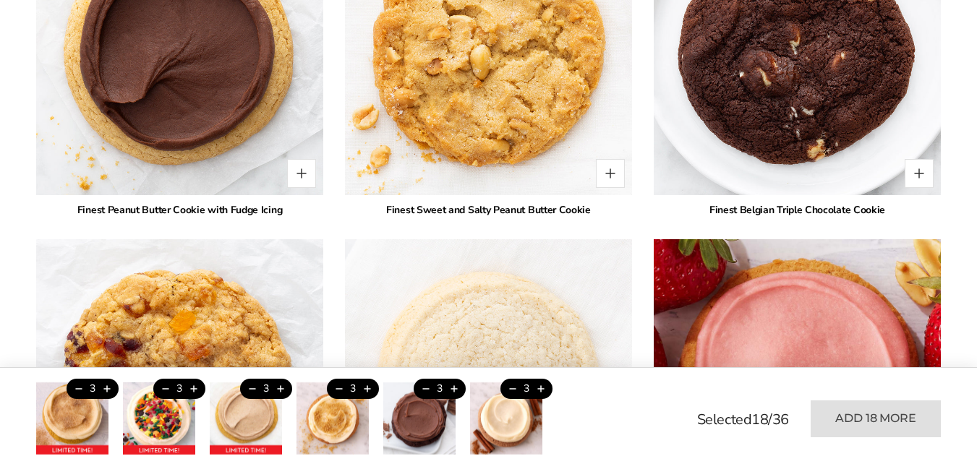
scroll to position [2497, 0]
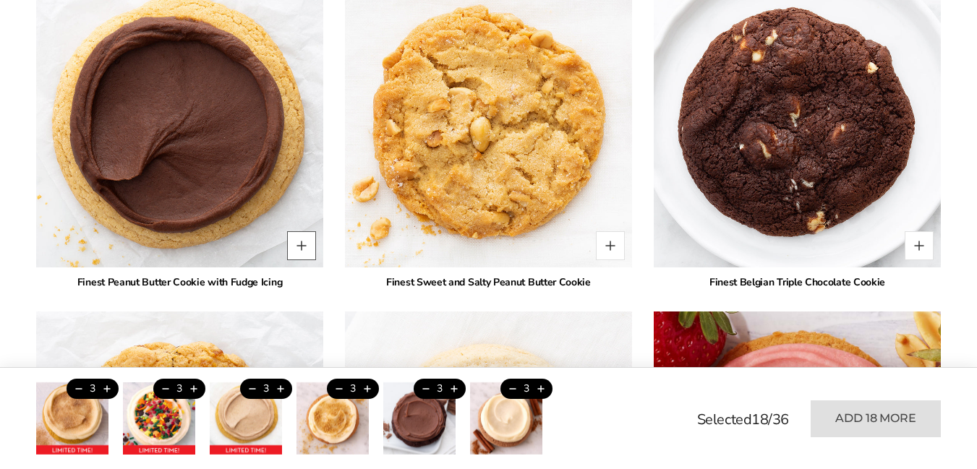
click at [304, 231] on button "Quantity button plus" at bounding box center [301, 245] width 29 height 29
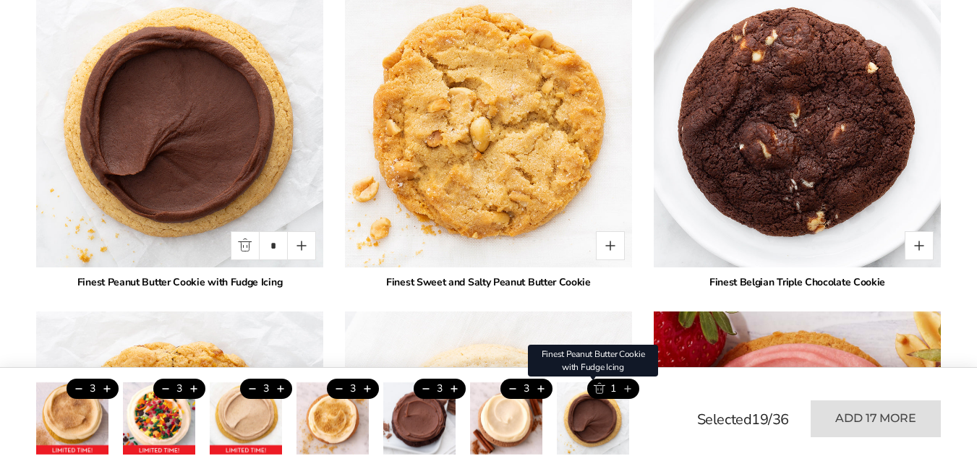
click at [627, 387] on button "Add this product" at bounding box center [627, 389] width 24 height 20
click at [627, 388] on button "Add this product" at bounding box center [627, 389] width 24 height 20
type input "*"
